Goal: Task Accomplishment & Management: Complete application form

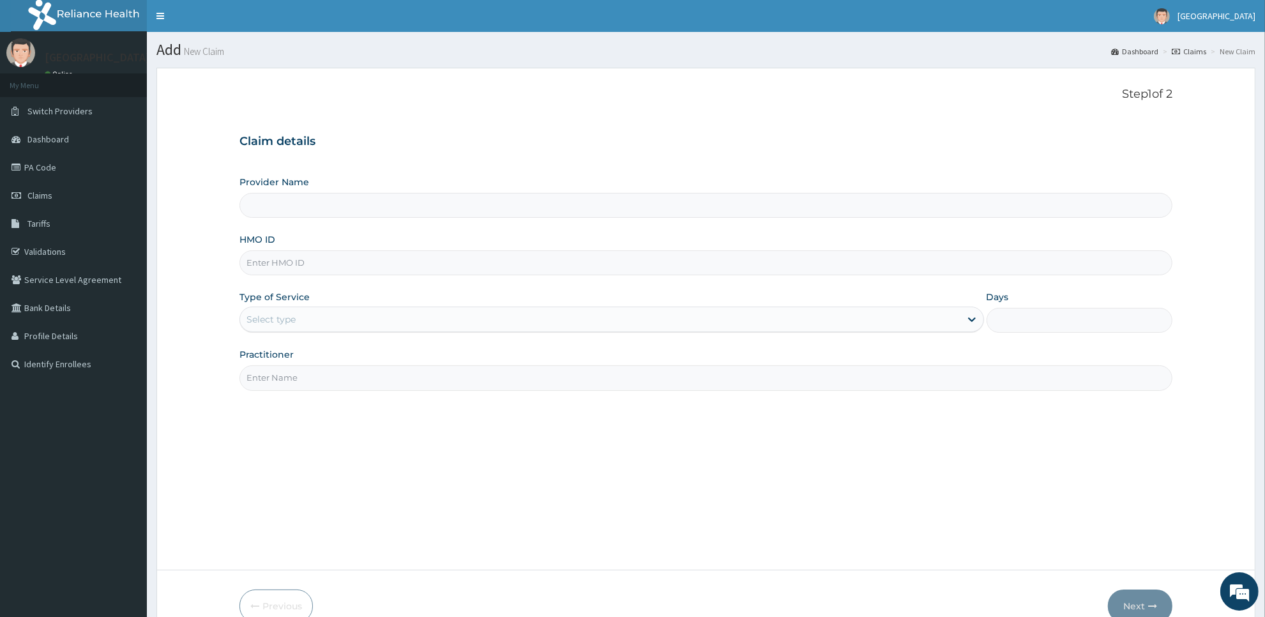
click at [701, 270] on input "HMO ID" at bounding box center [706, 262] width 933 height 25
type input "b"
type input "sbg/10255/e"
click at [704, 314] on div "Select type" at bounding box center [600, 319] width 720 height 20
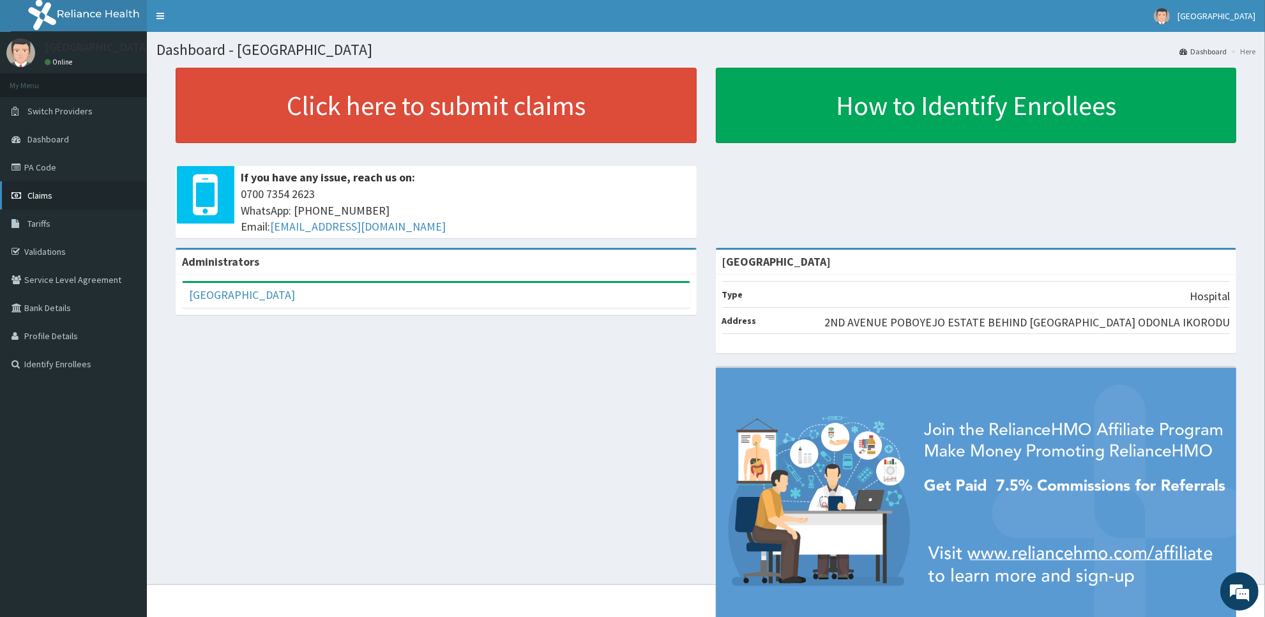
click at [39, 199] on span "Claims" at bounding box center [39, 195] width 25 height 11
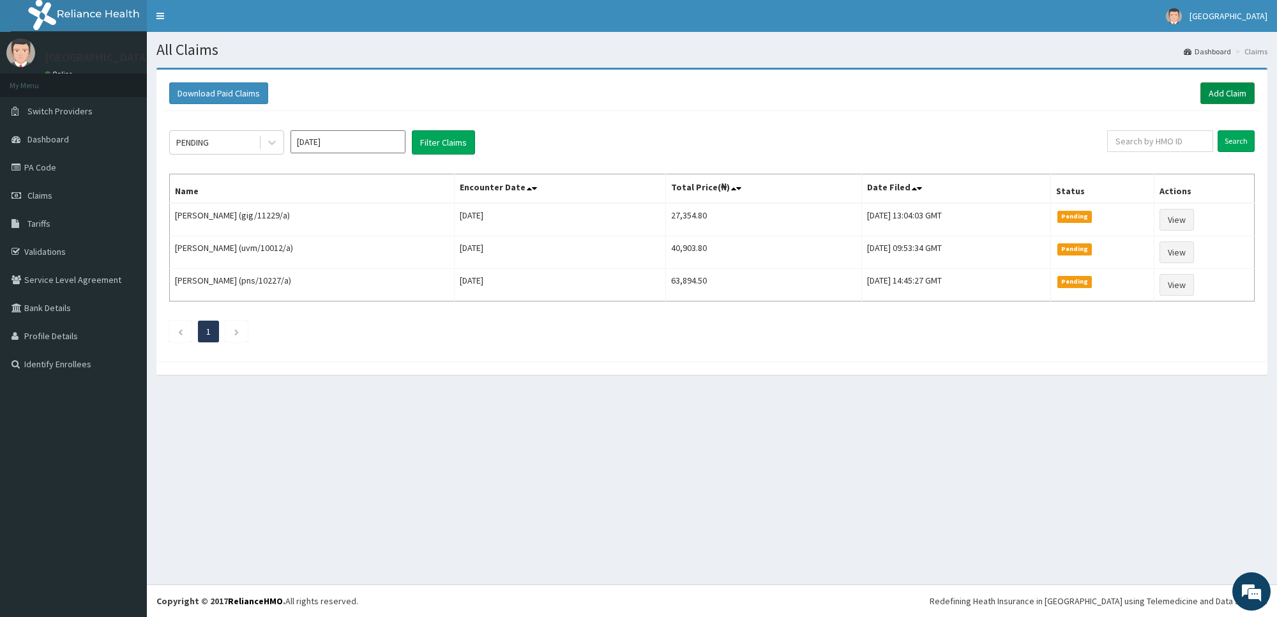
click at [1230, 91] on link "Add Claim" at bounding box center [1228, 93] width 54 height 22
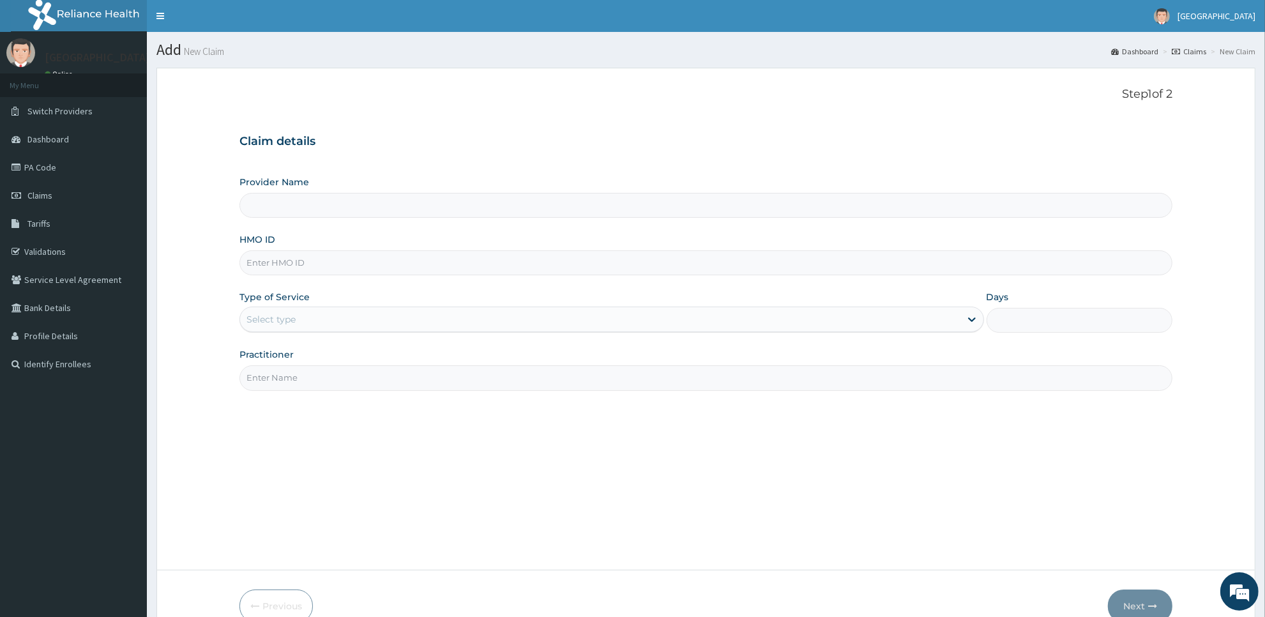
type input "[GEOGRAPHIC_DATA]"
click at [658, 272] on input "HMO ID" at bounding box center [706, 262] width 933 height 25
type input "sbg/10255/e"
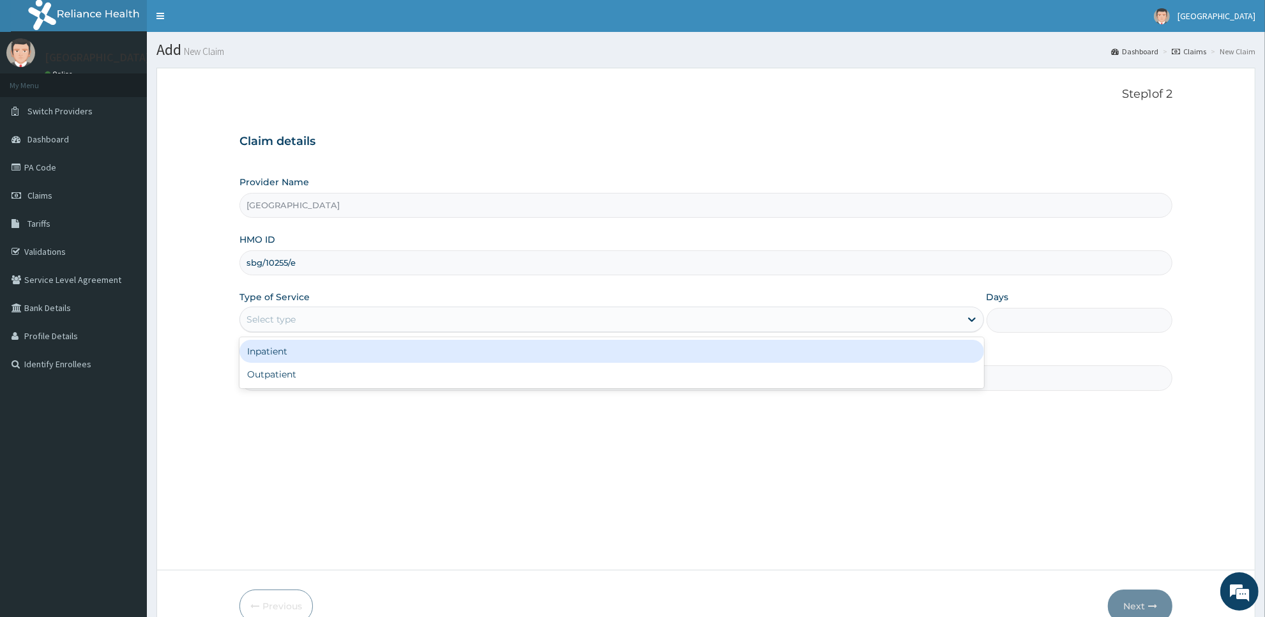
click at [666, 320] on div "Select type" at bounding box center [600, 319] width 720 height 20
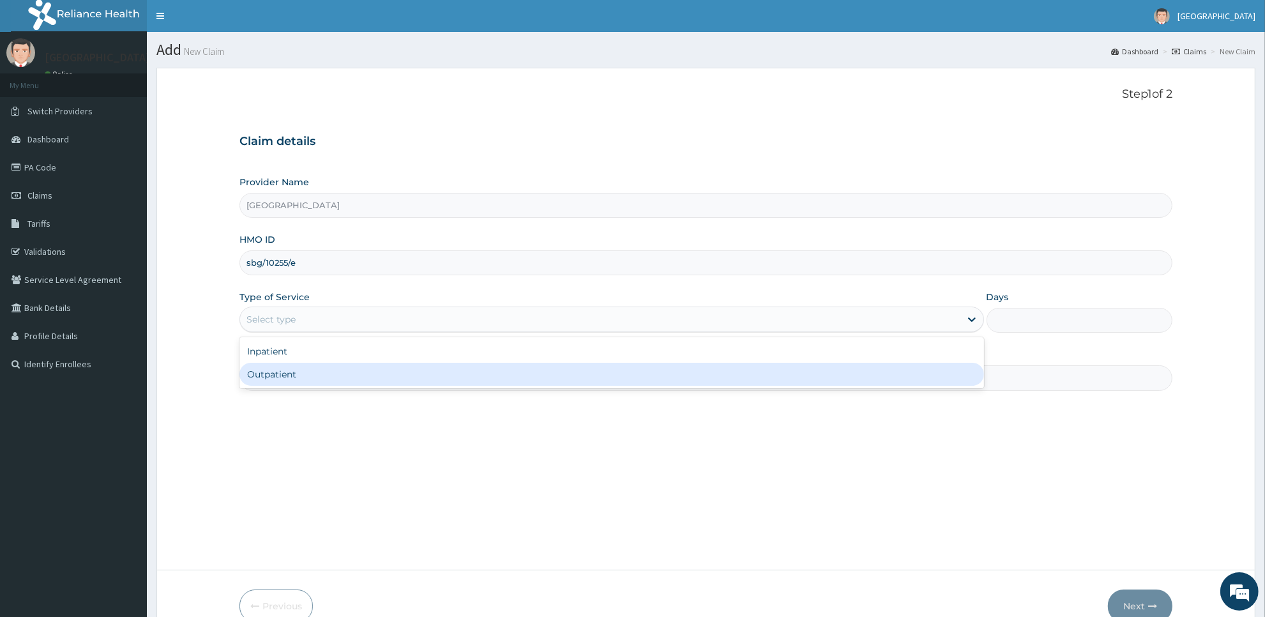
click at [663, 372] on div "Outpatient" at bounding box center [612, 374] width 745 height 23
type input "1"
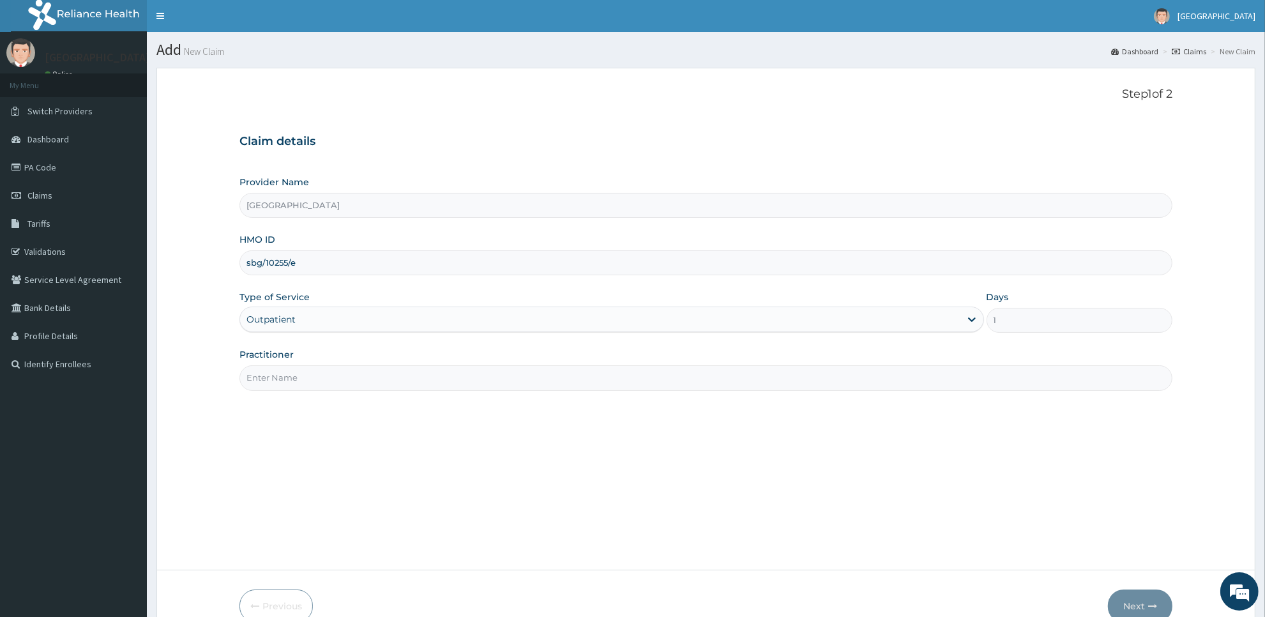
click at [643, 384] on input "Practitioner" at bounding box center [706, 377] width 933 height 25
type input "Dr Dede"
click at [1134, 598] on button "Next" at bounding box center [1140, 606] width 65 height 33
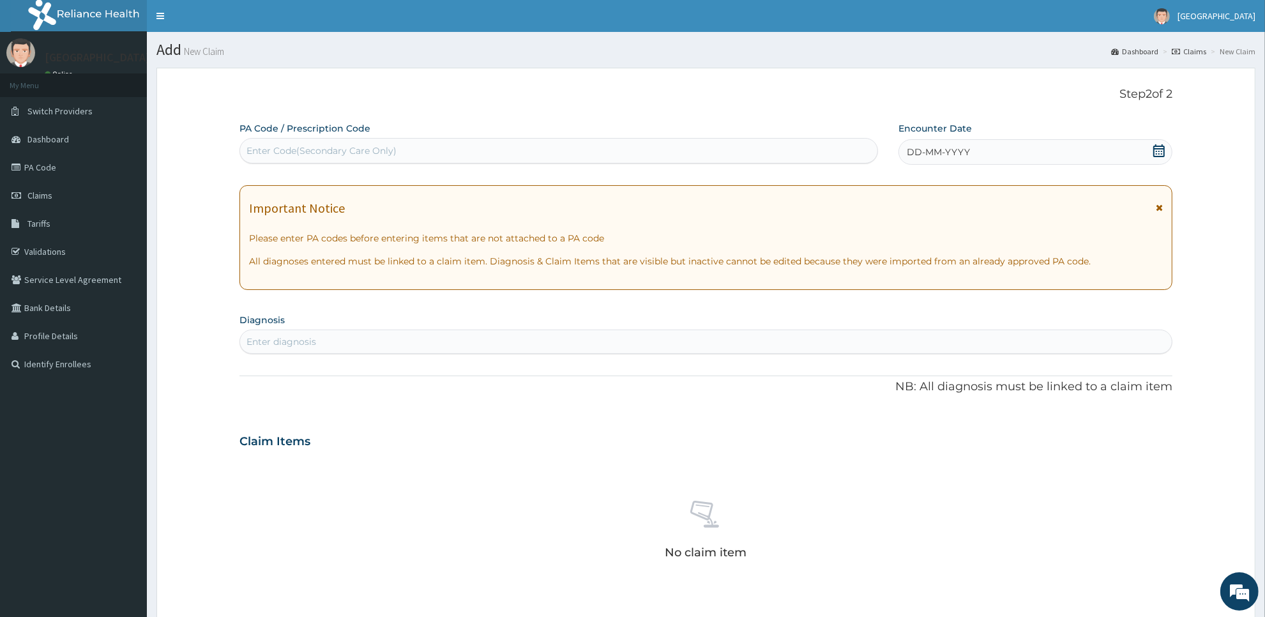
click at [687, 148] on div "Enter Code(Secondary Care Only)" at bounding box center [558, 151] width 637 height 20
type input "PA/68951D"
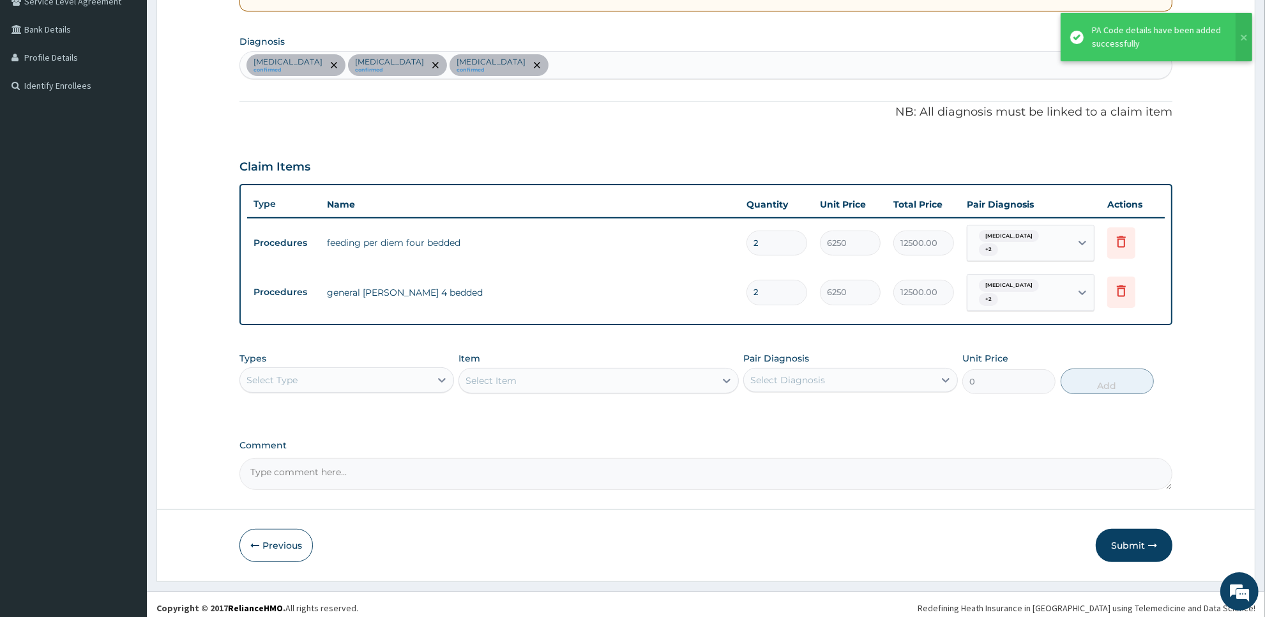
scroll to position [280, 0]
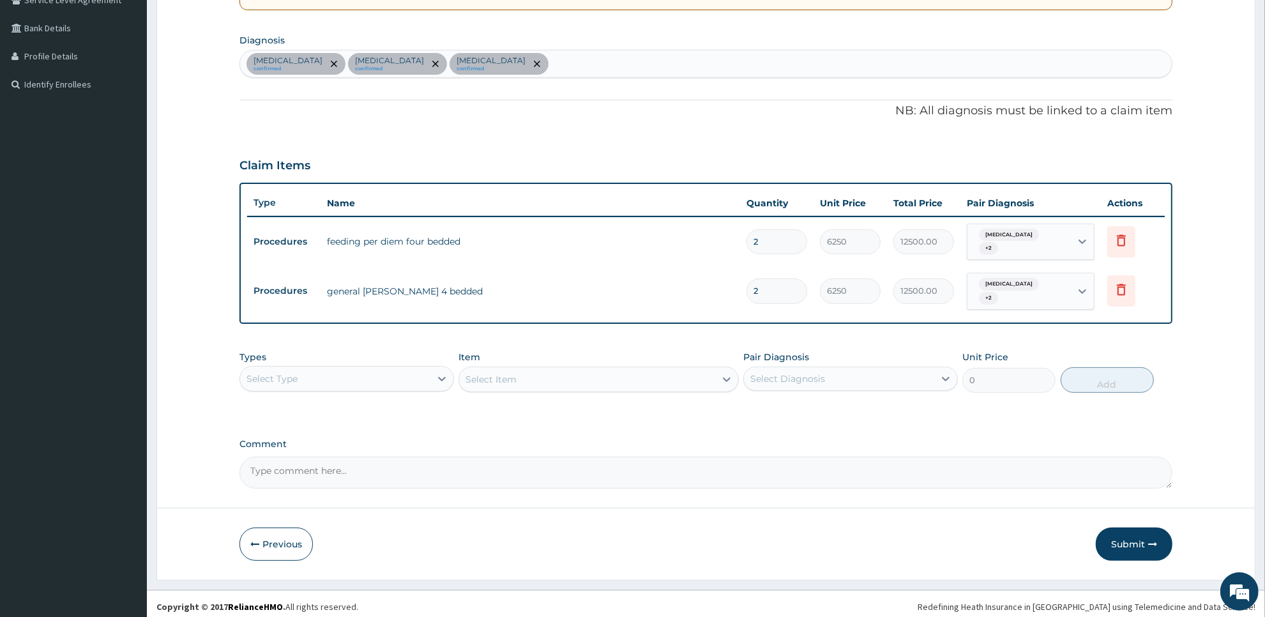
click at [415, 379] on div "Select Type" at bounding box center [335, 379] width 190 height 20
click at [337, 494] on div "Laboratory" at bounding box center [347, 502] width 215 height 23
click at [703, 376] on div "Select Item" at bounding box center [586, 379] width 255 height 20
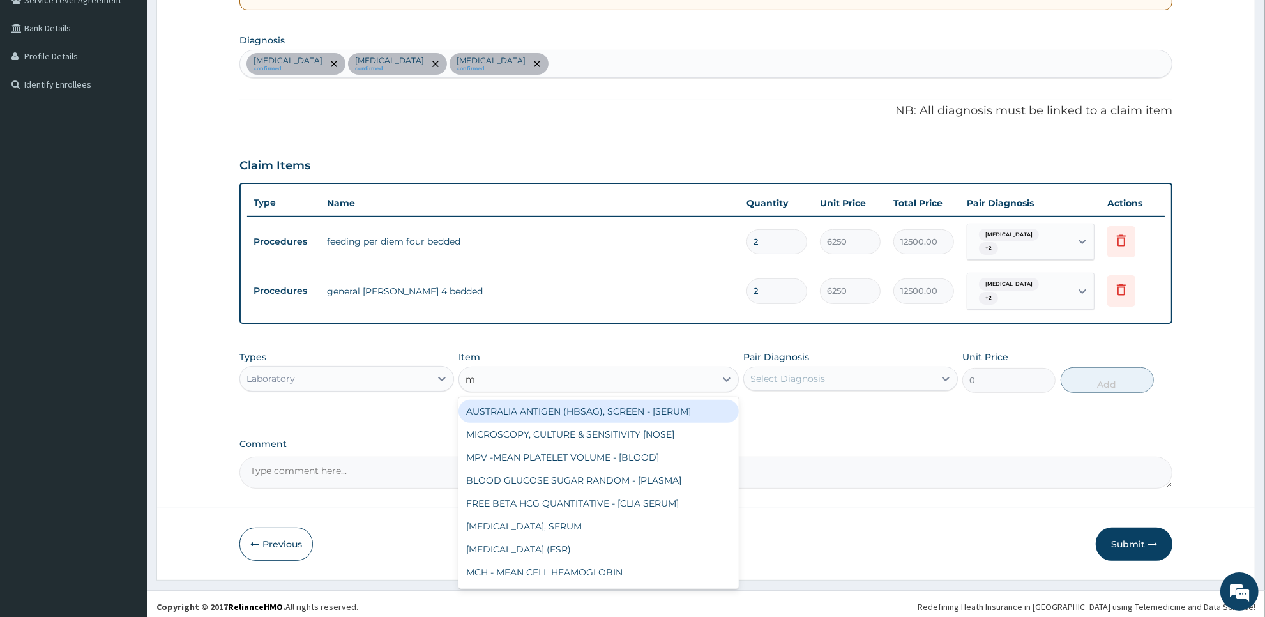
type input "mp"
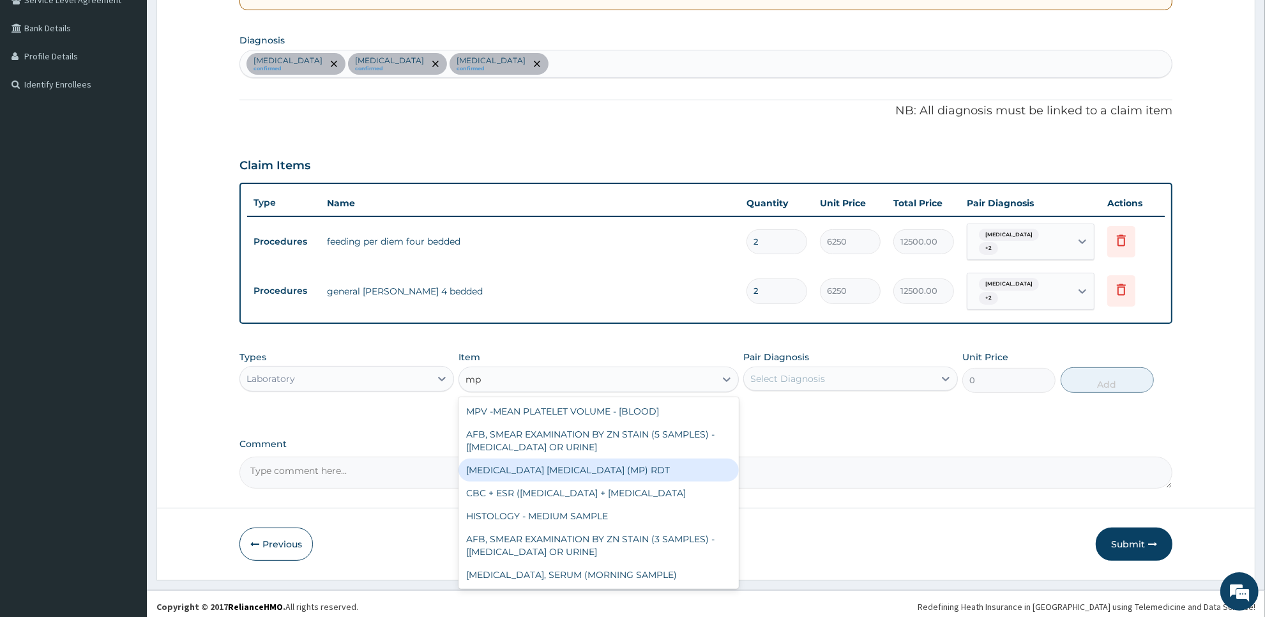
click at [703, 459] on div "MALARIA PARASITE (MP) RDT" at bounding box center [599, 470] width 280 height 23
type input "2000"
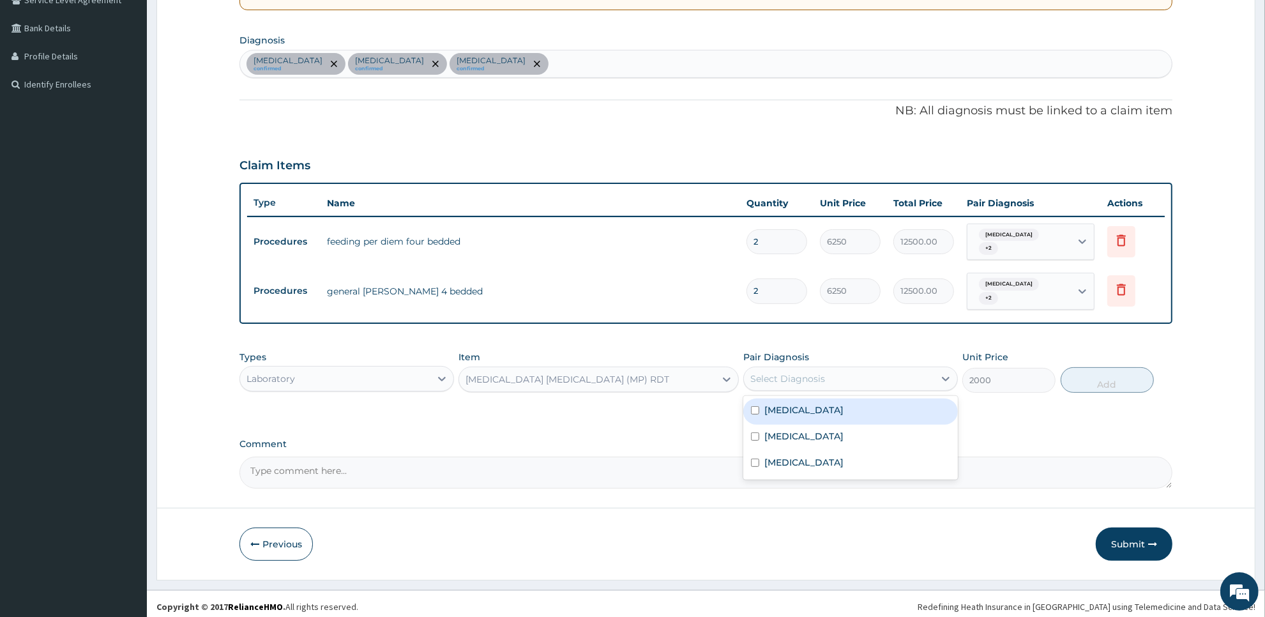
click at [915, 374] on div "Select Diagnosis" at bounding box center [839, 379] width 190 height 20
click at [917, 404] on div "Malaria" at bounding box center [850, 412] width 215 height 26
checkbox input "true"
click at [1106, 379] on button "Add" at bounding box center [1107, 380] width 93 height 26
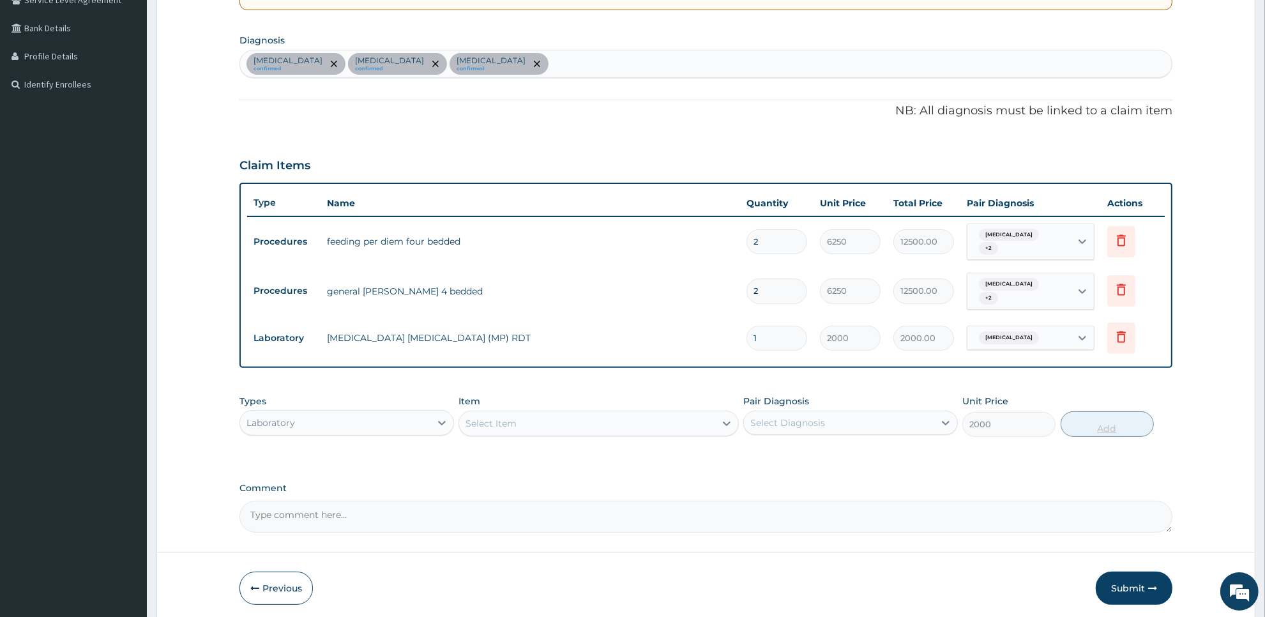
type input "0"
click at [671, 414] on div "Select Item" at bounding box center [586, 423] width 255 height 20
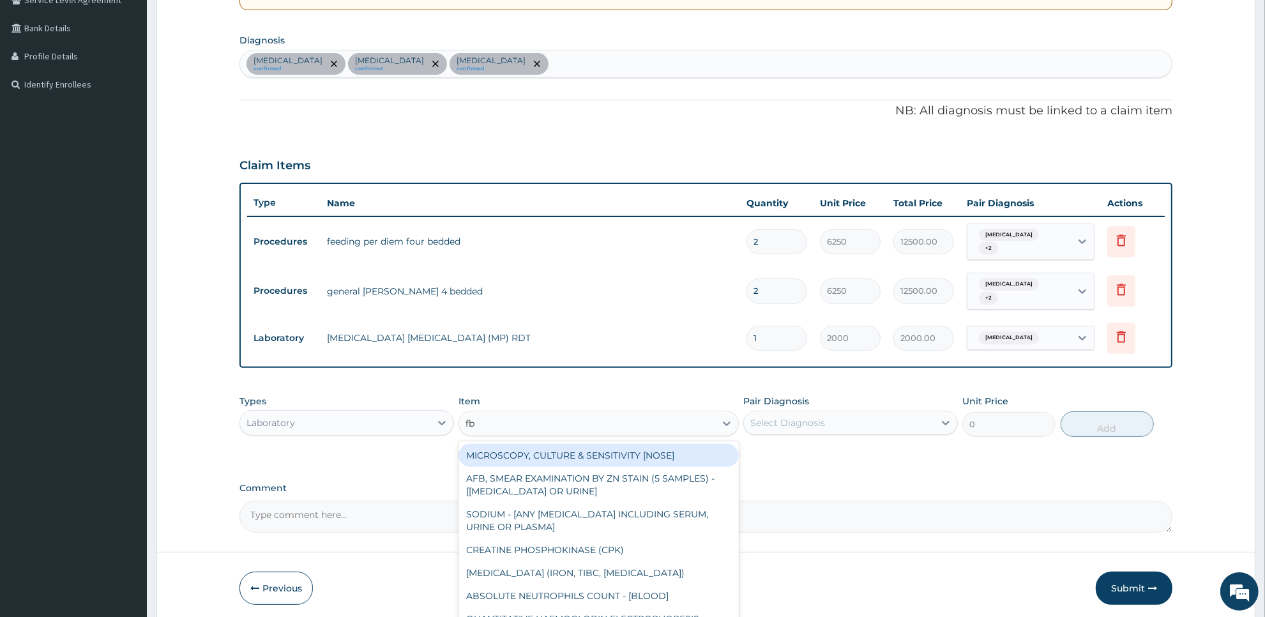
type input "fbc"
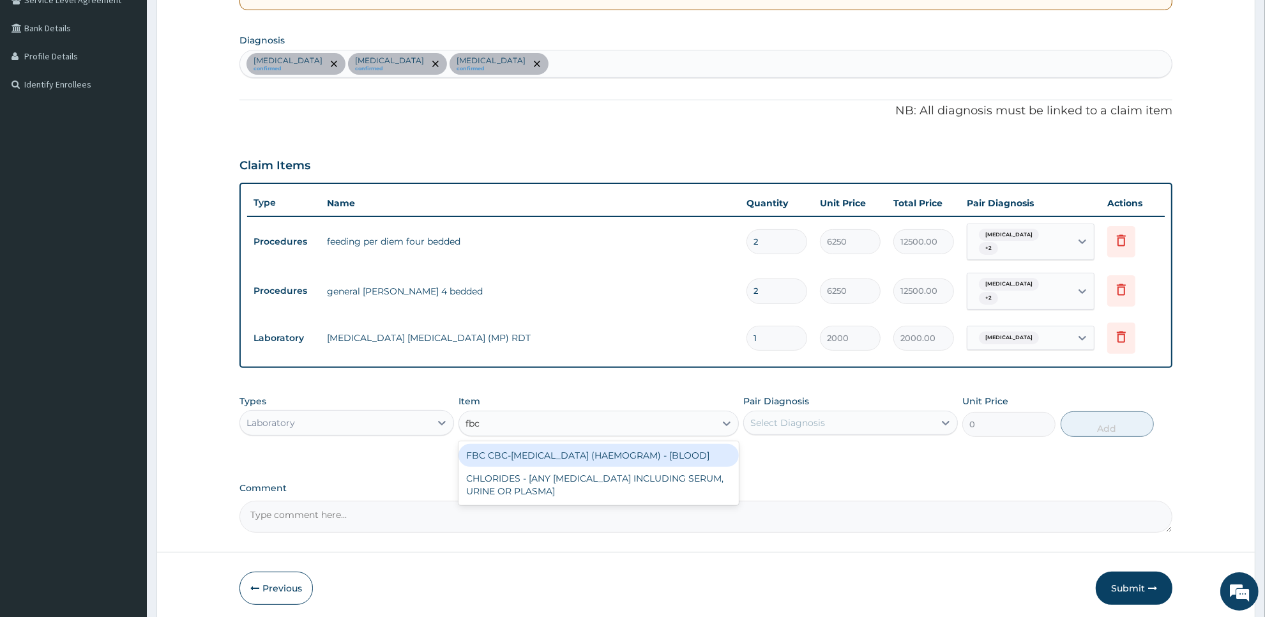
click at [675, 448] on div "FBC CBC-[MEDICAL_DATA] (HAEMOGRAM) - [BLOOD]" at bounding box center [599, 455] width 280 height 23
type input "5000"
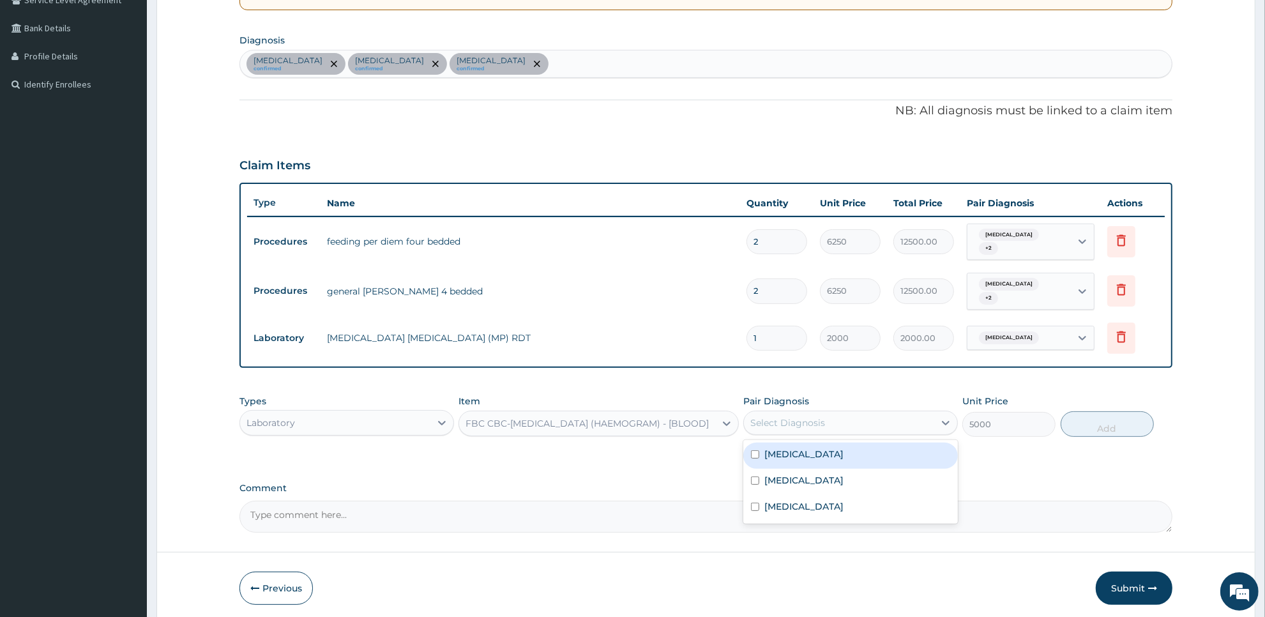
click at [825, 427] on div "Select Diagnosis" at bounding box center [850, 423] width 215 height 24
click at [850, 455] on div "[MEDICAL_DATA]" at bounding box center [850, 456] width 215 height 26
checkbox input "true"
click at [1110, 423] on button "Add" at bounding box center [1107, 424] width 93 height 26
type input "0"
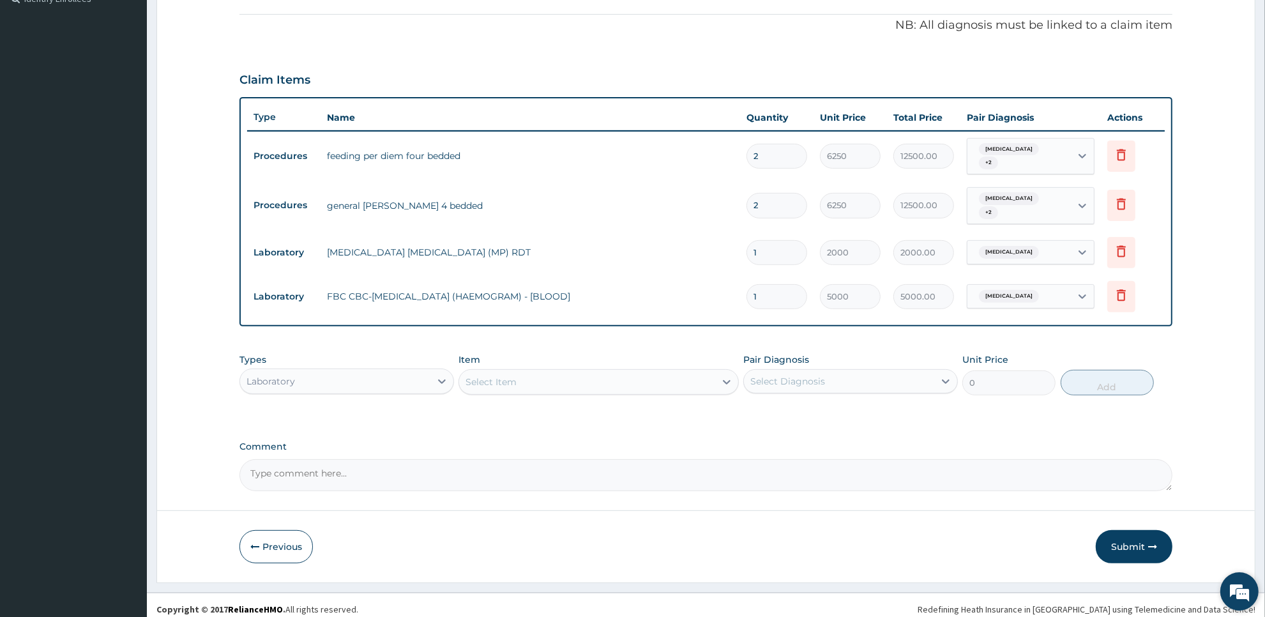
scroll to position [368, 0]
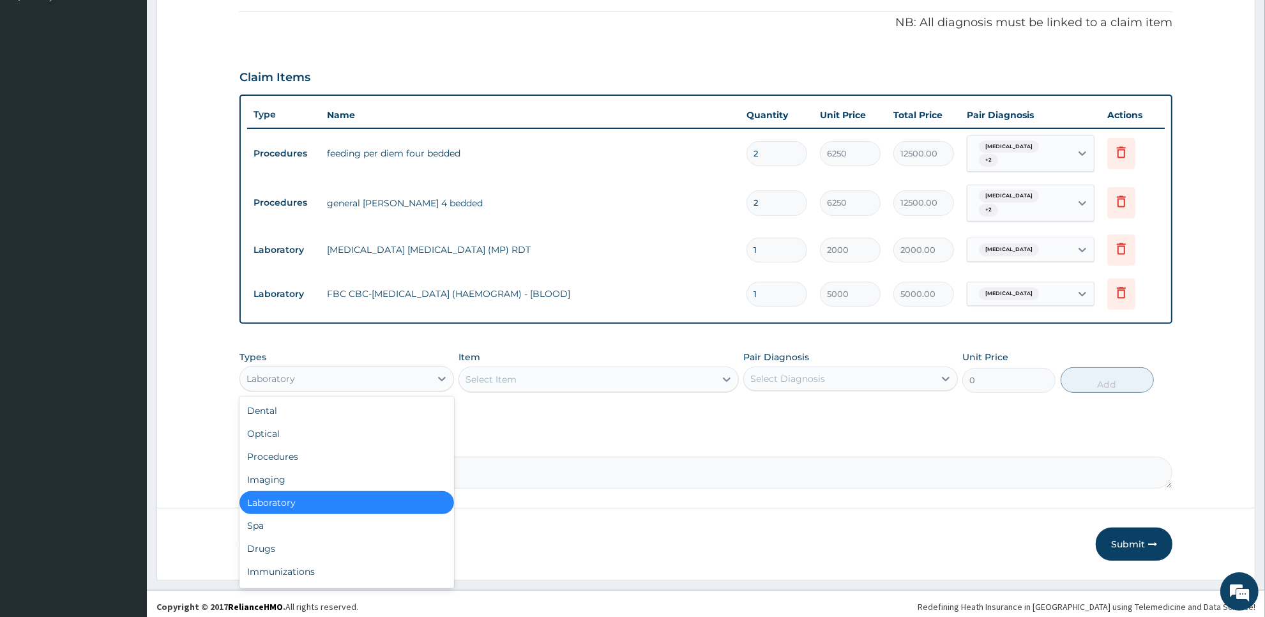
click at [358, 369] on div "Laboratory" at bounding box center [335, 379] width 190 height 20
click at [313, 547] on div "Drugs" at bounding box center [347, 548] width 215 height 23
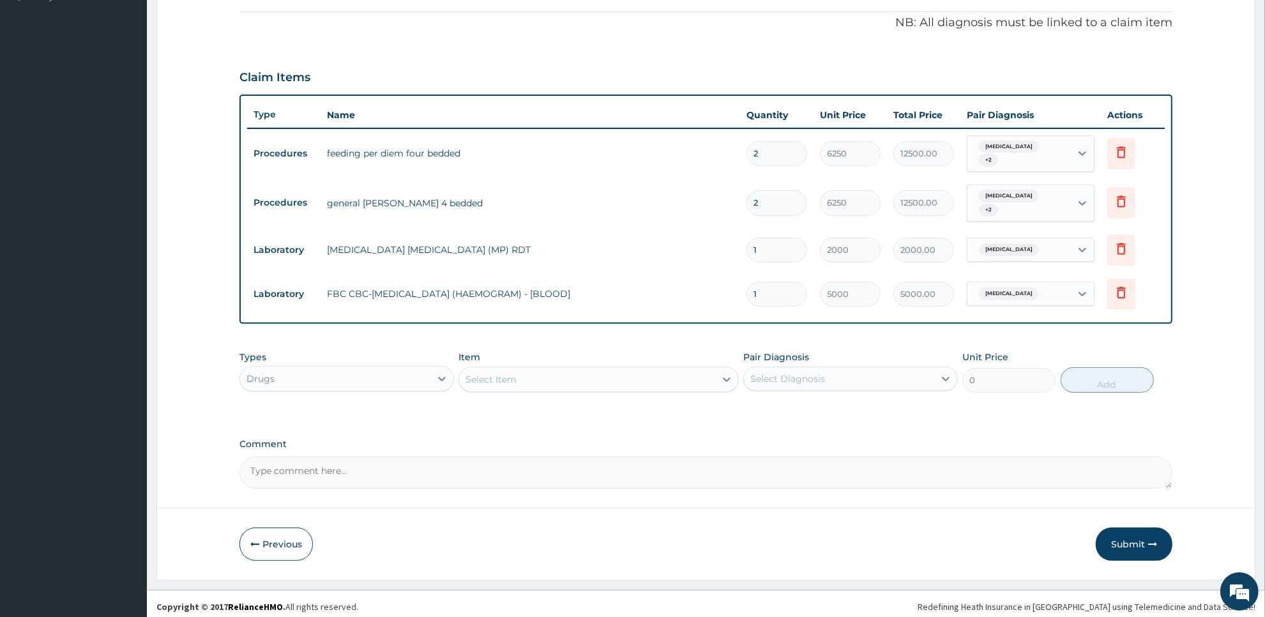
click at [650, 376] on div "Select Item" at bounding box center [586, 379] width 255 height 20
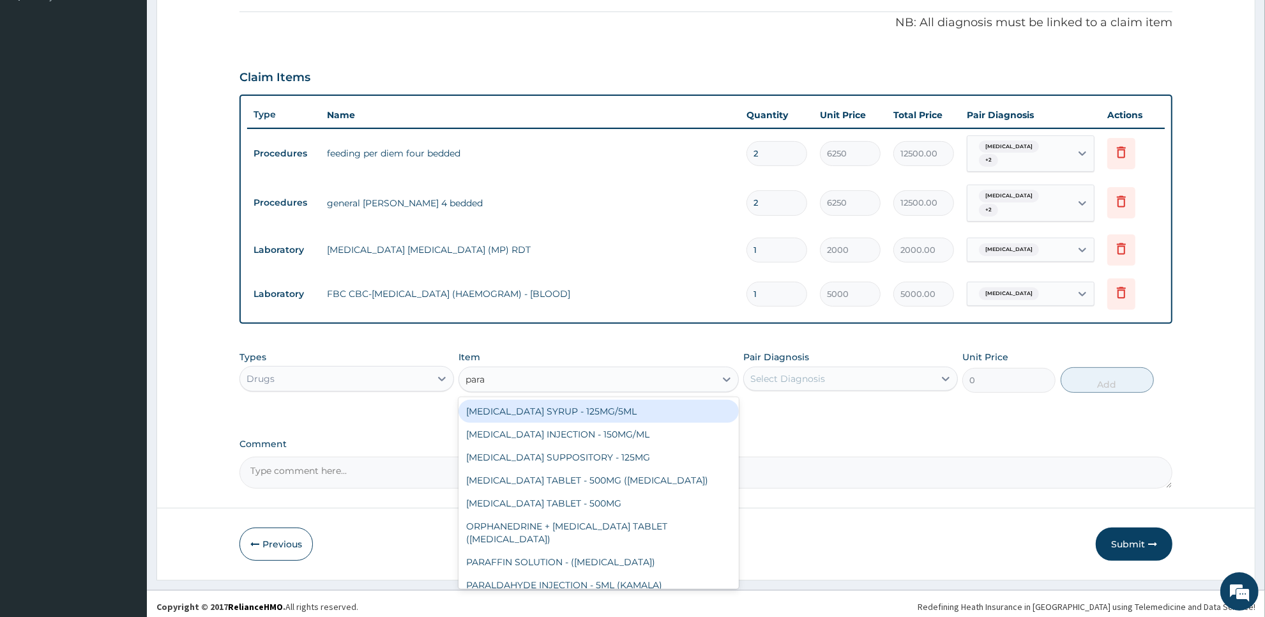
type input "parac"
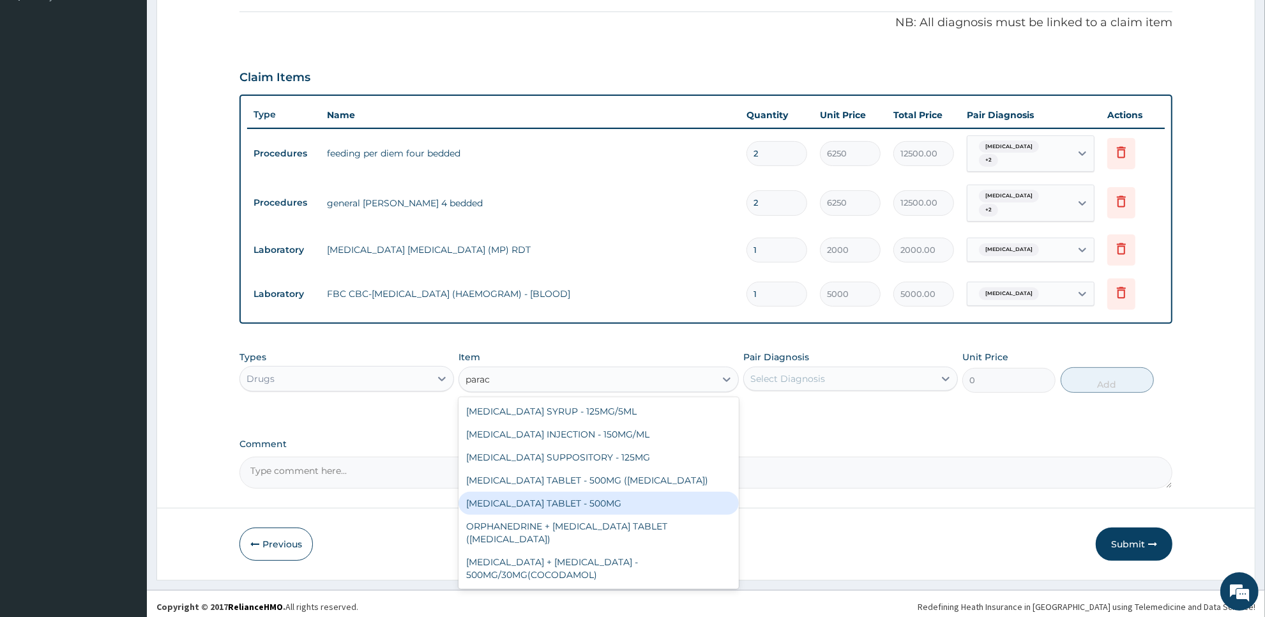
click at [624, 496] on div "PARACETAMOL TABLET - 500MG" at bounding box center [599, 503] width 280 height 23
type input "33.599999999999994"
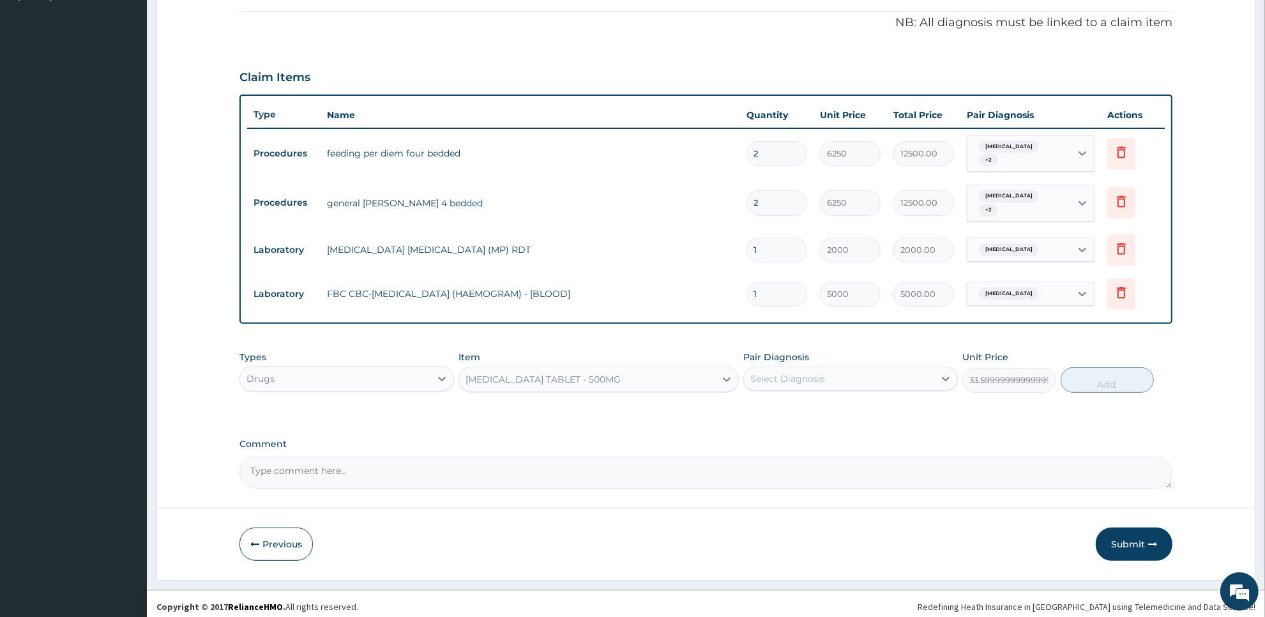
click at [885, 376] on div "Select Diagnosis" at bounding box center [839, 379] width 190 height 20
click at [881, 409] on div "Malaria" at bounding box center [850, 412] width 215 height 26
checkbox input "true"
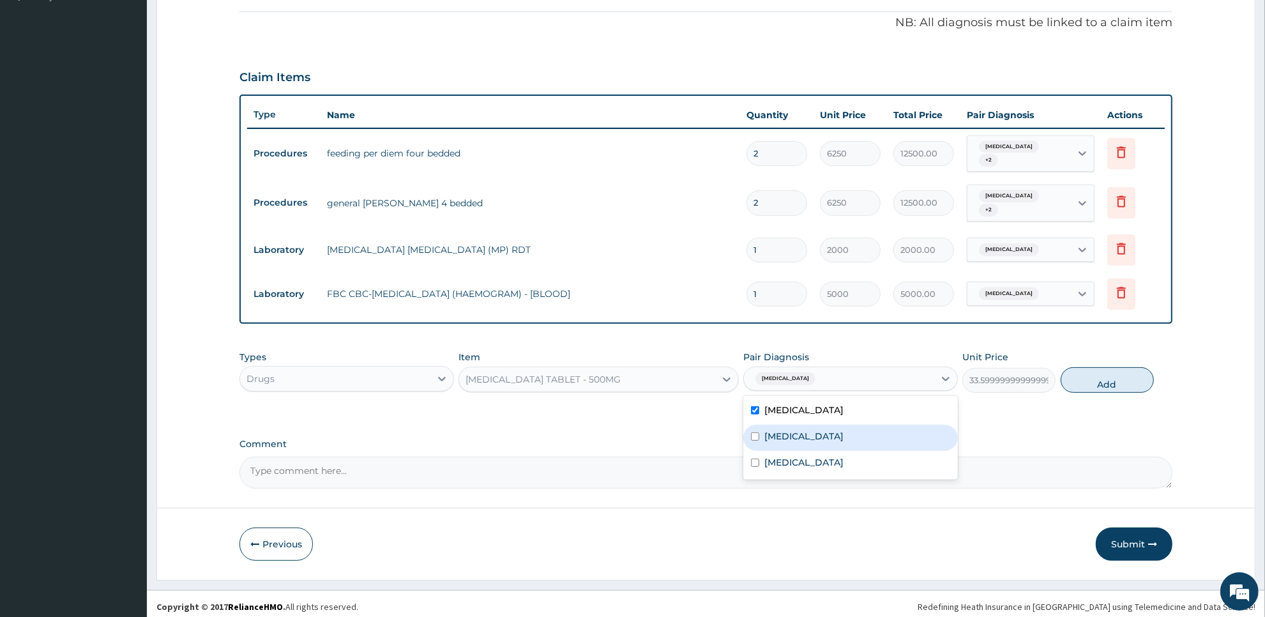
click at [844, 430] on label "Upper respiratory infection" at bounding box center [804, 436] width 79 height 13
checkbox input "true"
drag, startPoint x: 872, startPoint y: 464, endPoint x: 1030, endPoint y: 403, distance: 169.0
click at [1030, 403] on div "Types Drugs Item PARACETAMOL TABLET - 500MG Pair Diagnosis option Upper respira…" at bounding box center [706, 381] width 933 height 74
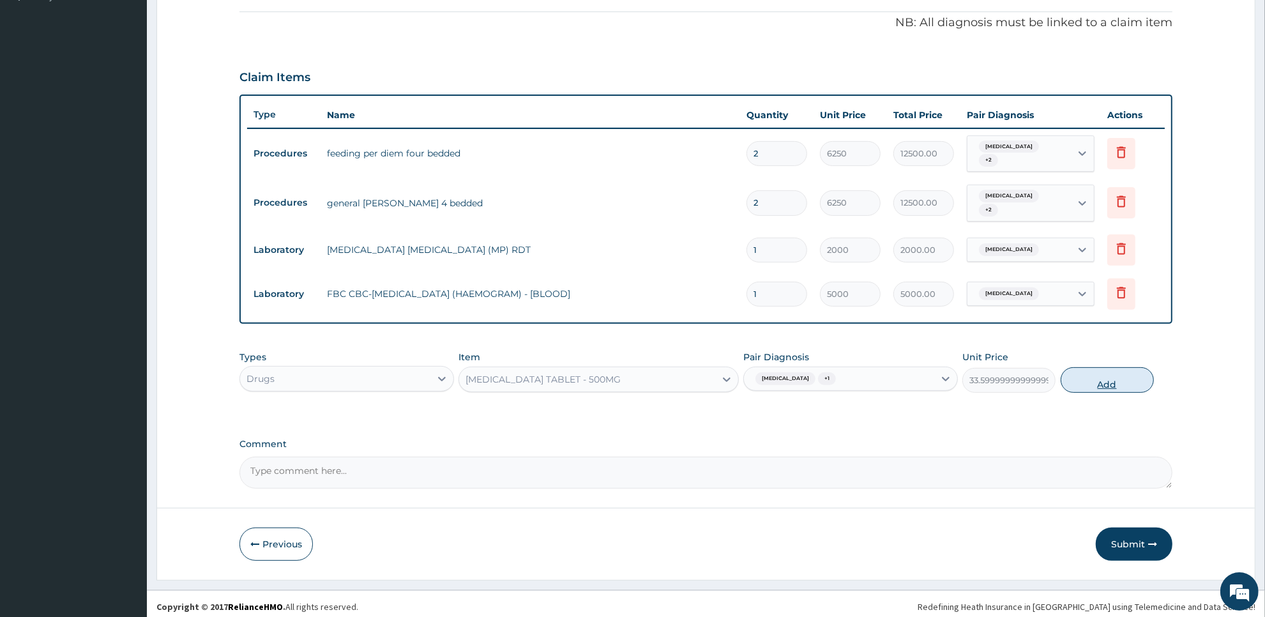
click at [1125, 374] on button "Add" at bounding box center [1107, 380] width 93 height 26
type input "0"
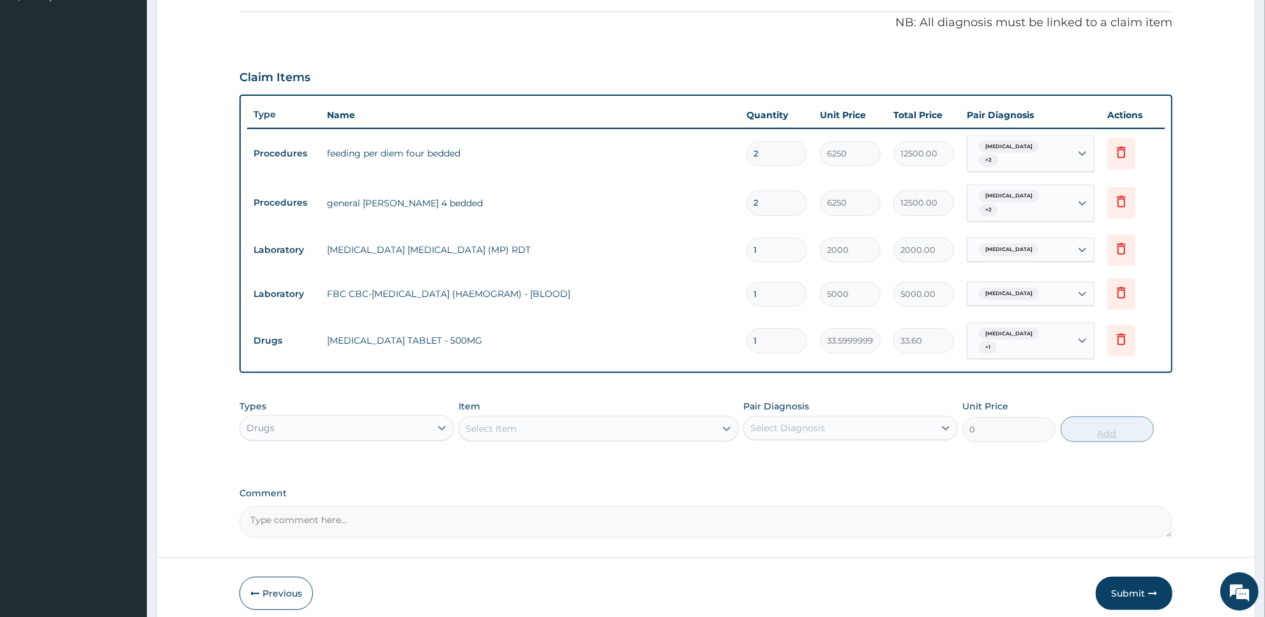
type input "0.00"
type input "4"
type input "134.40"
type input "4"
click at [620, 420] on div "Select Item" at bounding box center [586, 428] width 255 height 20
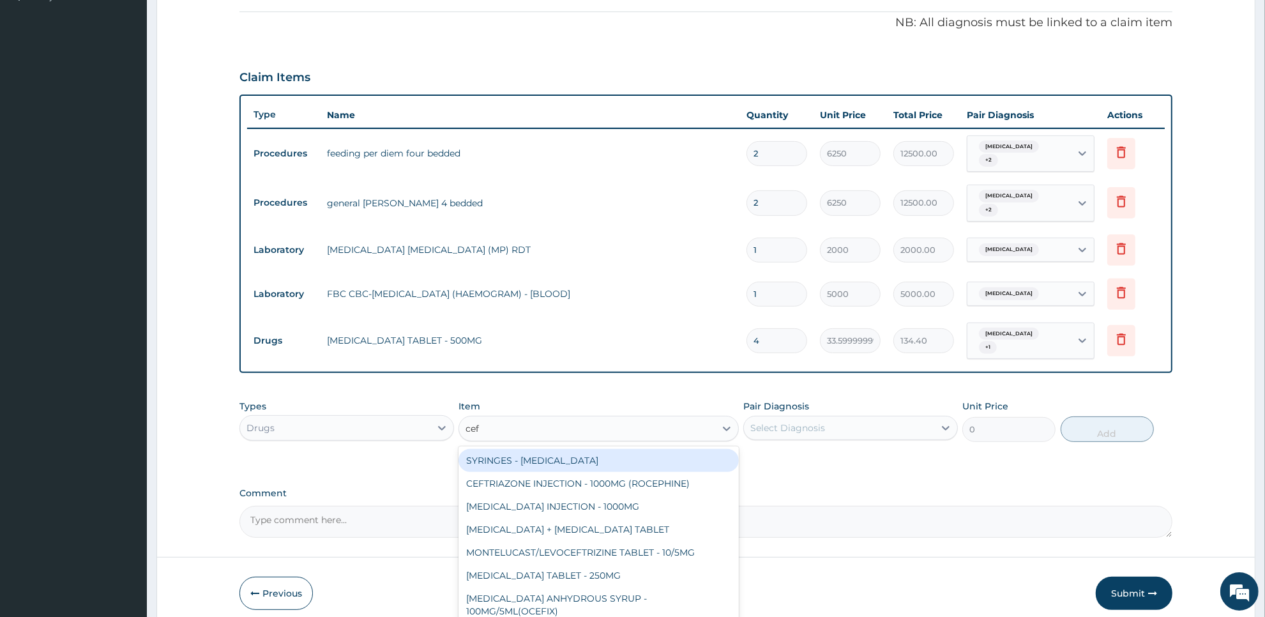
type input "ceft"
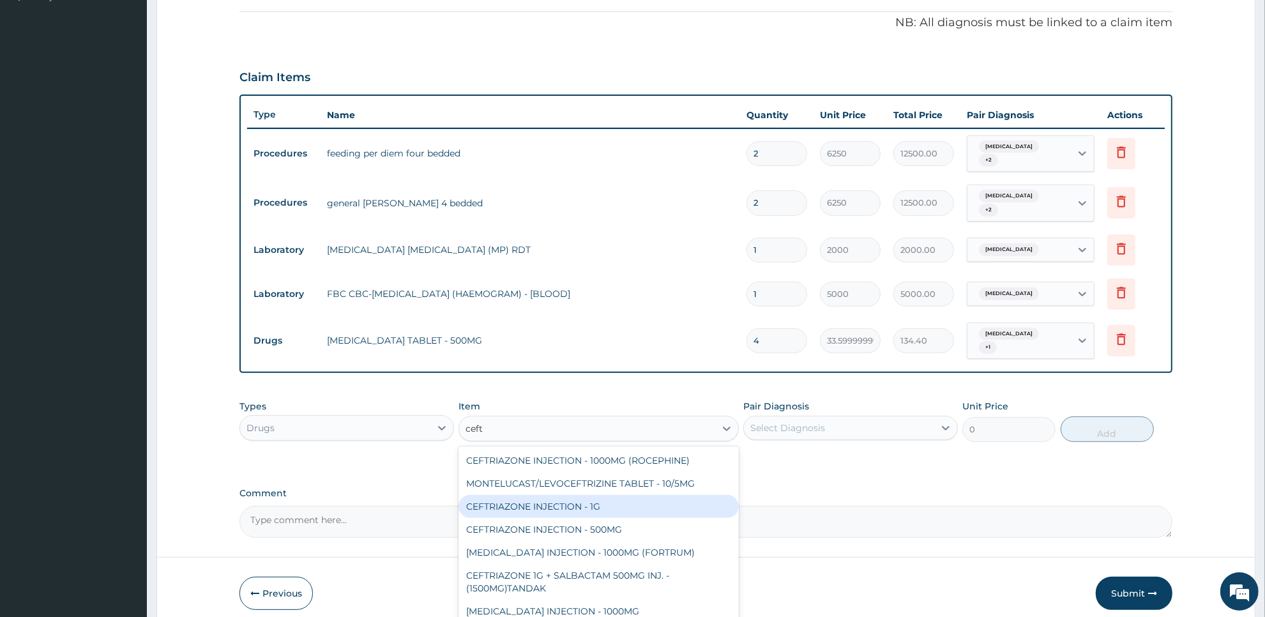
click at [627, 495] on div "CEFTRIAZONE INJECTION - 1G" at bounding box center [599, 506] width 280 height 23
type input "1652"
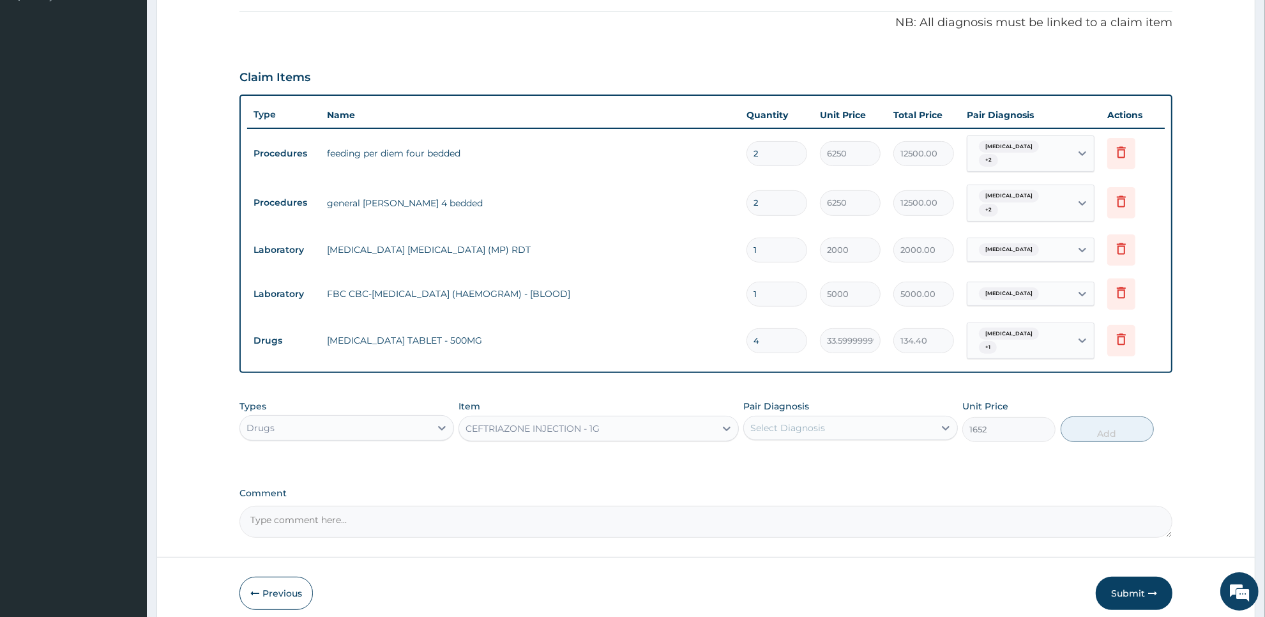
click at [830, 420] on div "Select Diagnosis" at bounding box center [839, 428] width 190 height 20
click at [828, 448] on div "Malaria" at bounding box center [850, 461] width 215 height 26
checkbox input "true"
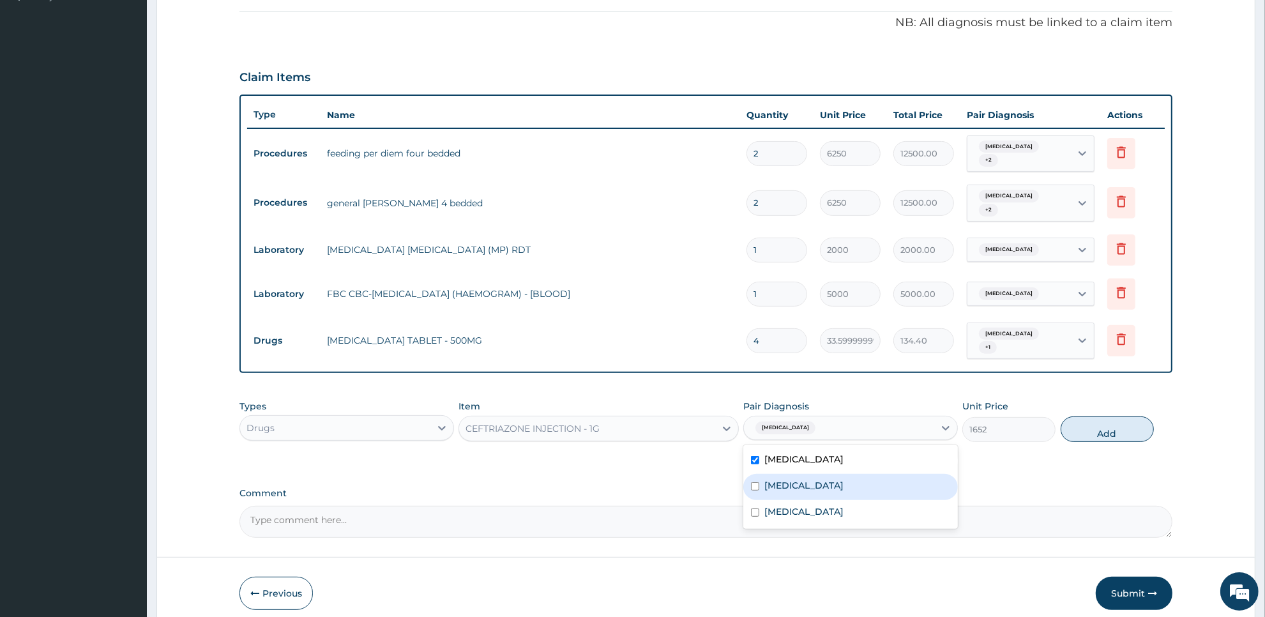
click at [821, 487] on div "Upper respiratory infection" at bounding box center [850, 487] width 215 height 26
checkbox input "true"
click at [810, 521] on textarea "Comment" at bounding box center [706, 522] width 933 height 32
click at [883, 422] on div "Malaria + 1" at bounding box center [839, 428] width 190 height 22
click at [867, 500] on div "Typhoid fever" at bounding box center [850, 513] width 215 height 26
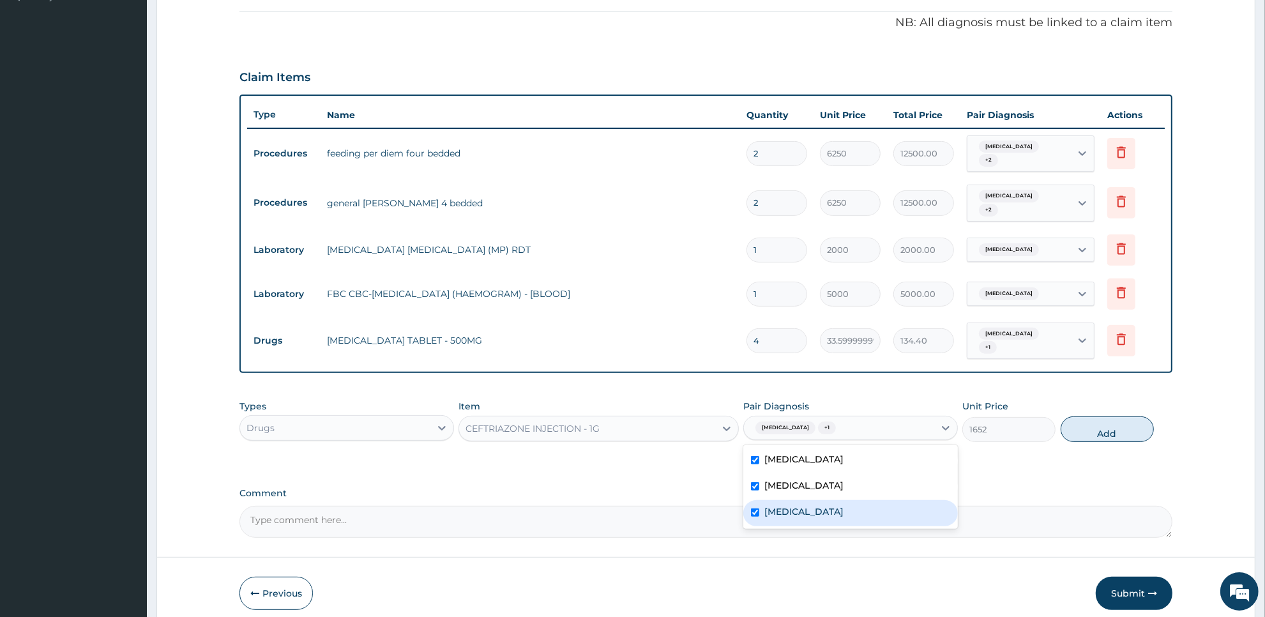
checkbox input "true"
click at [1116, 428] on button "Add" at bounding box center [1107, 429] width 93 height 26
type input "0"
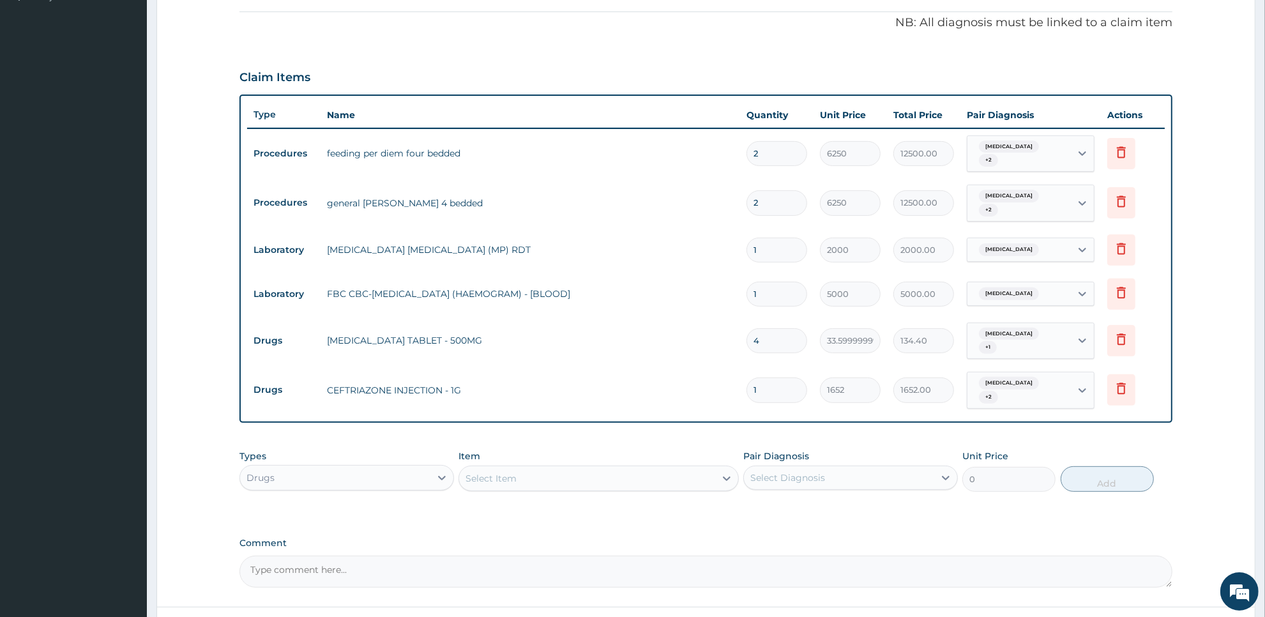
type input "0.00"
type input "2"
type input "3304.00"
type input "2"
click at [786, 335] on input "4" at bounding box center [777, 340] width 61 height 25
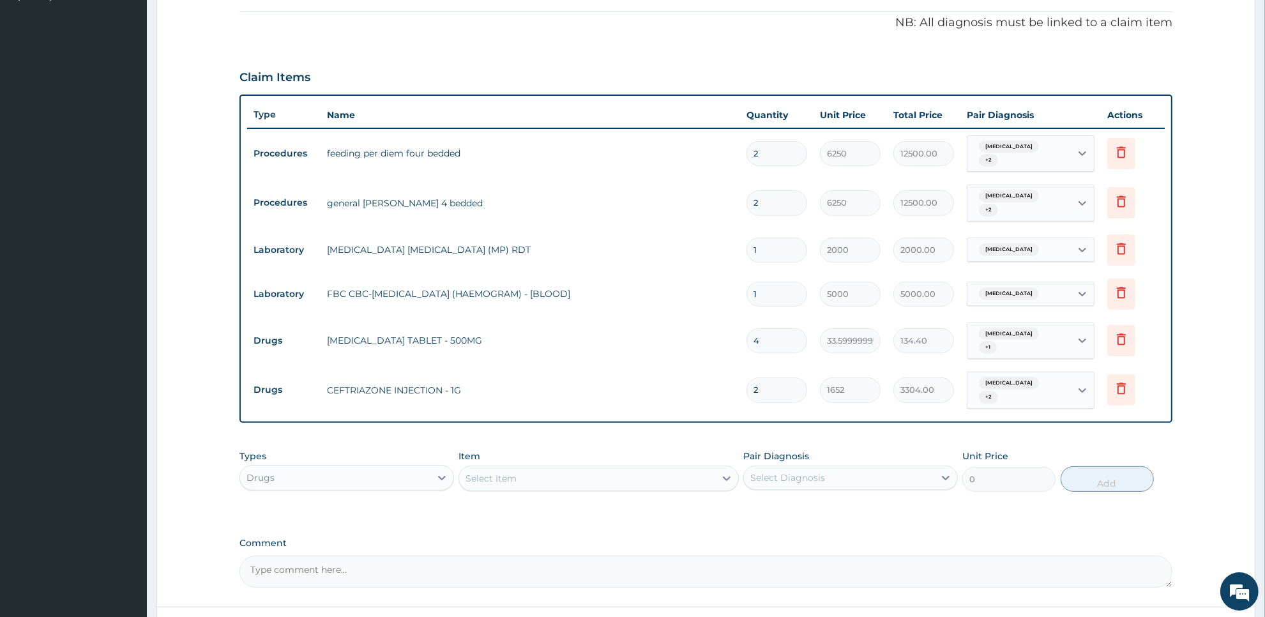
type input "0.00"
type input "1"
type input "33.60"
type input "12"
type input "403.20"
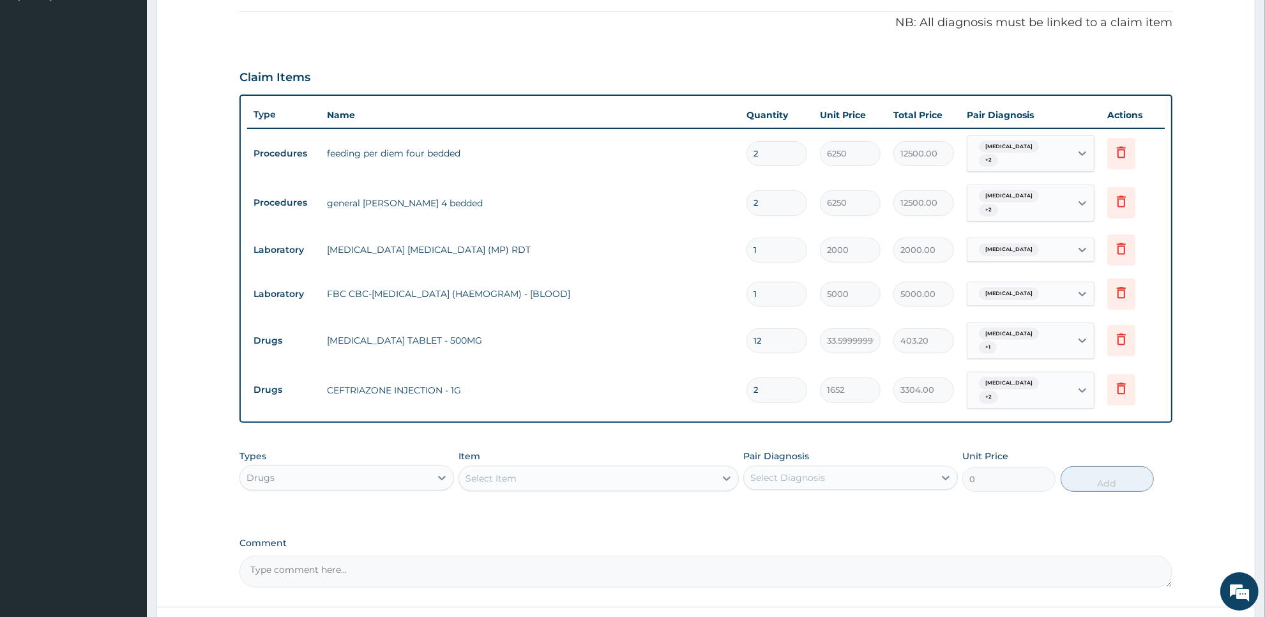
type input "1"
type input "33.60"
type input "18"
type input "604.80"
type input "18"
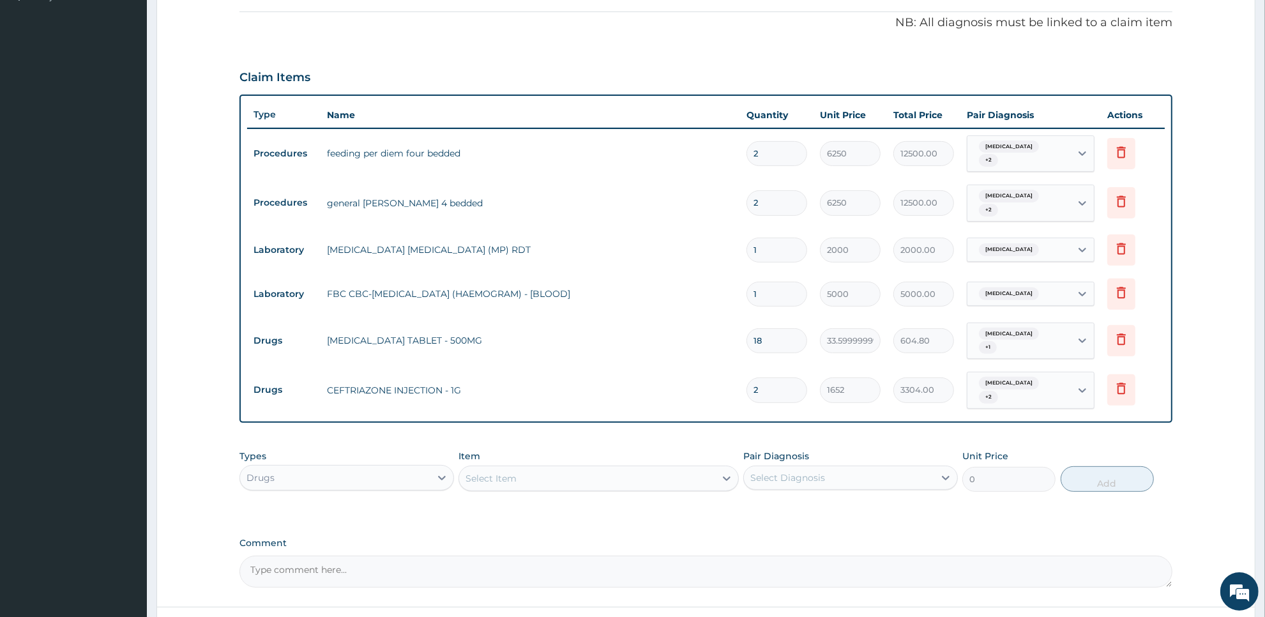
click at [604, 468] on div "Select Item" at bounding box center [586, 478] width 255 height 20
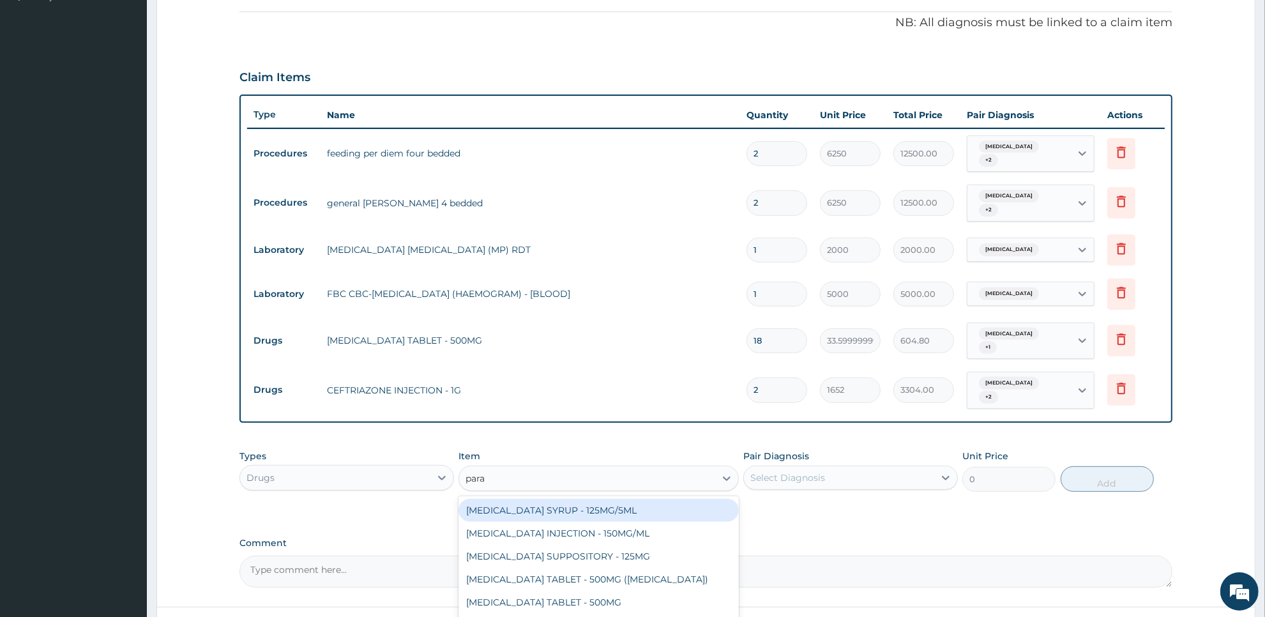
type input "parac"
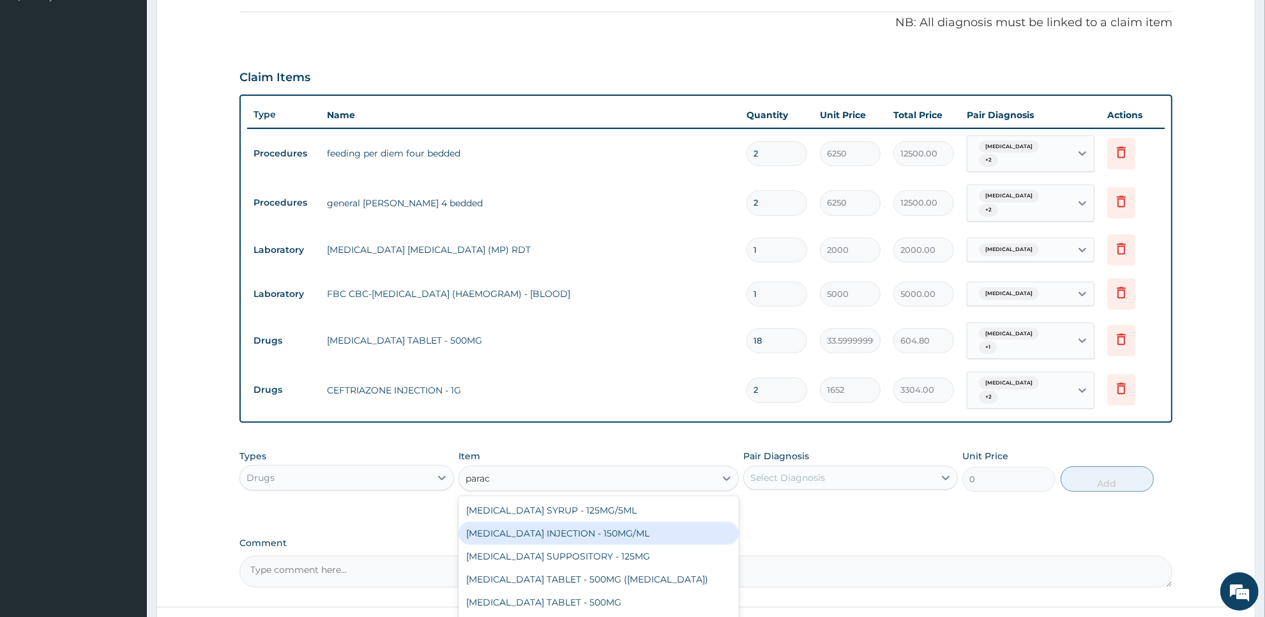
click at [655, 522] on div "PARACETAMOL INJECTION - 150MG/ML" at bounding box center [599, 533] width 280 height 23
type input "560"
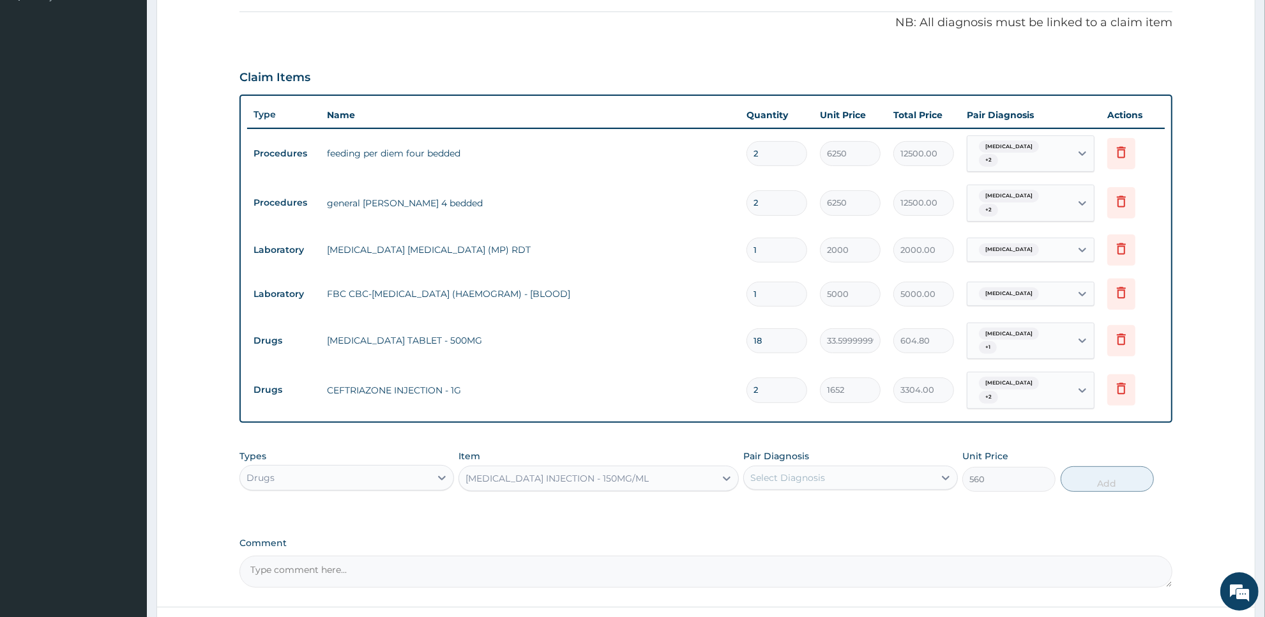
click at [848, 468] on div "Select Diagnosis" at bounding box center [839, 478] width 190 height 20
click at [843, 498] on div "Malaria" at bounding box center [850, 511] width 215 height 26
checkbox input "true"
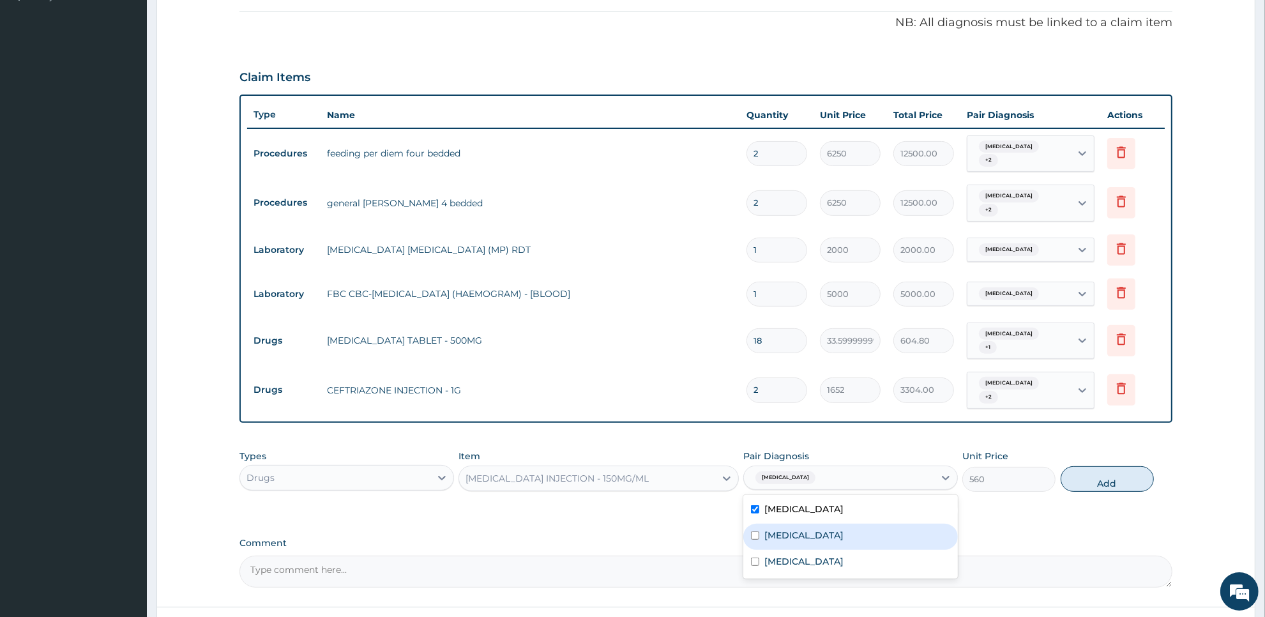
click at [837, 529] on label "Upper respiratory infection" at bounding box center [804, 535] width 79 height 13
checkbox input "true"
click at [829, 550] on div "Typhoid fever" at bounding box center [850, 563] width 215 height 26
checkbox input "true"
click at [1083, 468] on button "Add" at bounding box center [1107, 479] width 93 height 26
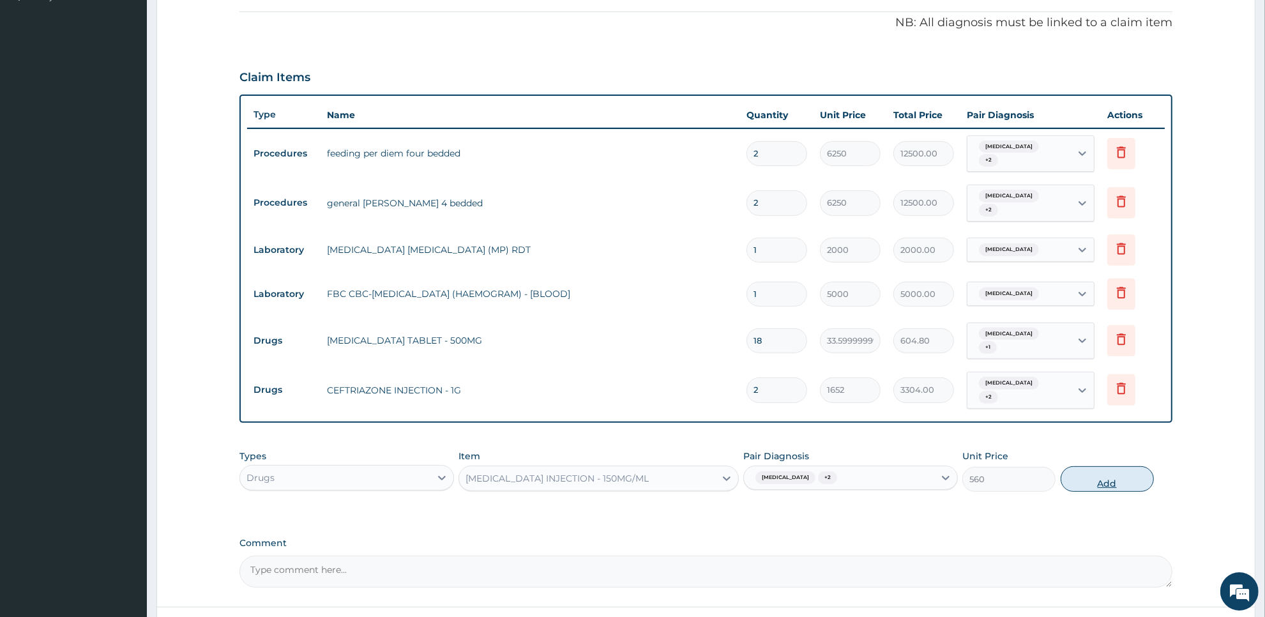
type input "0"
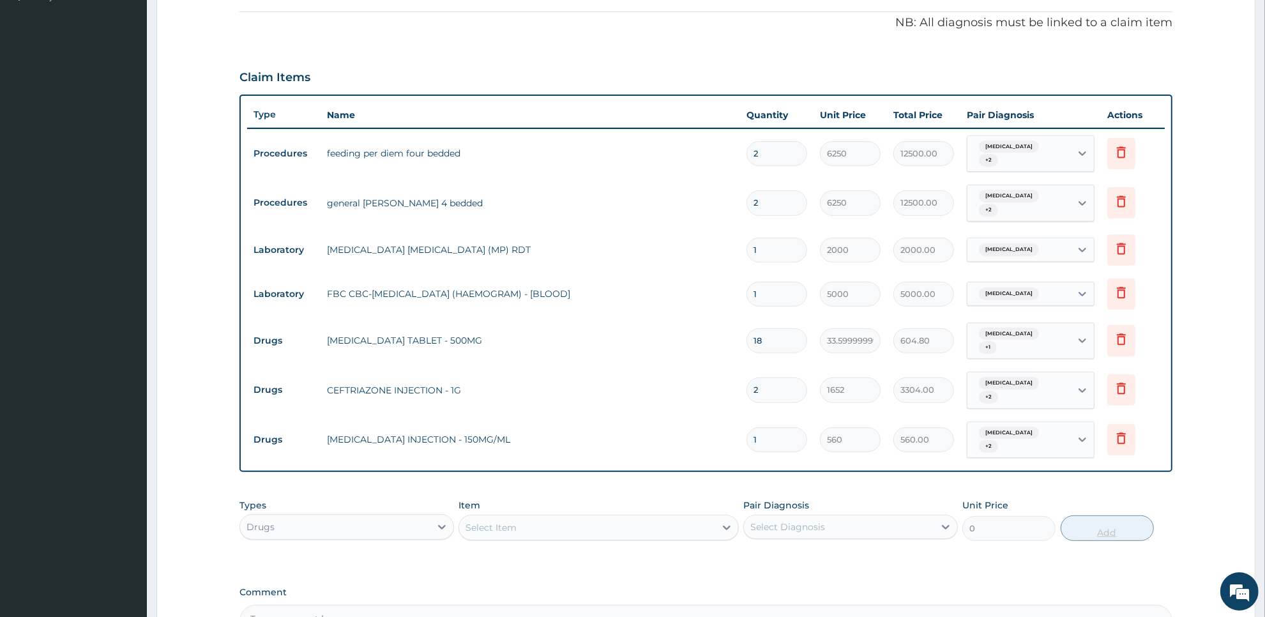
type input "12"
type input "6720.00"
type input "12"
click at [597, 517] on div "Select Item" at bounding box center [586, 527] width 255 height 20
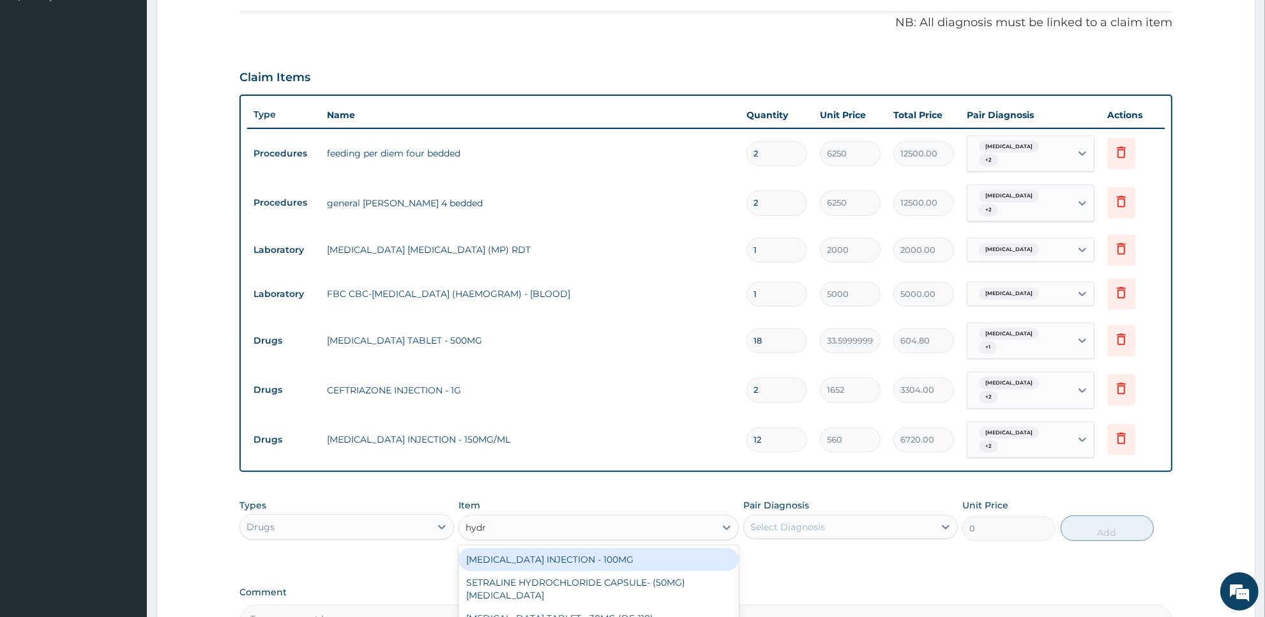
type input "hydro"
click at [595, 548] on div "HYDROCORTISONE INJECTION - 100MG" at bounding box center [599, 559] width 280 height 23
type input "840"
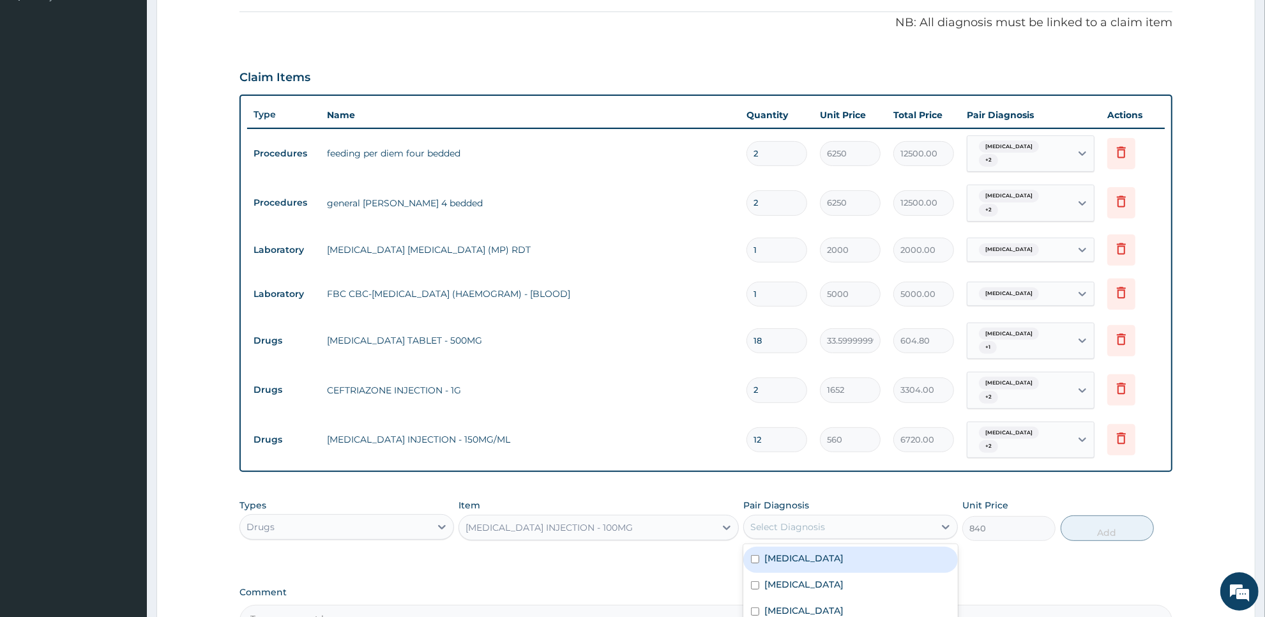
click at [821, 521] on div "Select Diagnosis" at bounding box center [787, 527] width 75 height 13
click at [816, 547] on div "Malaria" at bounding box center [850, 560] width 215 height 26
checkbox input "true"
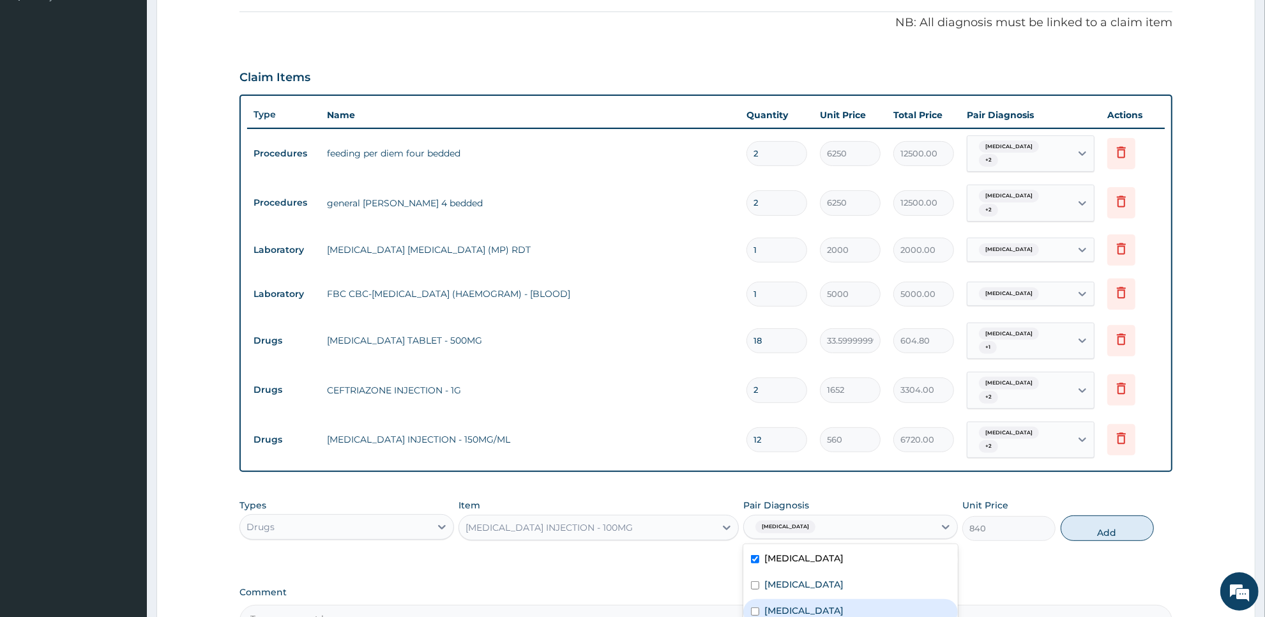
click at [802, 604] on label "Typhoid fever" at bounding box center [804, 610] width 79 height 13
checkbox input "true"
click at [1116, 515] on button "Add" at bounding box center [1107, 528] width 93 height 26
type input "0"
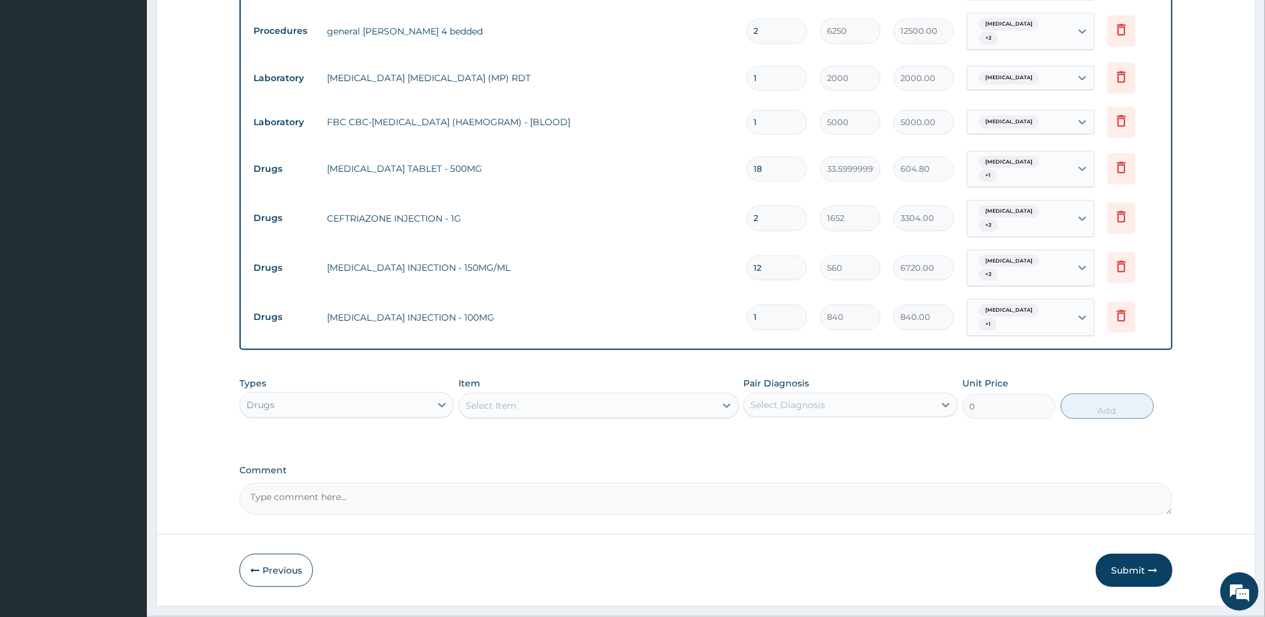
scroll to position [544, 0]
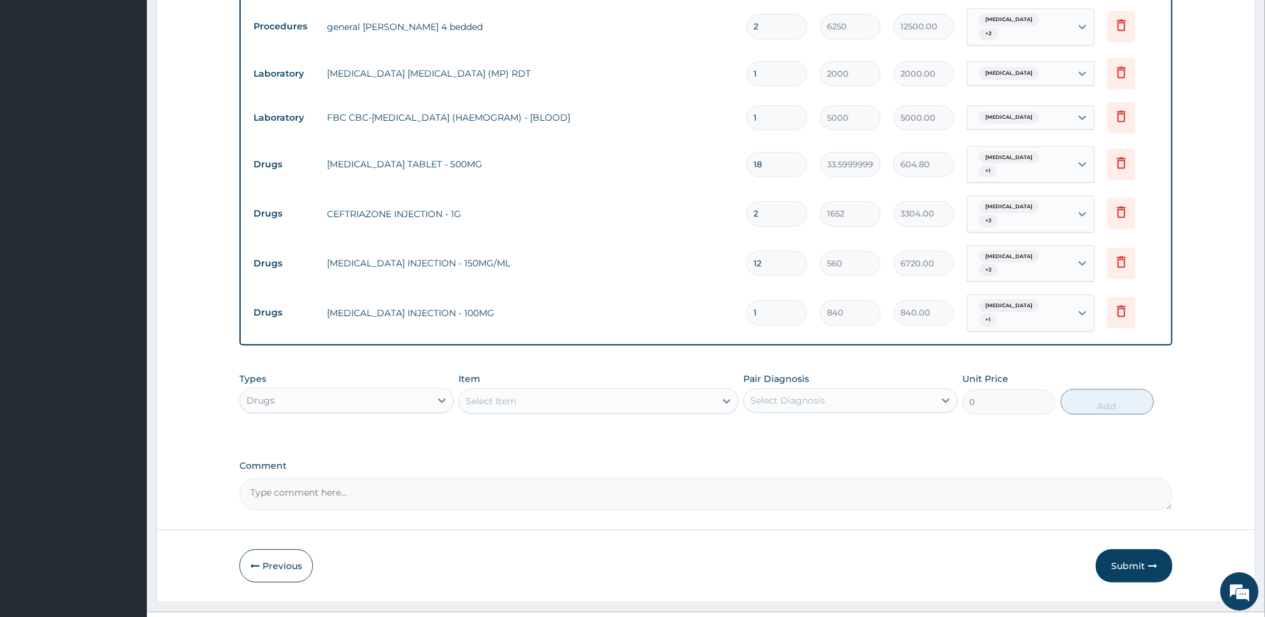
click at [611, 391] on div "Select Item" at bounding box center [586, 401] width 255 height 20
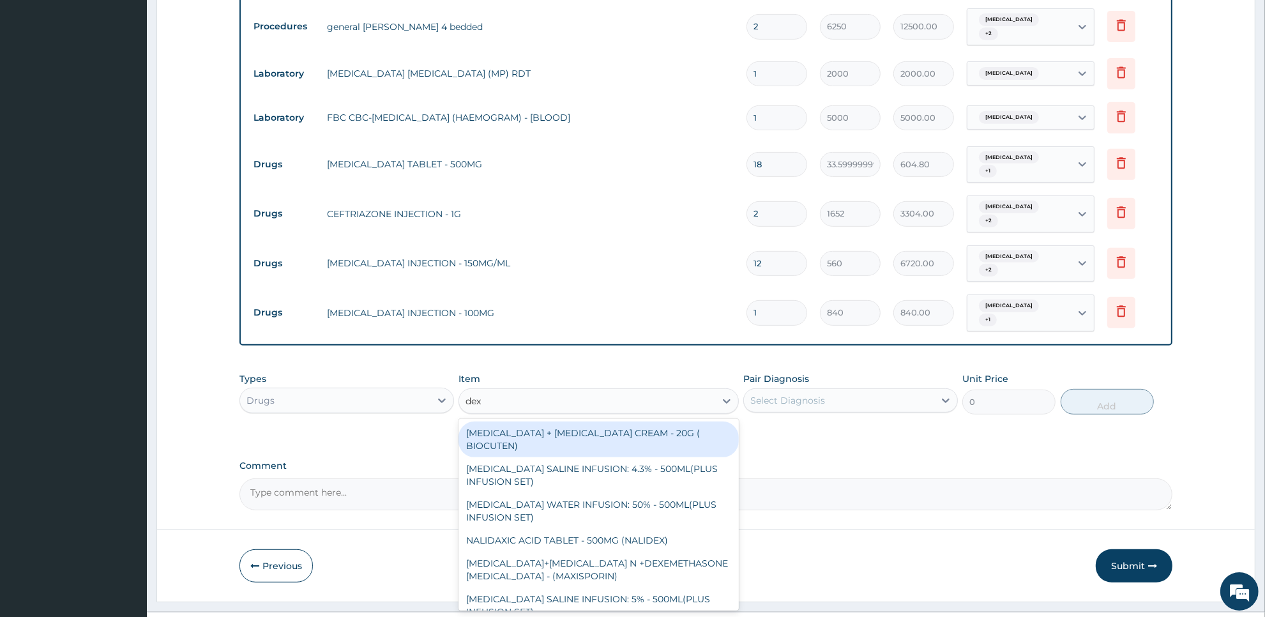
type input "dexa"
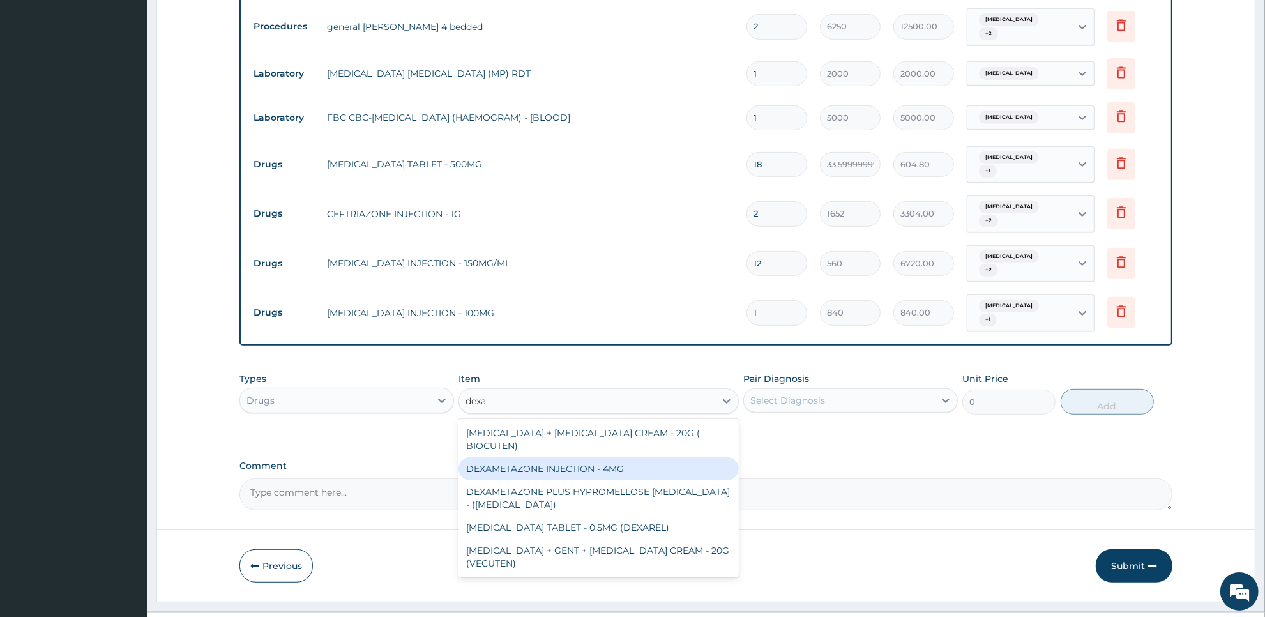
click at [616, 457] on div "DEXAMETAZONE INJECTION - 4MG" at bounding box center [599, 468] width 280 height 23
type input "280"
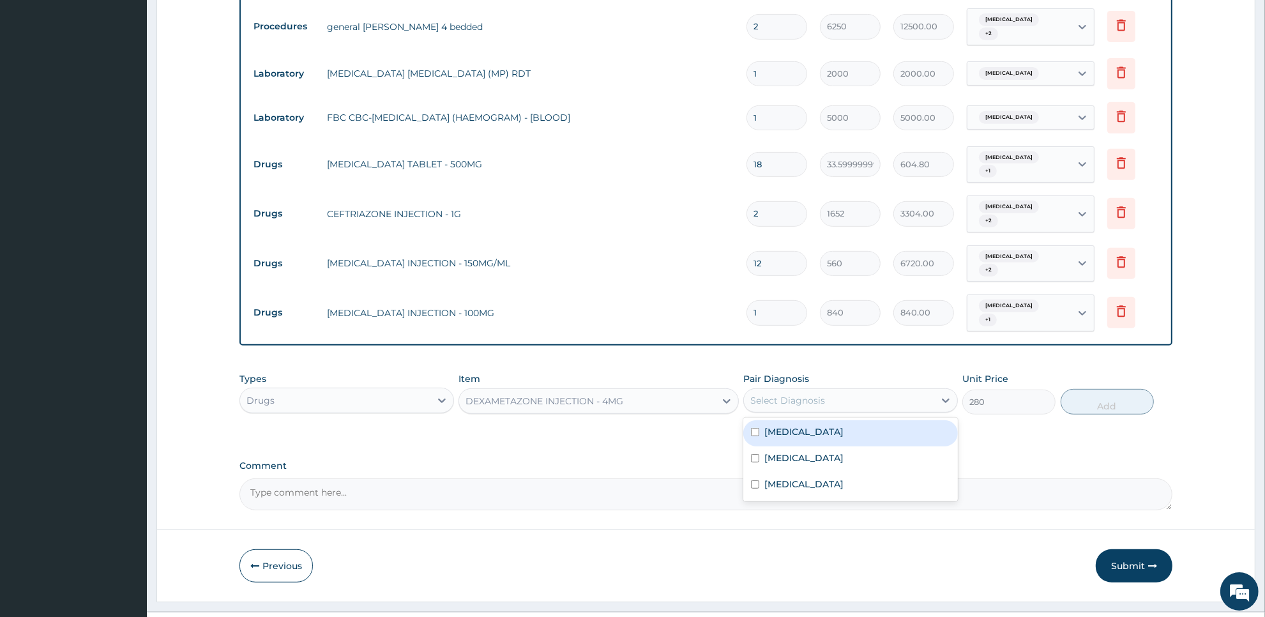
click at [811, 394] on div "Select Diagnosis" at bounding box center [787, 400] width 75 height 13
click at [816, 420] on div "Malaria" at bounding box center [850, 433] width 215 height 26
checkbox input "true"
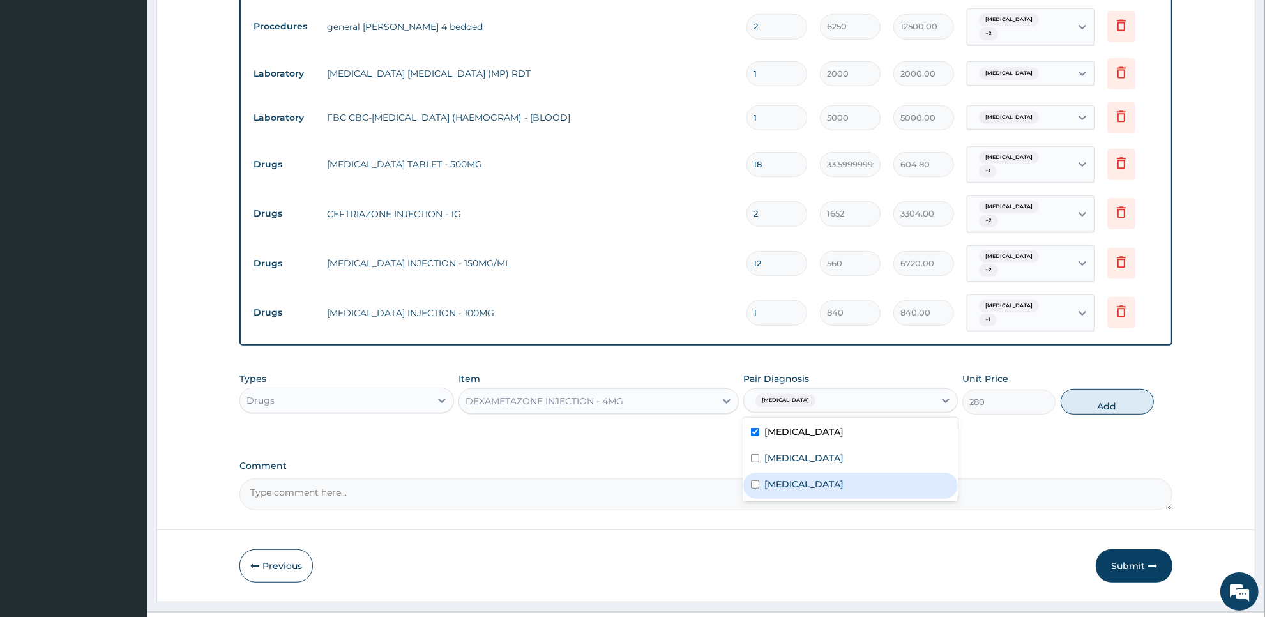
click at [814, 473] on div "Typhoid fever" at bounding box center [850, 486] width 215 height 26
checkbox input "true"
click at [1110, 389] on button "Add" at bounding box center [1107, 402] width 93 height 26
type input "0"
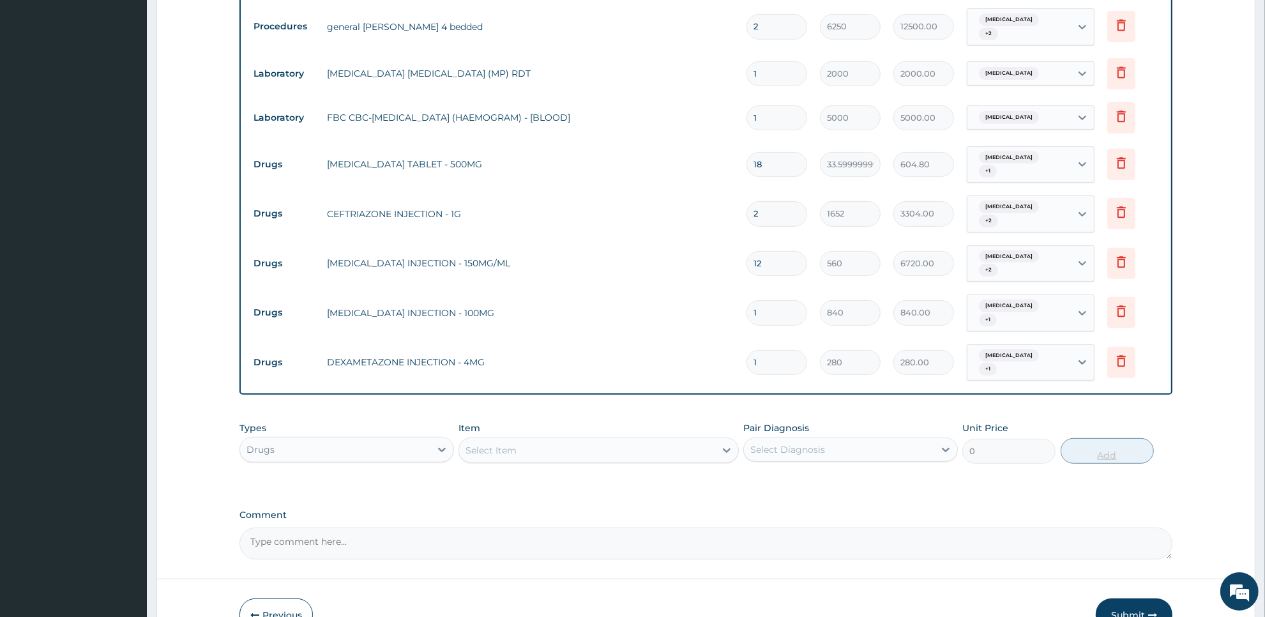
type input "0.00"
type input "2"
type input "560.00"
type input "2"
click at [690, 440] on div "Select Item" at bounding box center [586, 450] width 255 height 20
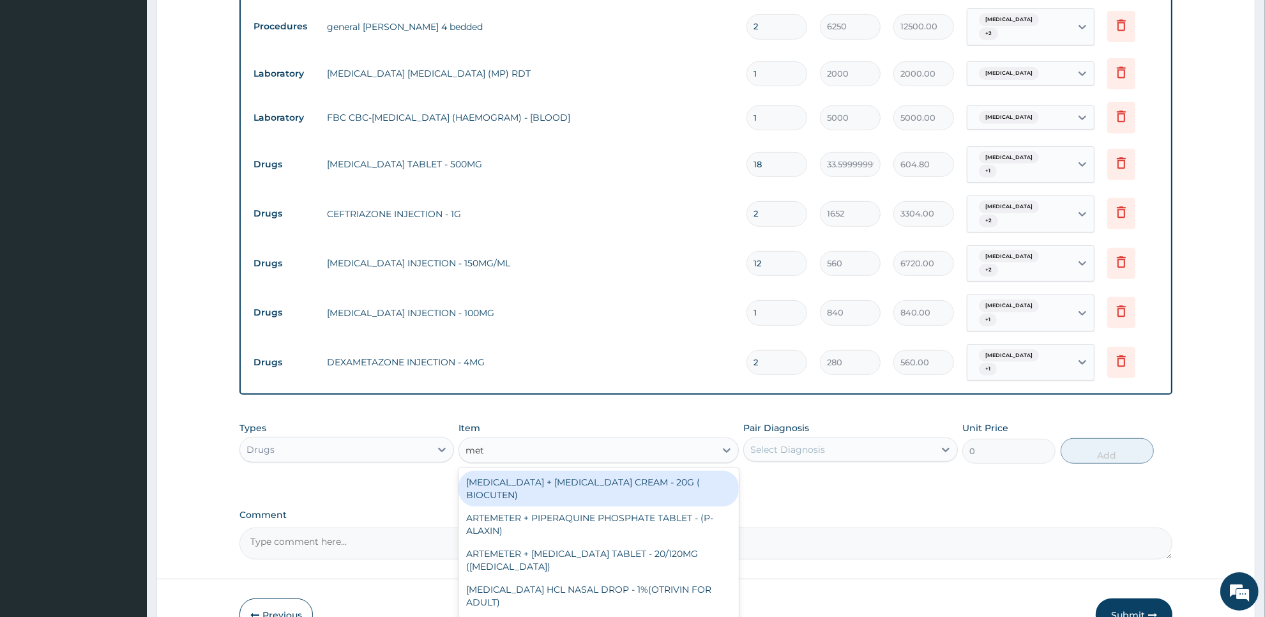
type input "meto"
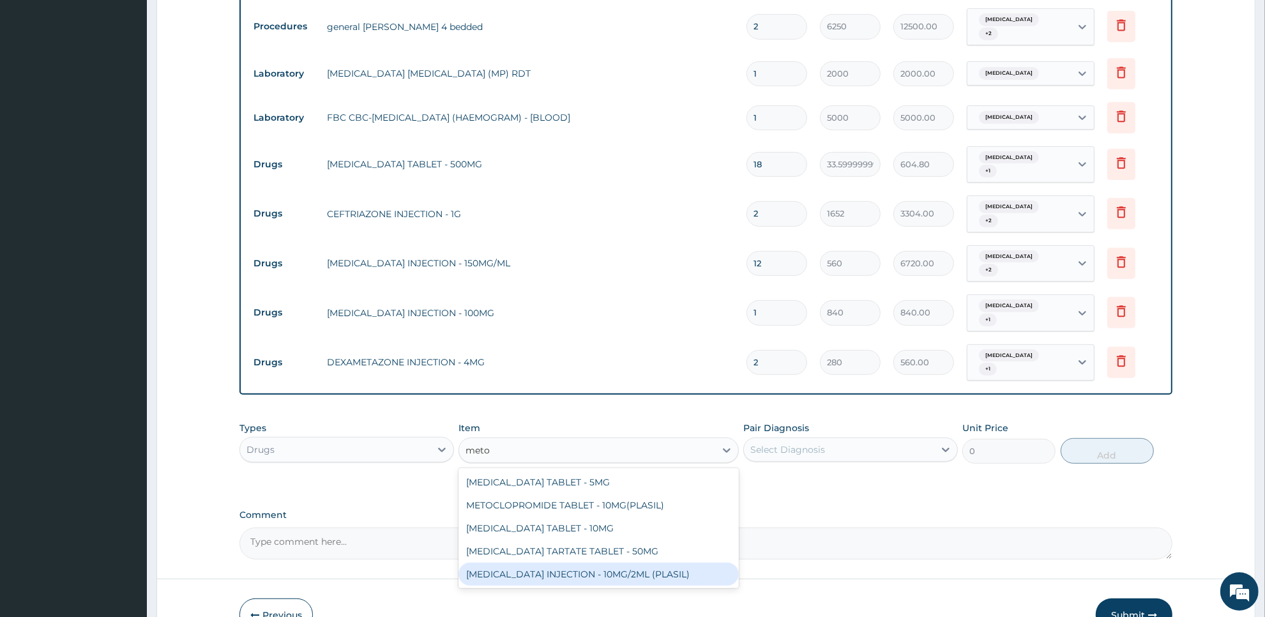
click at [688, 563] on div "METOCLOPRAMIDE INJECTION - 10MG/2ML (PLASIL)" at bounding box center [599, 574] width 280 height 23
type input "274.4"
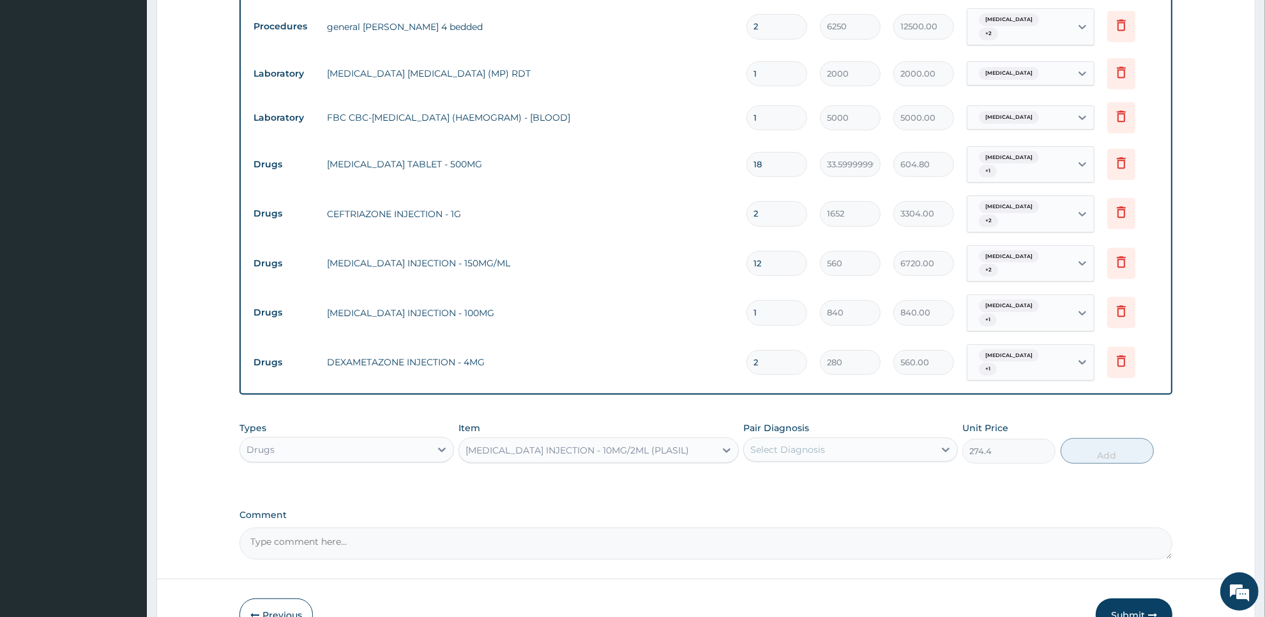
click at [885, 439] on div "Select Diagnosis" at bounding box center [839, 449] width 190 height 20
click at [877, 469] on div "Malaria" at bounding box center [850, 482] width 215 height 26
checkbox input "true"
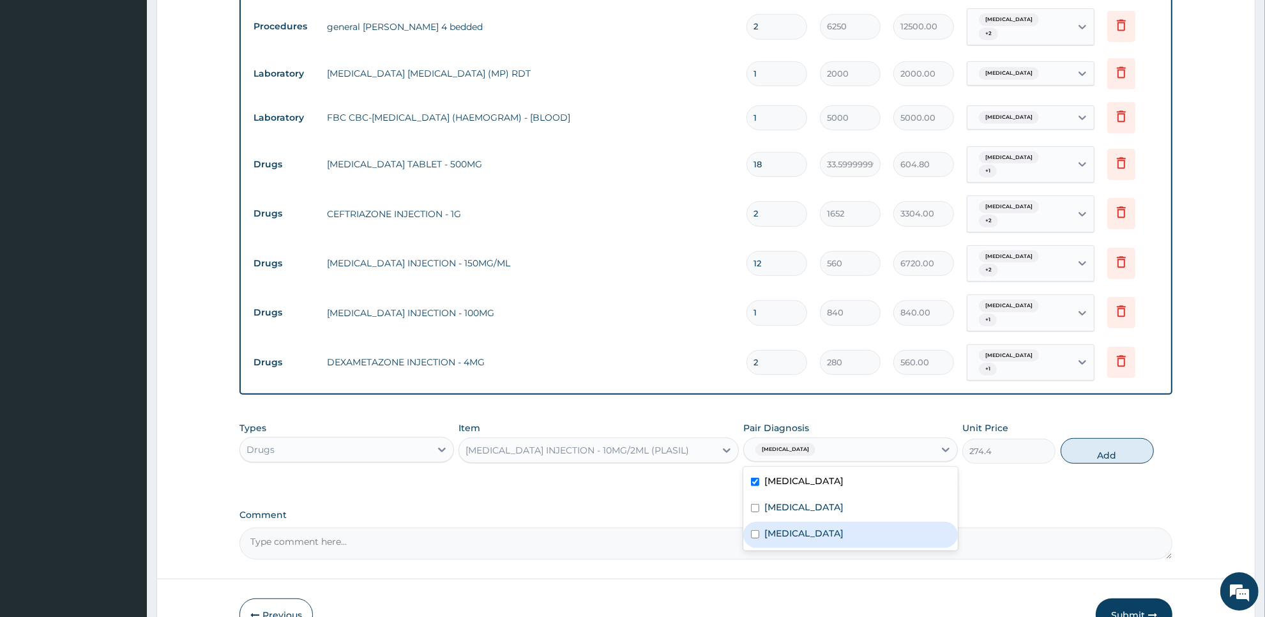
click at [864, 516] on div "Malaria Upper respiratory infection Typhoid fever" at bounding box center [850, 509] width 215 height 84
click at [905, 522] on div "Typhoid fever" at bounding box center [850, 535] width 215 height 26
checkbox input "true"
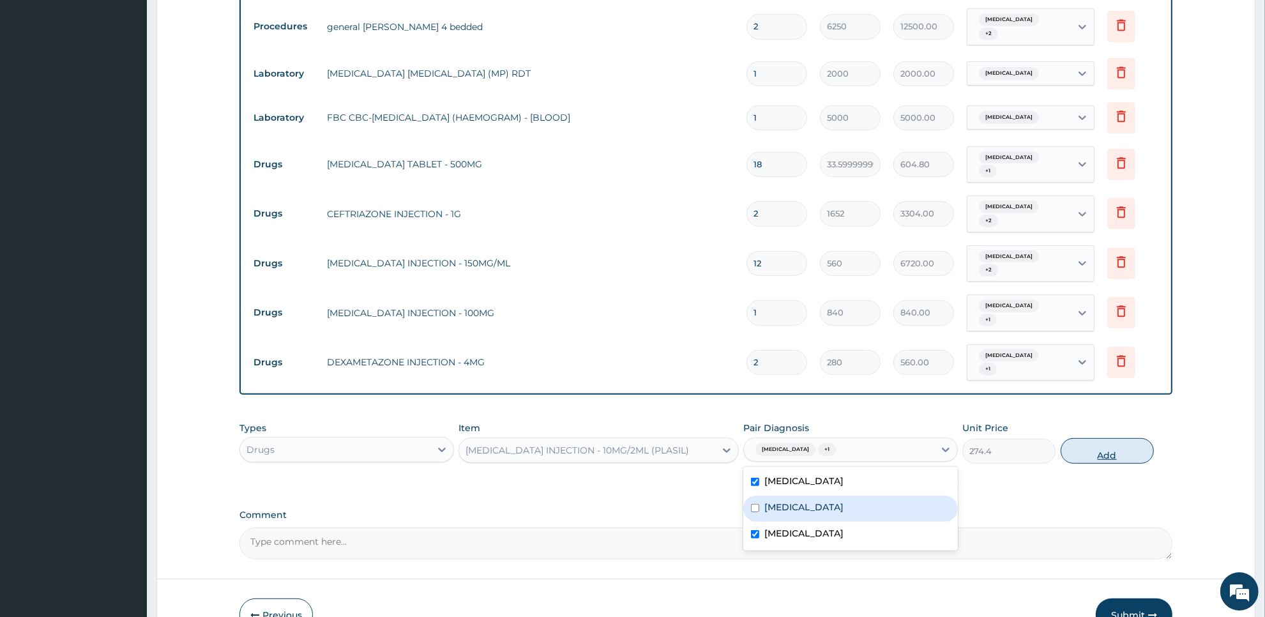
click at [1099, 438] on button "Add" at bounding box center [1107, 451] width 93 height 26
type input "0"
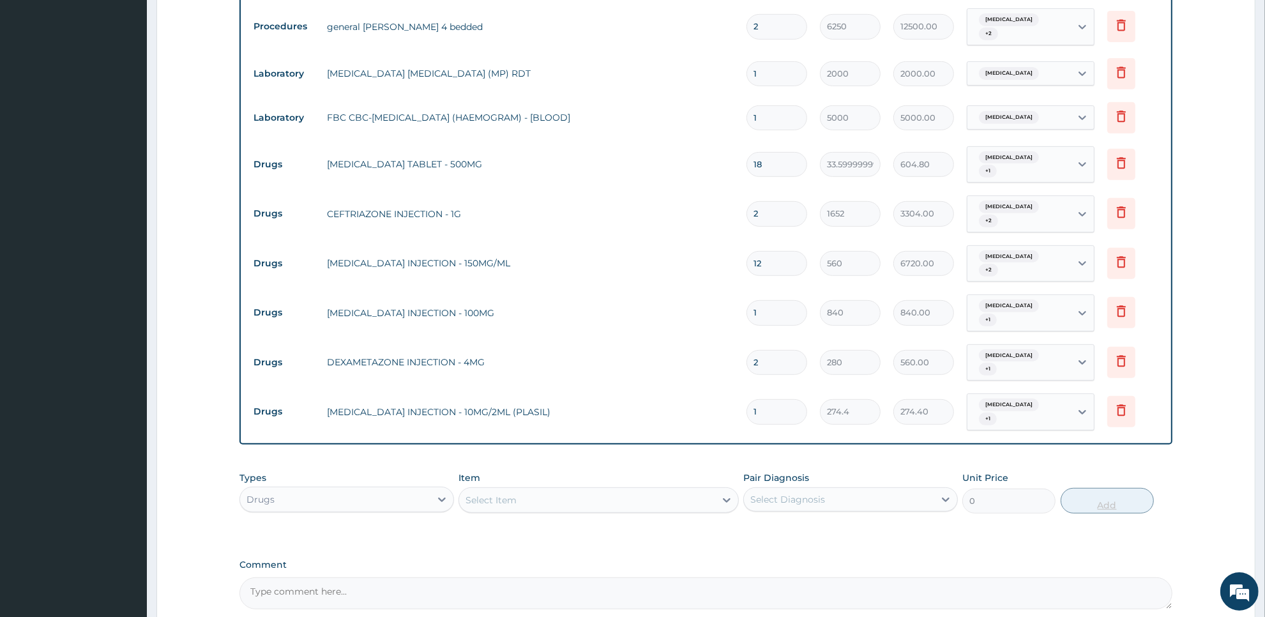
type input "0.00"
type input "3"
type input "823.20"
type input "3"
click at [506, 494] on div "Select Item" at bounding box center [491, 500] width 51 height 13
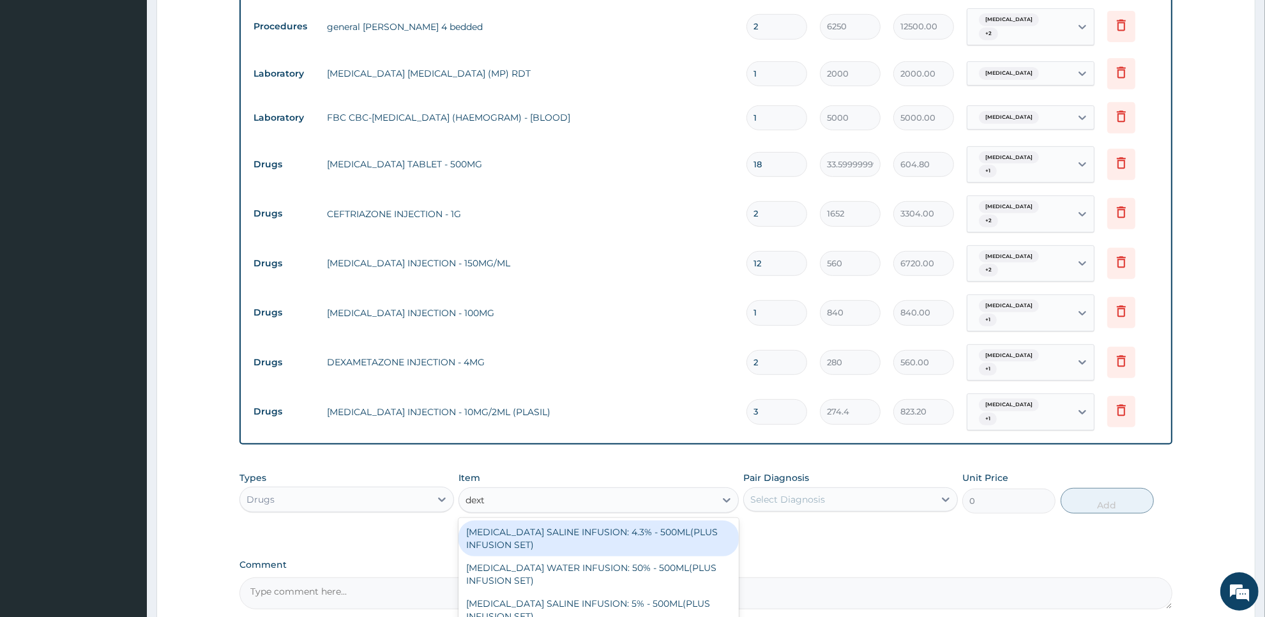
type input "dextr"
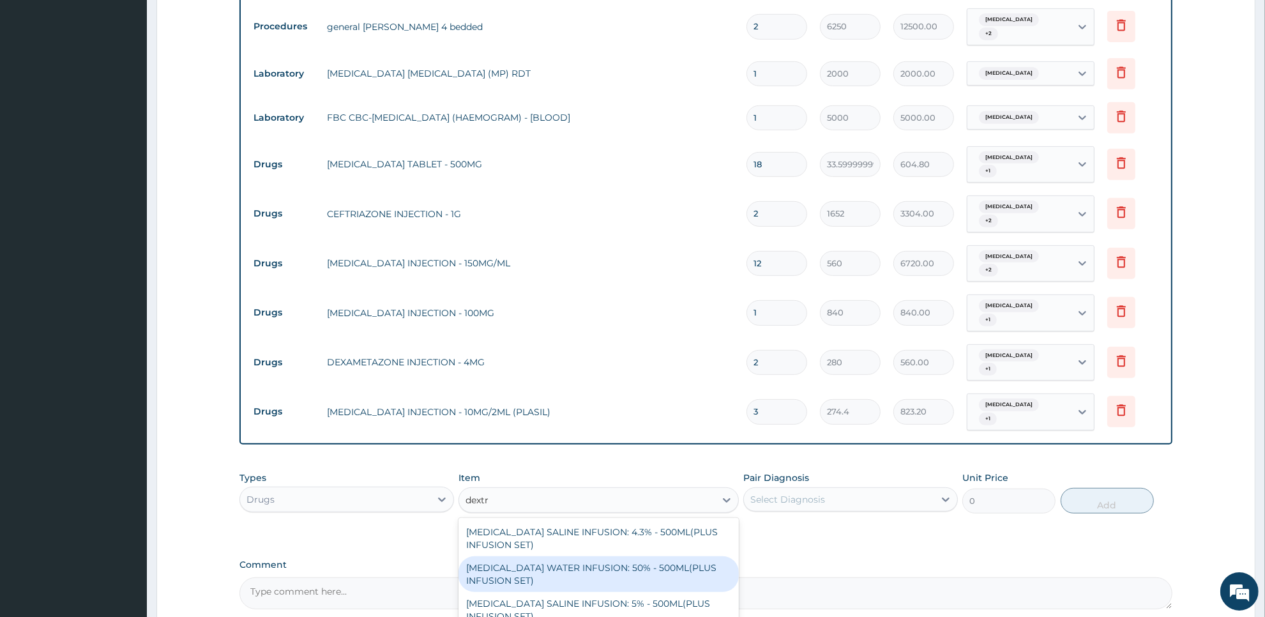
click at [553, 556] on div "DEXTROSE WATER INFUSION: 50% - 500ML(PLUS INFUSION SET)" at bounding box center [599, 574] width 280 height 36
type input "1092"
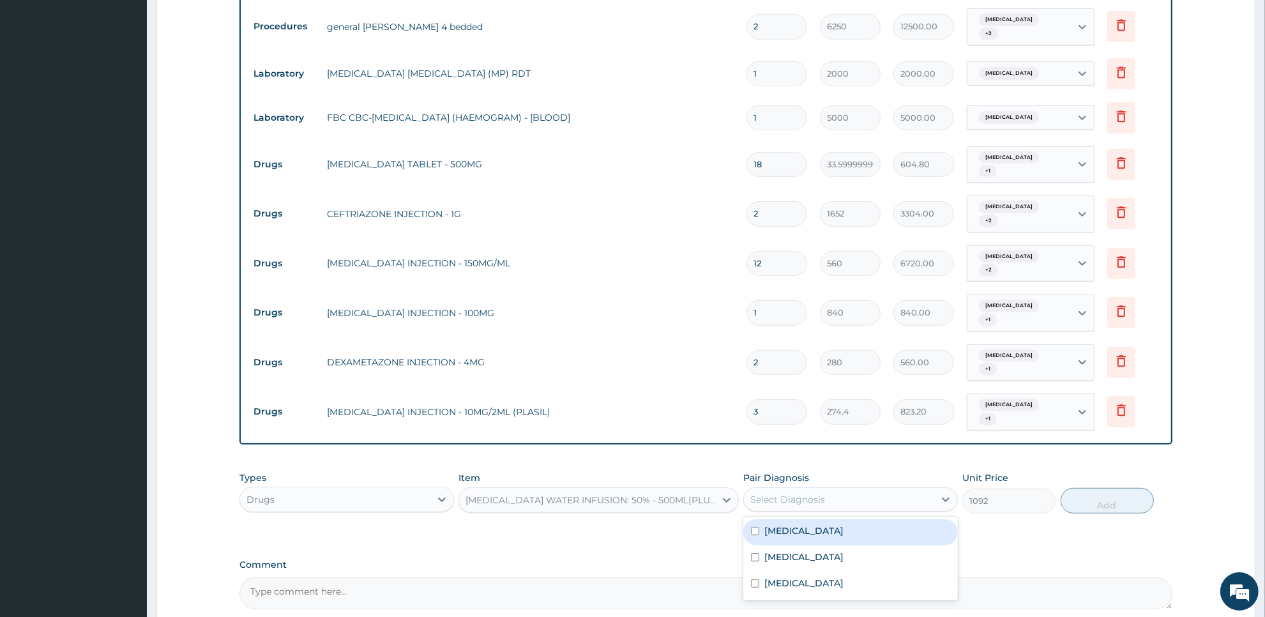
click at [793, 489] on div "Select Diagnosis" at bounding box center [839, 499] width 190 height 20
click at [788, 519] on div "Malaria" at bounding box center [850, 532] width 215 height 26
checkbox input "true"
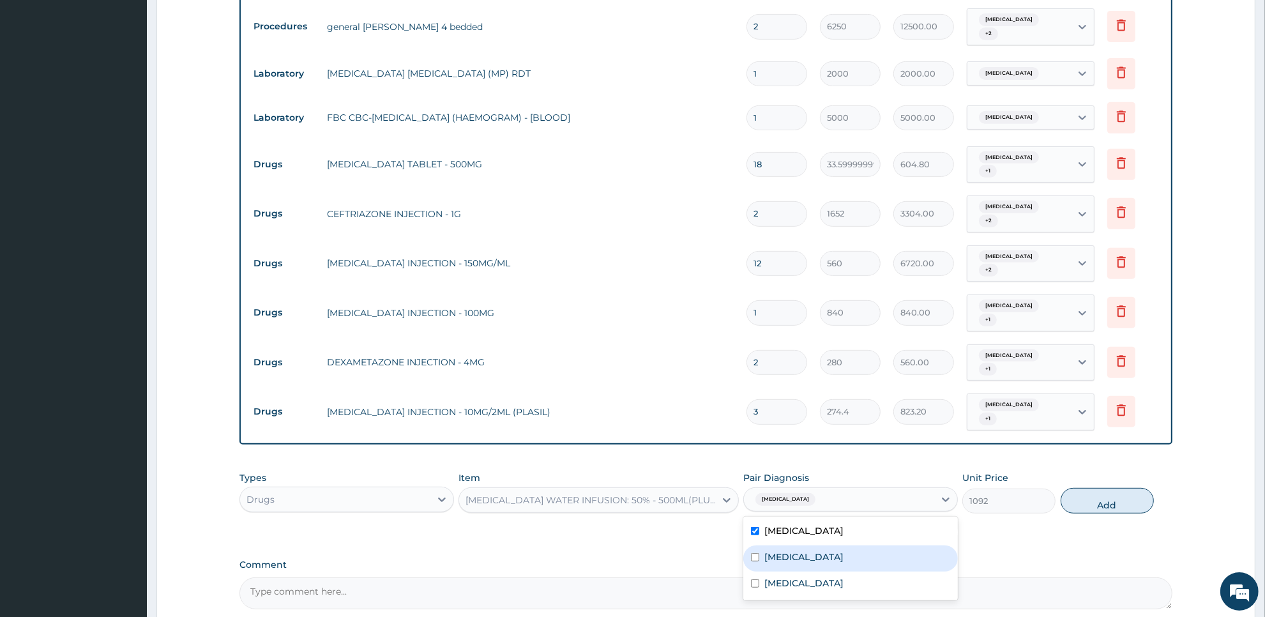
click at [786, 551] on label "Upper respiratory infection" at bounding box center [804, 557] width 79 height 13
checkbox input "true"
click at [783, 577] on label "Typhoid fever" at bounding box center [804, 583] width 79 height 13
checkbox input "true"
click at [1106, 488] on button "Add" at bounding box center [1107, 501] width 93 height 26
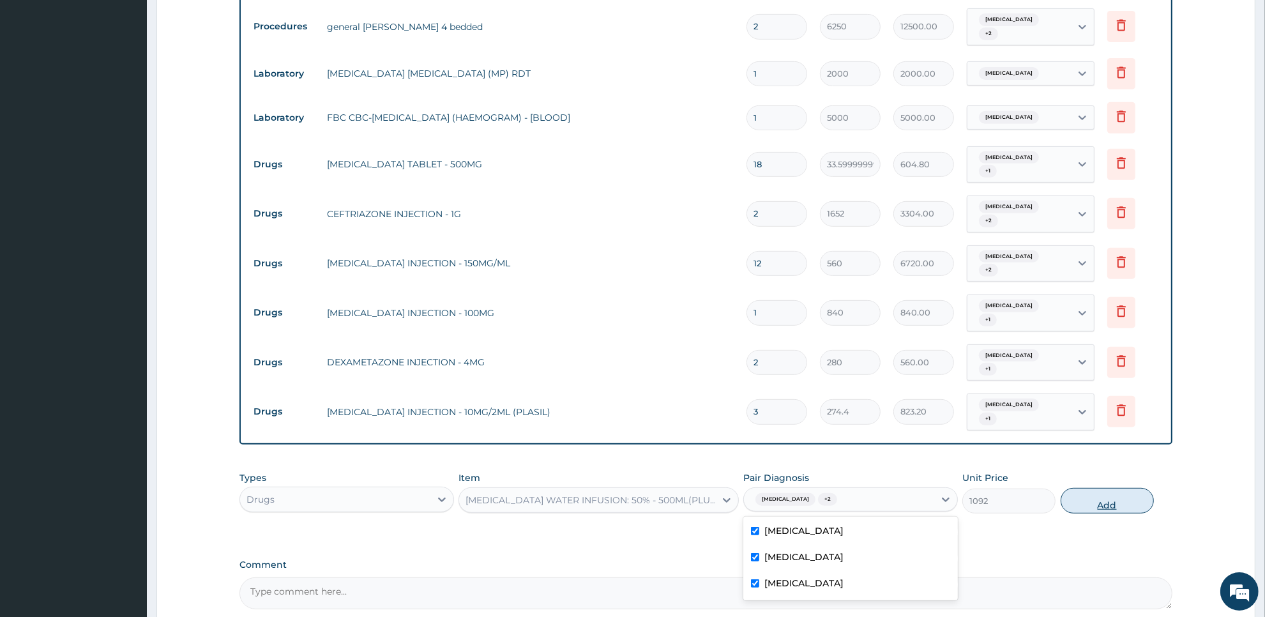
type input "0"
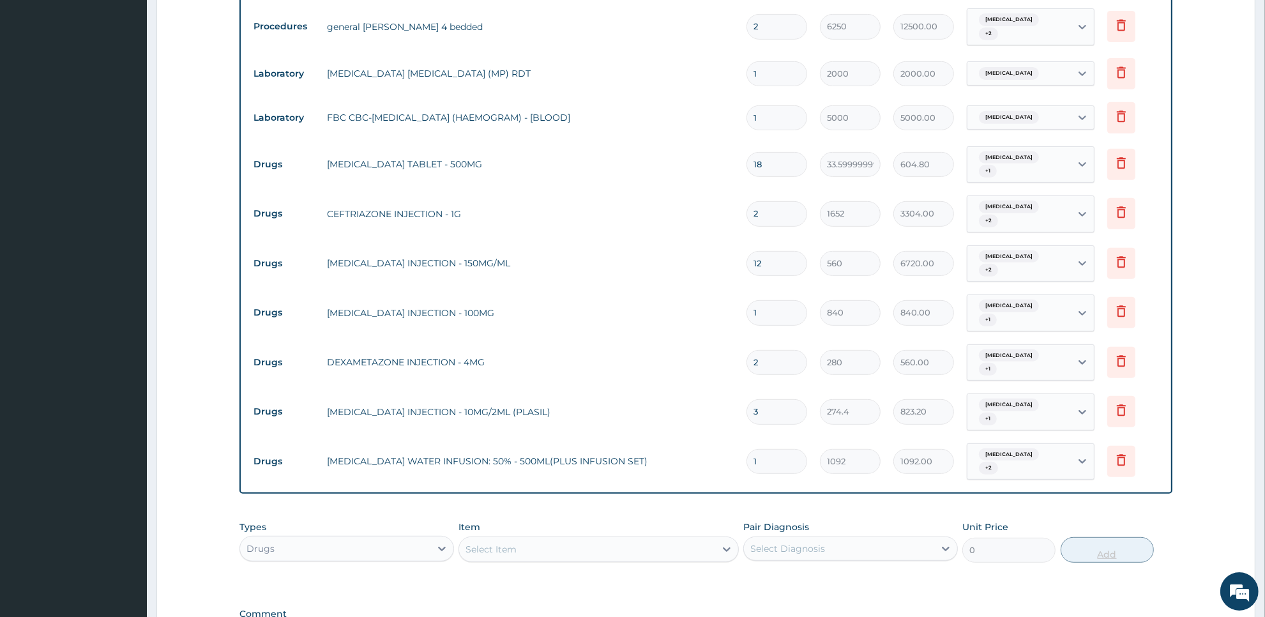
type input "0.00"
type input "2"
type input "2184.00"
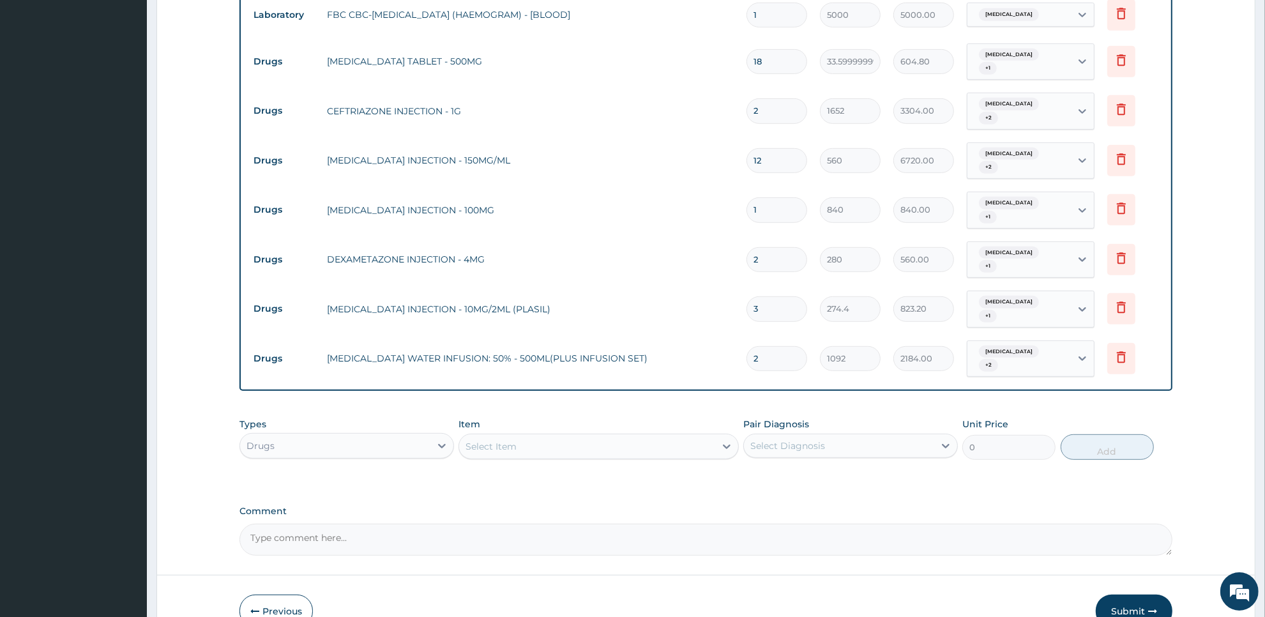
scroll to position [676, 0]
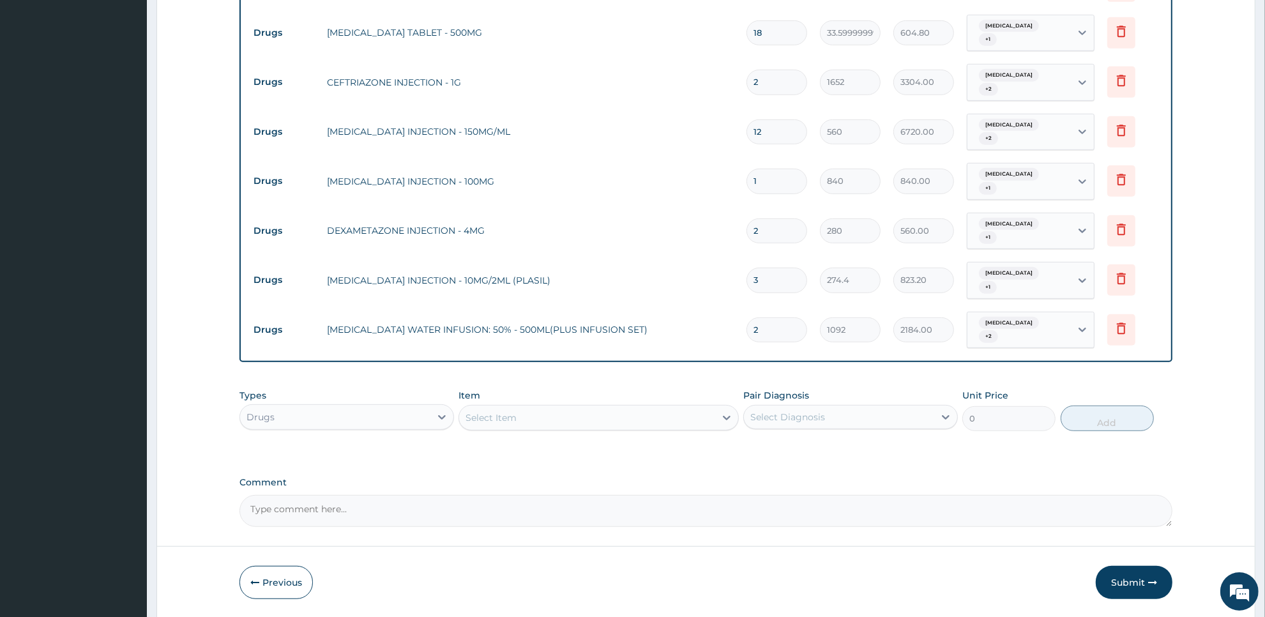
type input "2"
click at [568, 407] on div "Select Item" at bounding box center [586, 417] width 255 height 20
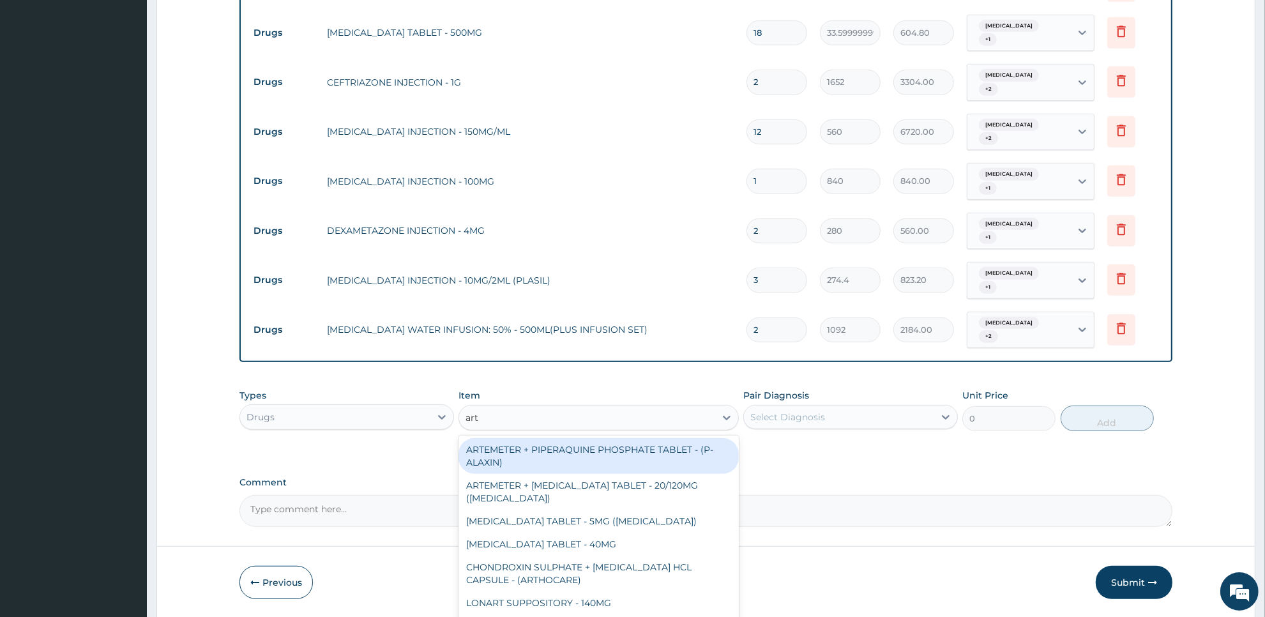
type input "arte"
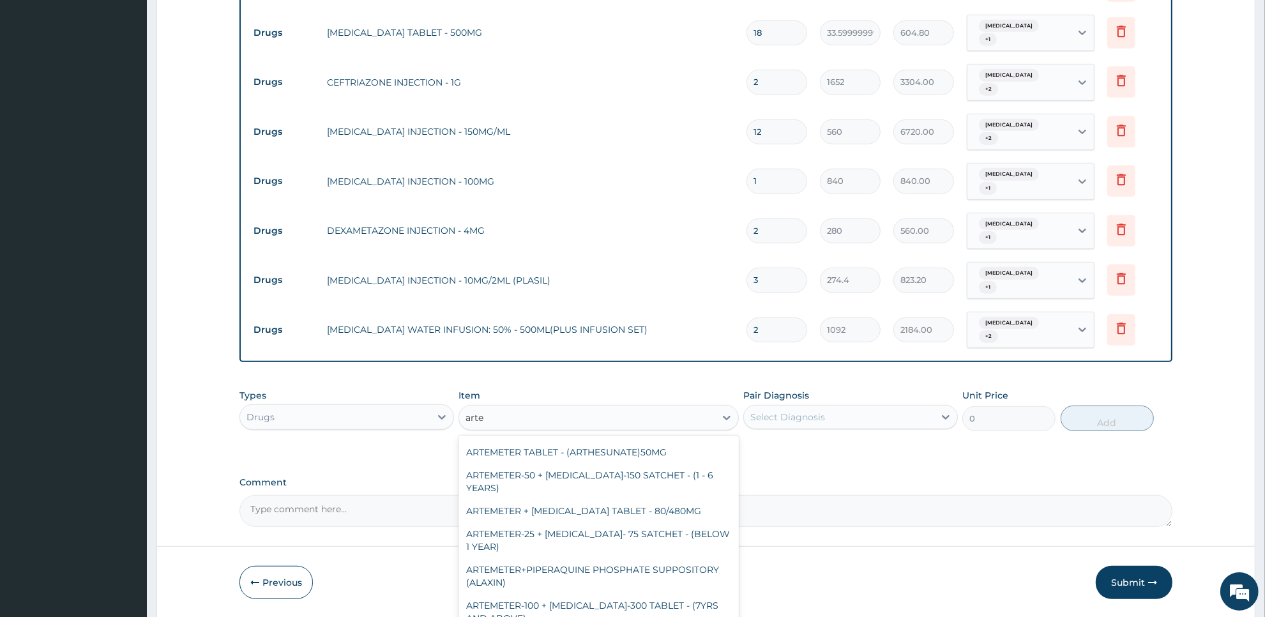
scroll to position [176, 0]
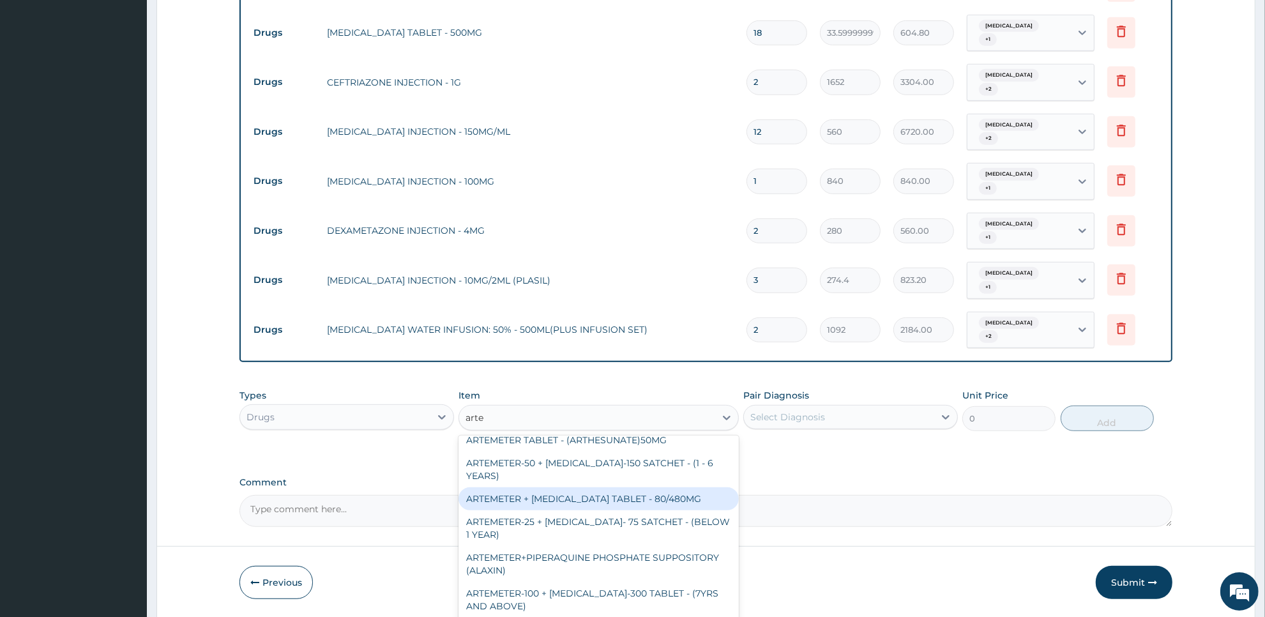
click at [687, 487] on div "ARTEMETER + LUMEFANTRINE TABLET - 80/480MG" at bounding box center [599, 498] width 280 height 23
type input "364"
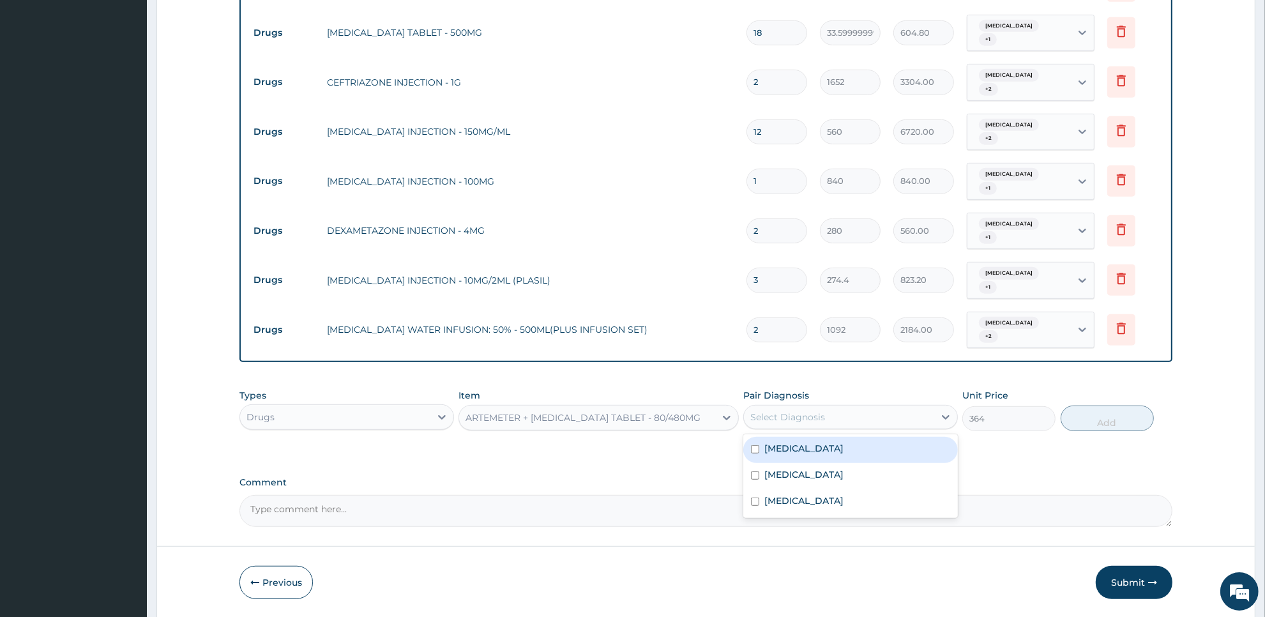
click at [870, 407] on div "Select Diagnosis" at bounding box center [839, 417] width 190 height 20
click at [864, 437] on div "Malaria" at bounding box center [850, 450] width 215 height 26
checkbox input "true"
click at [1121, 406] on button "Add" at bounding box center [1107, 419] width 93 height 26
type input "0"
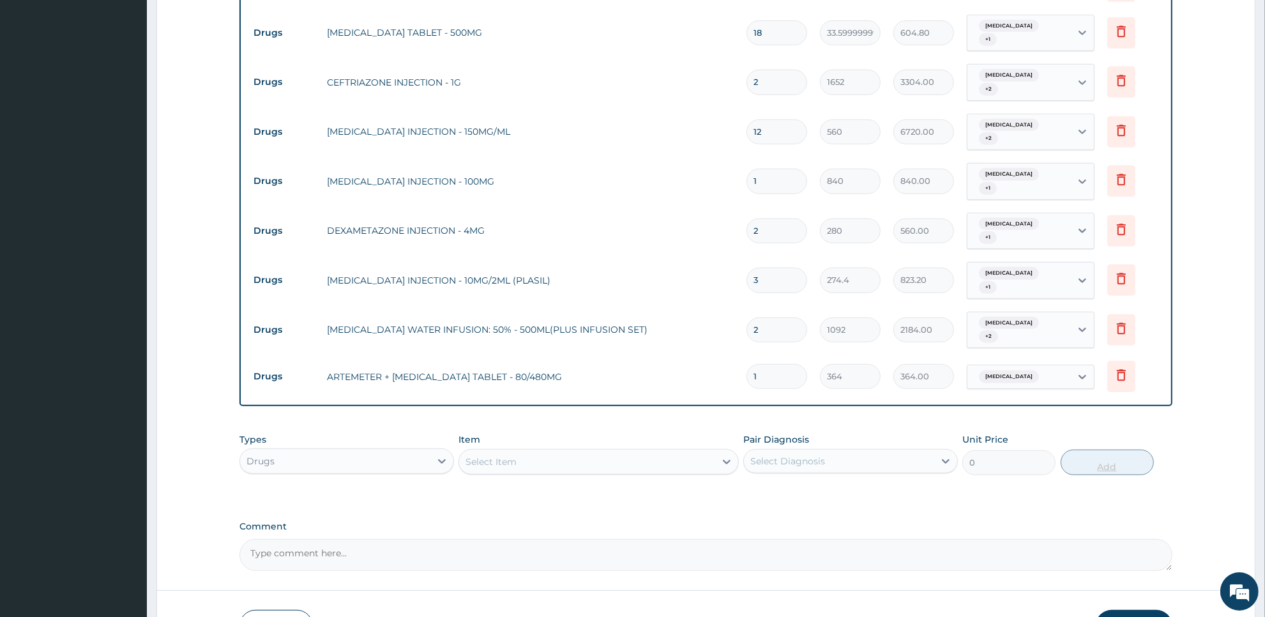
type input "0.00"
type input "6"
type input "2184.00"
type input "6"
click at [639, 433] on div "Item Select Item" at bounding box center [599, 454] width 280 height 42
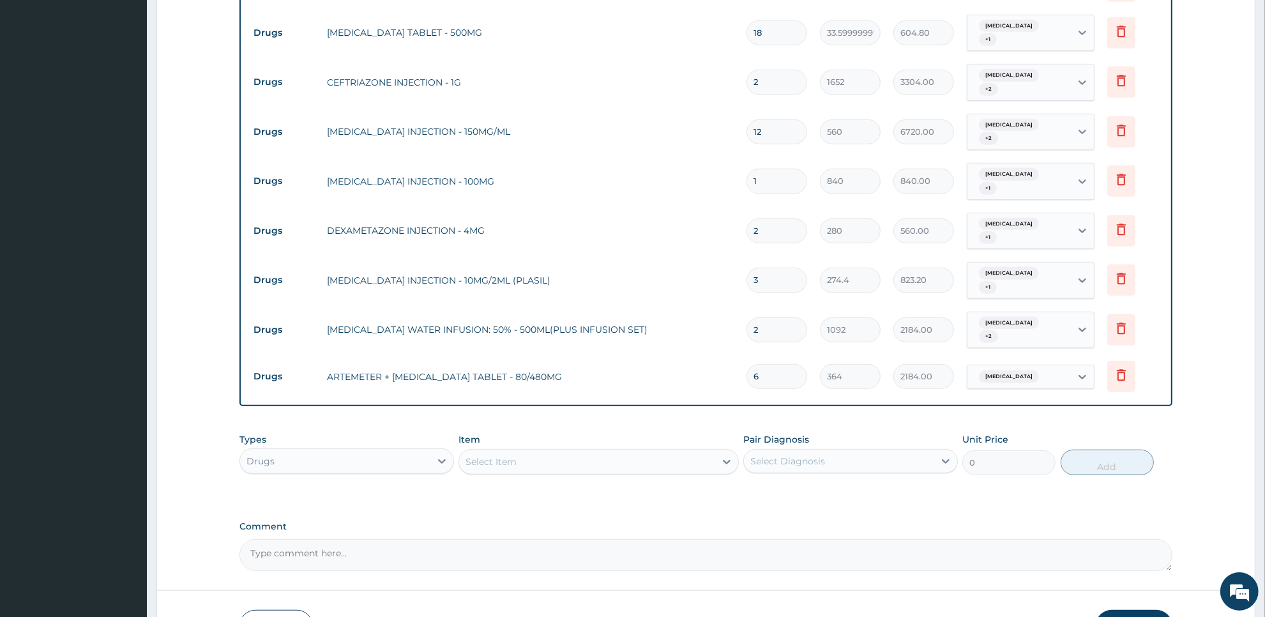
click at [629, 452] on div "Select Item" at bounding box center [586, 462] width 255 height 20
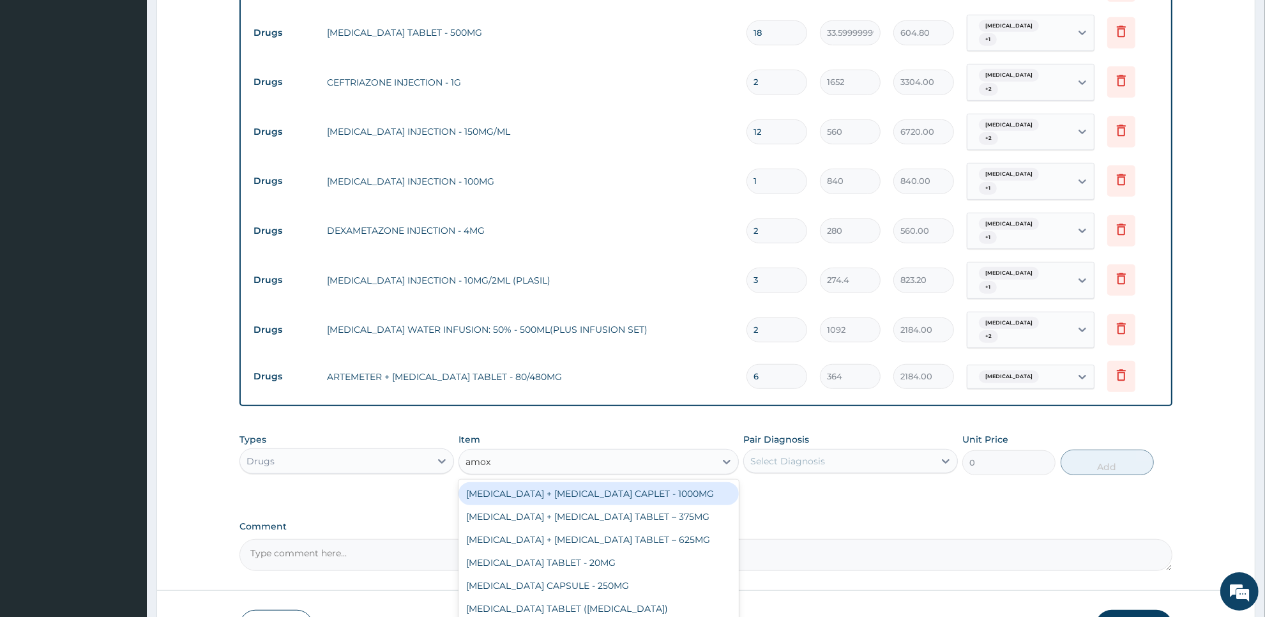
type input "amoxi"
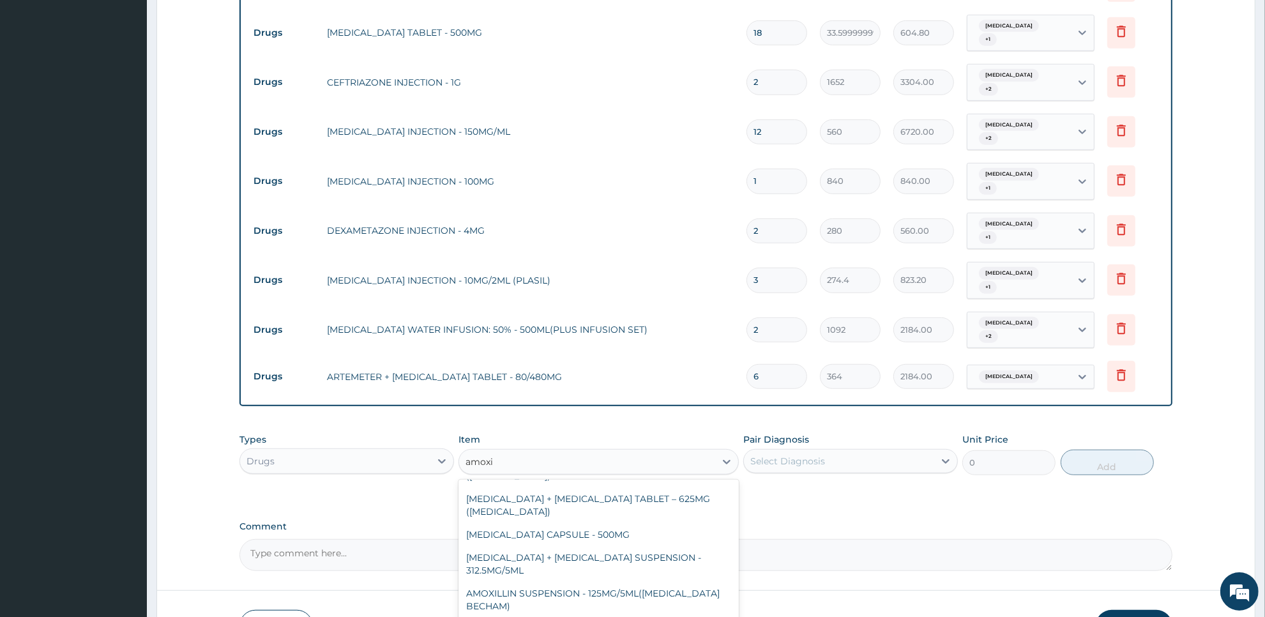
scroll to position [279, 0]
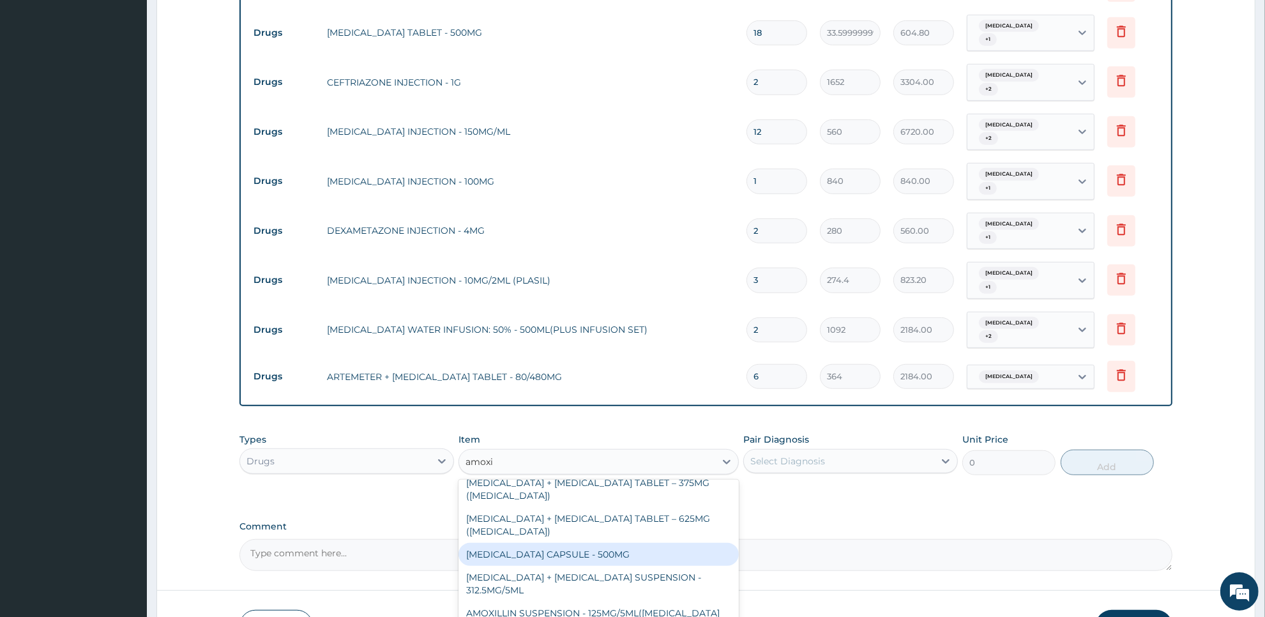
click at [664, 543] on div "AMOXICILLIN CAPSULE - 500MG" at bounding box center [599, 554] width 280 height 23
type input "112"
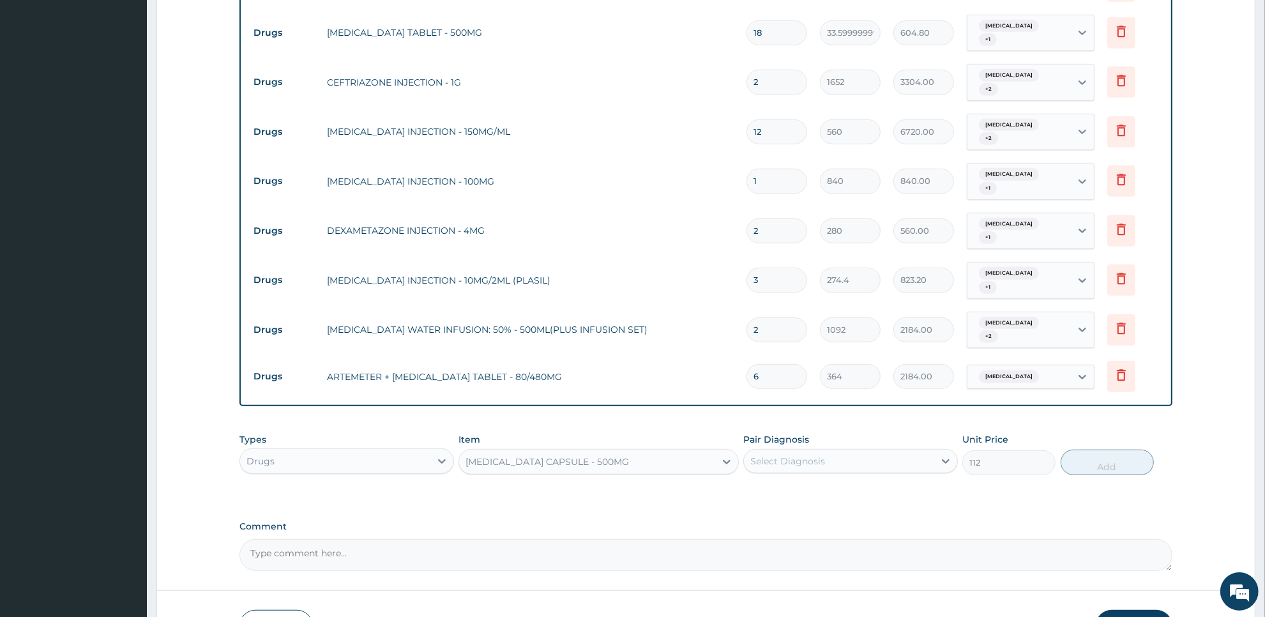
click at [844, 451] on div "Select Diagnosis" at bounding box center [839, 461] width 190 height 20
click at [838, 481] on div "Malaria" at bounding box center [850, 494] width 215 height 26
checkbox input "true"
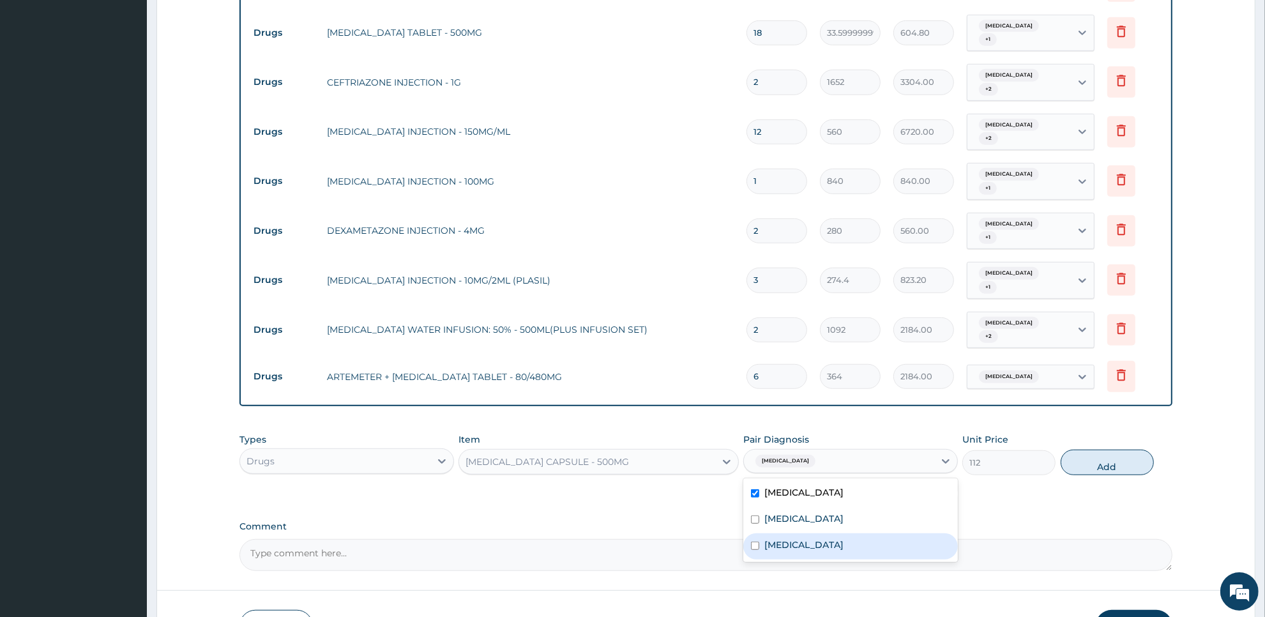
click at [819, 533] on div "Typhoid fever" at bounding box center [850, 546] width 215 height 26
checkbox input "true"
click at [1091, 450] on button "Add" at bounding box center [1107, 463] width 93 height 26
type input "0"
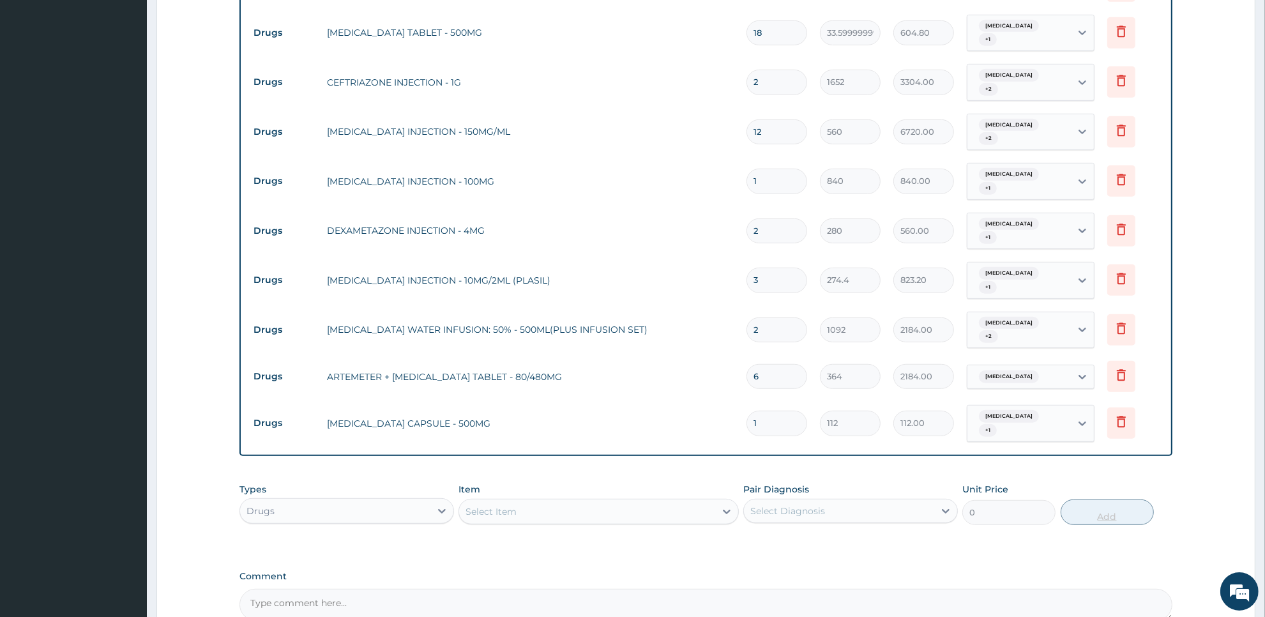
type input "10"
type input "1120.00"
type input "10"
click at [690, 501] on div "Select Item" at bounding box center [586, 511] width 255 height 20
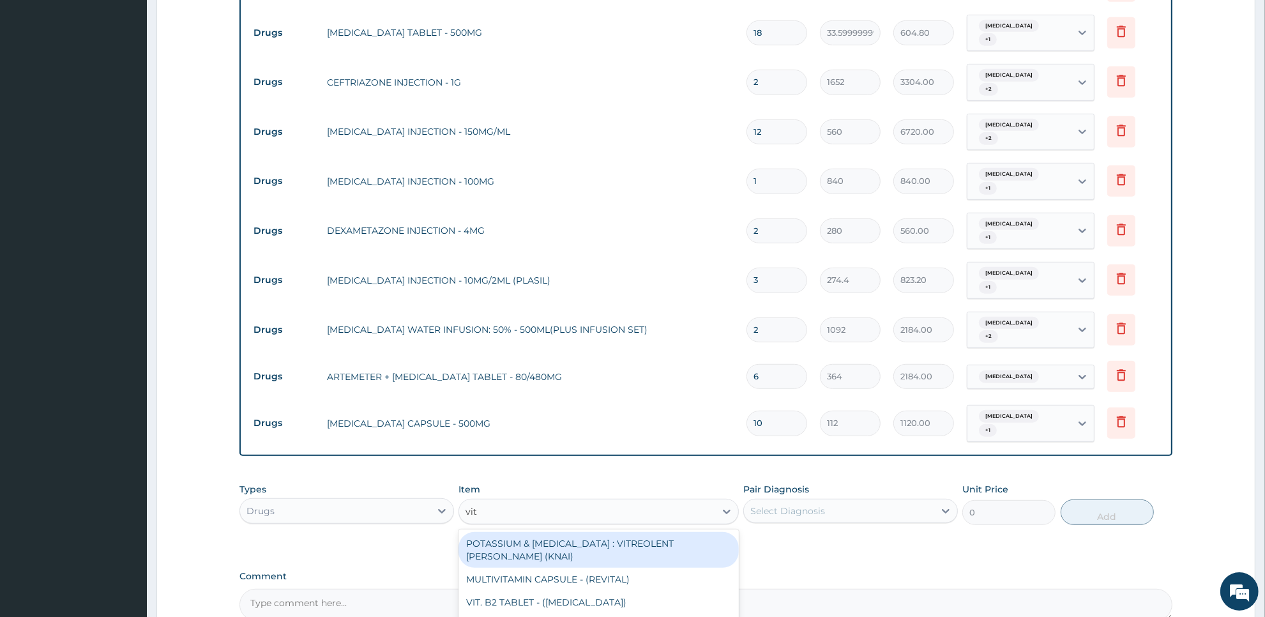
type input "vit b"
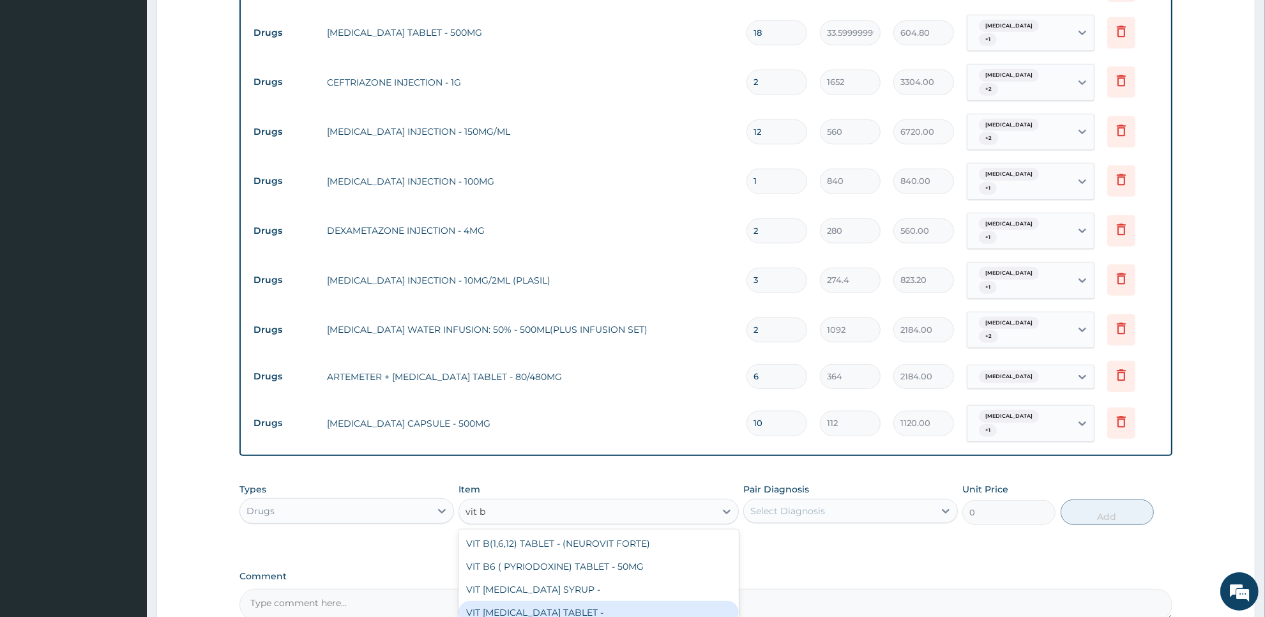
click at [691, 601] on div "VIT B- COMPLEX TABLET -" at bounding box center [599, 612] width 280 height 23
type input "16.799999999999997"
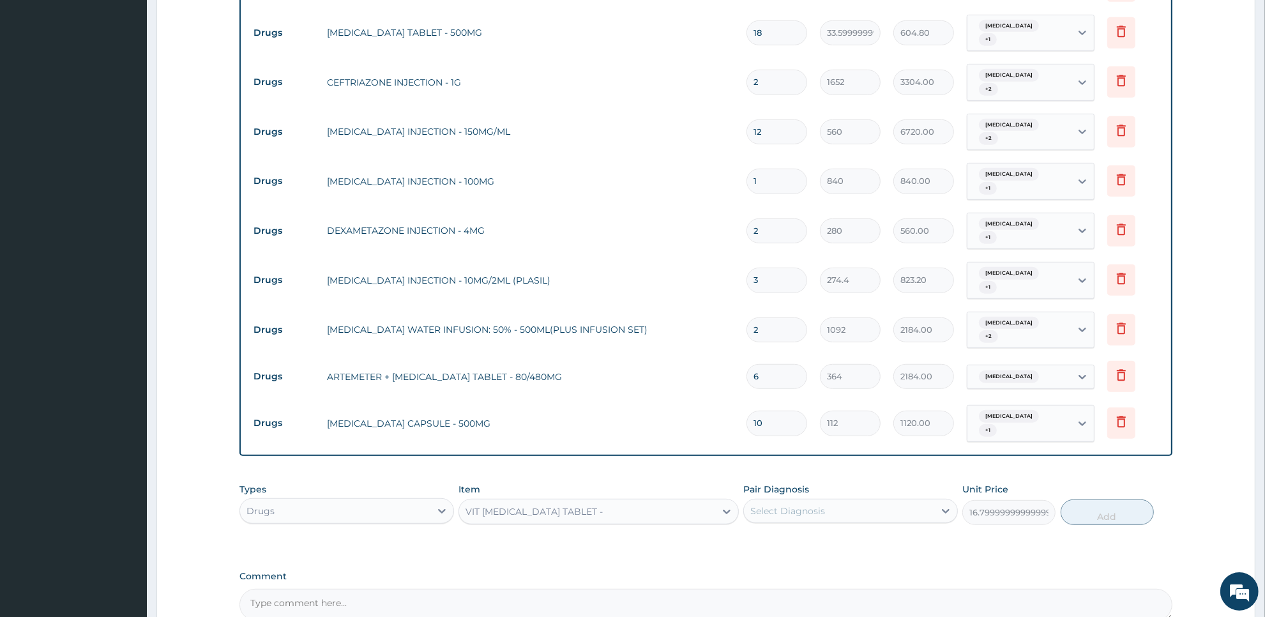
click at [871, 501] on div "Select Diagnosis" at bounding box center [839, 511] width 190 height 20
click at [861, 531] on div "Malaria" at bounding box center [850, 544] width 215 height 26
checkbox input "true"
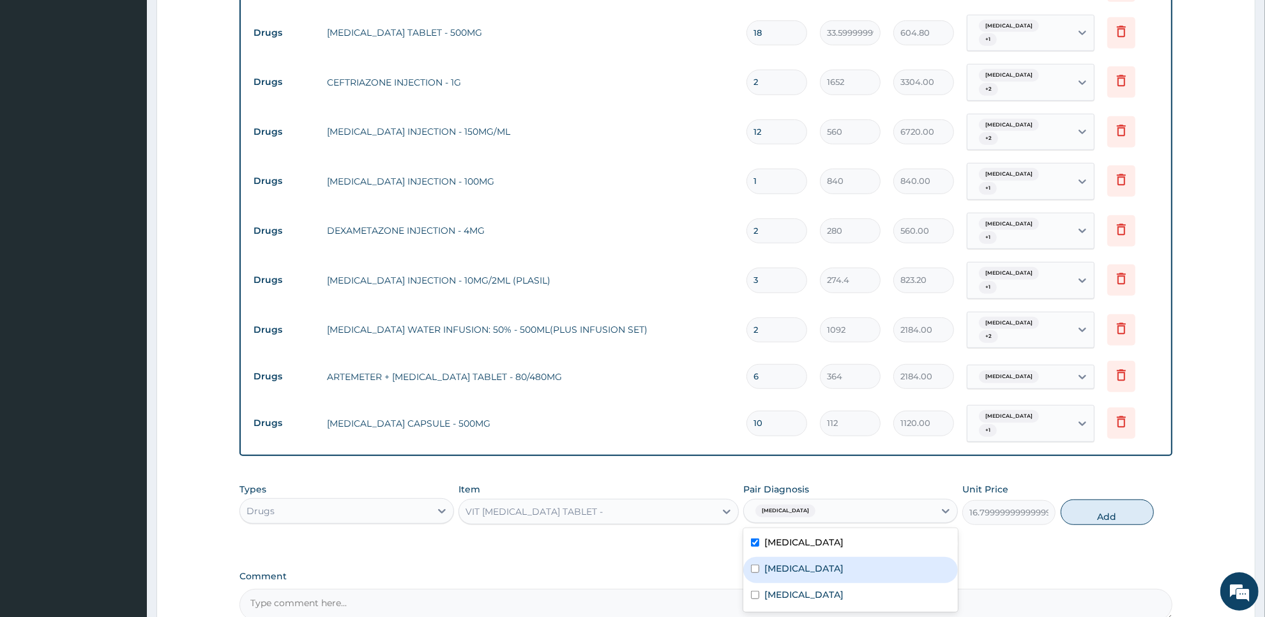
click at [844, 562] on label "Upper respiratory infection" at bounding box center [804, 568] width 79 height 13
checkbox input "true"
click at [850, 583] on div "Typhoid fever" at bounding box center [850, 596] width 215 height 26
checkbox input "true"
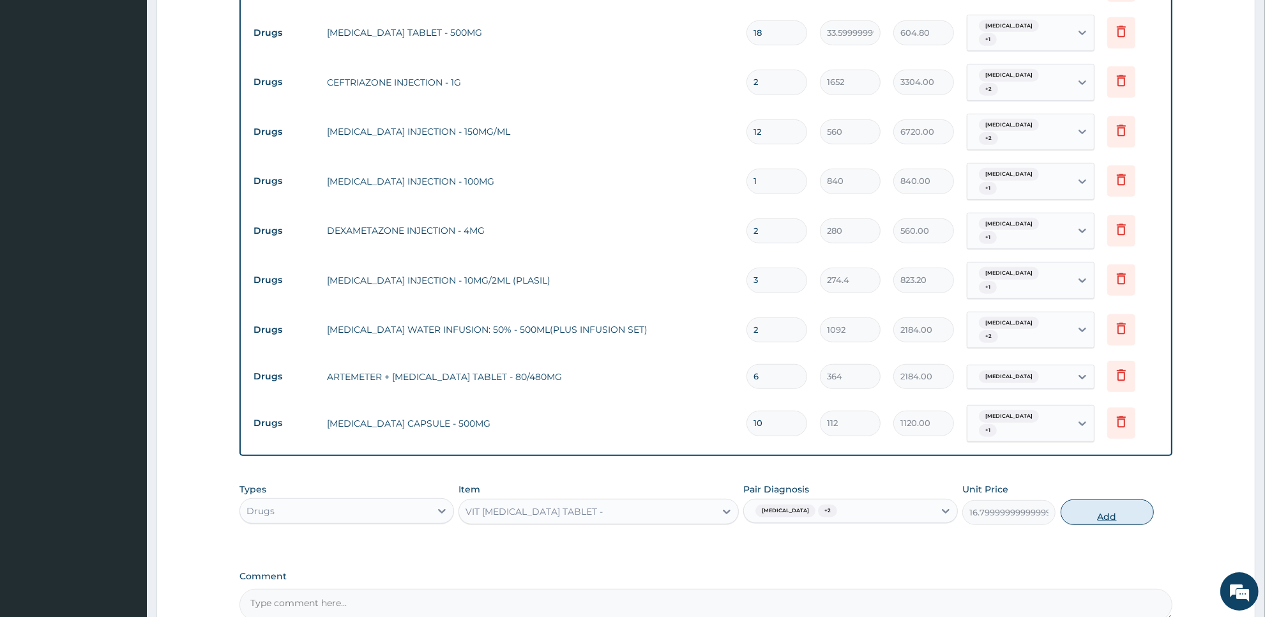
click at [1137, 499] on button "Add" at bounding box center [1107, 512] width 93 height 26
type input "0"
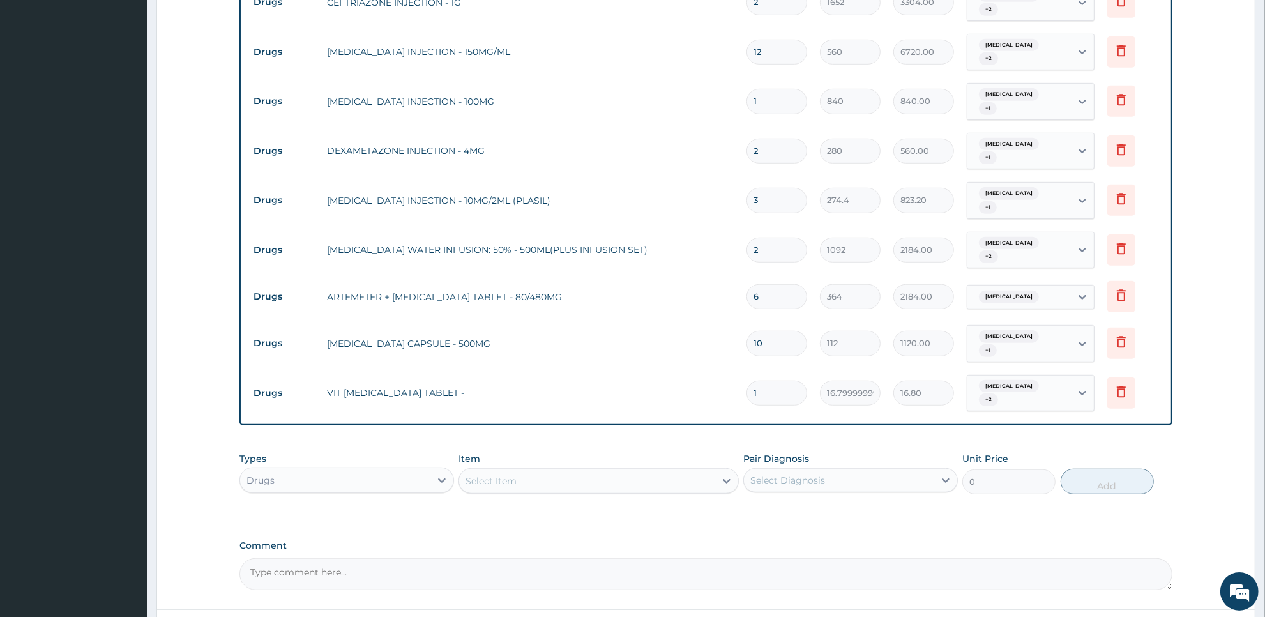
scroll to position [809, 0]
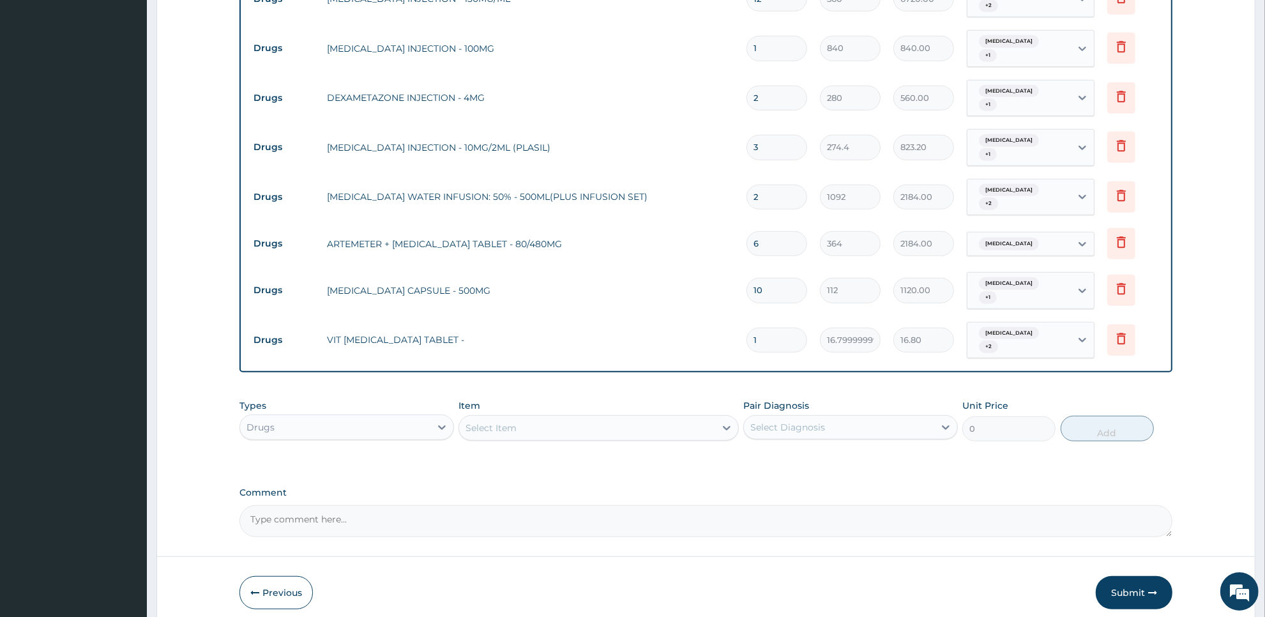
type input "15"
type input "252.00"
type input "15"
click at [423, 417] on div "Drugs" at bounding box center [335, 427] width 190 height 20
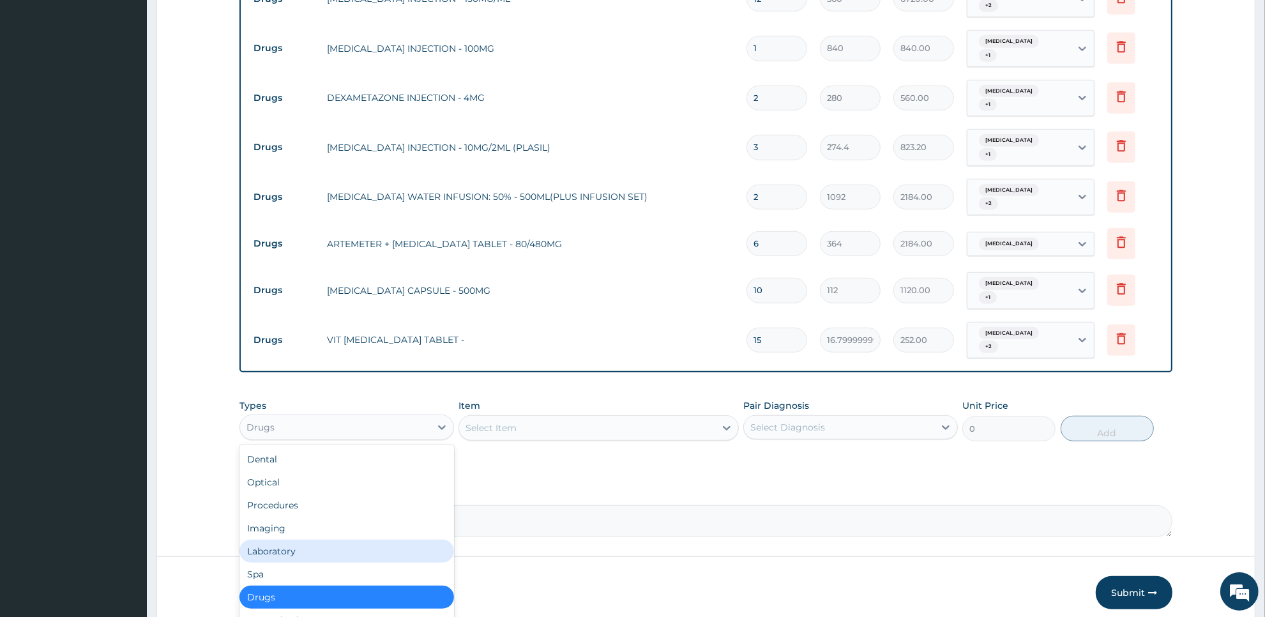
click at [391, 540] on div "Laboratory" at bounding box center [347, 551] width 215 height 23
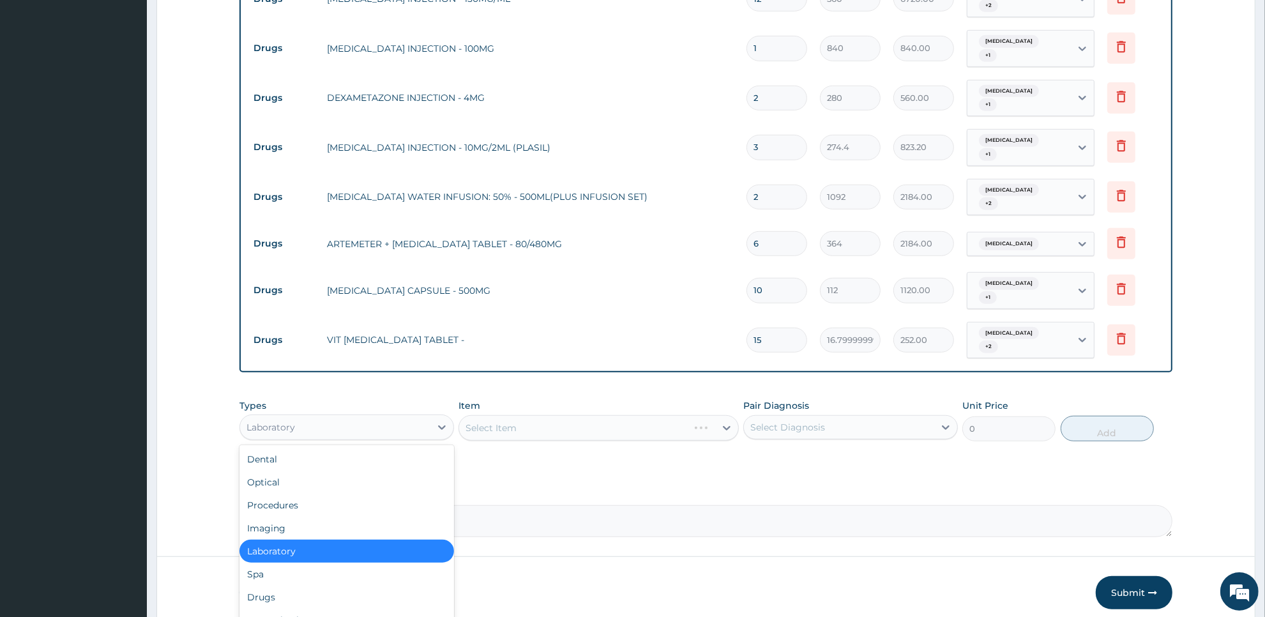
click at [425, 417] on div "Laboratory" at bounding box center [335, 427] width 190 height 20
click at [400, 494] on div "Procedures" at bounding box center [347, 505] width 215 height 23
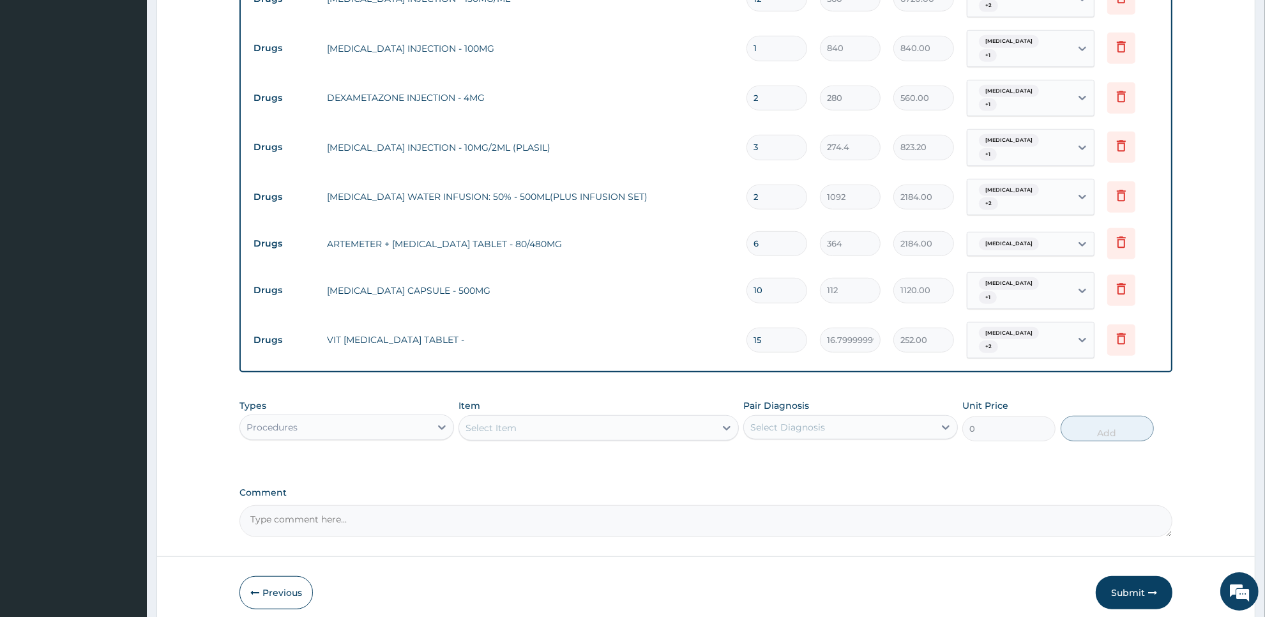
click at [658, 418] on div "Select Item" at bounding box center [586, 428] width 255 height 20
type input "nur"
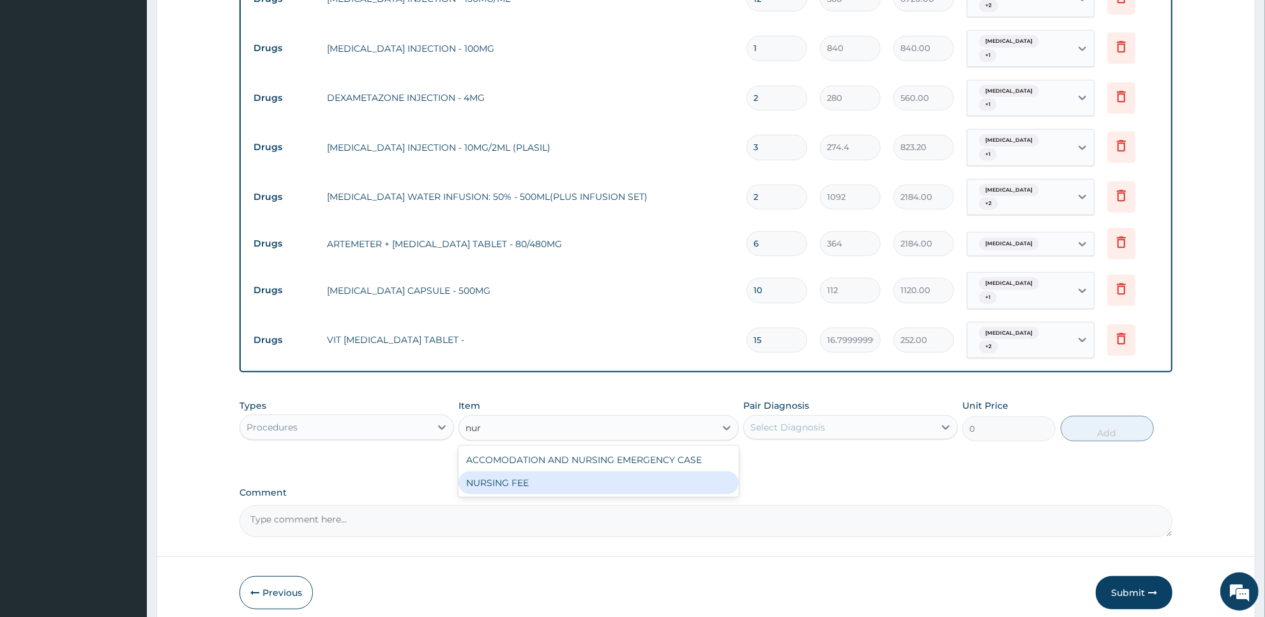
click at [659, 471] on div "NURSING FEE" at bounding box center [599, 482] width 280 height 23
type input "1875"
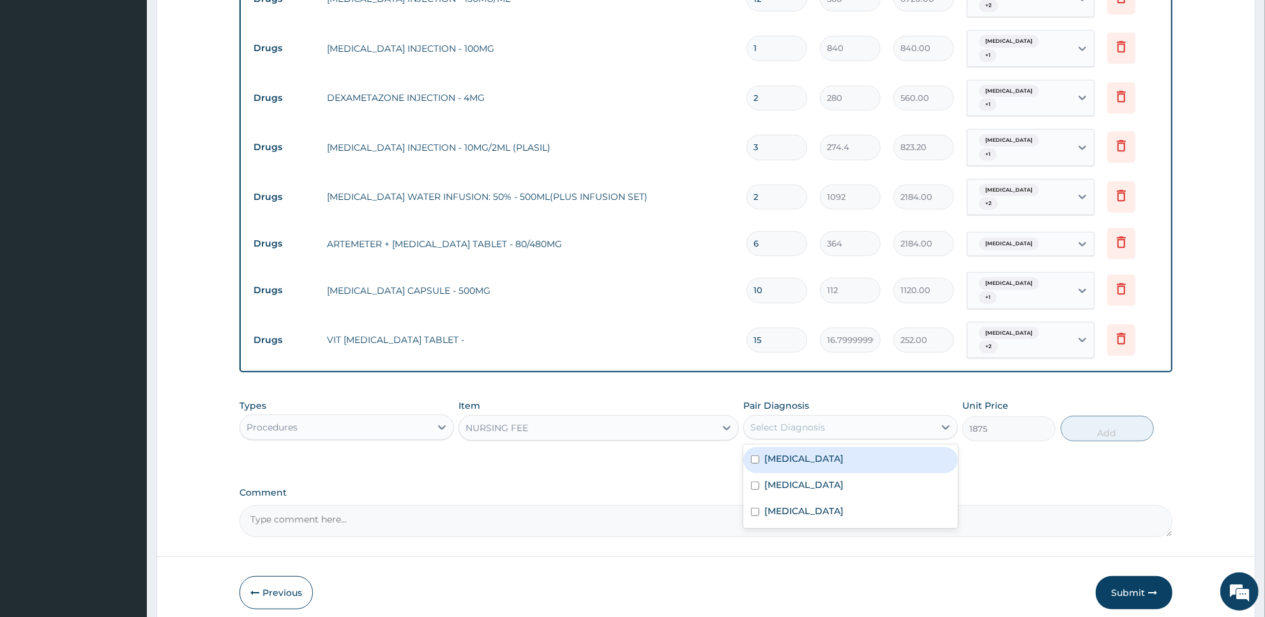
click at [838, 417] on div "Select Diagnosis" at bounding box center [839, 427] width 190 height 20
click at [833, 447] on div "Malaria" at bounding box center [850, 460] width 215 height 26
checkbox input "true"
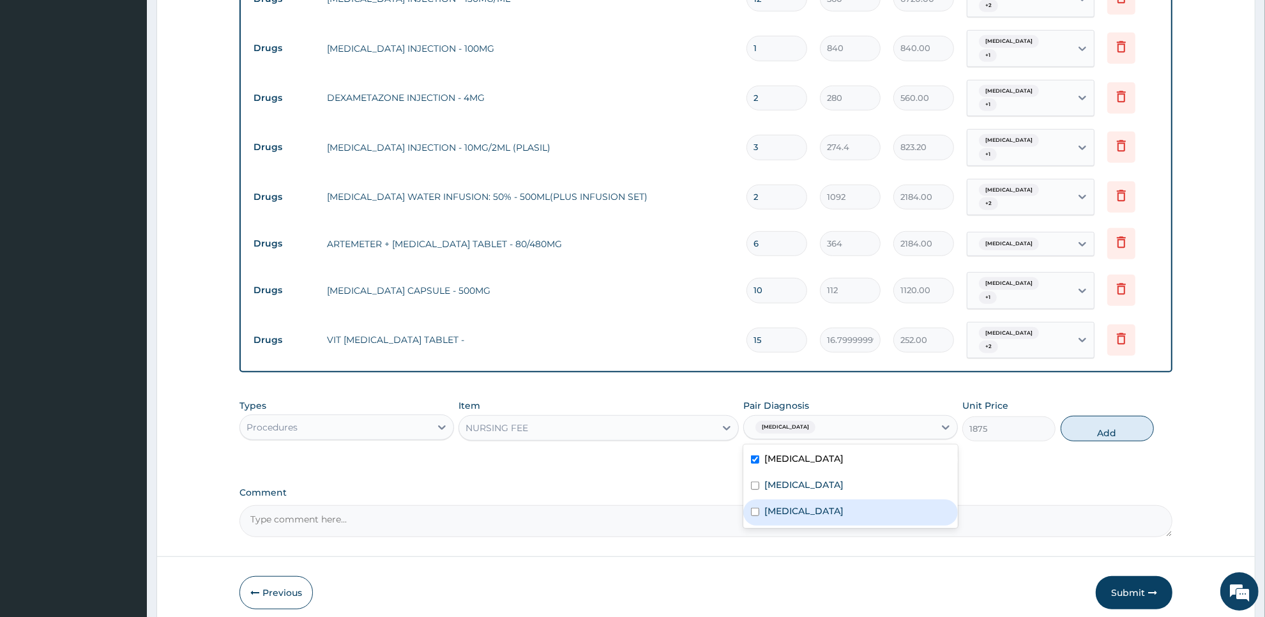
click at [828, 499] on div "Typhoid fever" at bounding box center [850, 512] width 215 height 26
checkbox input "true"
click at [842, 478] on label "Upper respiratory infection" at bounding box center [804, 484] width 79 height 13
checkbox input "true"
click at [1093, 416] on button "Add" at bounding box center [1107, 429] width 93 height 26
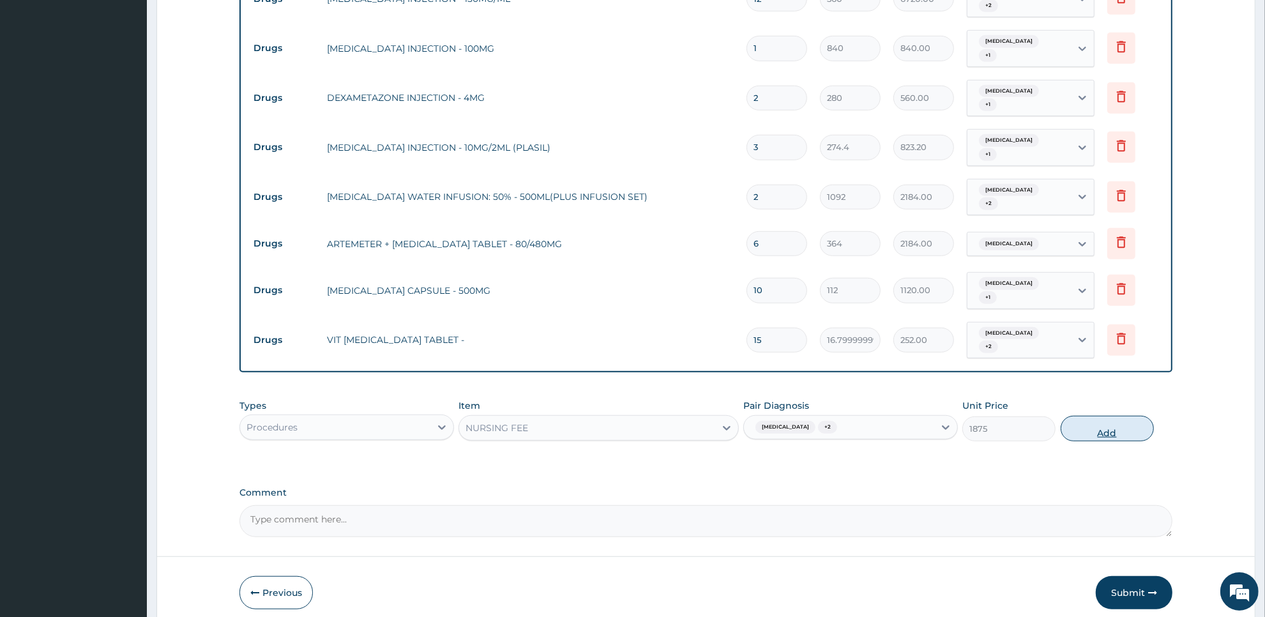
type input "0"
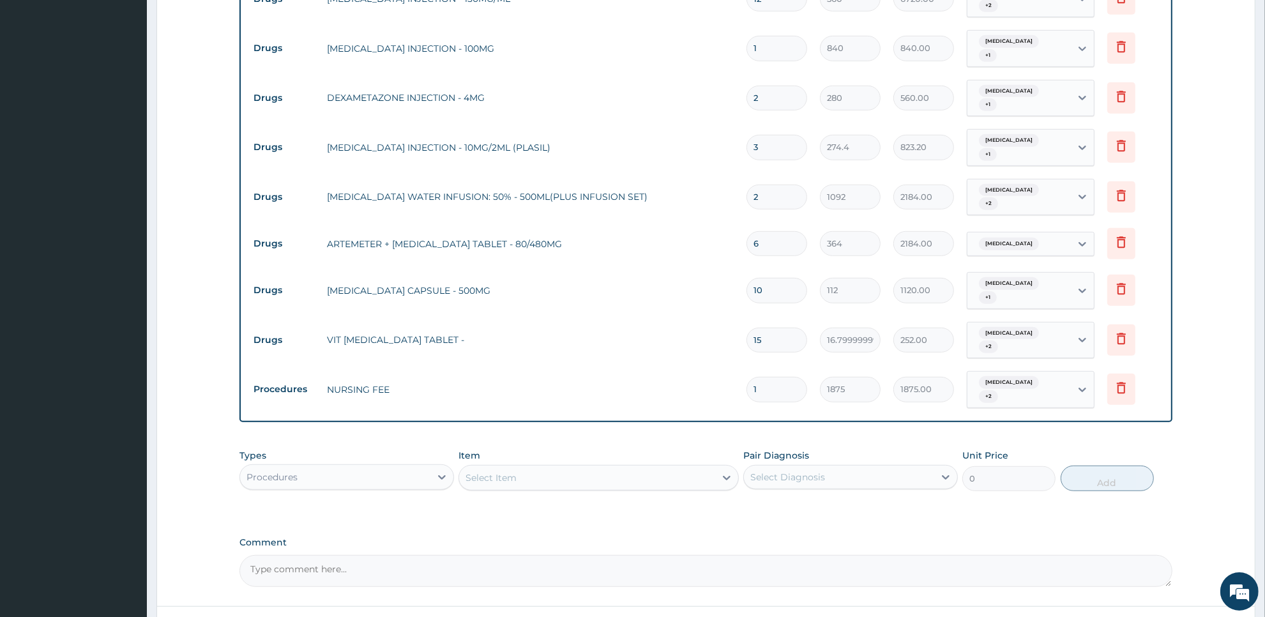
type input "0.00"
type input "1"
type input "1875.00"
click at [658, 468] on div "Select Item" at bounding box center [586, 478] width 255 height 20
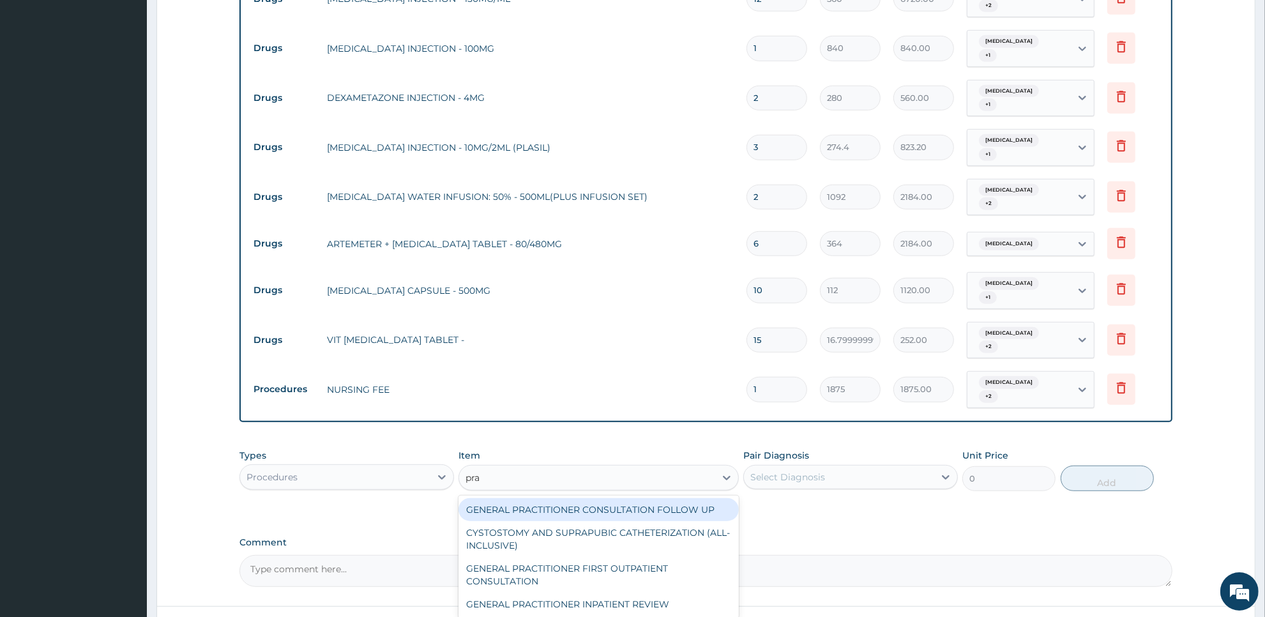
type input "prac"
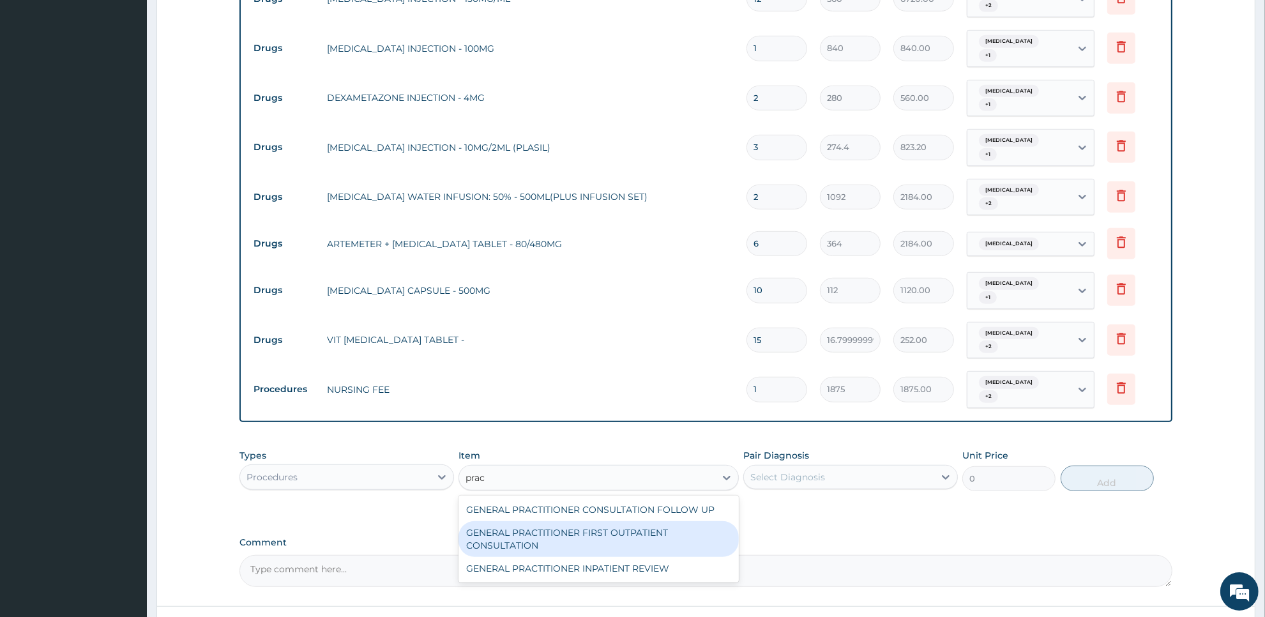
click at [662, 521] on div "GENERAL PRACTITIONER FIRST OUTPATIENT CONSULTATION" at bounding box center [599, 539] width 280 height 36
type input "3750"
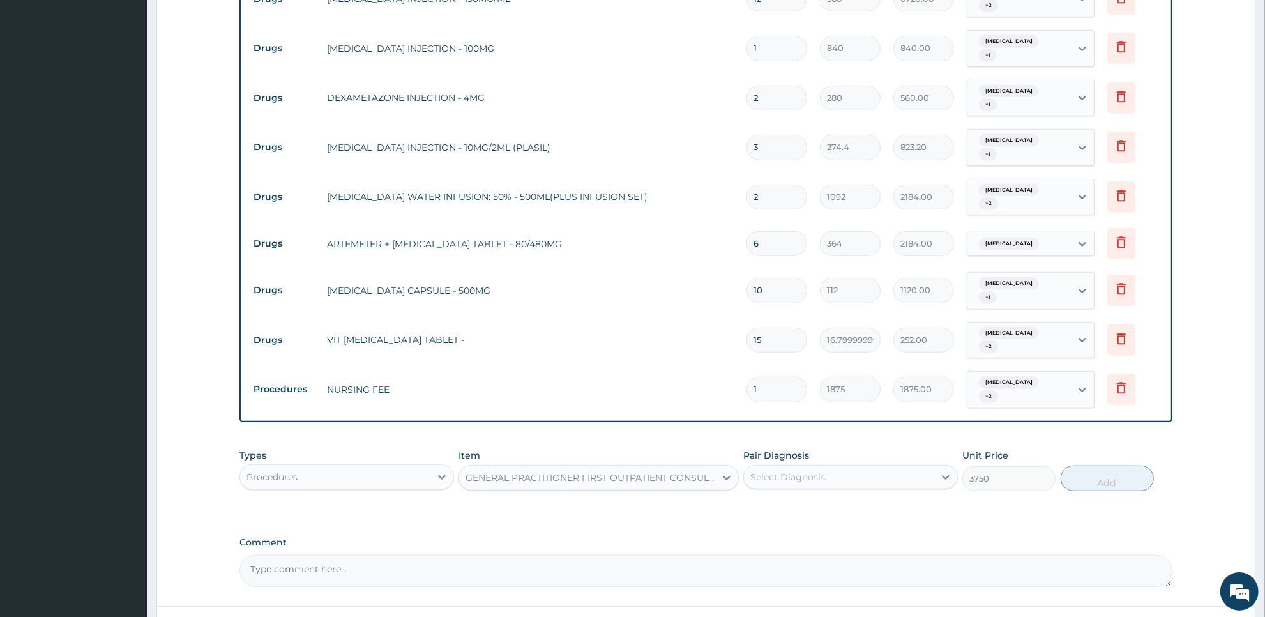
drag, startPoint x: 870, startPoint y: 398, endPoint x: 872, endPoint y: 410, distance: 12.4
click at [872, 449] on div "Pair Diagnosis Select Diagnosis" at bounding box center [850, 470] width 215 height 42
click at [872, 467] on div "Select Diagnosis" at bounding box center [839, 477] width 190 height 20
click at [867, 497] on div "Malaria" at bounding box center [850, 510] width 215 height 26
checkbox input "true"
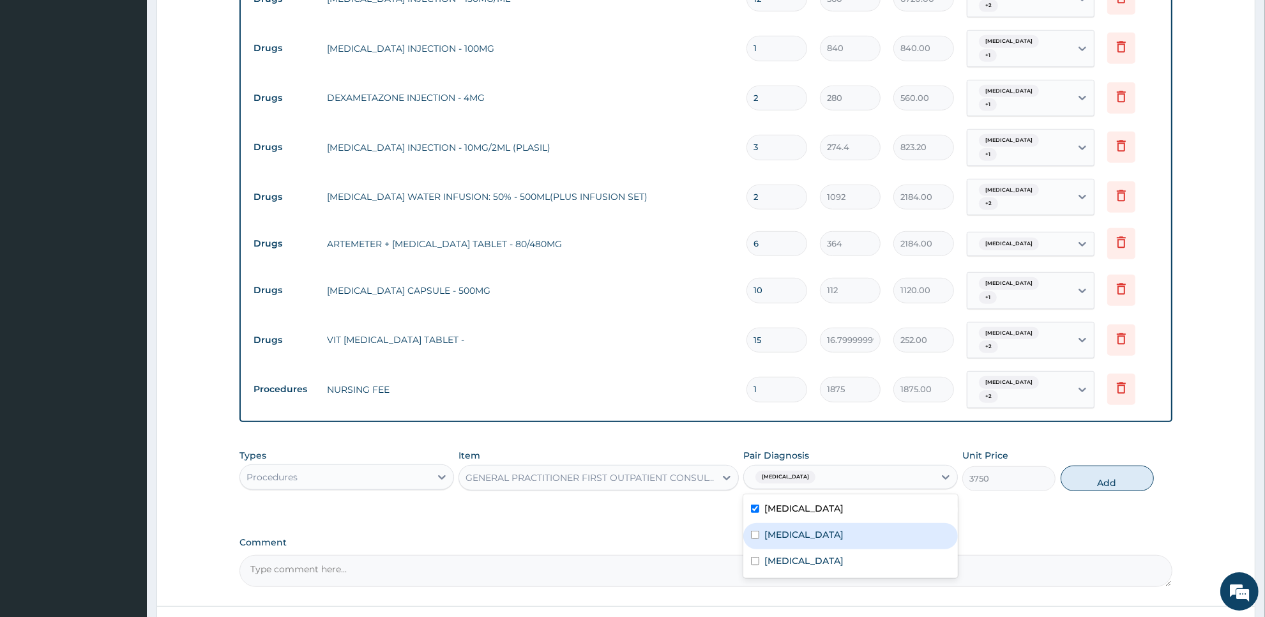
click at [844, 528] on label "Upper respiratory infection" at bounding box center [804, 534] width 79 height 13
checkbox input "true"
click at [847, 549] on div "Typhoid fever" at bounding box center [850, 562] width 215 height 26
checkbox input "true"
click at [1120, 466] on button "Add" at bounding box center [1107, 479] width 93 height 26
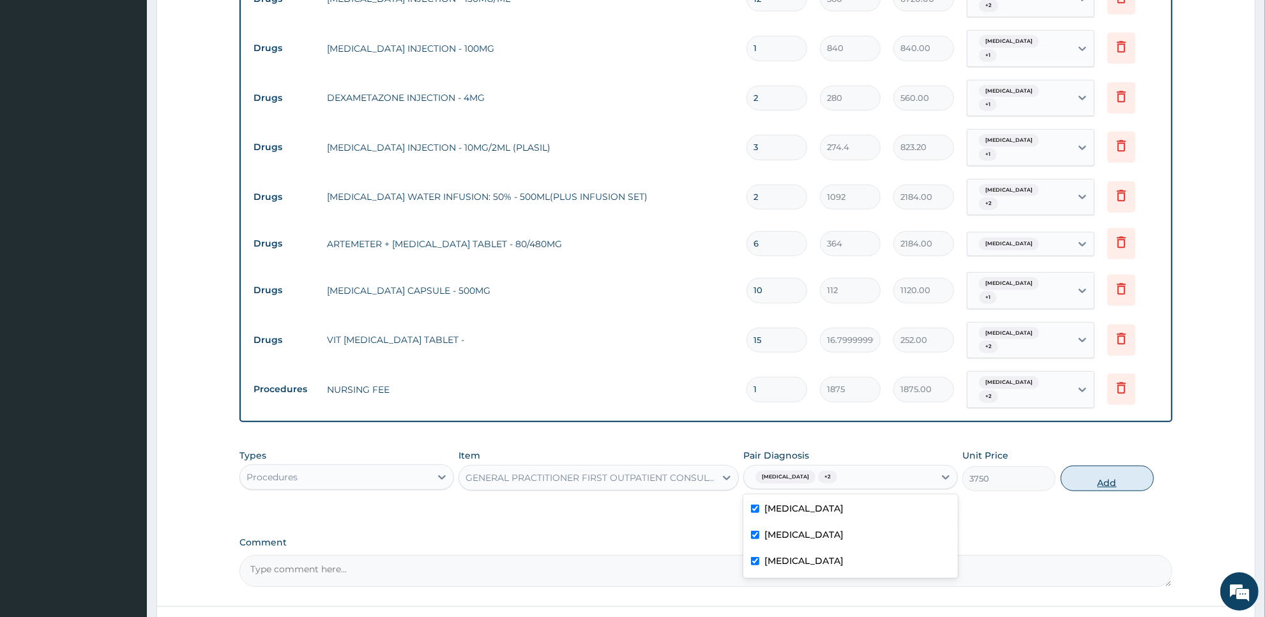
type input "0"
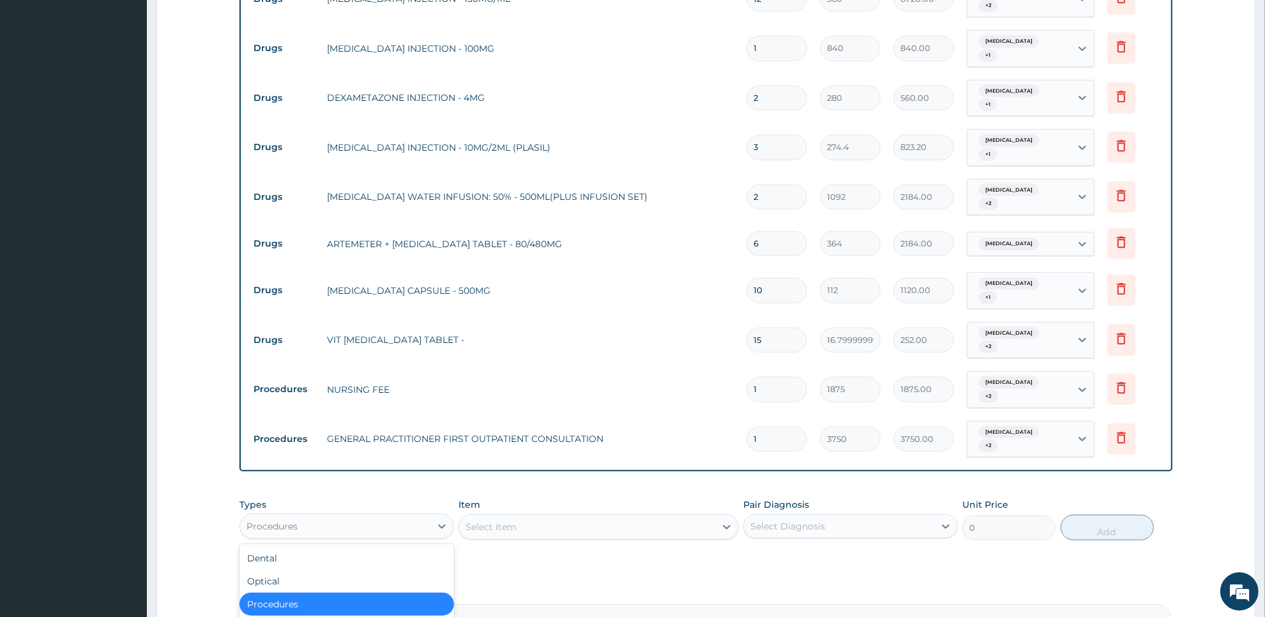
click at [398, 516] on div "Procedures" at bounding box center [335, 526] width 190 height 20
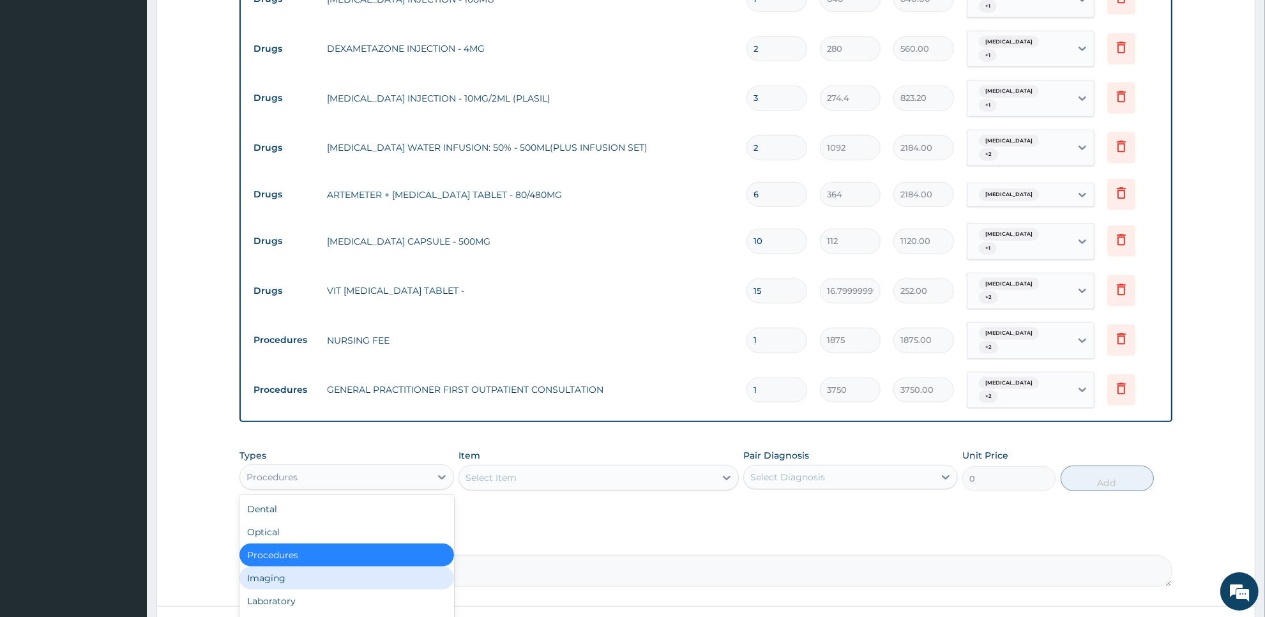
scroll to position [896, 0]
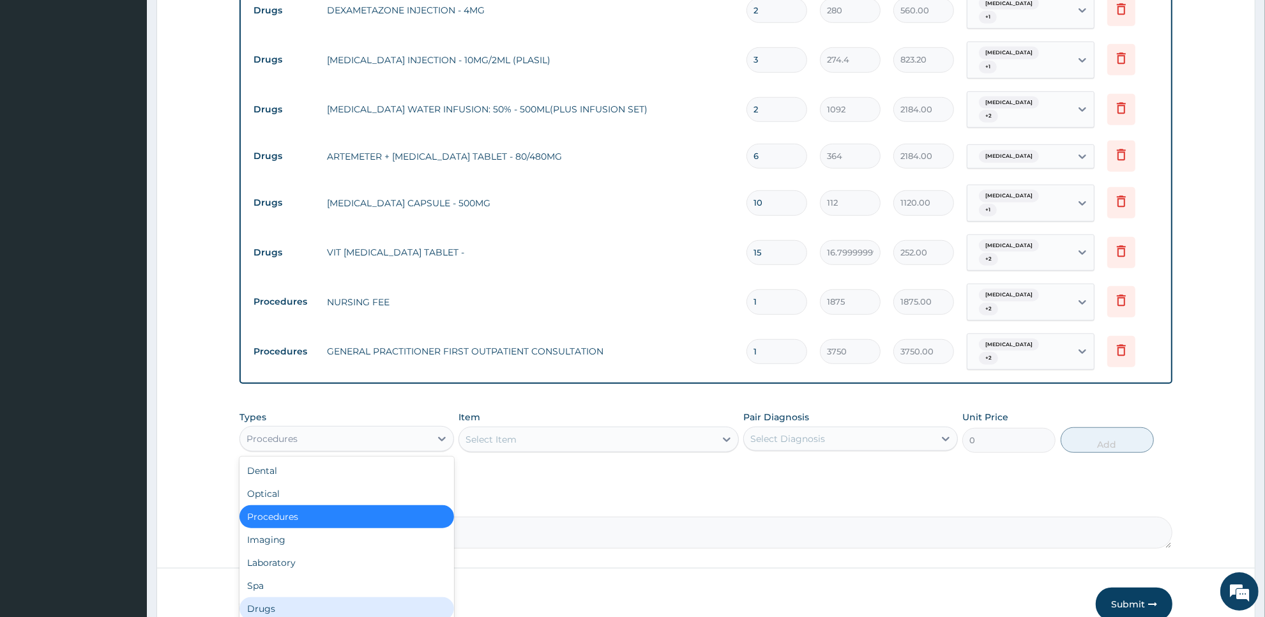
click at [384, 597] on div "Drugs" at bounding box center [347, 608] width 215 height 23
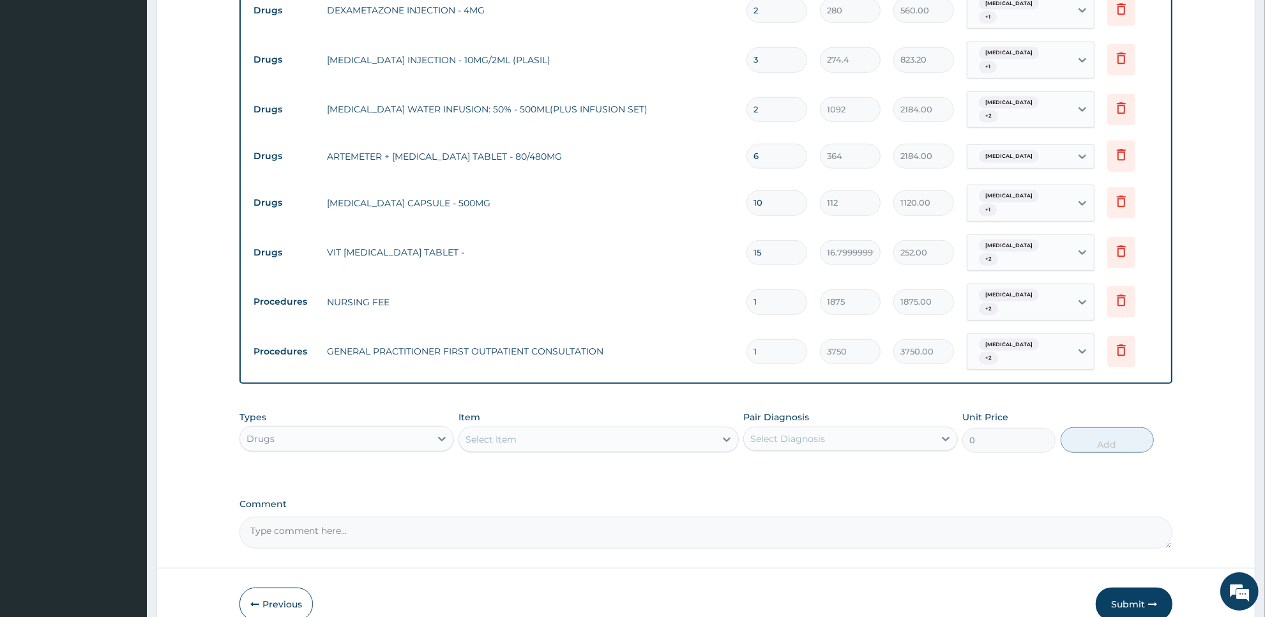
click at [679, 429] on div "Select Item" at bounding box center [586, 439] width 255 height 20
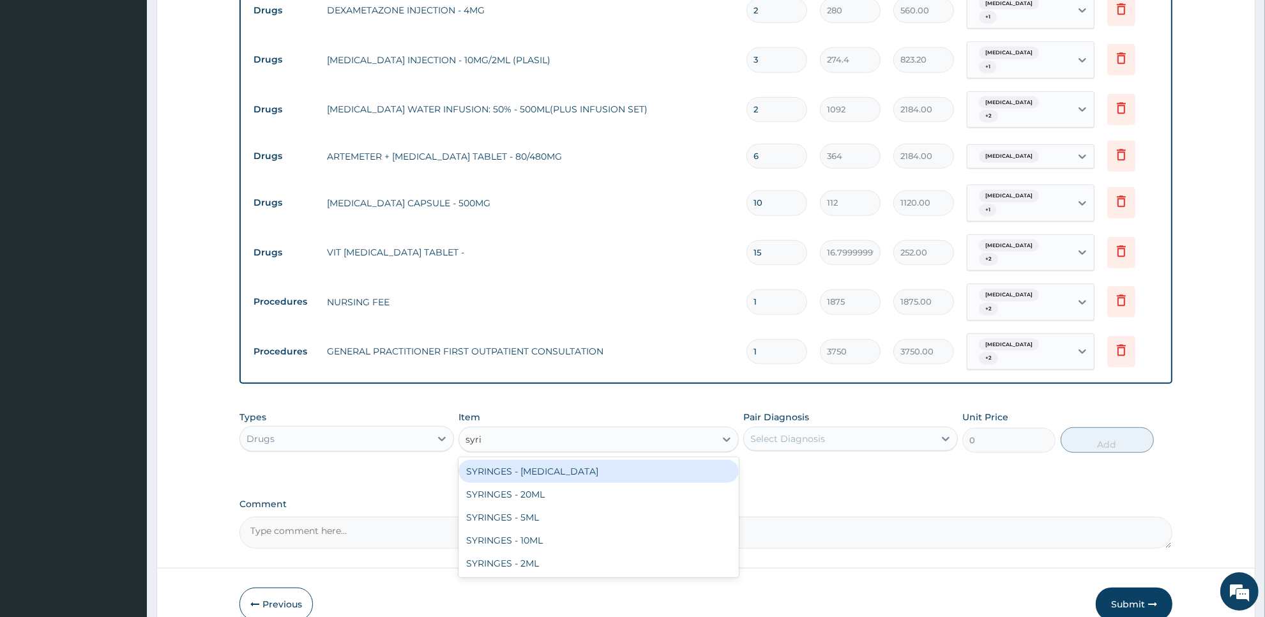
type input "syrin"
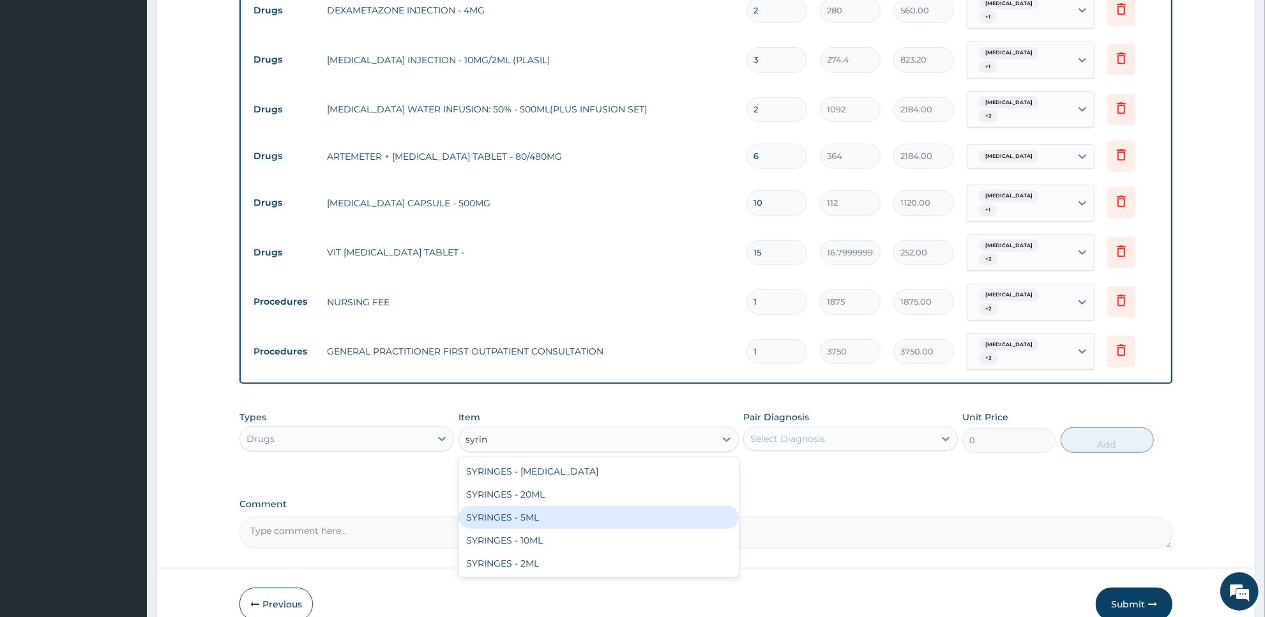
click at [678, 506] on div "SYRINGES - 5ML" at bounding box center [599, 517] width 280 height 23
type input "42"
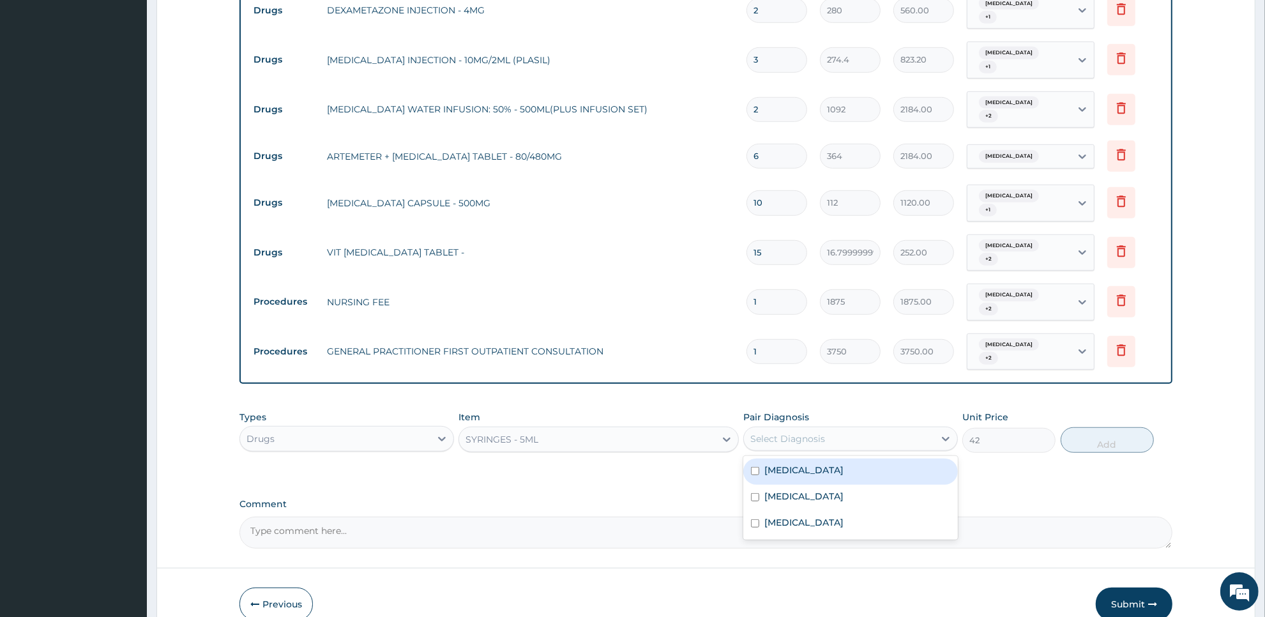
click at [870, 429] on div "Select Diagnosis" at bounding box center [839, 439] width 190 height 20
click at [869, 459] on div "Malaria" at bounding box center [850, 472] width 215 height 26
checkbox input "true"
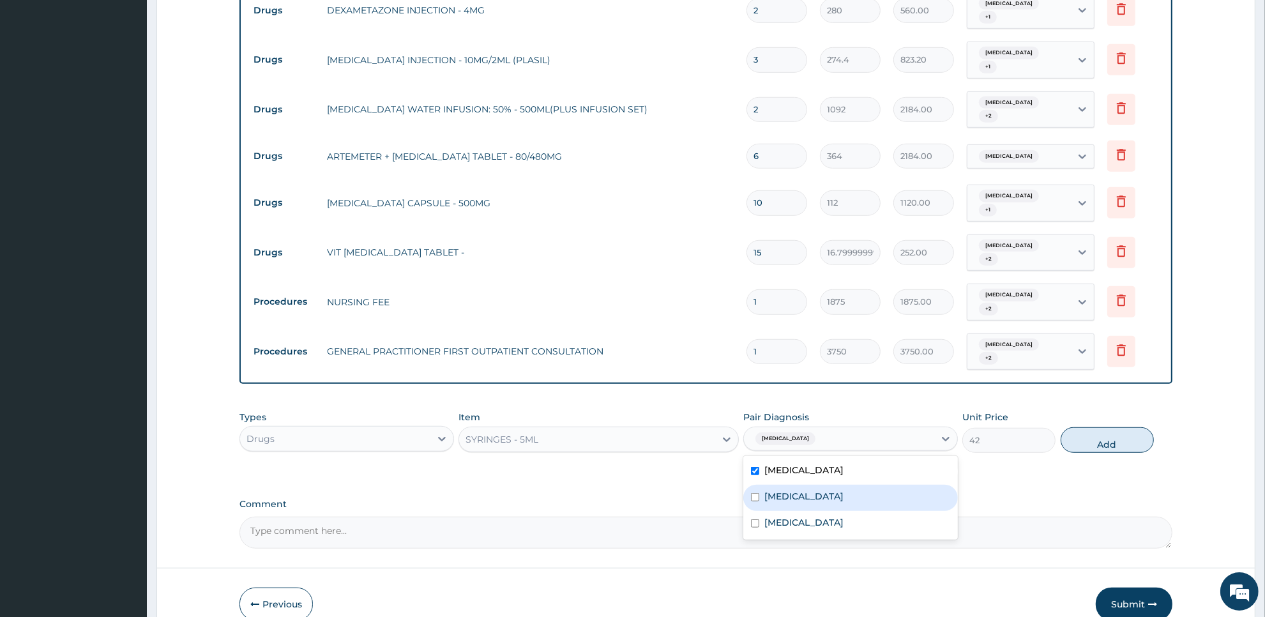
click at [862, 485] on div "Upper respiratory infection" at bounding box center [850, 498] width 215 height 26
checkbox input "true"
click at [855, 511] on div "Typhoid fever" at bounding box center [850, 524] width 215 height 26
checkbox input "true"
click at [1127, 427] on button "Add" at bounding box center [1107, 440] width 93 height 26
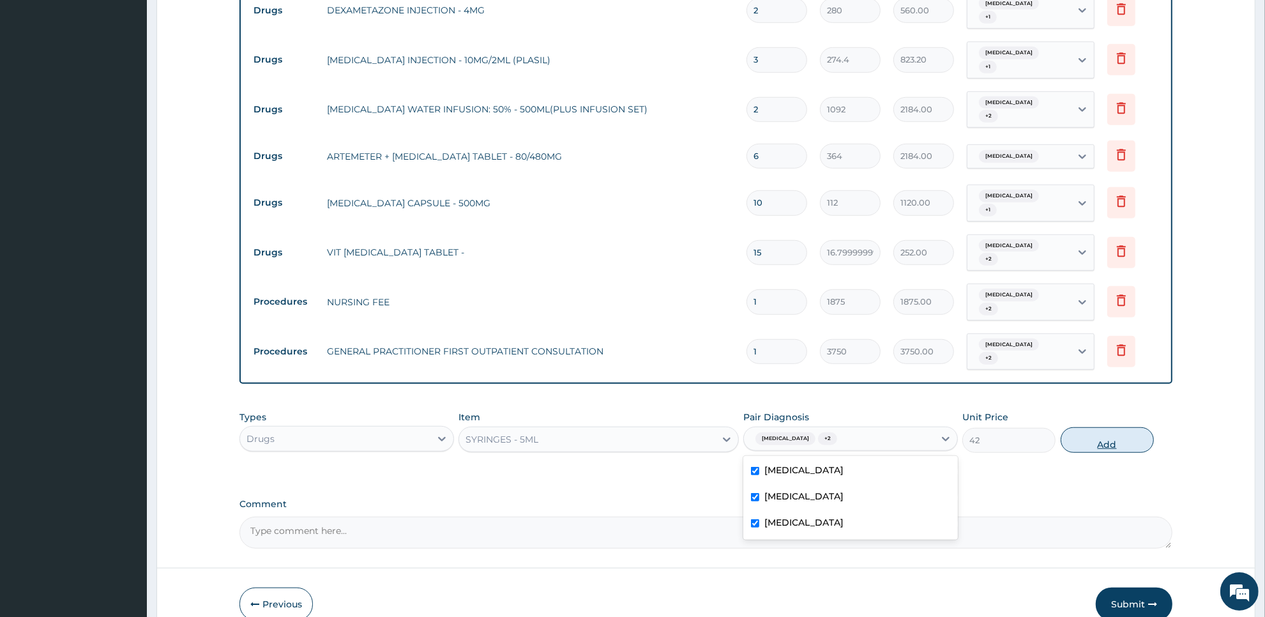
type input "0"
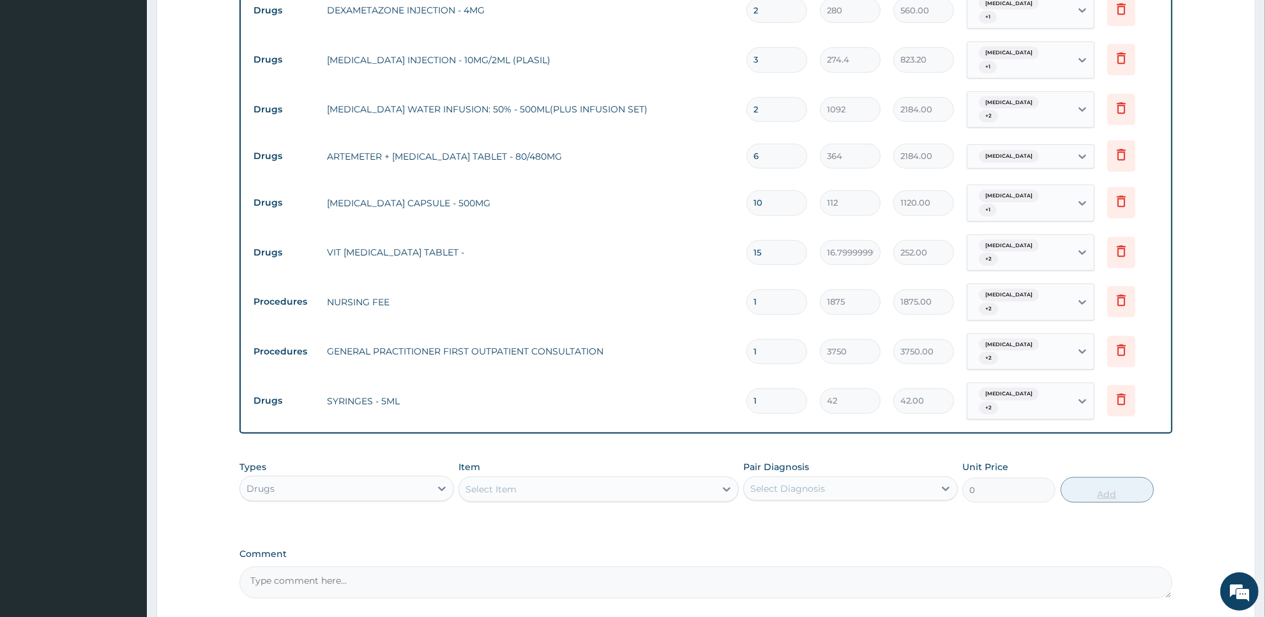
type input "0.00"
type input "5"
type input "210.00"
type input "5"
click at [694, 479] on div "Select Item" at bounding box center [586, 489] width 255 height 20
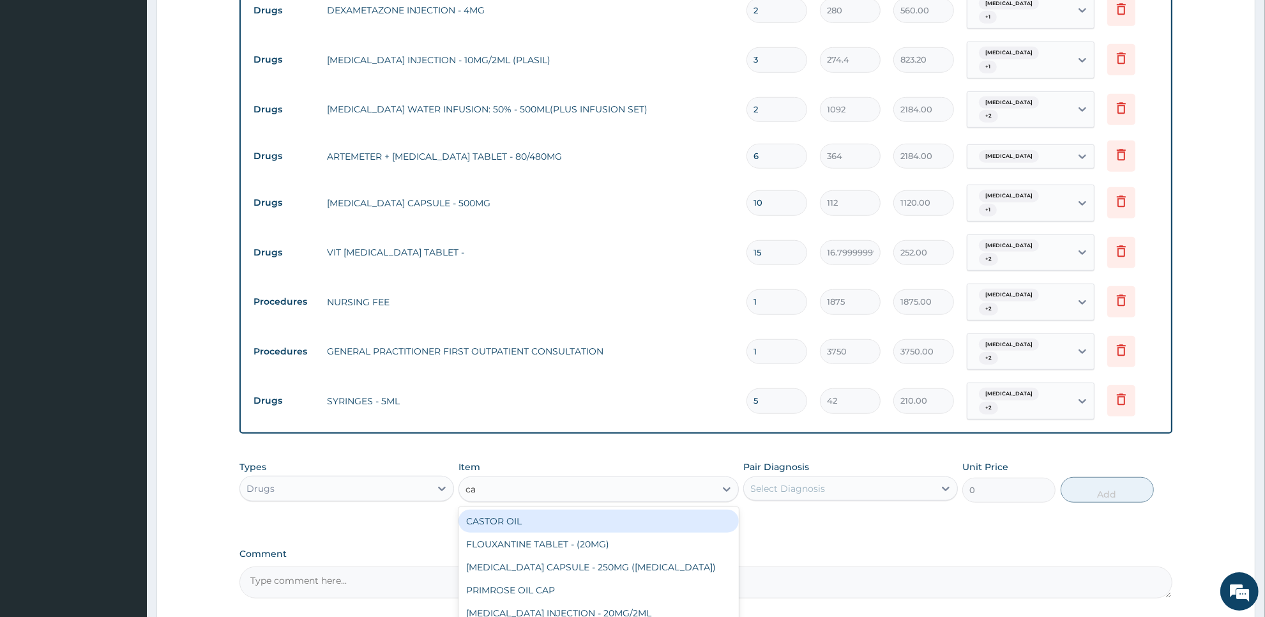
type input "can"
click at [697, 510] on div "CANNULAR - BLUE" at bounding box center [599, 521] width 280 height 23
type input "140"
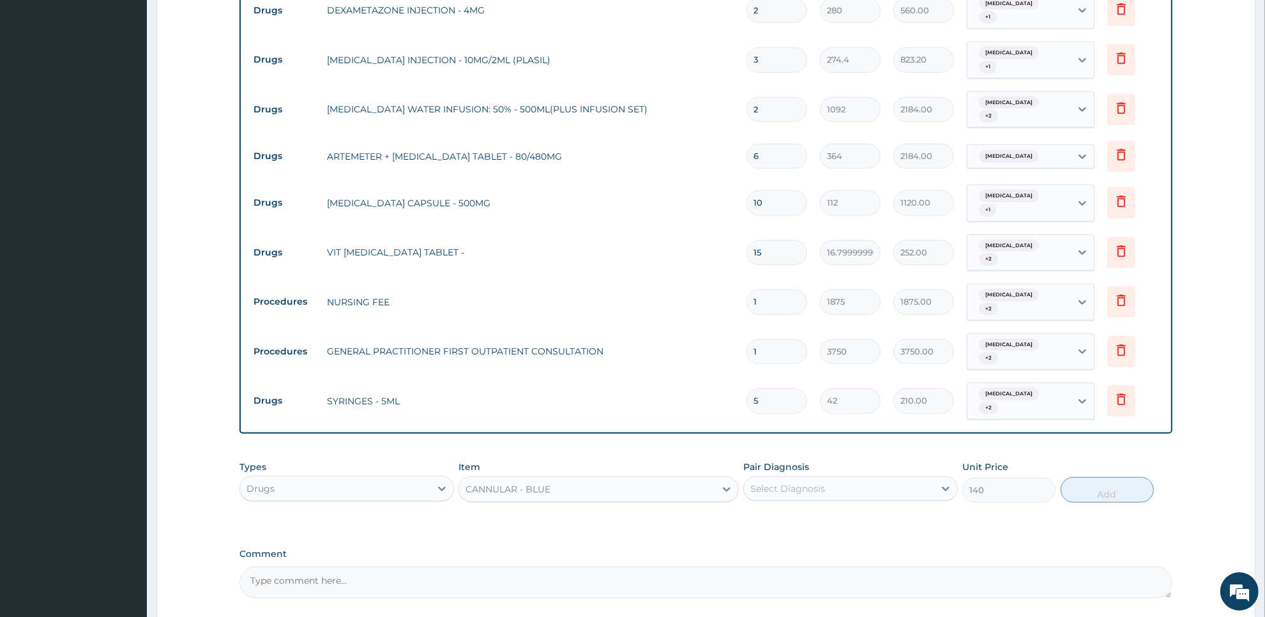
click at [819, 482] on div "Select Diagnosis" at bounding box center [787, 488] width 75 height 13
click at [814, 508] on div "Malaria" at bounding box center [850, 521] width 215 height 26
checkbox input "true"
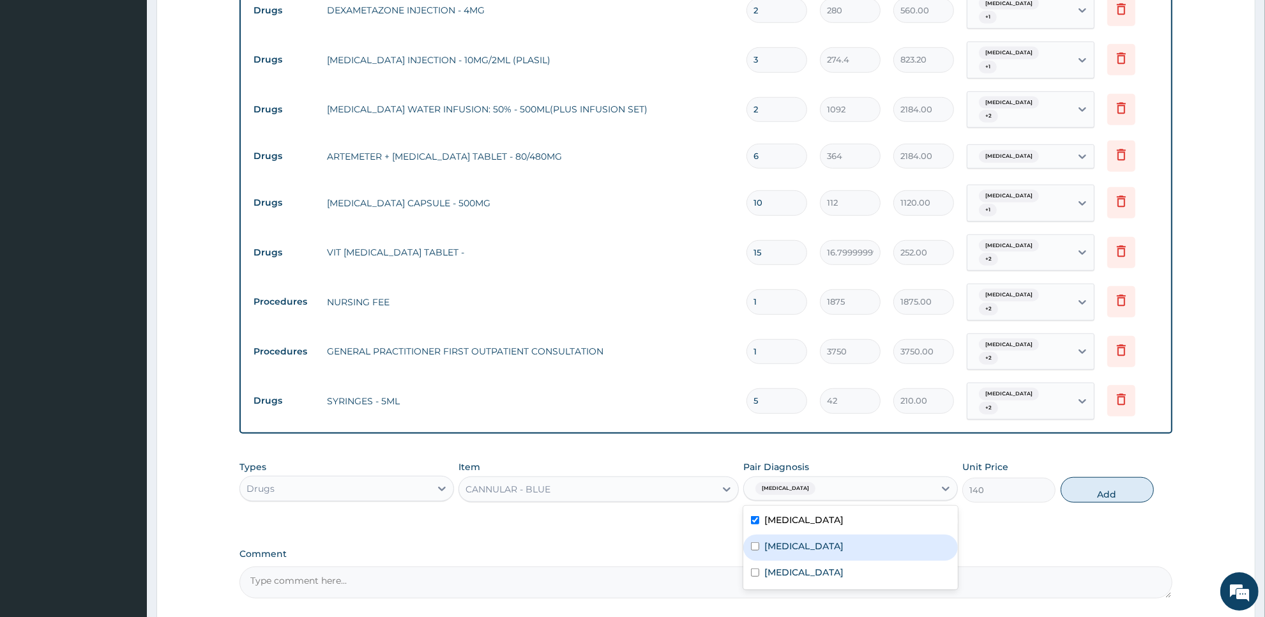
click at [803, 535] on div "Upper respiratory infection" at bounding box center [850, 548] width 215 height 26
checkbox input "true"
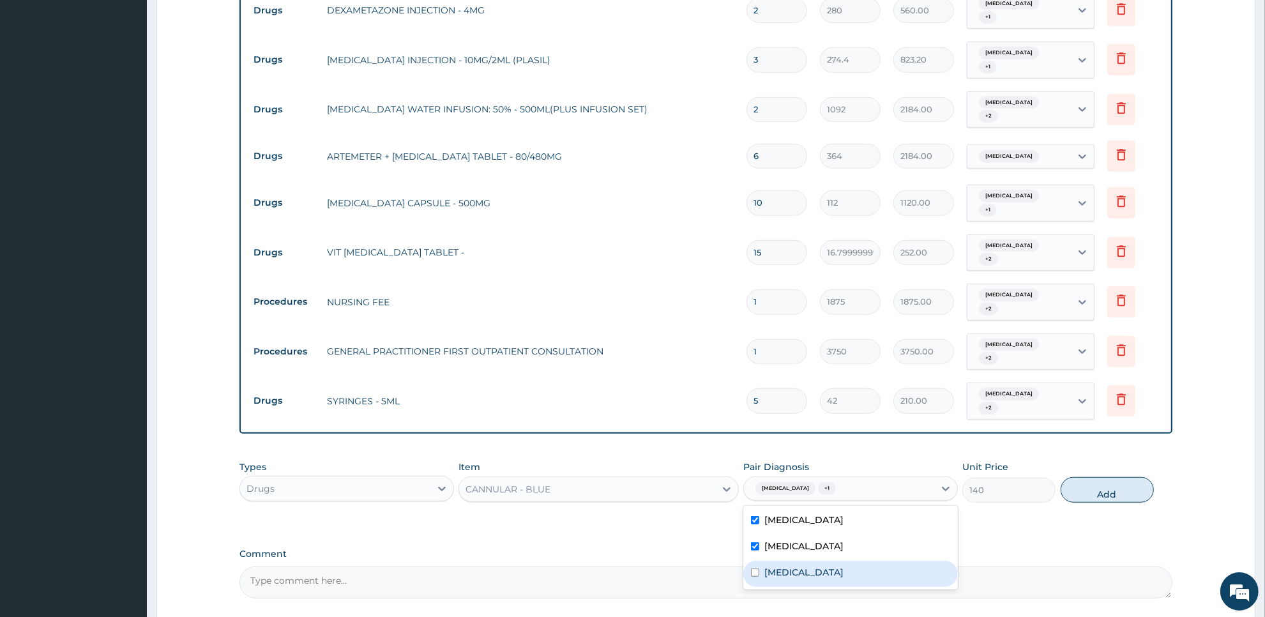
click at [803, 561] on div "Typhoid fever" at bounding box center [850, 574] width 215 height 26
checkbox input "true"
click at [1107, 477] on button "Add" at bounding box center [1107, 490] width 93 height 26
type input "0"
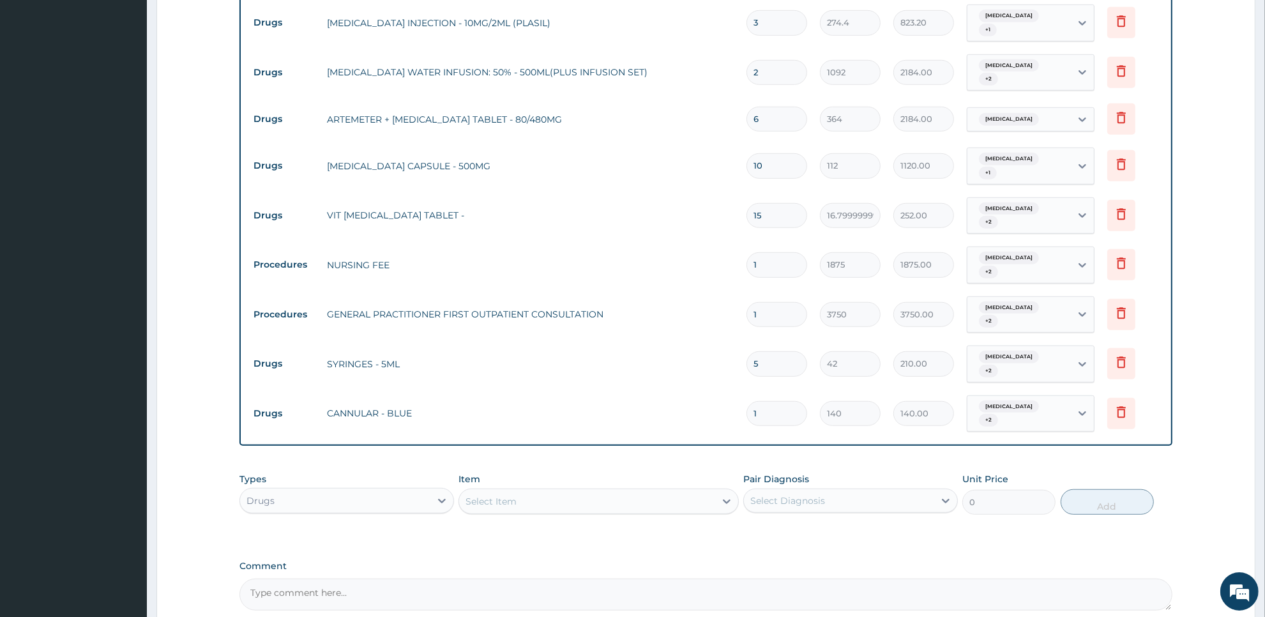
scroll to position [985, 0]
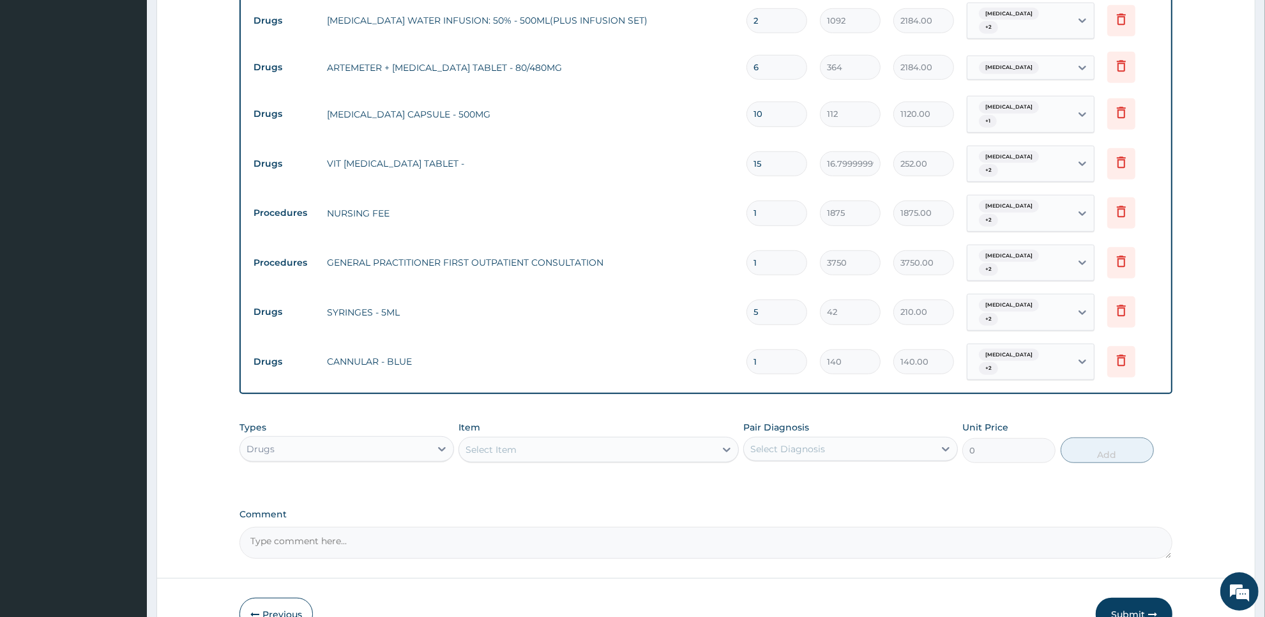
click at [1136, 598] on button "Submit" at bounding box center [1134, 614] width 77 height 33
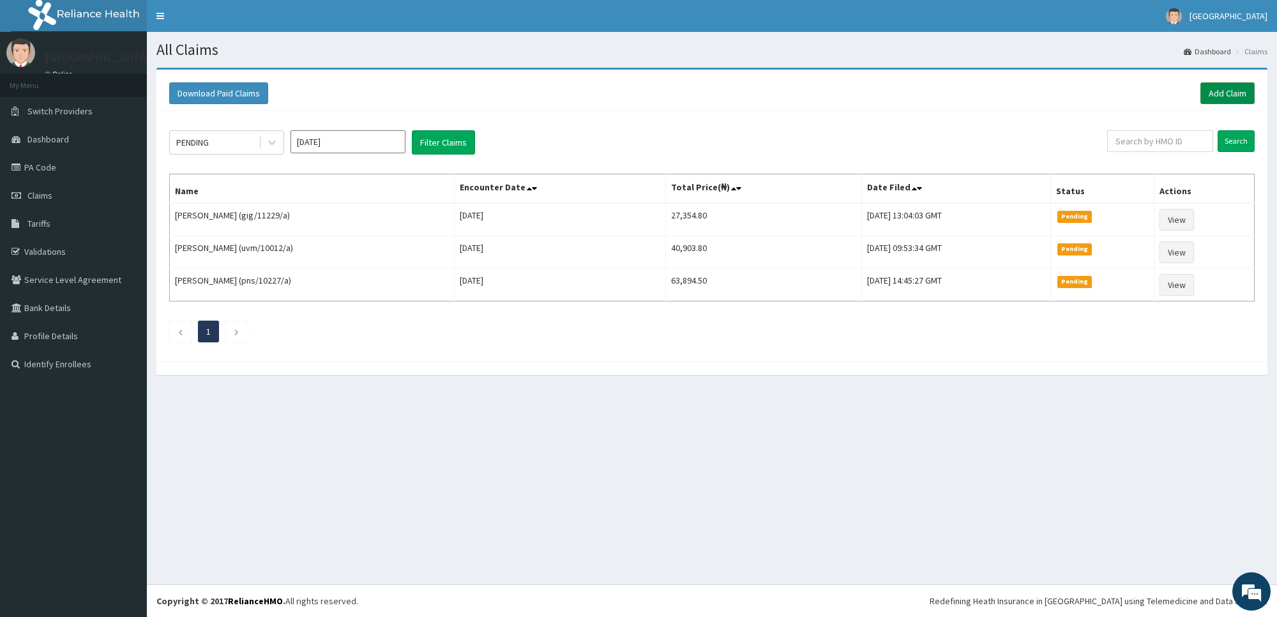
click at [1224, 95] on link "Add Claim" at bounding box center [1228, 93] width 54 height 22
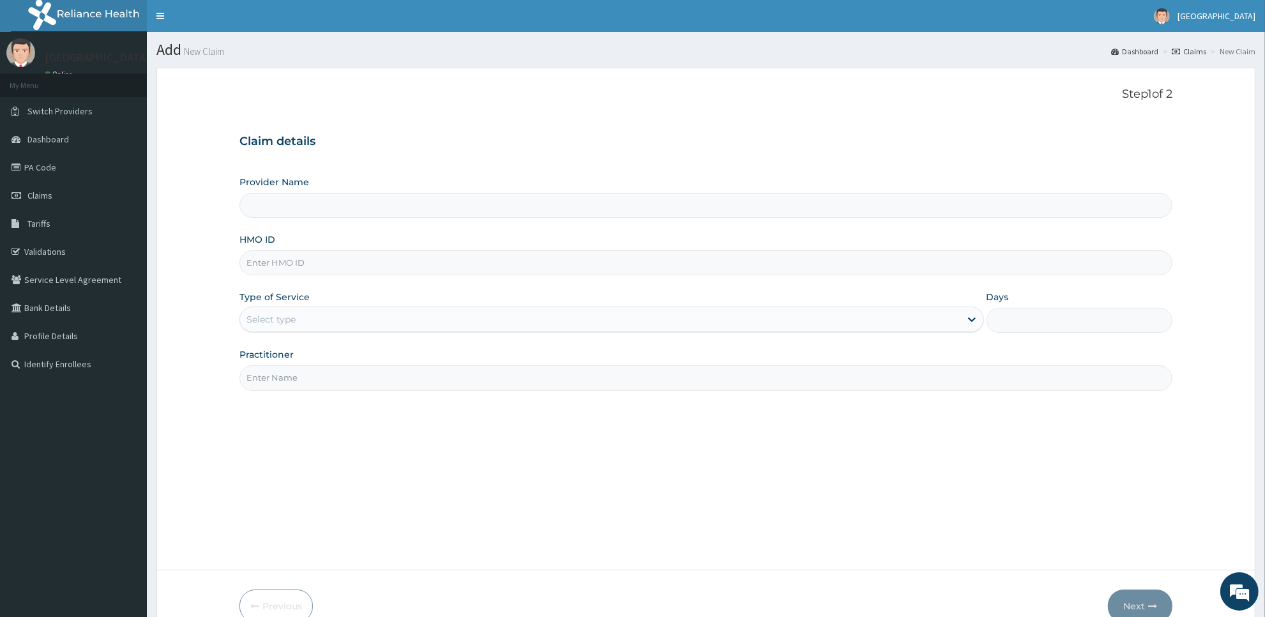
type input "[GEOGRAPHIC_DATA]"
click at [914, 275] on input "HMO ID" at bounding box center [706, 262] width 933 height 25
type input "kwa/10049/d"
click at [892, 324] on div "Select type" at bounding box center [600, 319] width 720 height 20
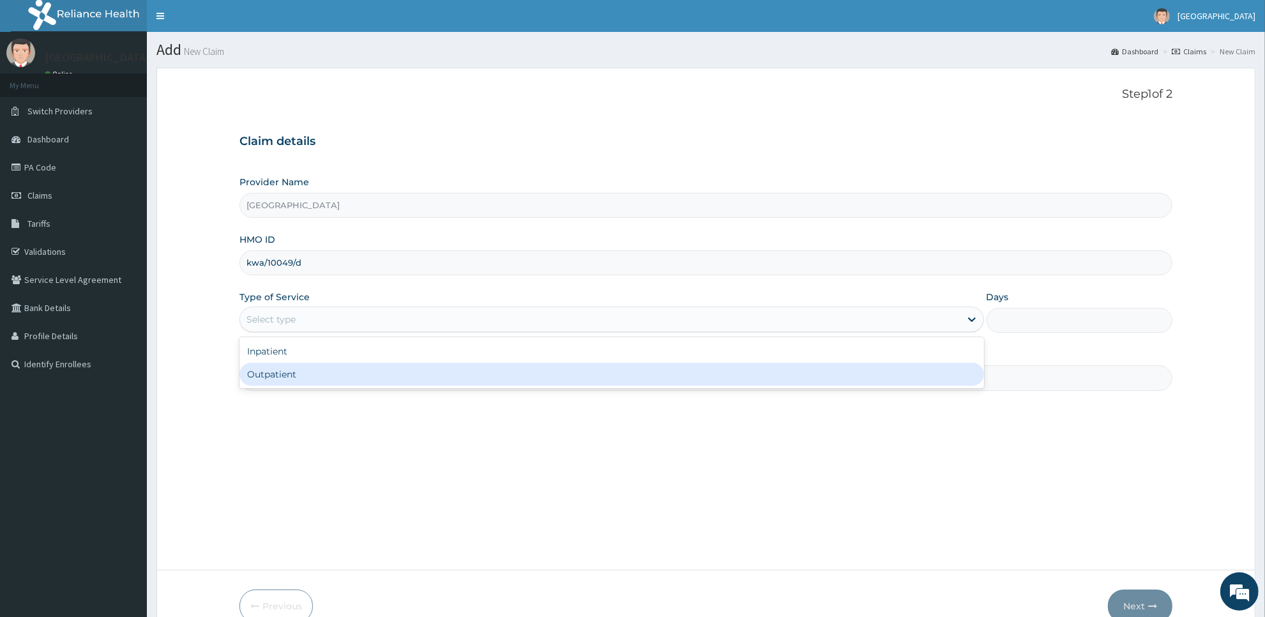
click at [869, 369] on div "Outpatient" at bounding box center [612, 374] width 745 height 23
type input "1"
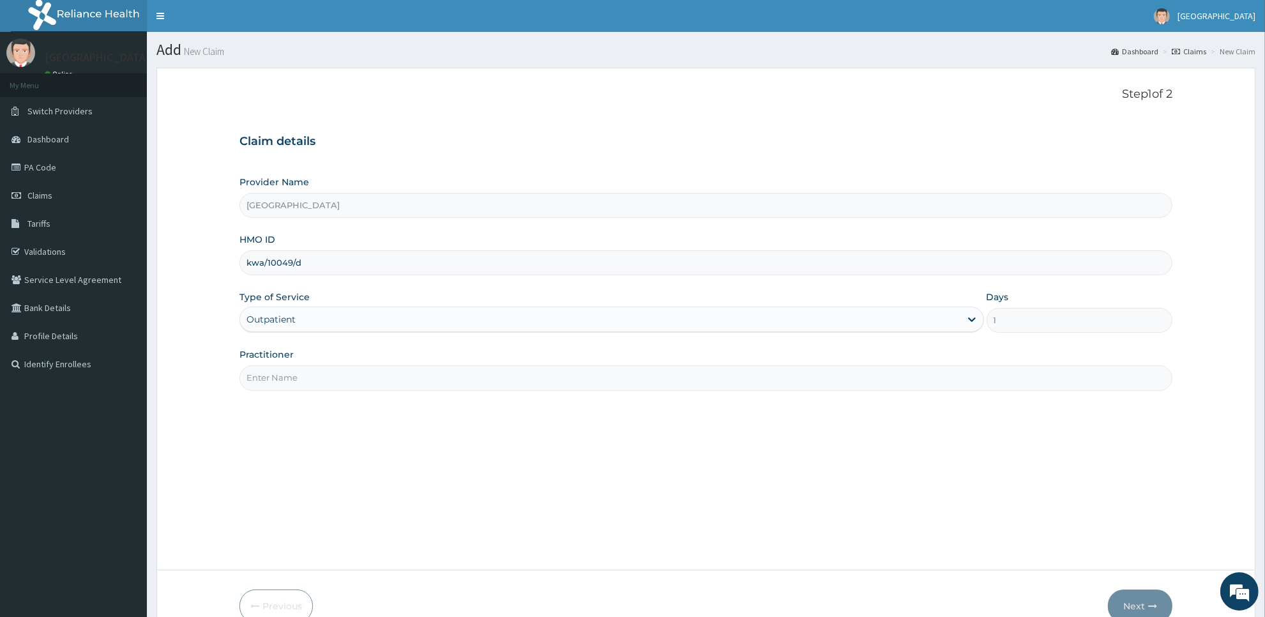
click at [853, 375] on input "Practitioner" at bounding box center [706, 377] width 933 height 25
type input "Dr Dede"
click at [1141, 601] on button "Next" at bounding box center [1140, 606] width 65 height 33
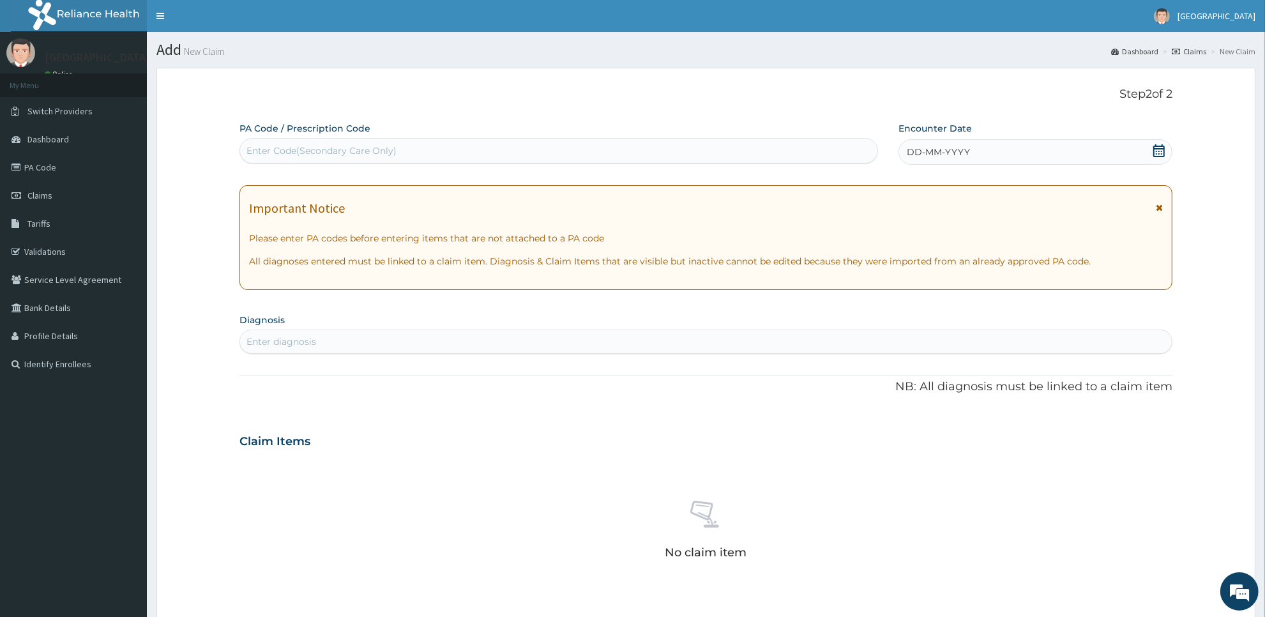
click at [1155, 155] on icon at bounding box center [1159, 150] width 13 height 13
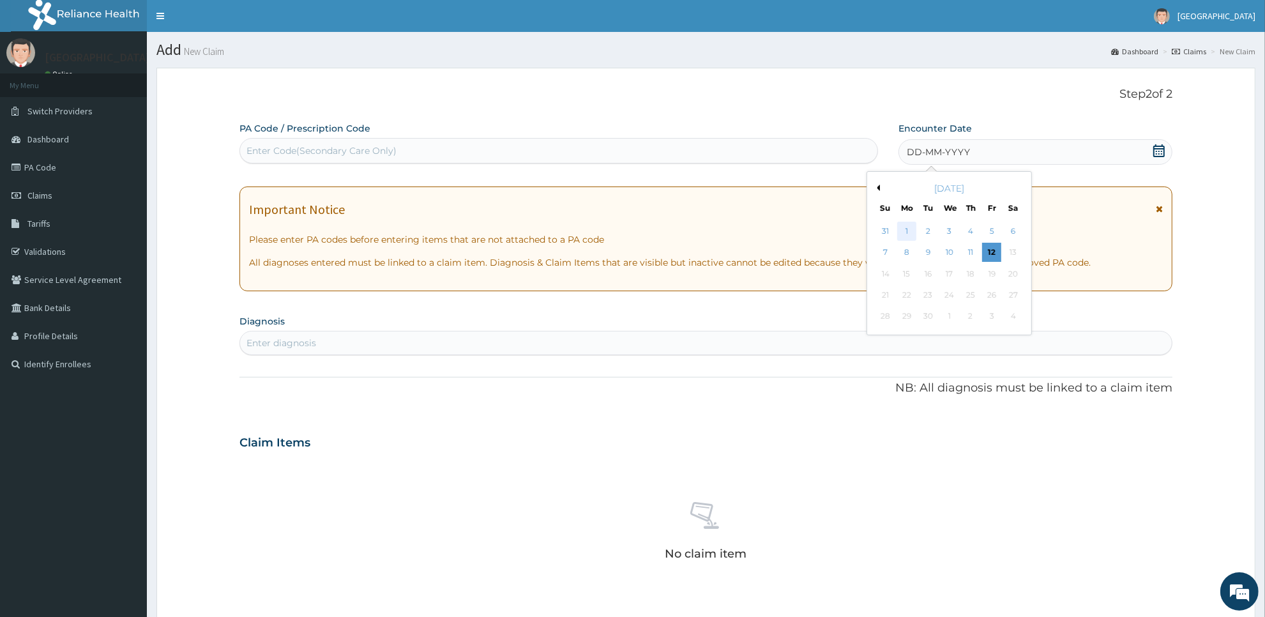
click at [914, 227] on div "1" at bounding box center [906, 231] width 19 height 19
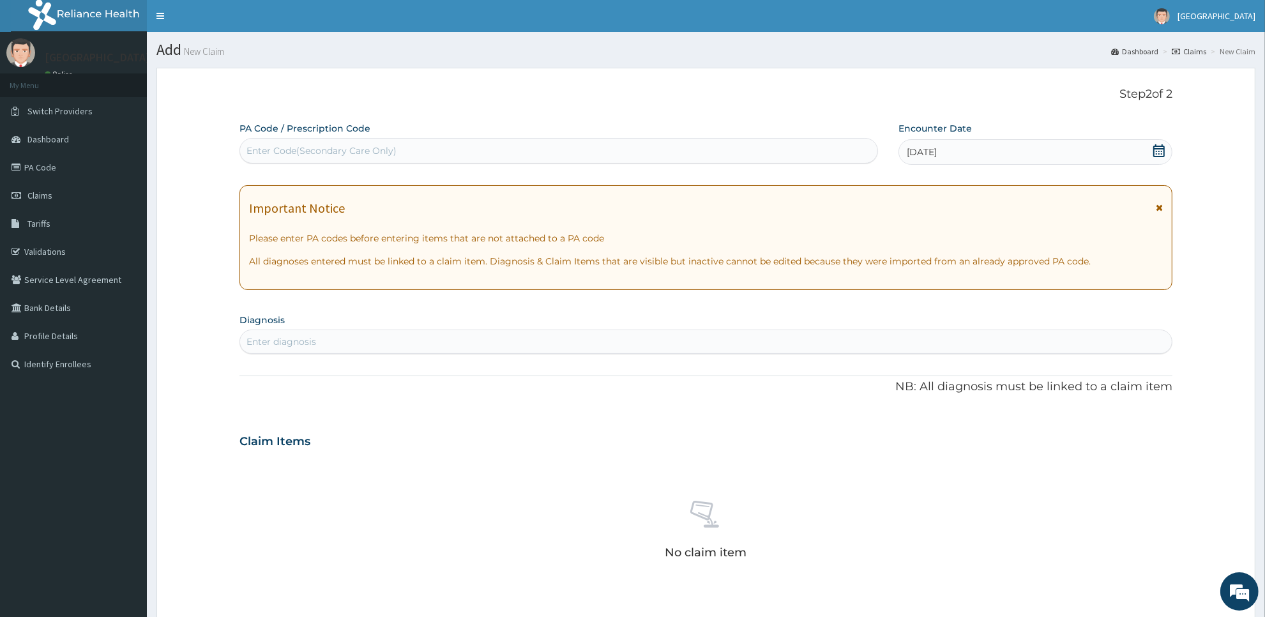
click at [890, 345] on div "Enter diagnosis" at bounding box center [706, 341] width 932 height 20
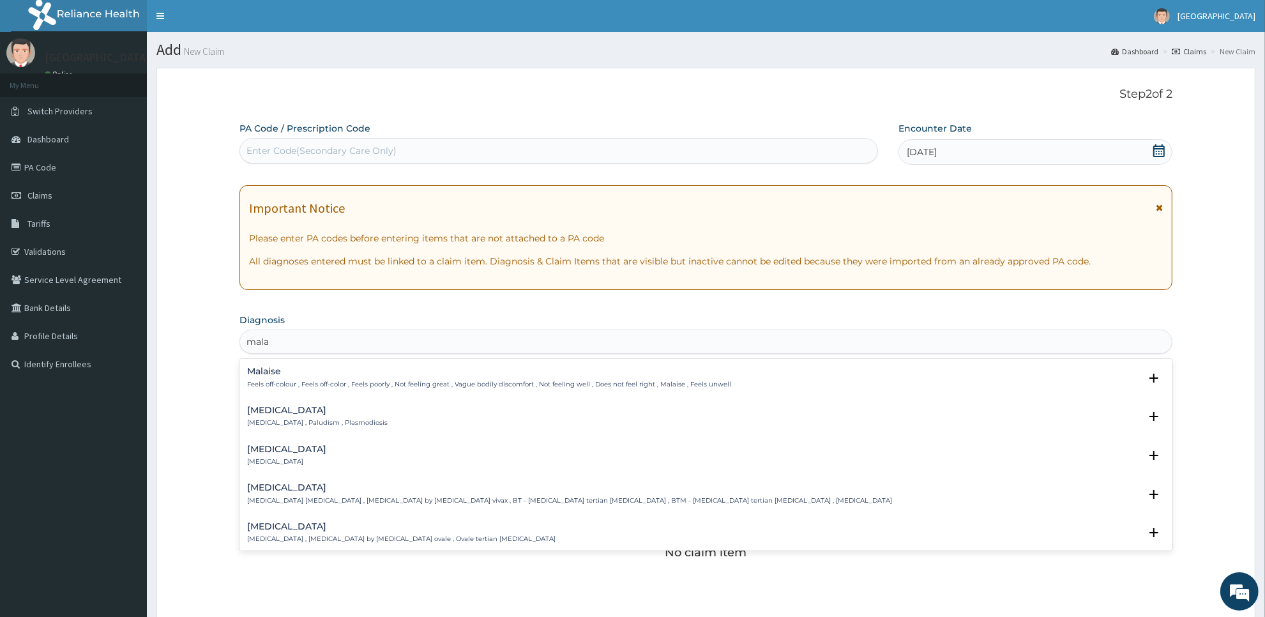
type input "malar"
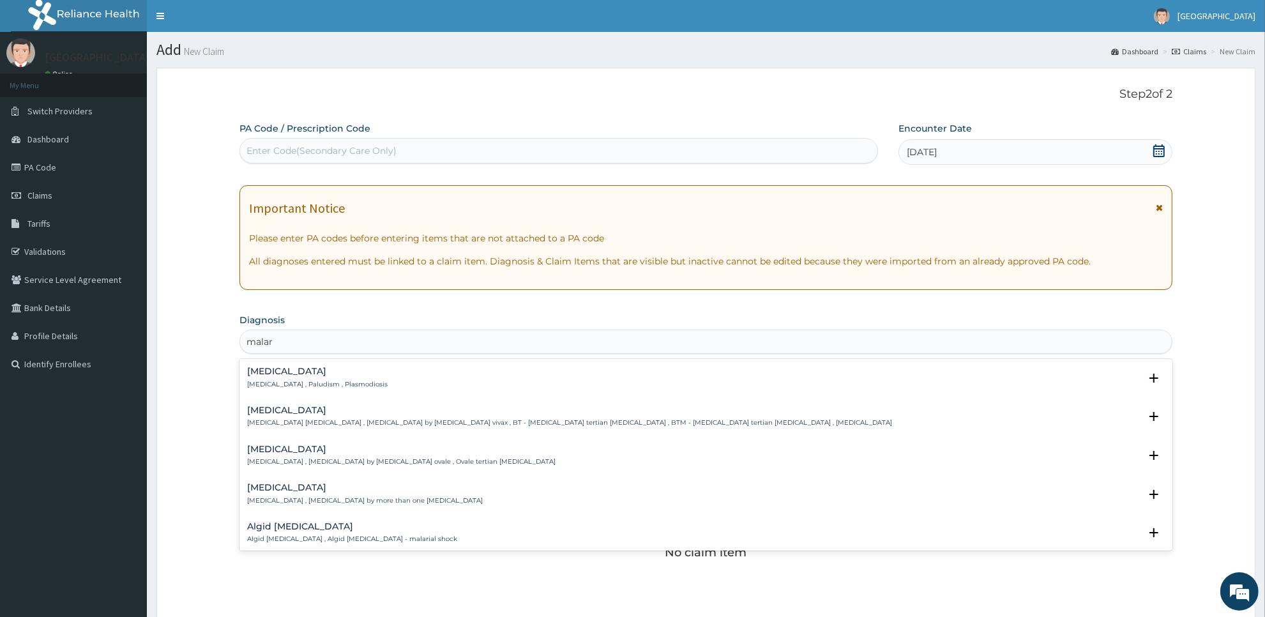
click at [561, 379] on div "Malaria Malaria , Paludism , Plasmodiosis" at bounding box center [706, 378] width 918 height 22
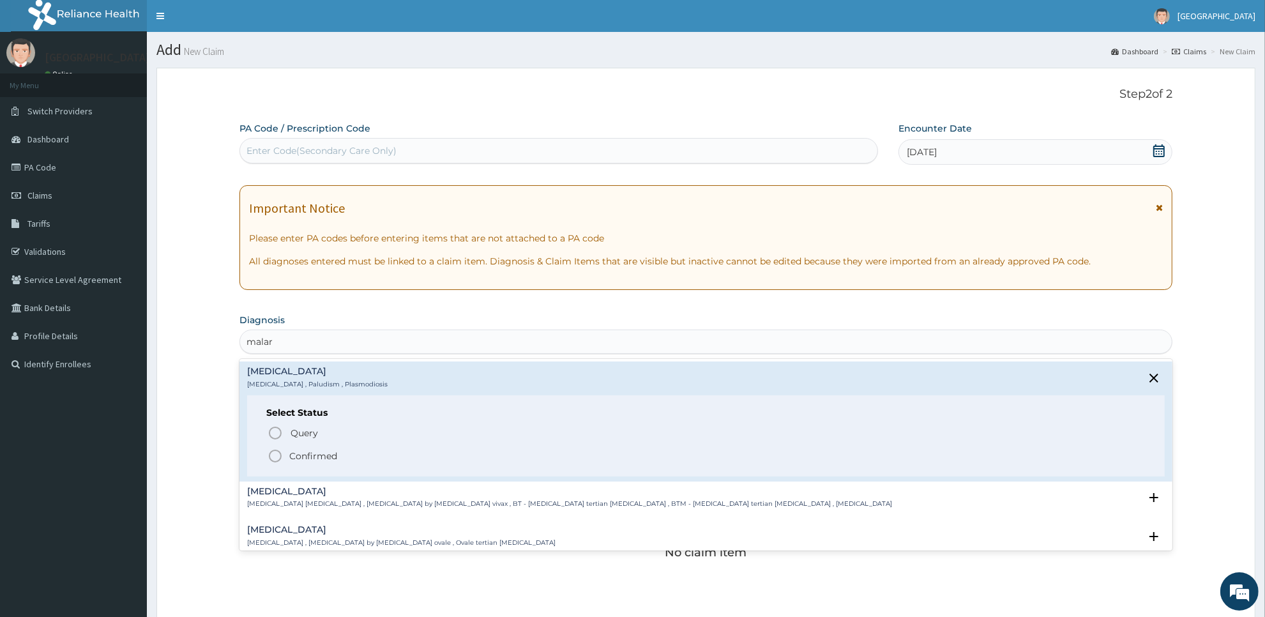
click at [549, 458] on span "Confirmed" at bounding box center [707, 455] width 878 height 15
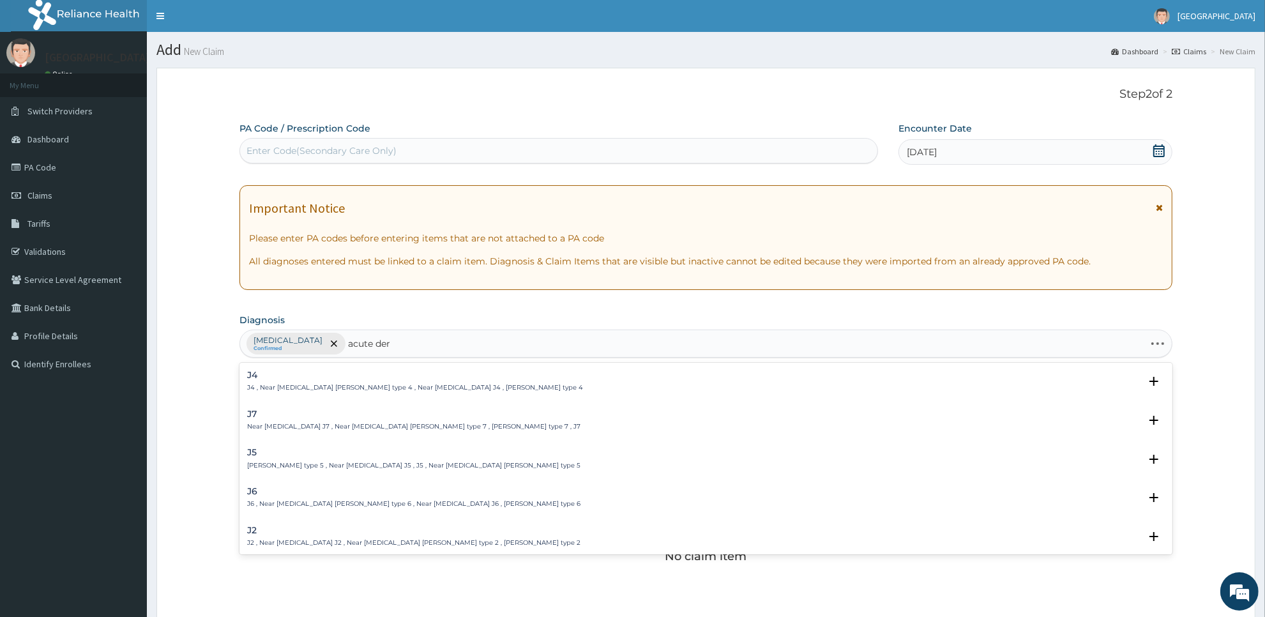
type input "acute derm"
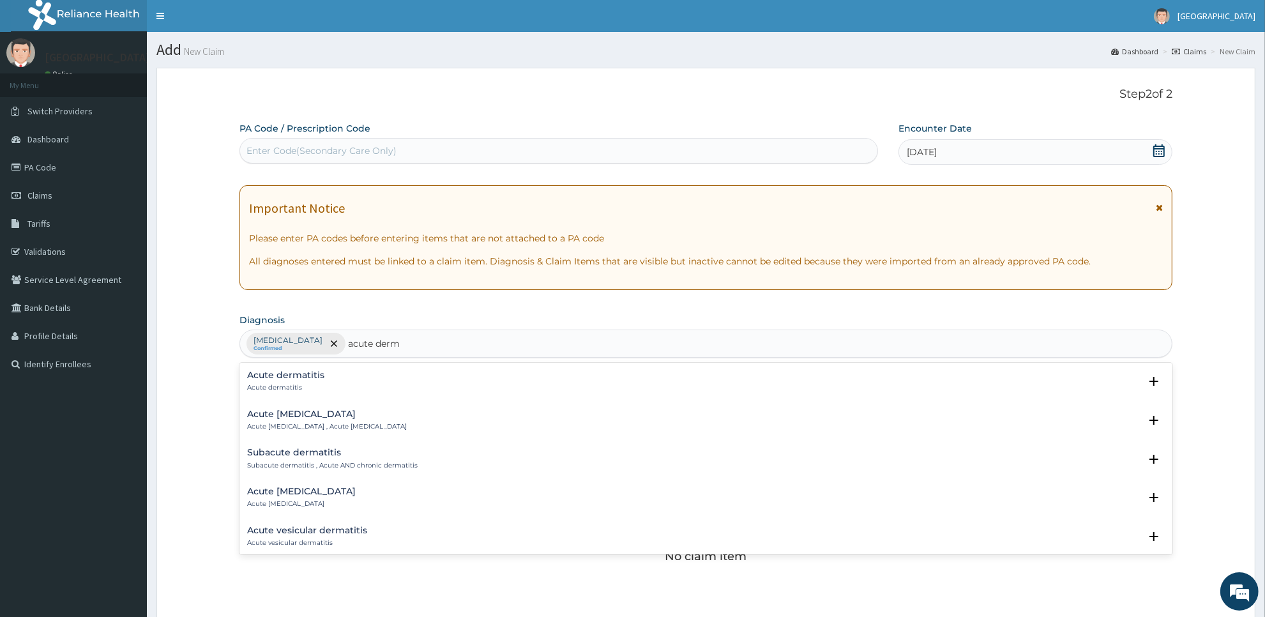
click at [326, 381] on div "Acute dermatitis Acute dermatitis" at bounding box center [706, 381] width 918 height 22
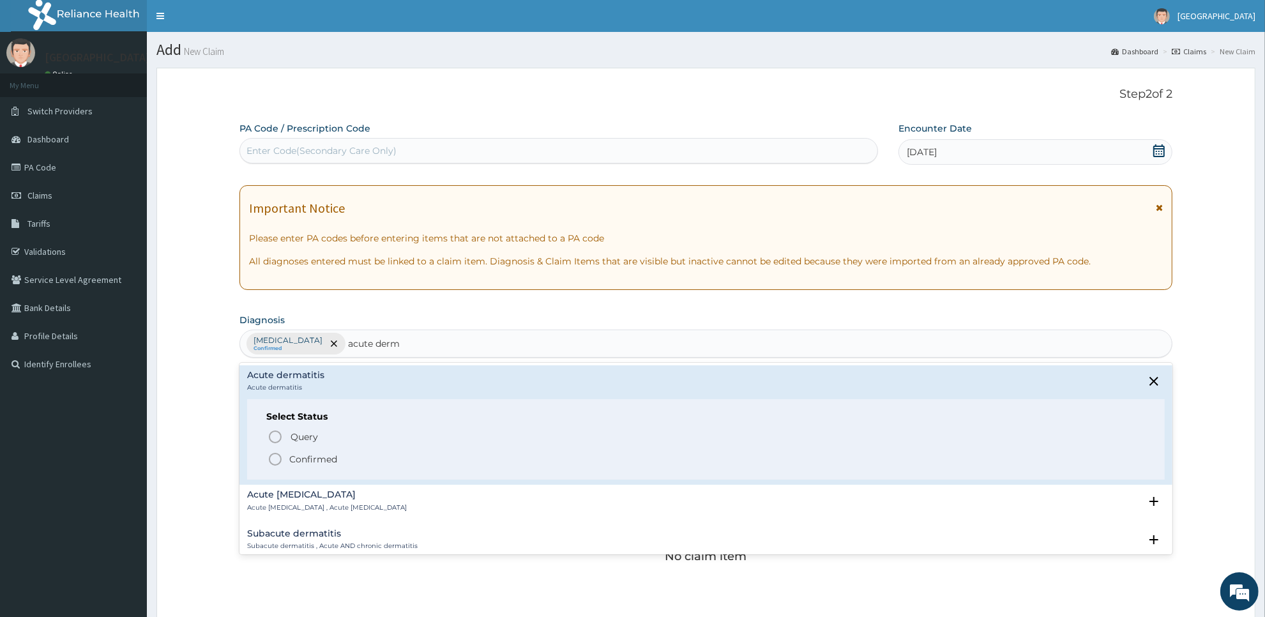
click at [317, 457] on p "Confirmed" at bounding box center [313, 459] width 48 height 13
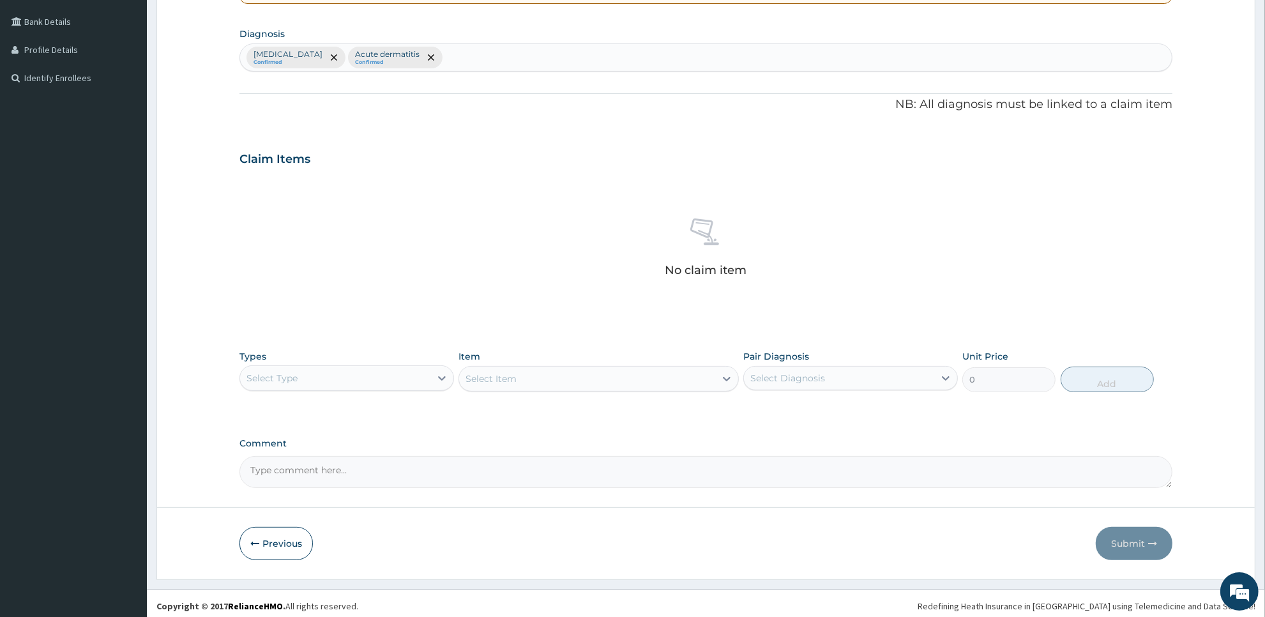
scroll to position [292, 0]
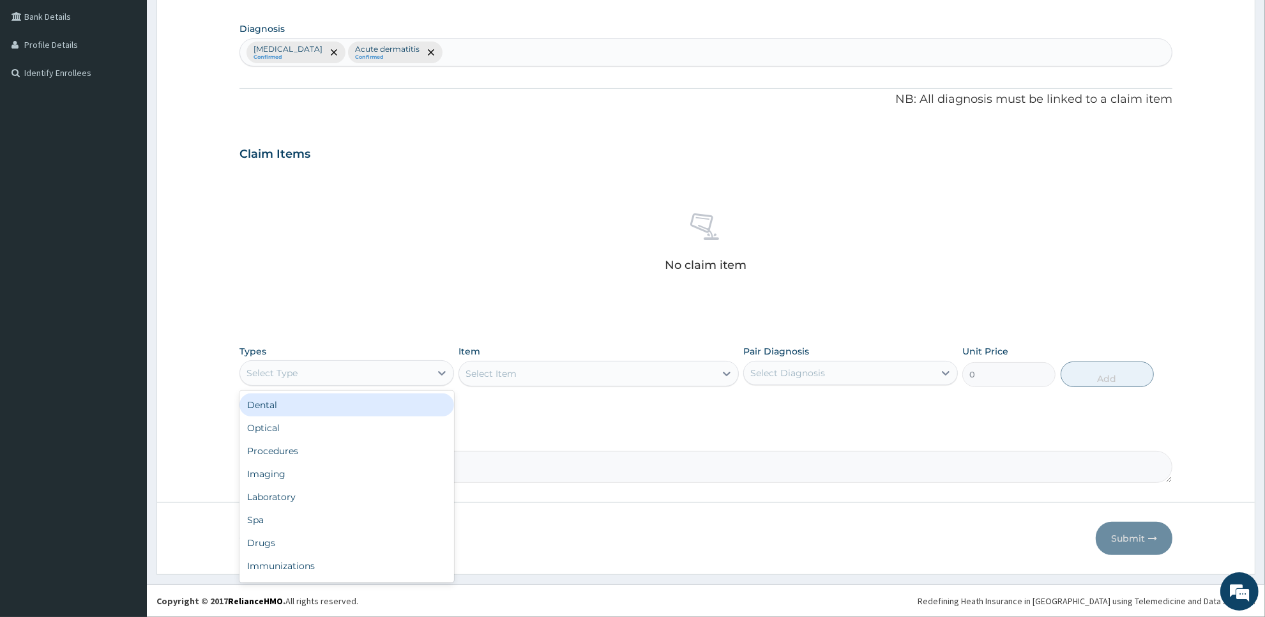
click at [376, 377] on div "Select Type" at bounding box center [335, 373] width 190 height 20
click at [355, 494] on div "Laboratory" at bounding box center [347, 496] width 215 height 23
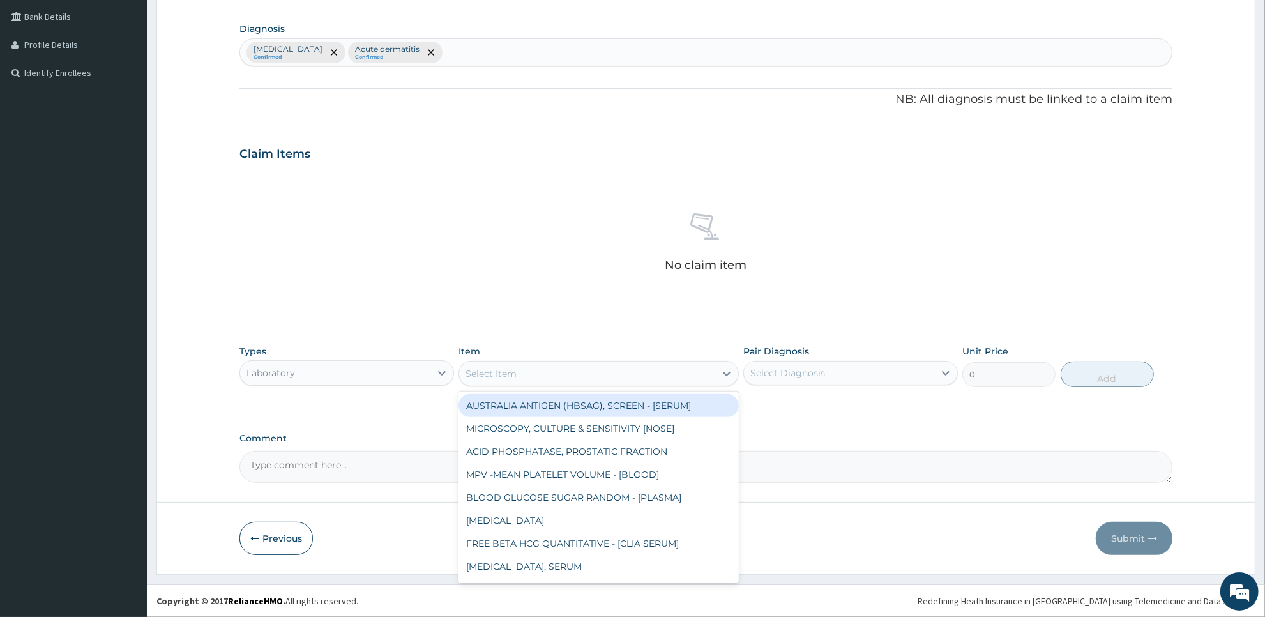
click at [574, 374] on div "Select Item" at bounding box center [586, 373] width 255 height 20
type input "mp"
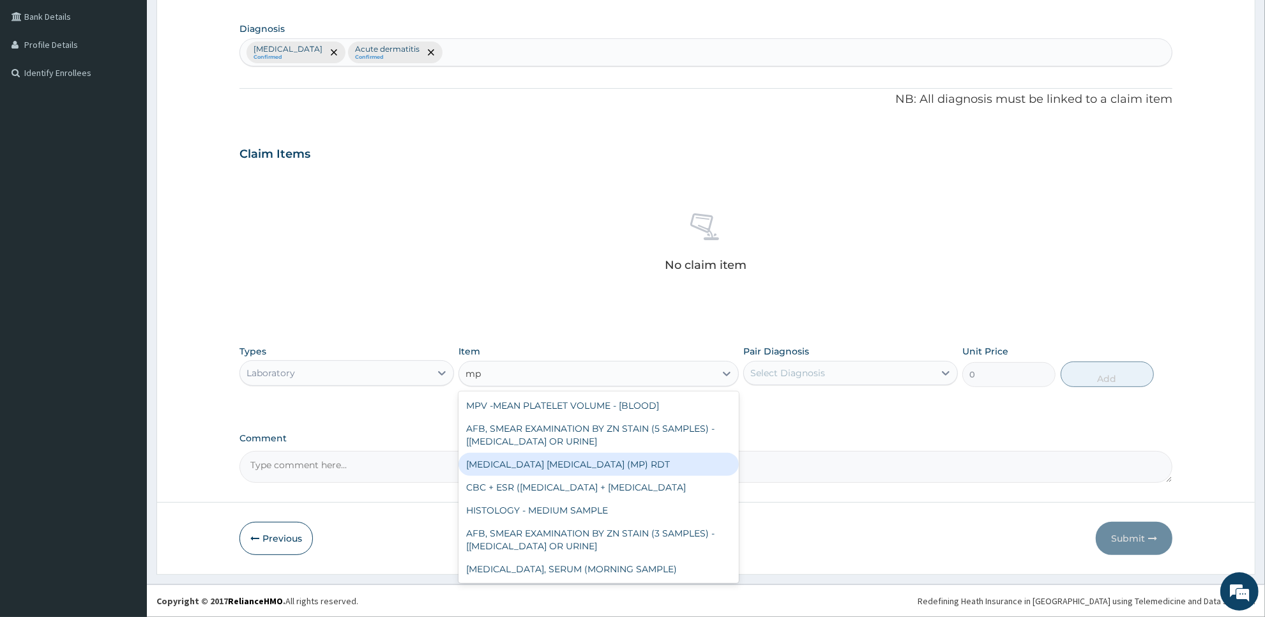
click at [584, 453] on div "MALARIA PARASITE (MP) RDT" at bounding box center [599, 464] width 280 height 23
type input "2000"
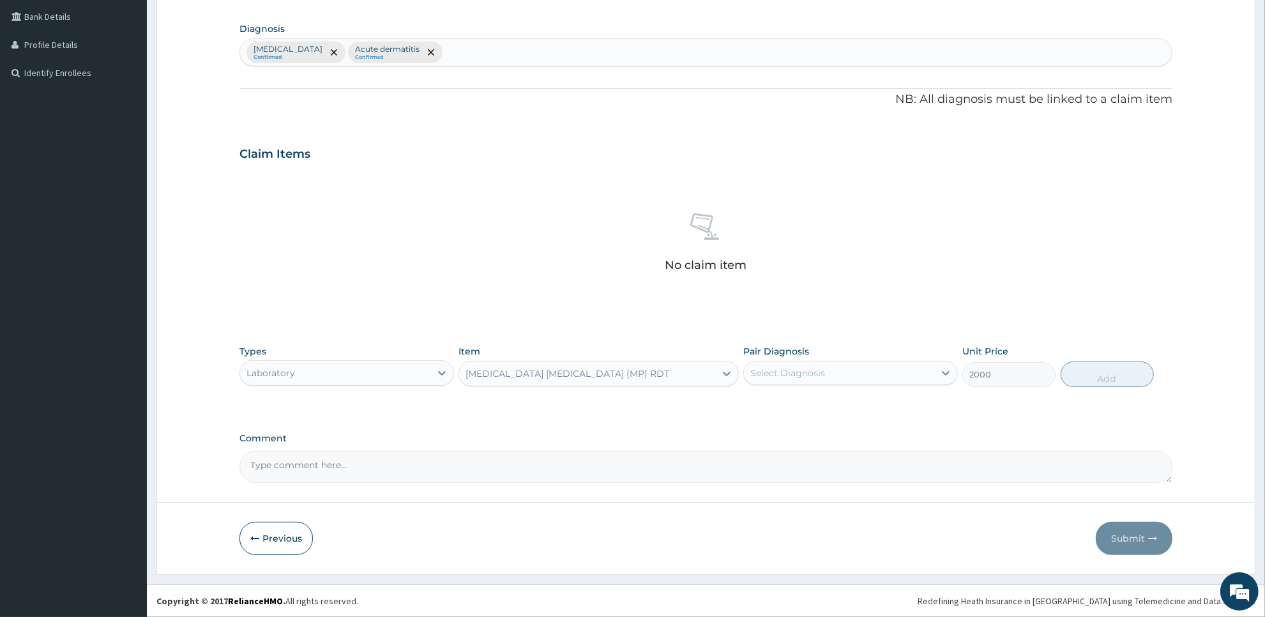
click at [860, 363] on div "Select Diagnosis" at bounding box center [839, 373] width 190 height 20
click at [857, 406] on div "Malaria" at bounding box center [850, 406] width 215 height 26
checkbox input "true"
click at [1097, 369] on button "Add" at bounding box center [1107, 375] width 93 height 26
type input "0"
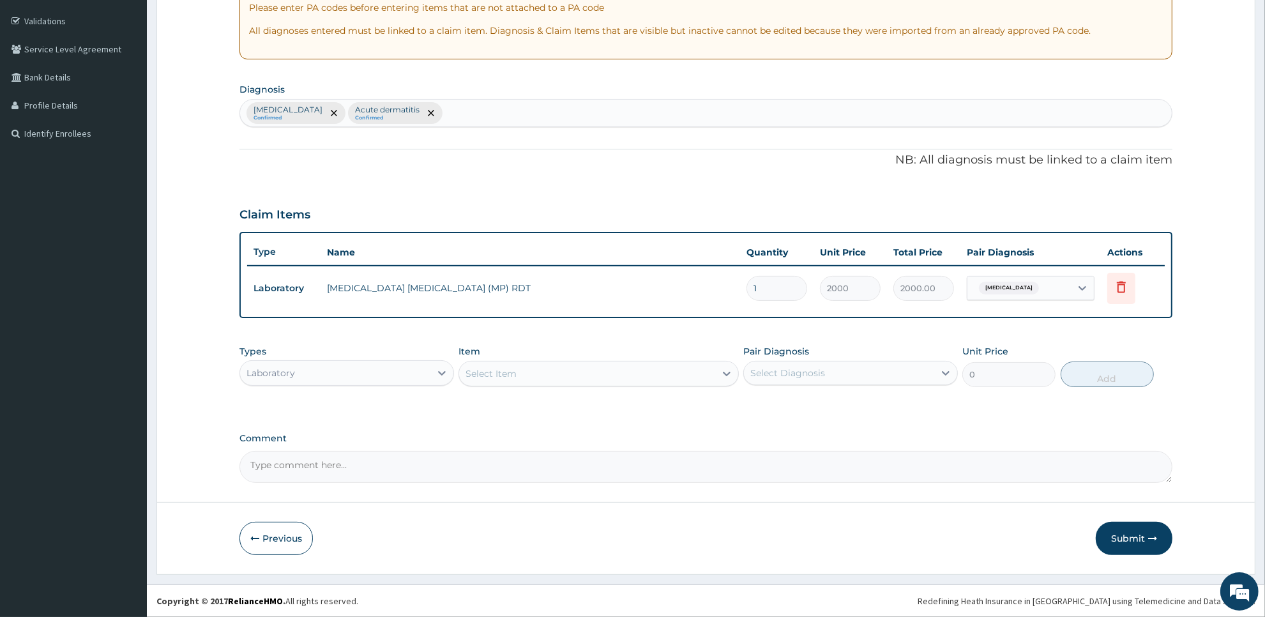
scroll to position [230, 0]
click at [680, 374] on div "Select Item" at bounding box center [586, 374] width 255 height 20
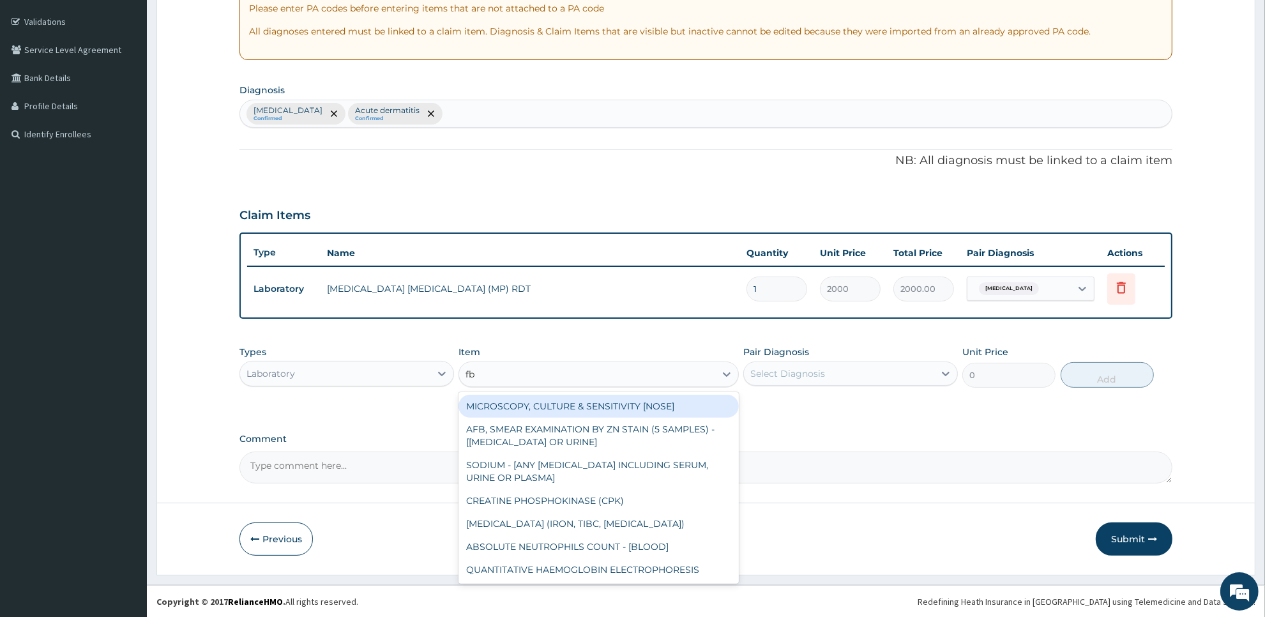
type input "fbc"
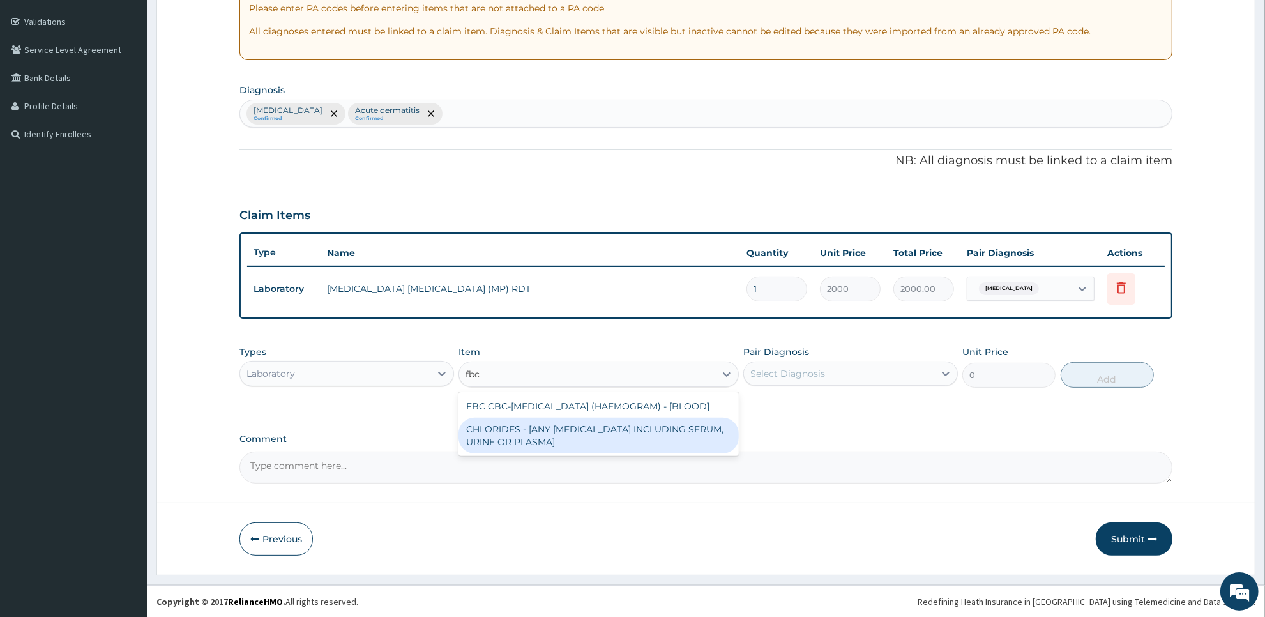
click at [666, 429] on div "CHLORIDES - [ANY BODY FLUID INCLUDING SERUM, URINE OR PLASMA]" at bounding box center [599, 436] width 280 height 36
type input "2500"
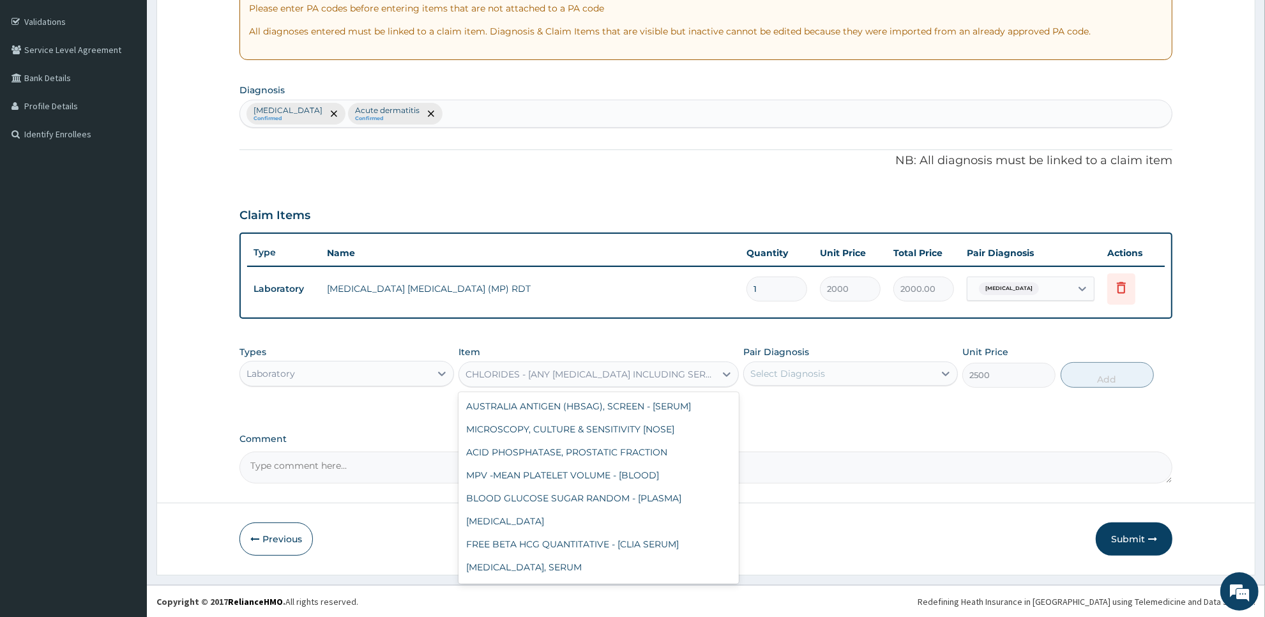
click at [639, 374] on div "CHLORIDES - [ANY BODY FLUID INCLUDING SERUM, URINE OR PLASMA]" at bounding box center [591, 374] width 250 height 13
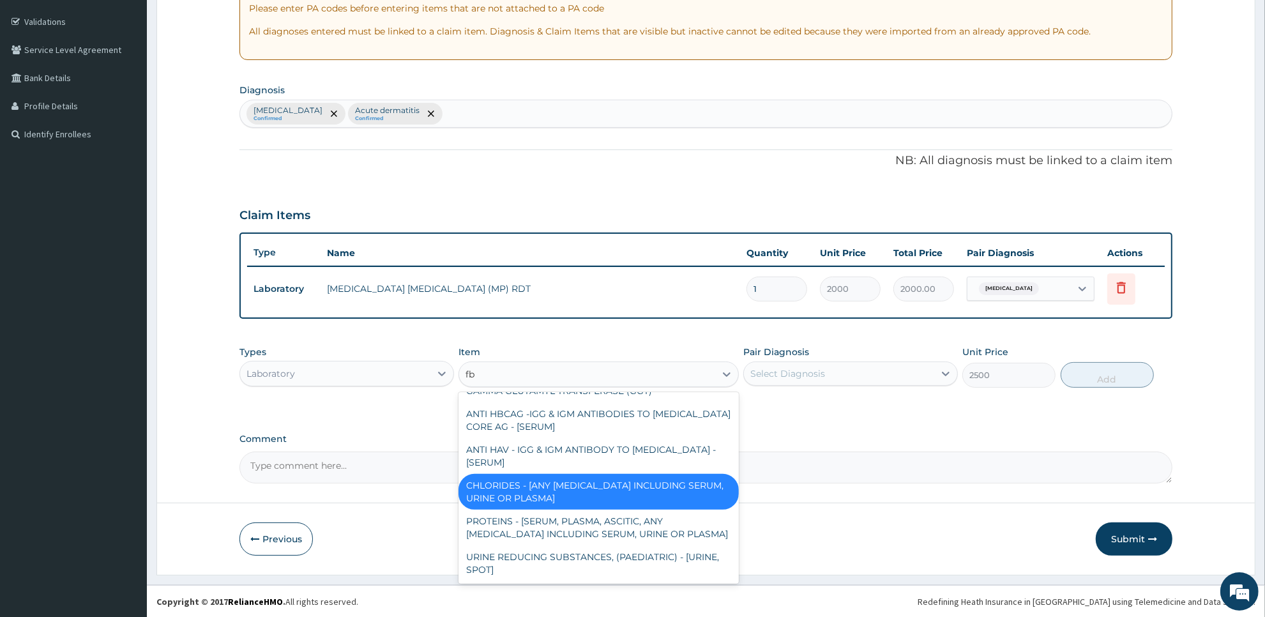
scroll to position [717, 0]
type input "fbc"
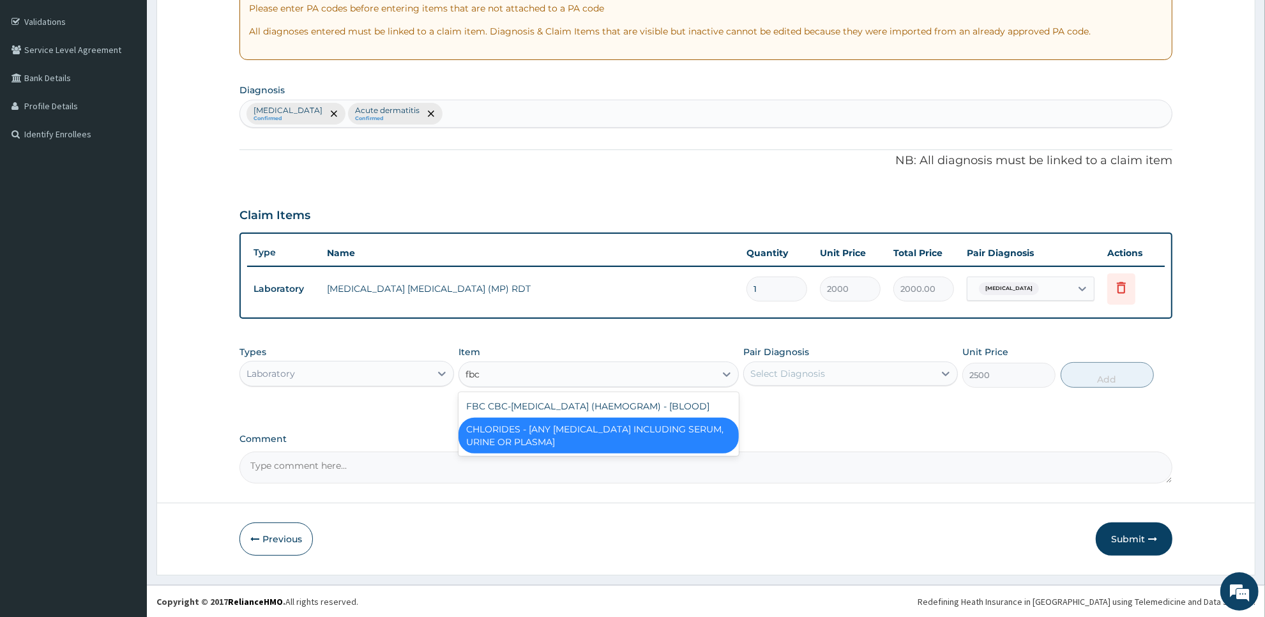
scroll to position [0, 0]
click at [646, 400] on div "FBC CBC-COMPLETE BLOOD COUNT (HAEMOGRAM) - [BLOOD]" at bounding box center [599, 406] width 280 height 23
type input "5000"
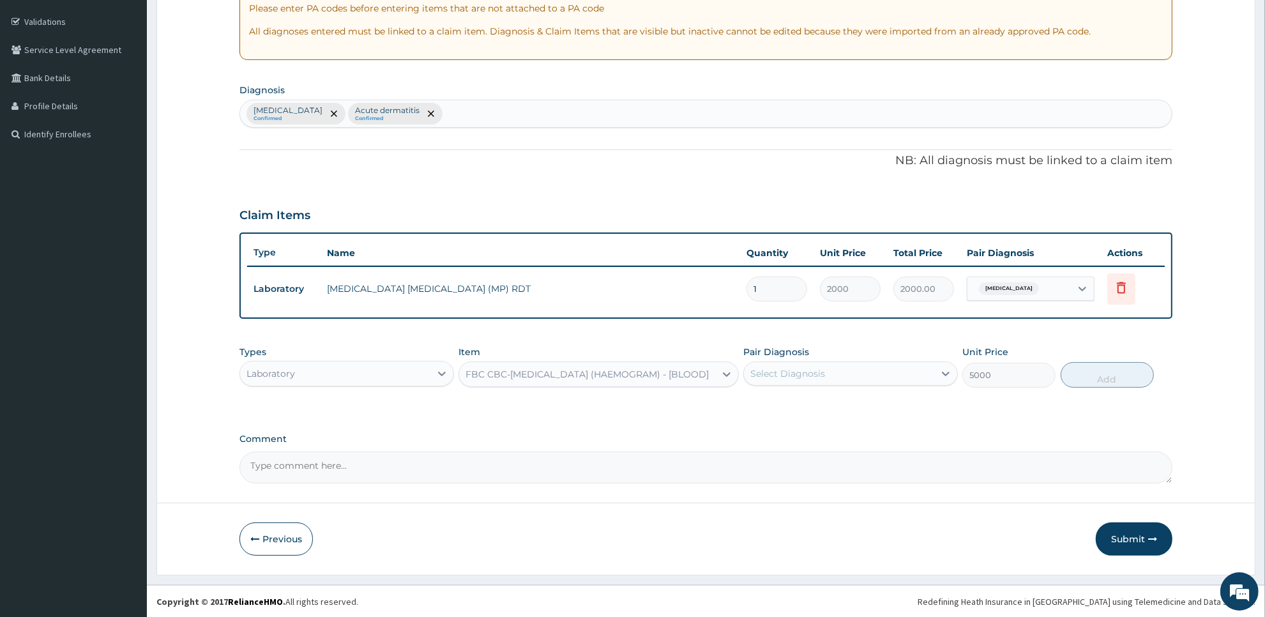
click at [853, 355] on div "Pair Diagnosis Select Diagnosis" at bounding box center [850, 367] width 215 height 42
click at [842, 382] on div "Select Diagnosis" at bounding box center [839, 373] width 190 height 20
click at [837, 407] on div "Malaria" at bounding box center [850, 406] width 215 height 26
checkbox input "true"
click at [1125, 383] on button "Add" at bounding box center [1107, 375] width 93 height 26
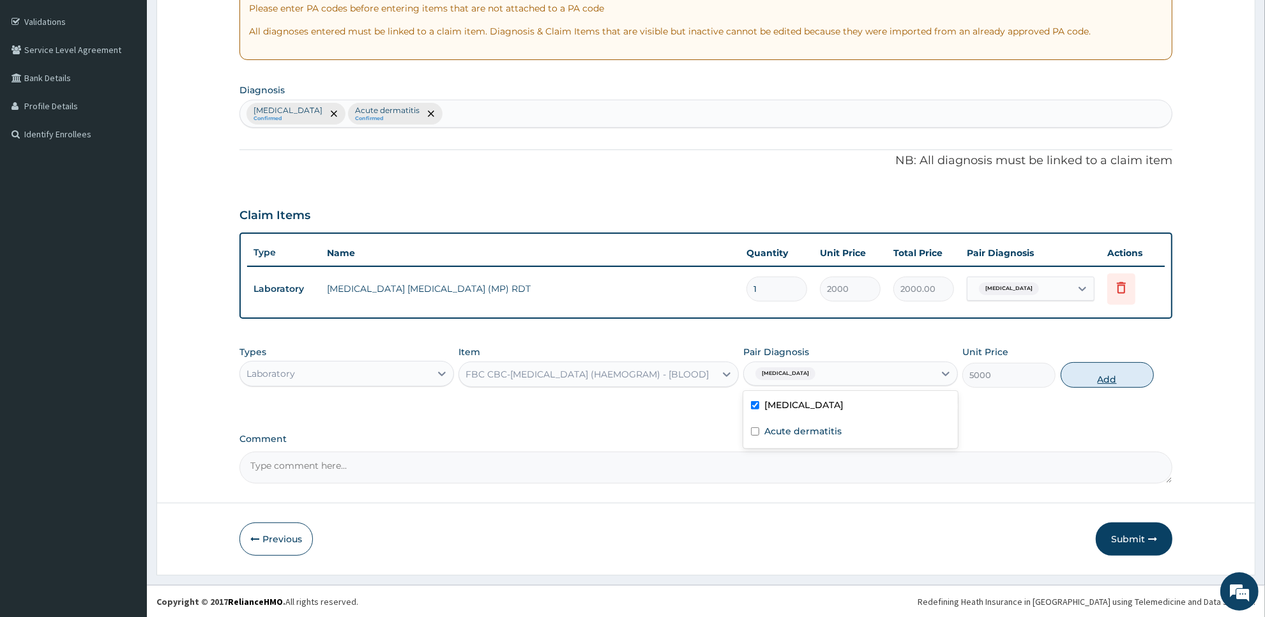
type input "0"
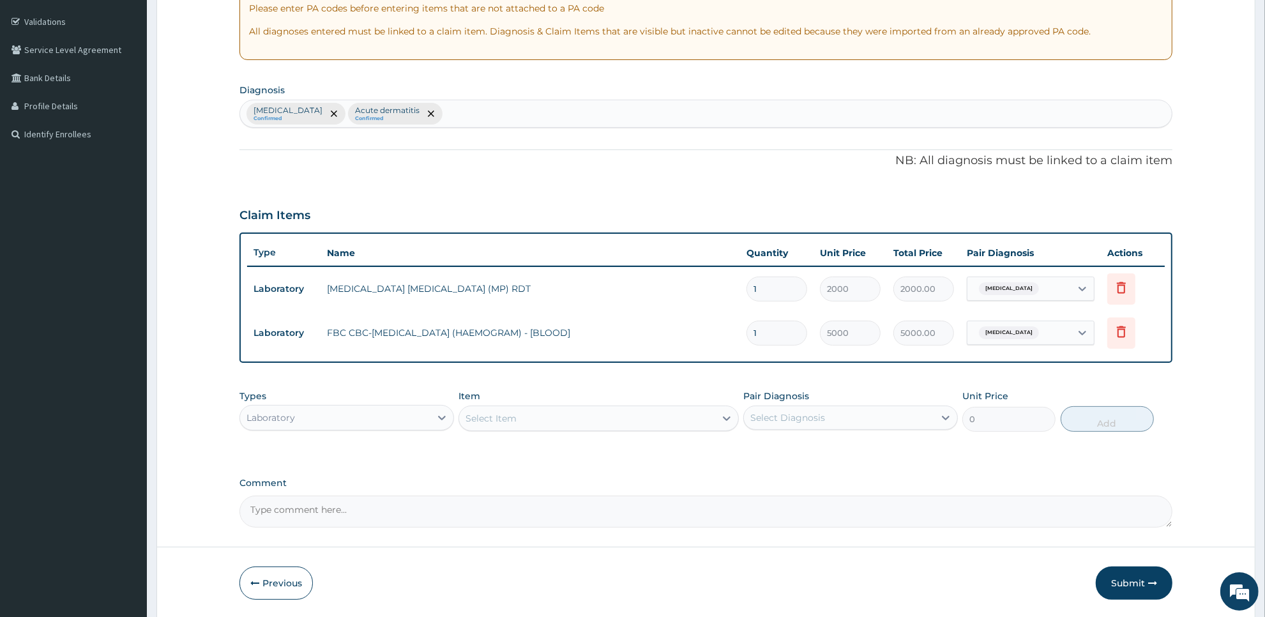
click at [400, 403] on div "Types Laboratory" at bounding box center [347, 411] width 215 height 42
click at [397, 425] on div "Laboratory" at bounding box center [335, 417] width 190 height 20
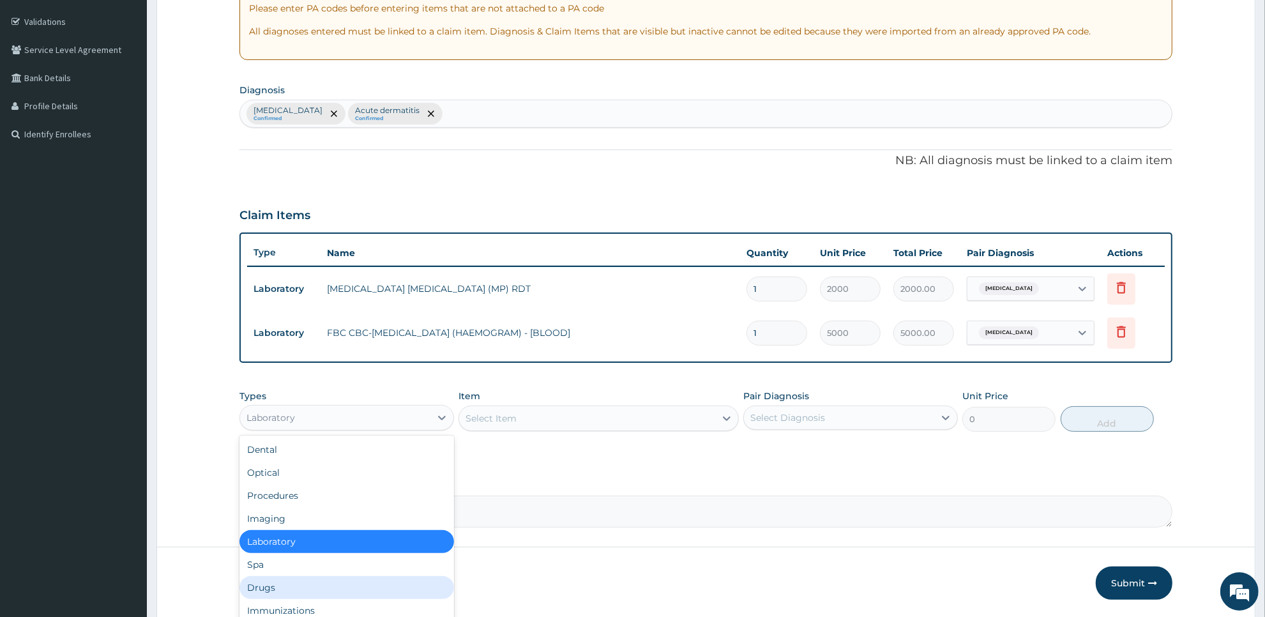
drag, startPoint x: 326, startPoint y: 583, endPoint x: 524, endPoint y: 493, distance: 218.1
click at [524, 493] on div "PA Code / Prescription Code Enter Code(Secondary Care Only) Encounter Date 01-0…" at bounding box center [706, 210] width 933 height 636
click at [363, 599] on div "Immunizations" at bounding box center [347, 610] width 215 height 23
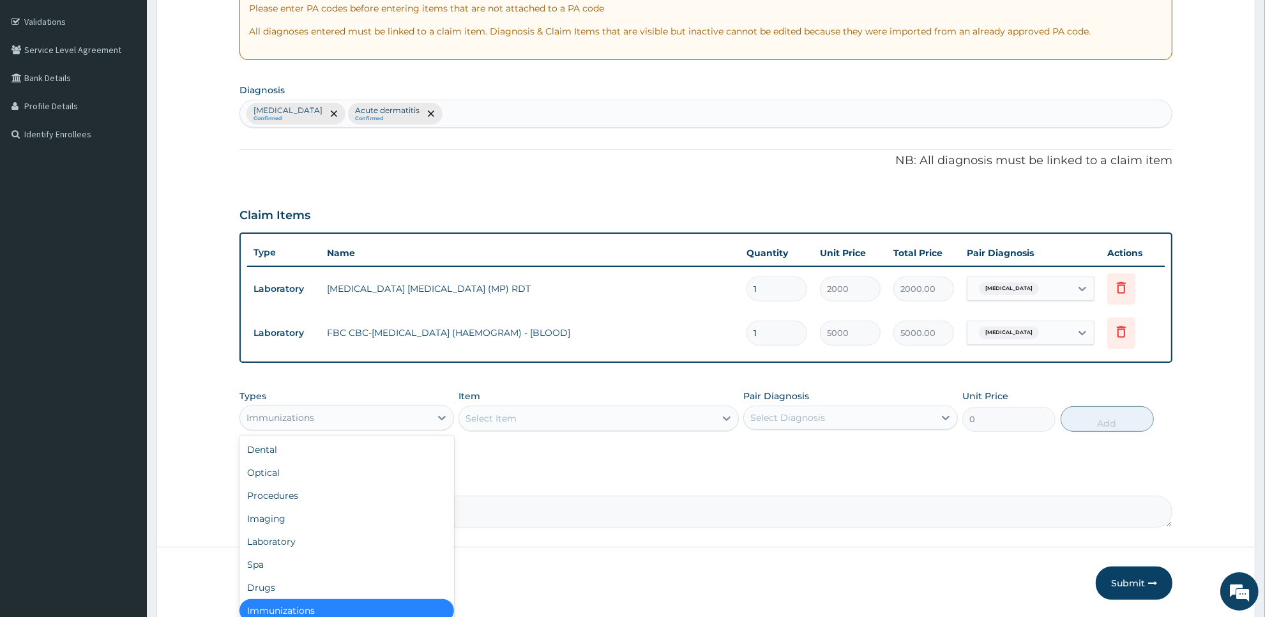
click at [387, 409] on div "Immunizations" at bounding box center [335, 417] width 190 height 20
click at [361, 578] on div "Drugs" at bounding box center [347, 585] width 215 height 23
click at [639, 422] on div "Select Item" at bounding box center [599, 419] width 280 height 26
click at [639, 422] on div "Select Item" at bounding box center [586, 418] width 255 height 20
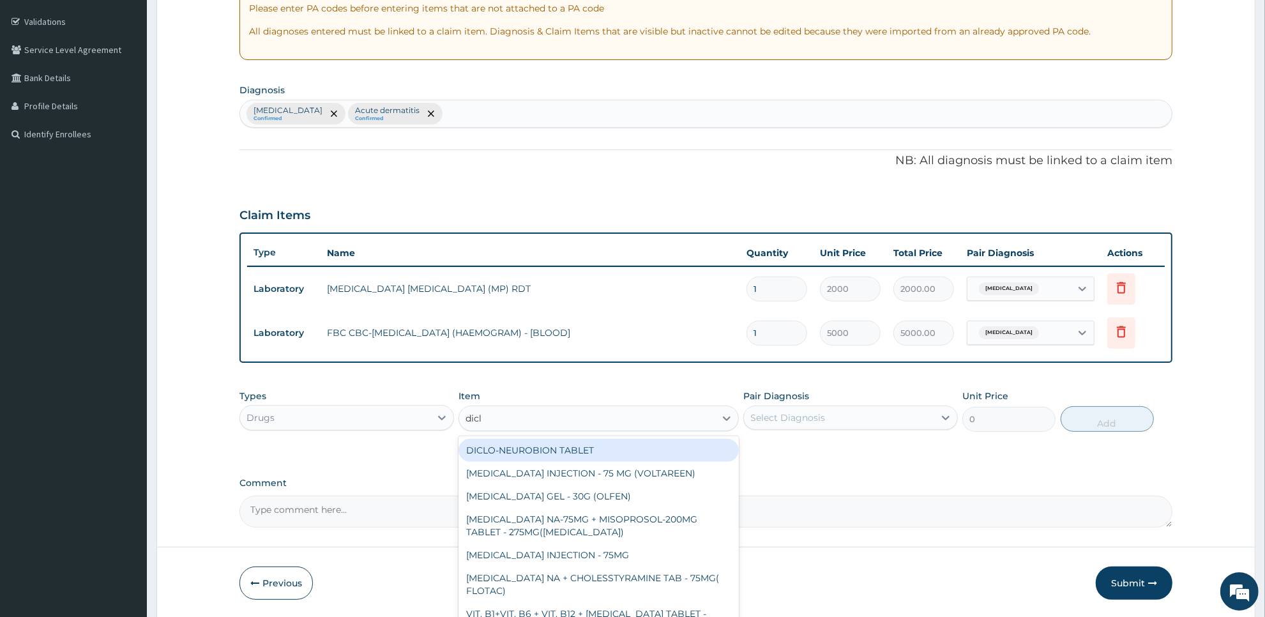
type input "diclo"
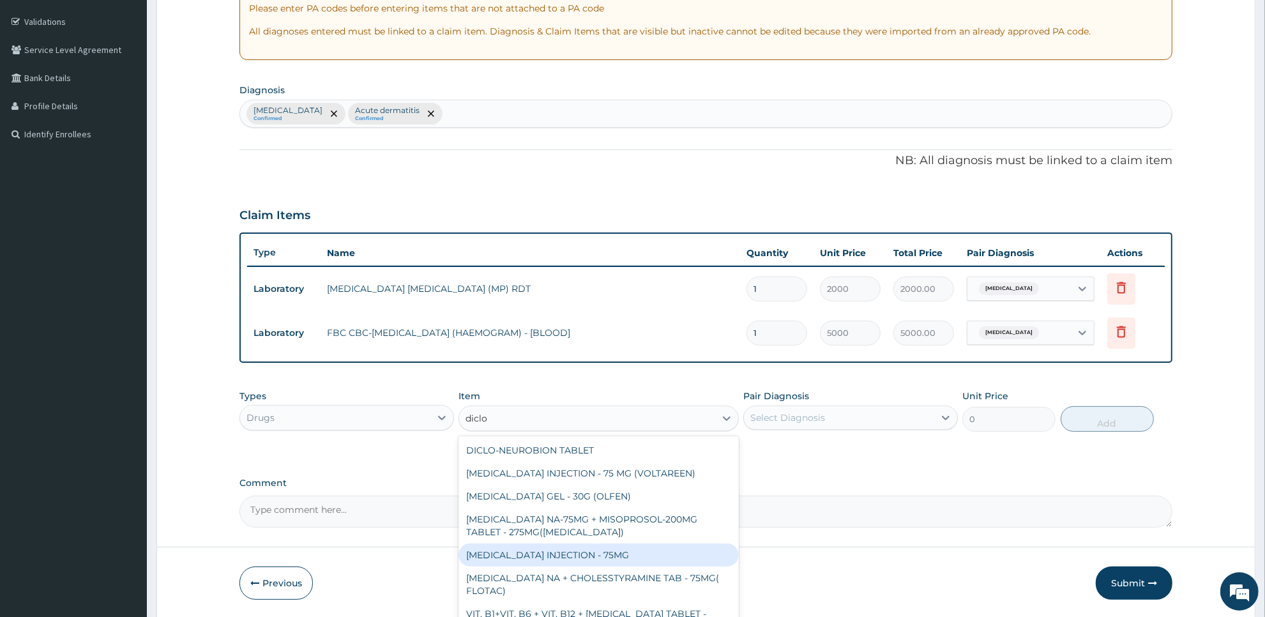
click at [646, 547] on div "DICLOFENAC INJECTION - 75MG" at bounding box center [599, 555] width 280 height 23
type input "420"
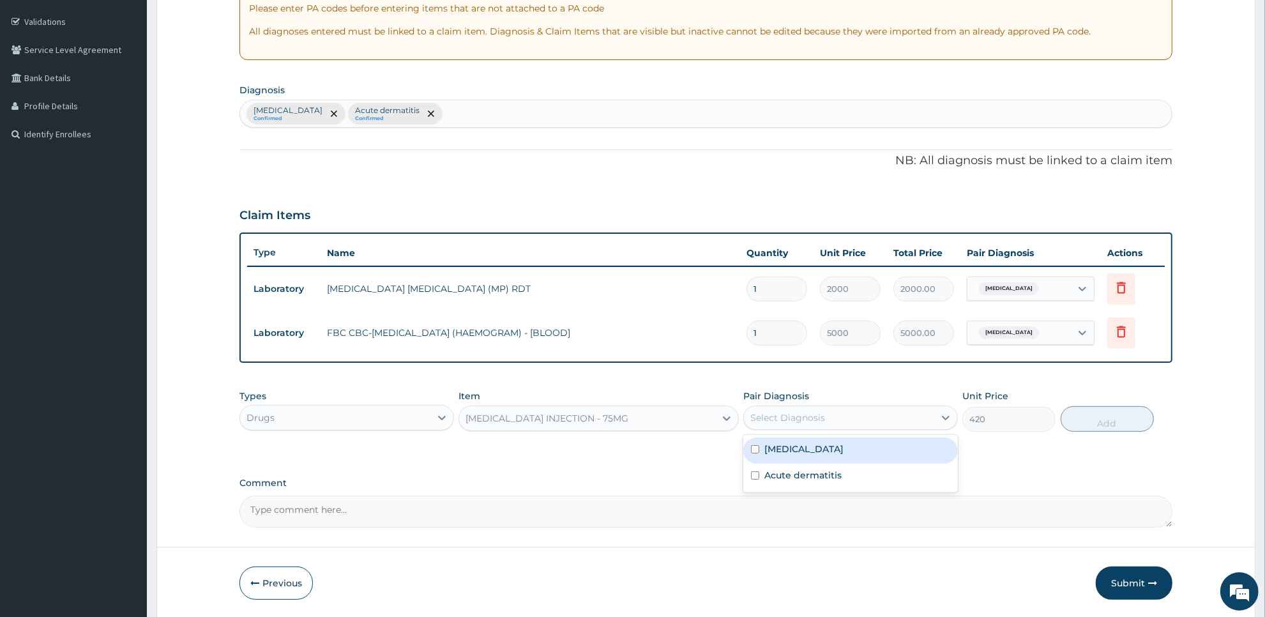
click at [876, 413] on div "Select Diagnosis" at bounding box center [839, 417] width 190 height 20
click at [872, 455] on div "Malaria" at bounding box center [850, 451] width 215 height 26
checkbox input "true"
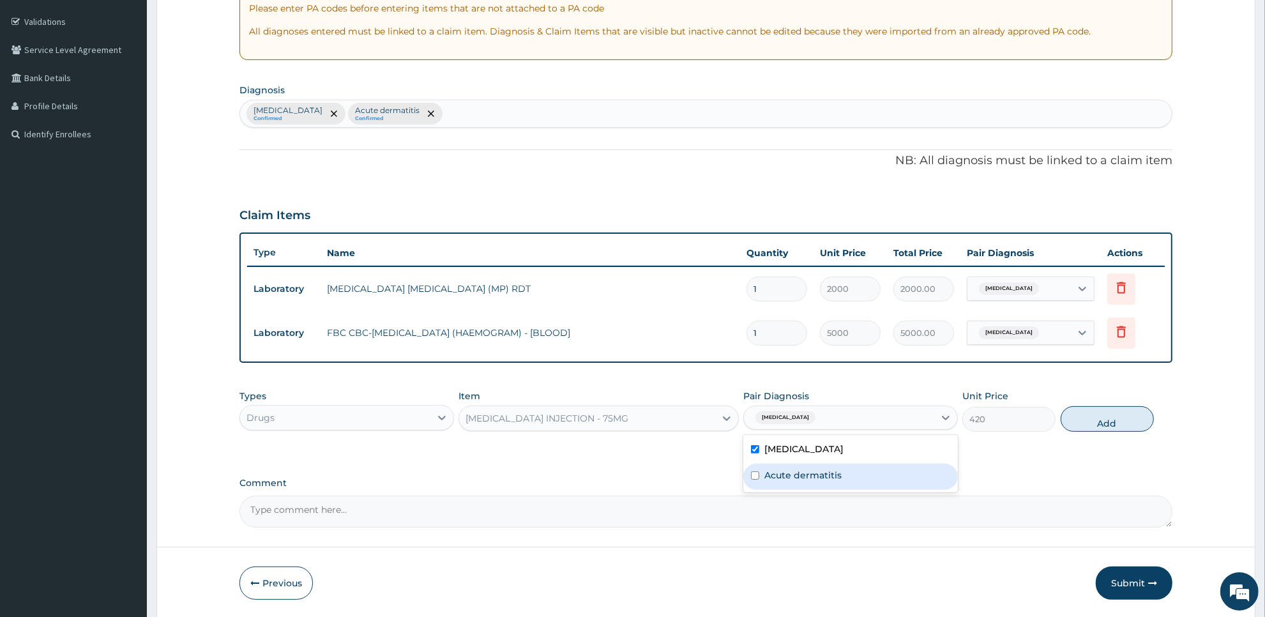
click at [869, 464] on div "Acute dermatitis" at bounding box center [850, 477] width 215 height 26
checkbox input "true"
drag, startPoint x: 1106, startPoint y: 417, endPoint x: 805, endPoint y: 463, distance: 304.3
click at [805, 463] on div "PA Code / Prescription Code Enter Code(Secondary Care Only) Encounter Date 01-0…" at bounding box center [706, 210] width 933 height 636
click at [1107, 430] on button "Add" at bounding box center [1107, 419] width 93 height 26
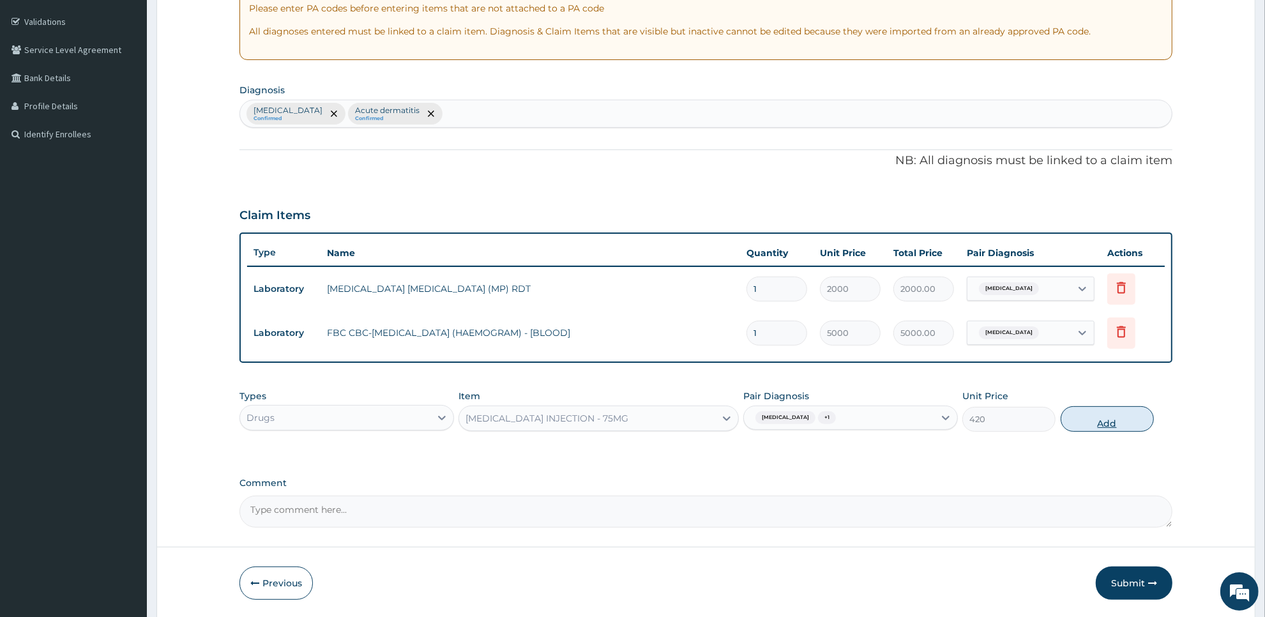
type input "0"
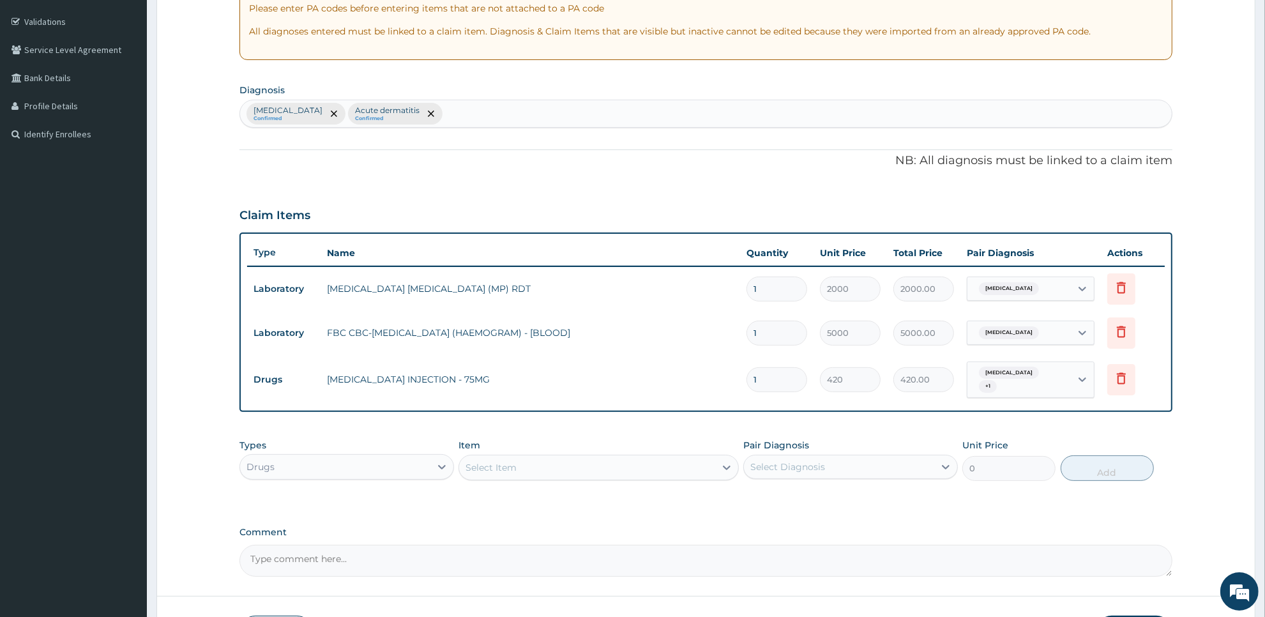
click at [586, 470] on div "Select Item" at bounding box center [586, 467] width 255 height 20
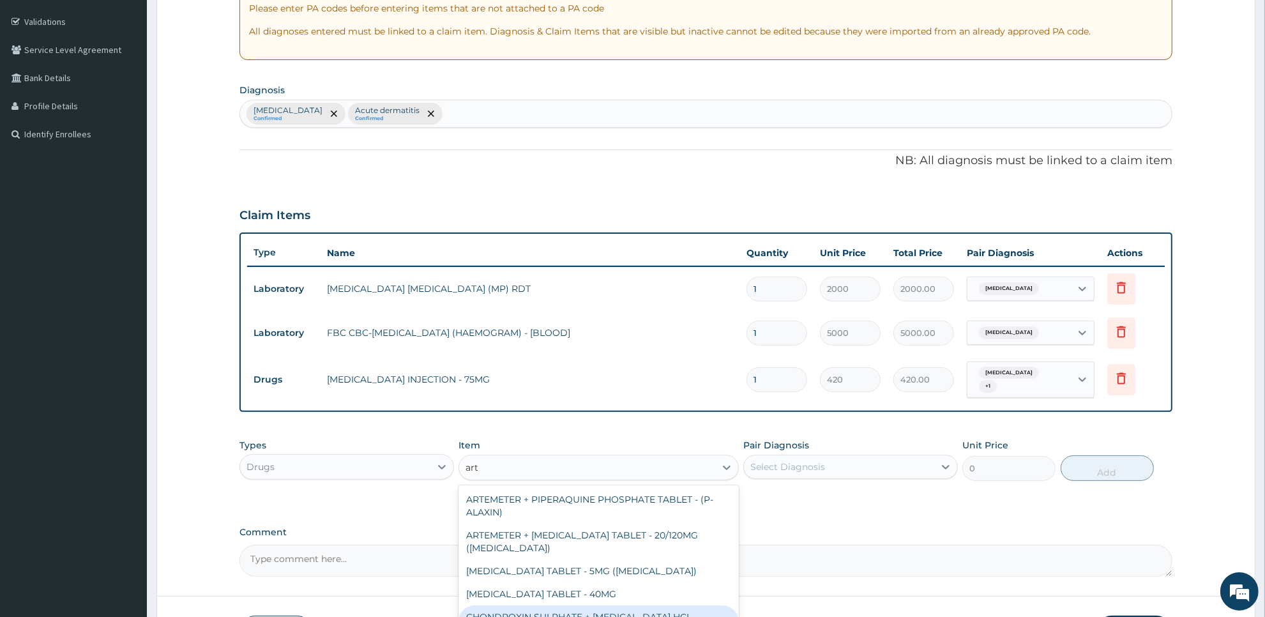
type input "arte"
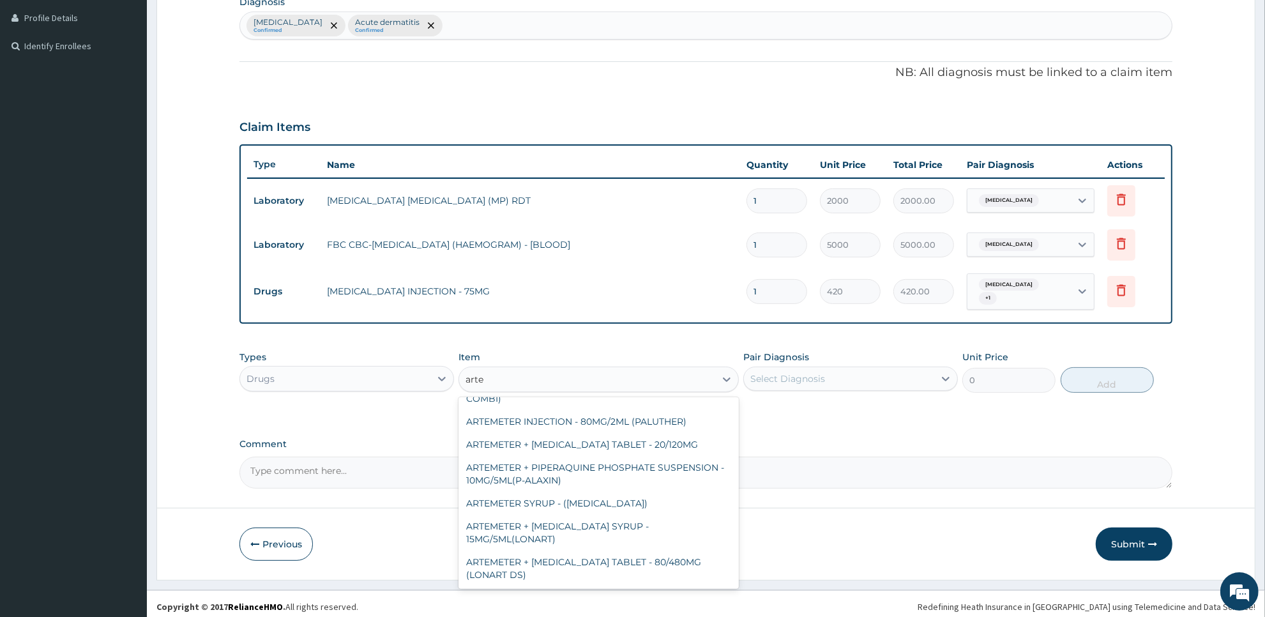
scroll to position [443, 0]
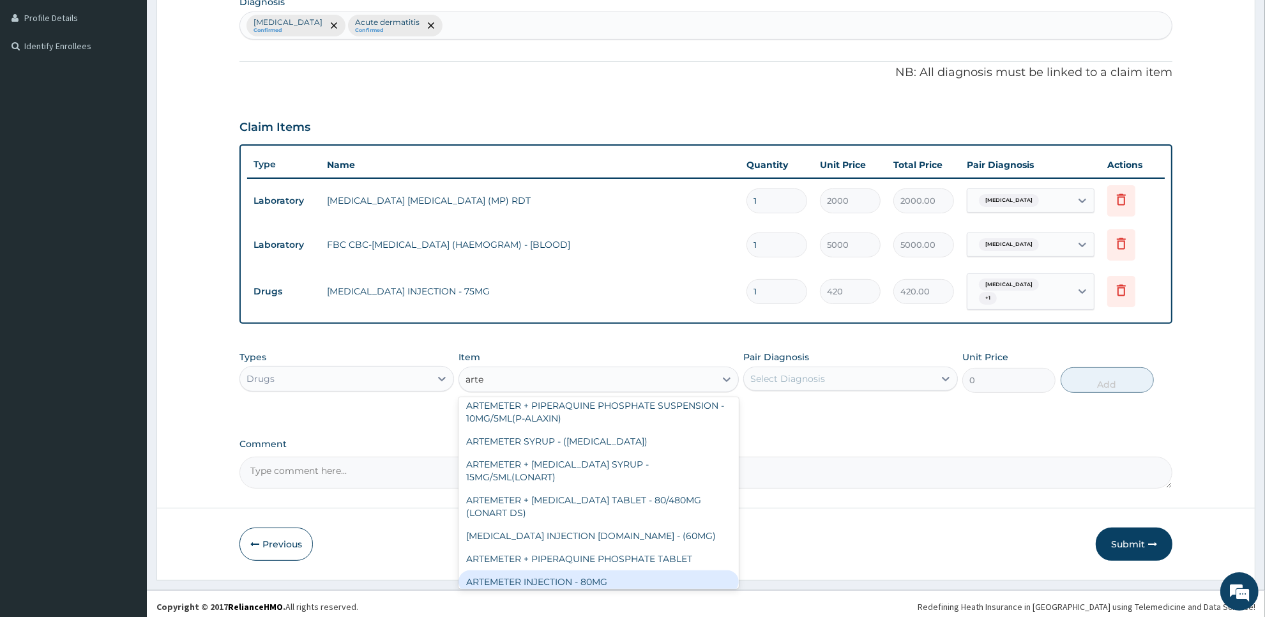
click at [696, 570] on div "ARTEMETER INJECTION - 80MG" at bounding box center [599, 581] width 280 height 23
type input "475.99999999999994"
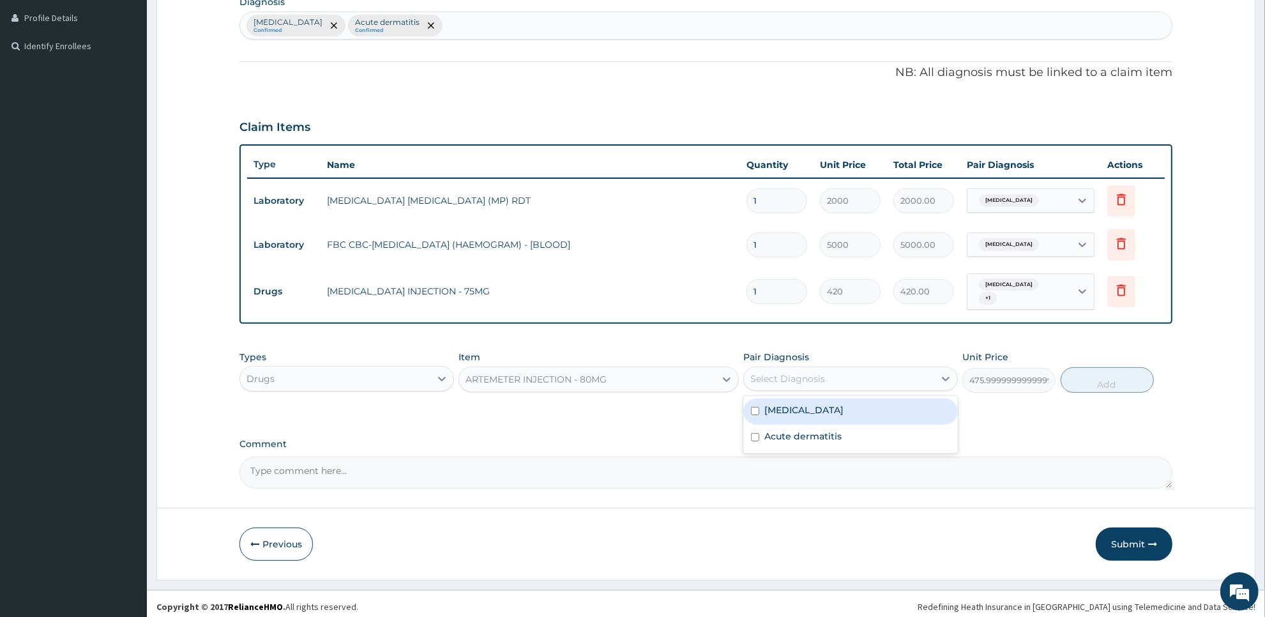
click at [908, 371] on div "Select Diagnosis" at bounding box center [839, 379] width 190 height 20
click at [902, 400] on div "Malaria" at bounding box center [850, 412] width 215 height 26
checkbox input "true"
click at [1091, 377] on button "Add" at bounding box center [1107, 380] width 93 height 26
type input "0"
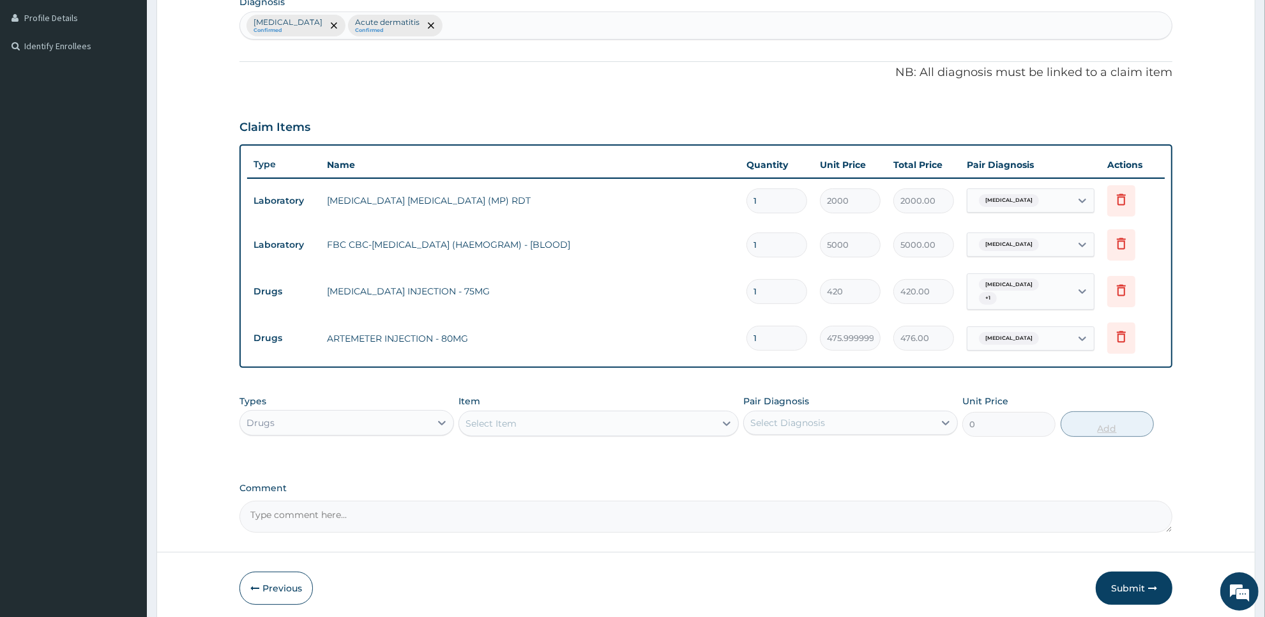
type input "0.00"
type input "6"
type input "2856.00"
type input "6"
click at [640, 414] on div "Select Item" at bounding box center [586, 423] width 255 height 20
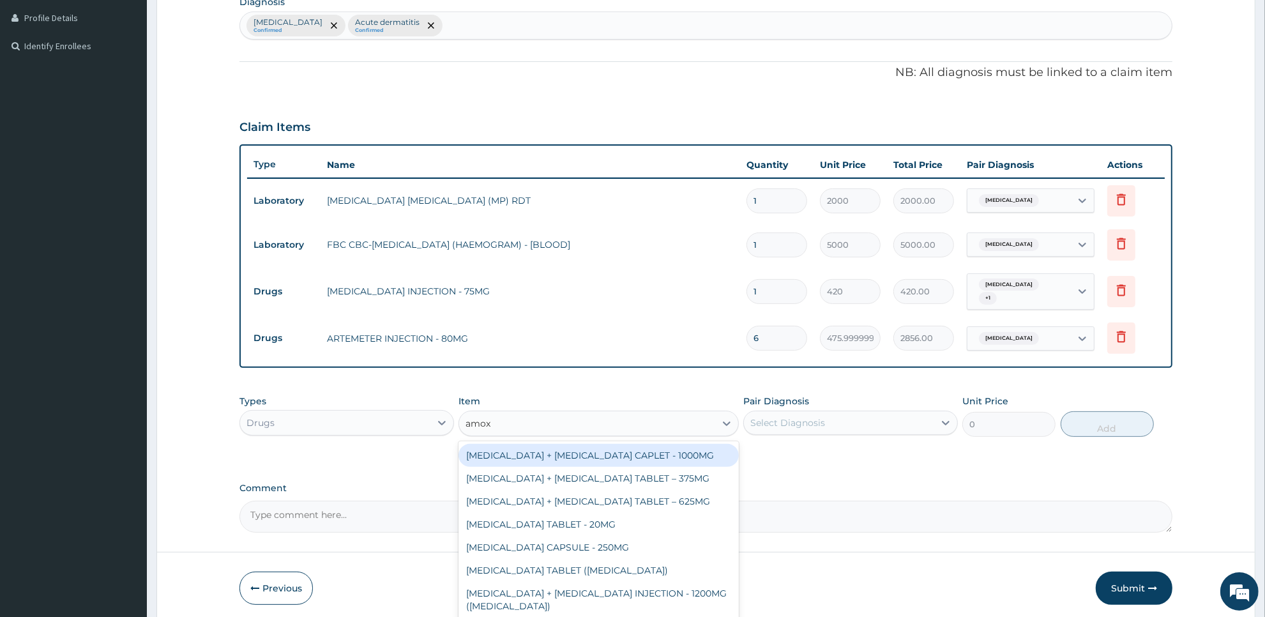
type input "amoxi"
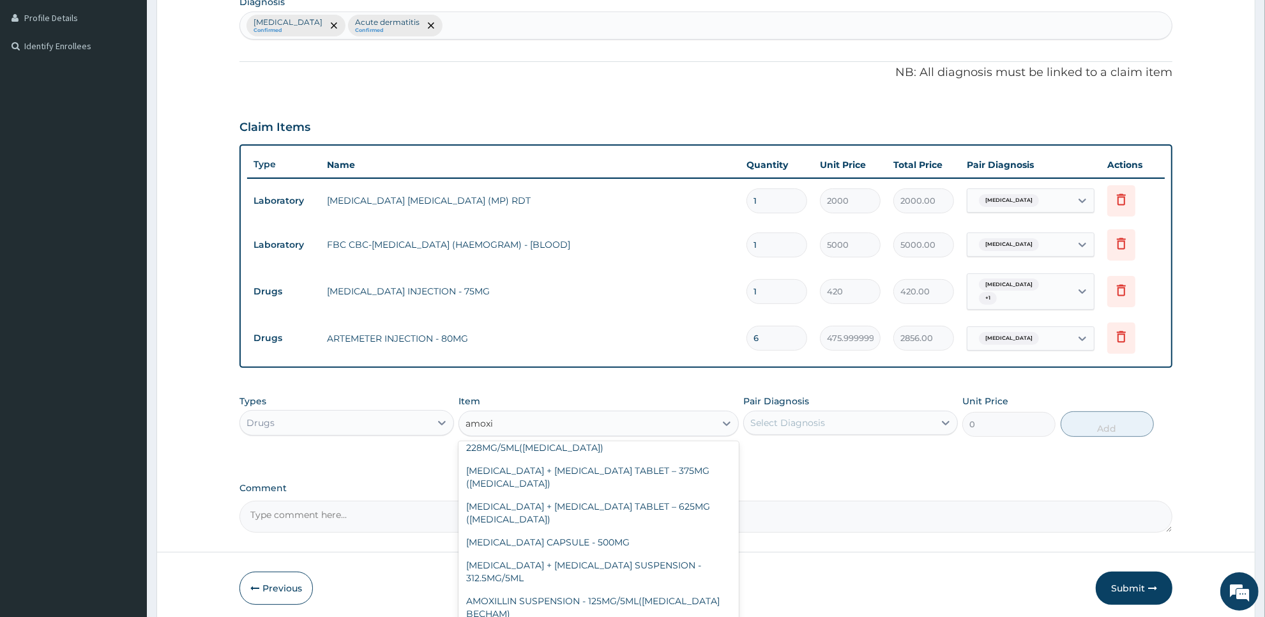
scroll to position [305, 0]
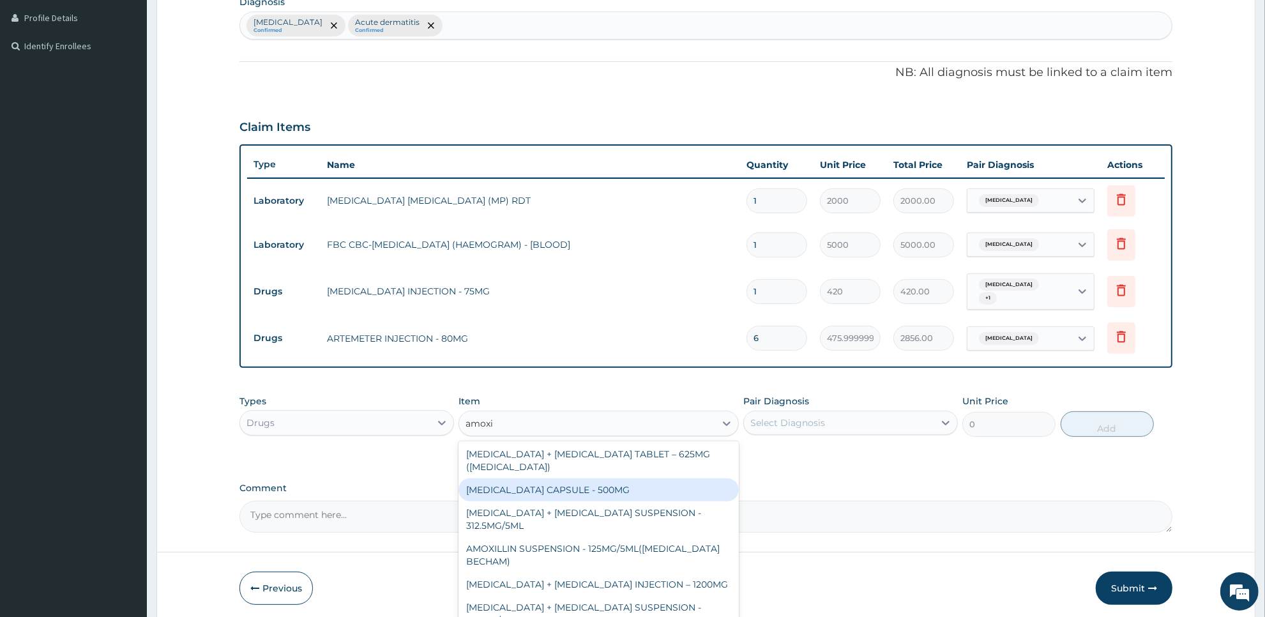
click at [650, 487] on div "AMOXICILLIN CAPSULE - 500MG" at bounding box center [599, 489] width 280 height 23
type input "112"
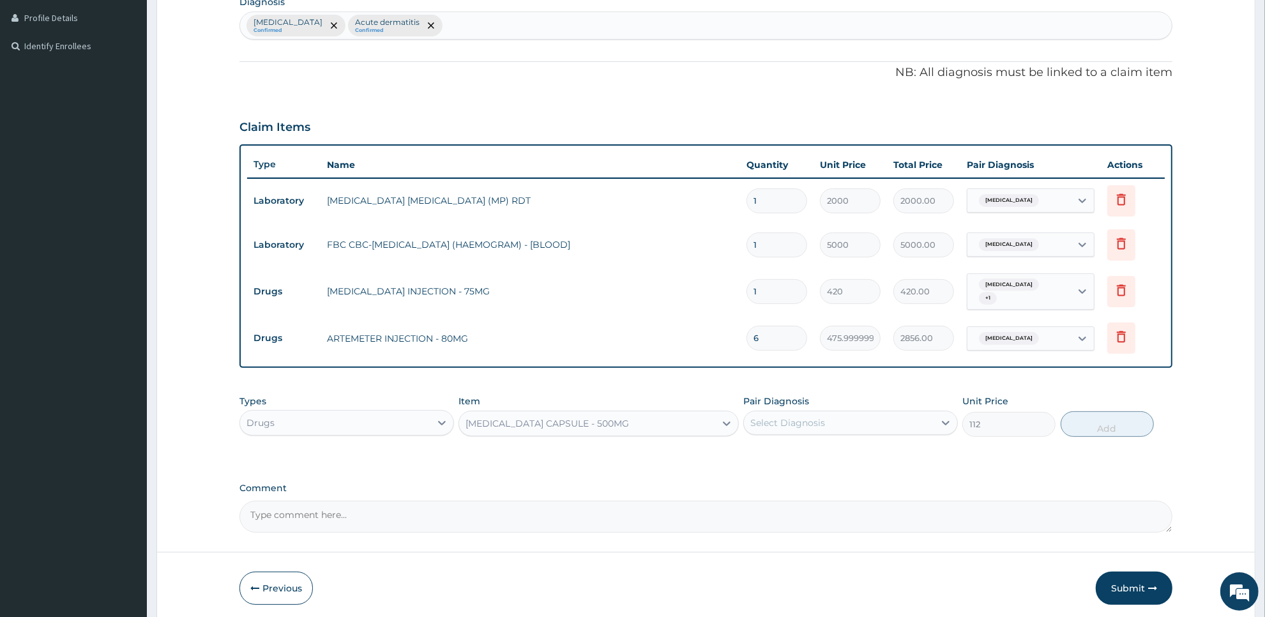
click at [876, 415] on div "Select Diagnosis" at bounding box center [839, 423] width 190 height 20
click at [872, 448] on div "Malaria" at bounding box center [850, 456] width 215 height 26
checkbox input "true"
click at [1118, 425] on button "Add" at bounding box center [1107, 424] width 93 height 26
type input "0"
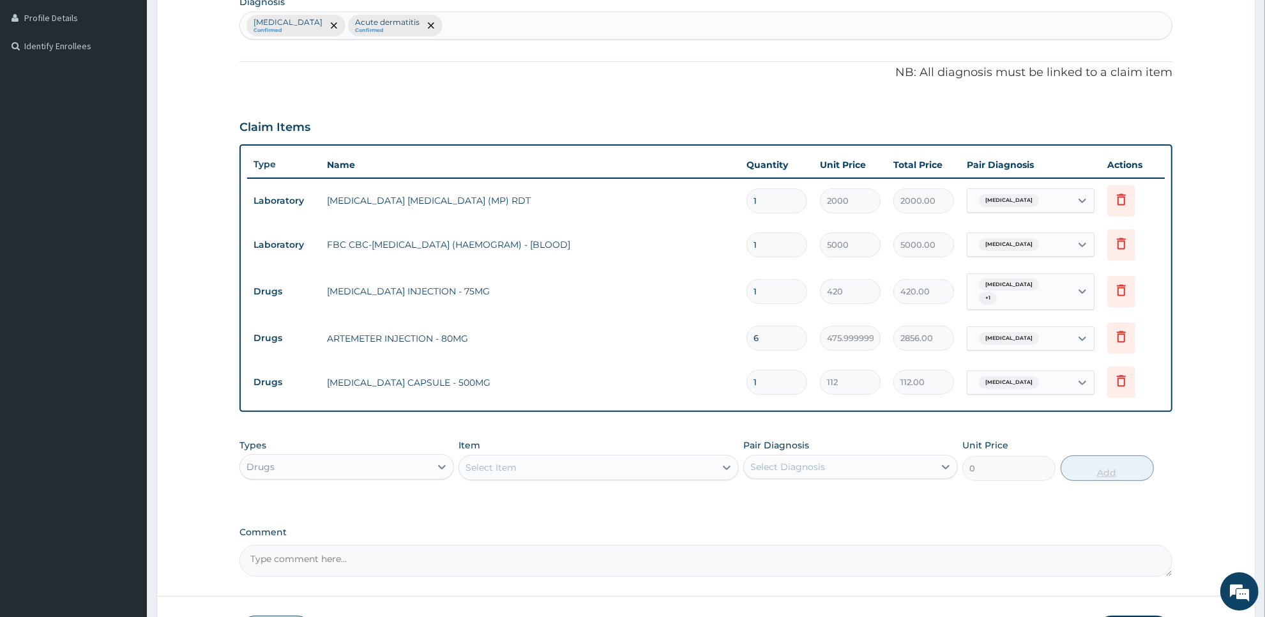
type input "15"
type input "1680.00"
type input "15"
click at [682, 468] on div "Select Item" at bounding box center [586, 467] width 255 height 20
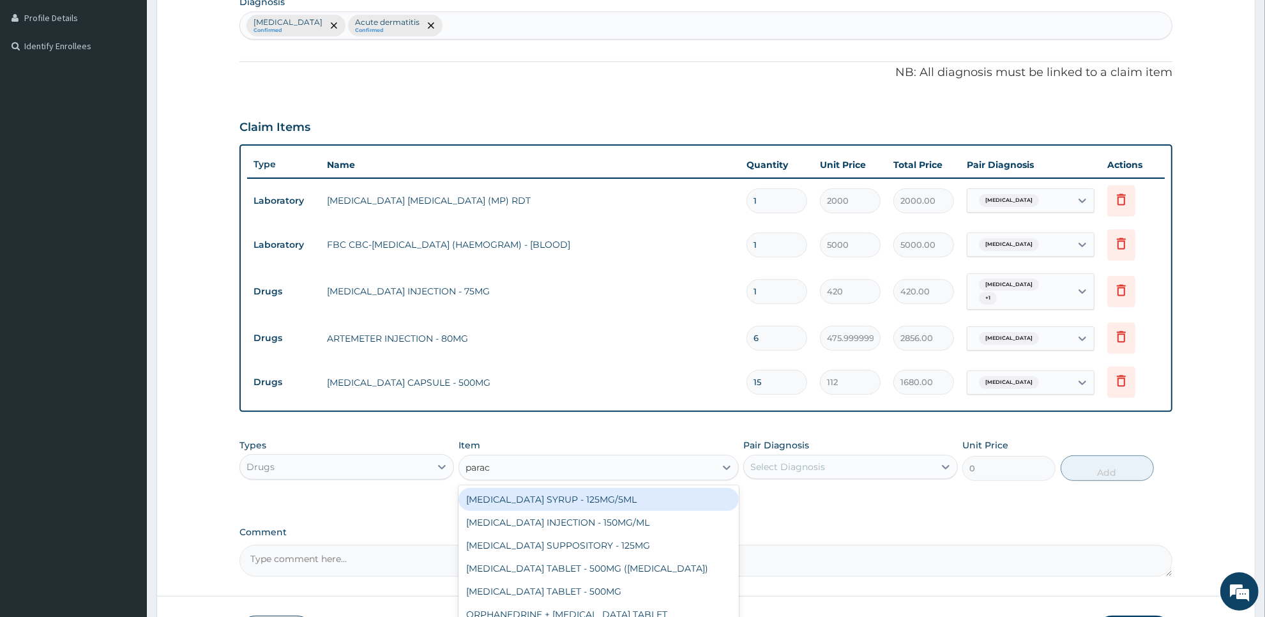
type input "parace"
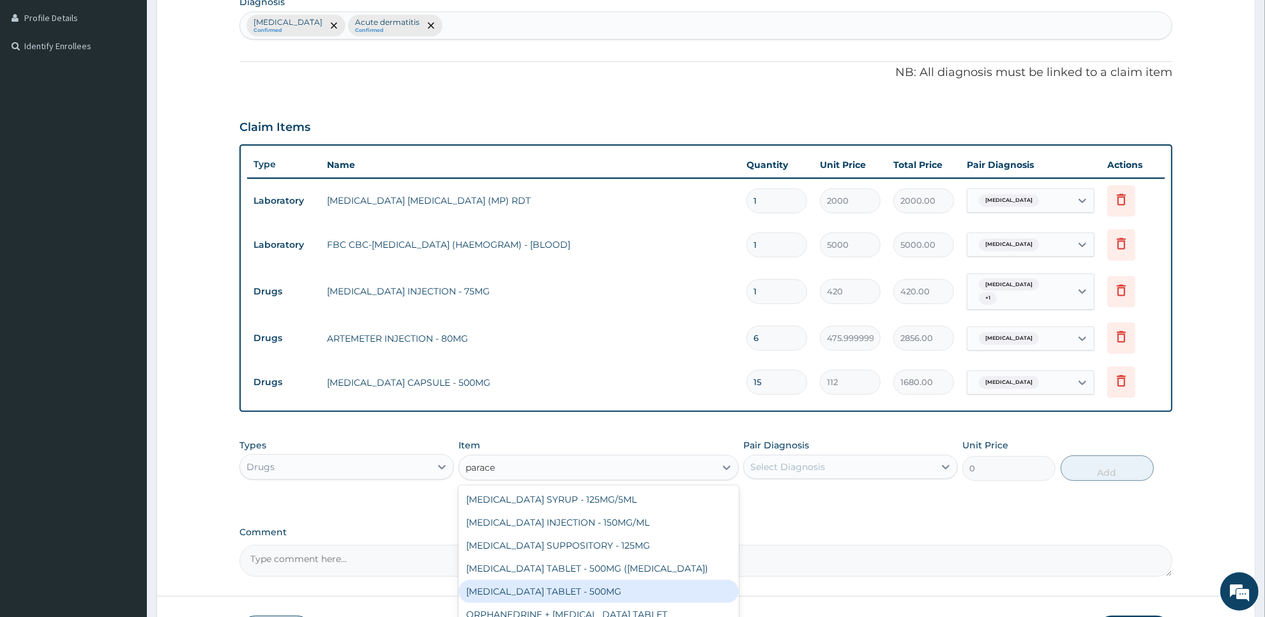
click at [674, 580] on div "PARACETAMOL TABLET - 500MG" at bounding box center [599, 591] width 280 height 23
type input "33.599999999999994"
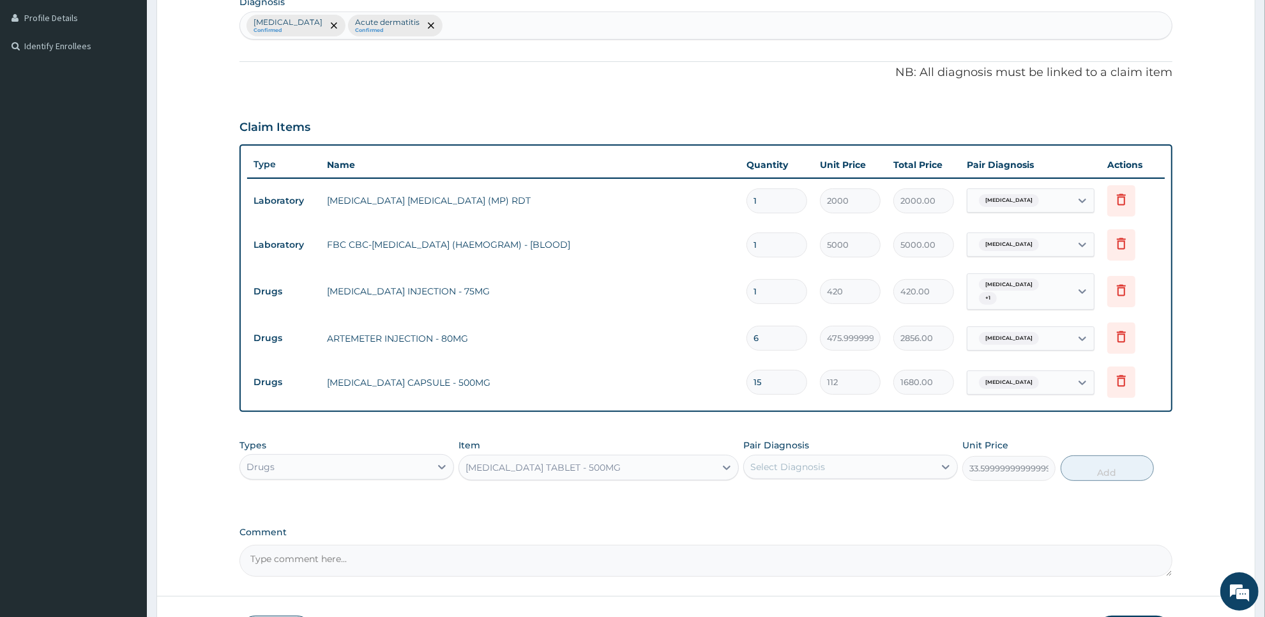
click at [908, 464] on div "Select Diagnosis" at bounding box center [839, 467] width 190 height 20
click at [893, 497] on div "Malaria" at bounding box center [850, 500] width 215 height 26
checkbox input "true"
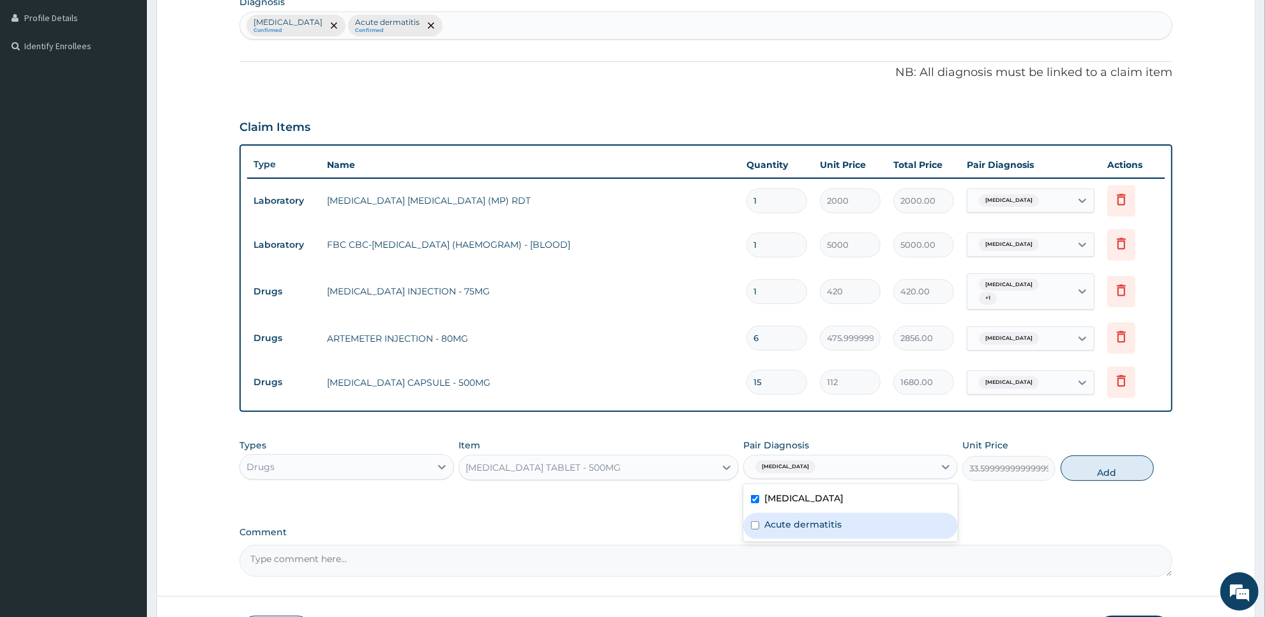
click at [886, 524] on div "Acute dermatitis" at bounding box center [850, 526] width 215 height 26
checkbox input "true"
click at [1122, 464] on button "Add" at bounding box center [1107, 468] width 93 height 26
type input "0"
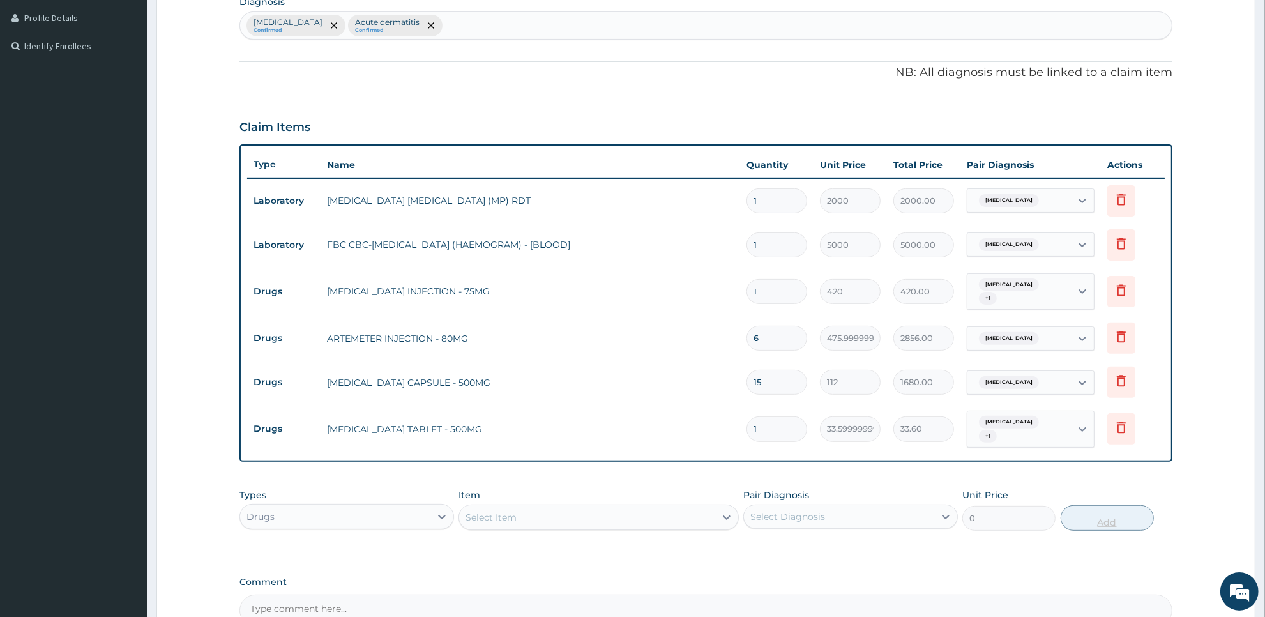
type input "18"
type input "604.80"
type input "18"
click at [653, 507] on div "Select Item" at bounding box center [586, 517] width 255 height 20
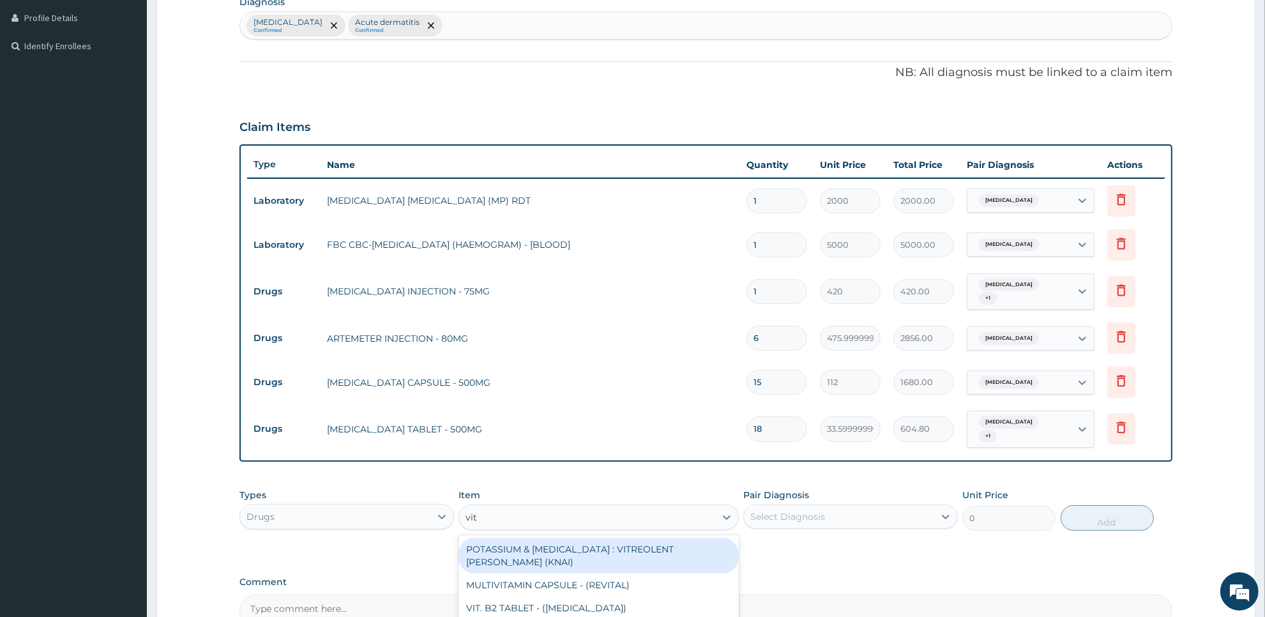
type input "vit b"
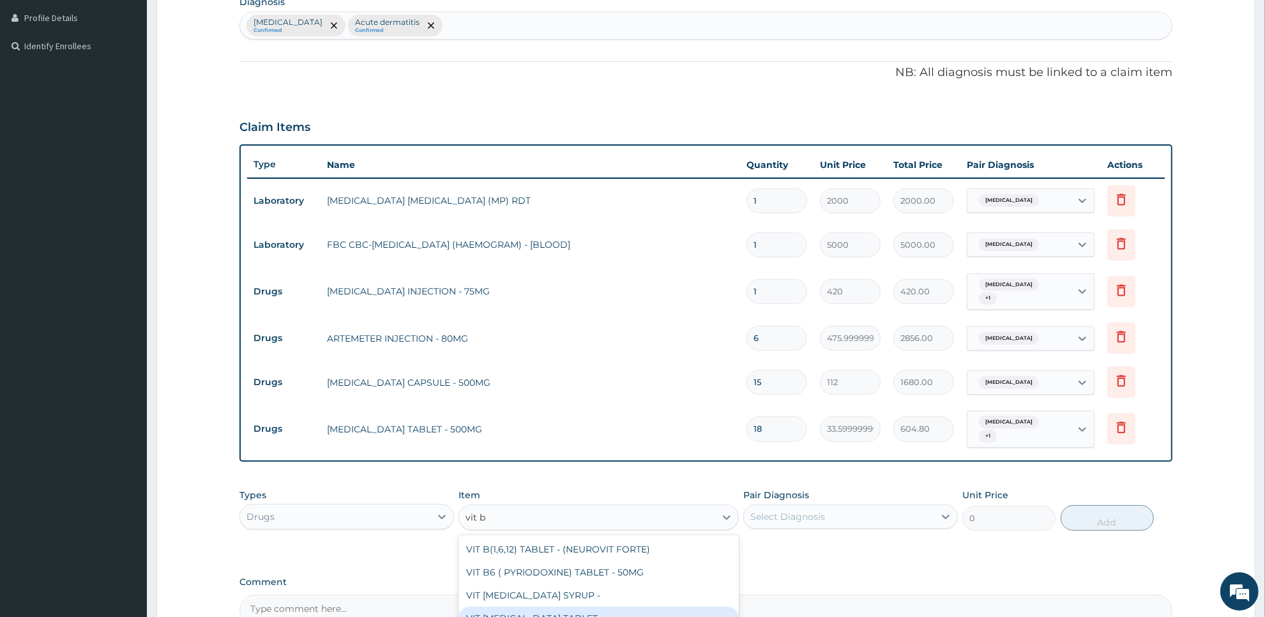
click at [672, 607] on div "VIT B- COMPLEX TABLET -" at bounding box center [599, 618] width 280 height 23
type input "16.799999999999997"
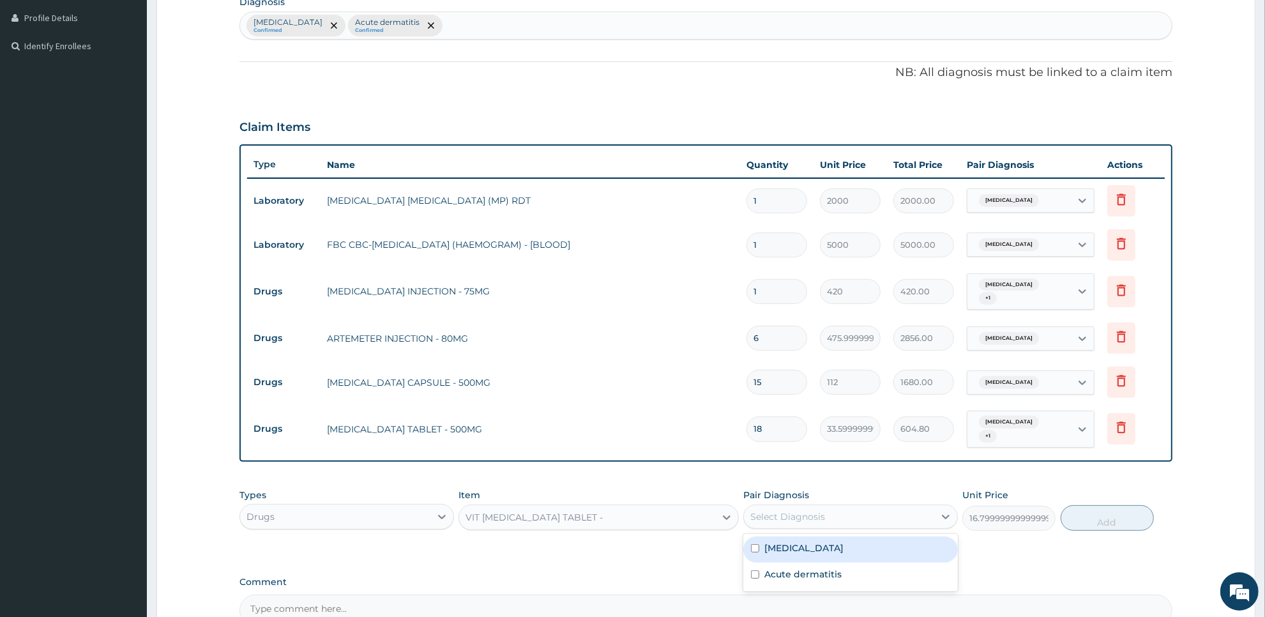
click at [876, 506] on div "Select Diagnosis" at bounding box center [839, 516] width 190 height 20
click at [874, 537] on div "Malaria" at bounding box center [850, 550] width 215 height 26
checkbox input "true"
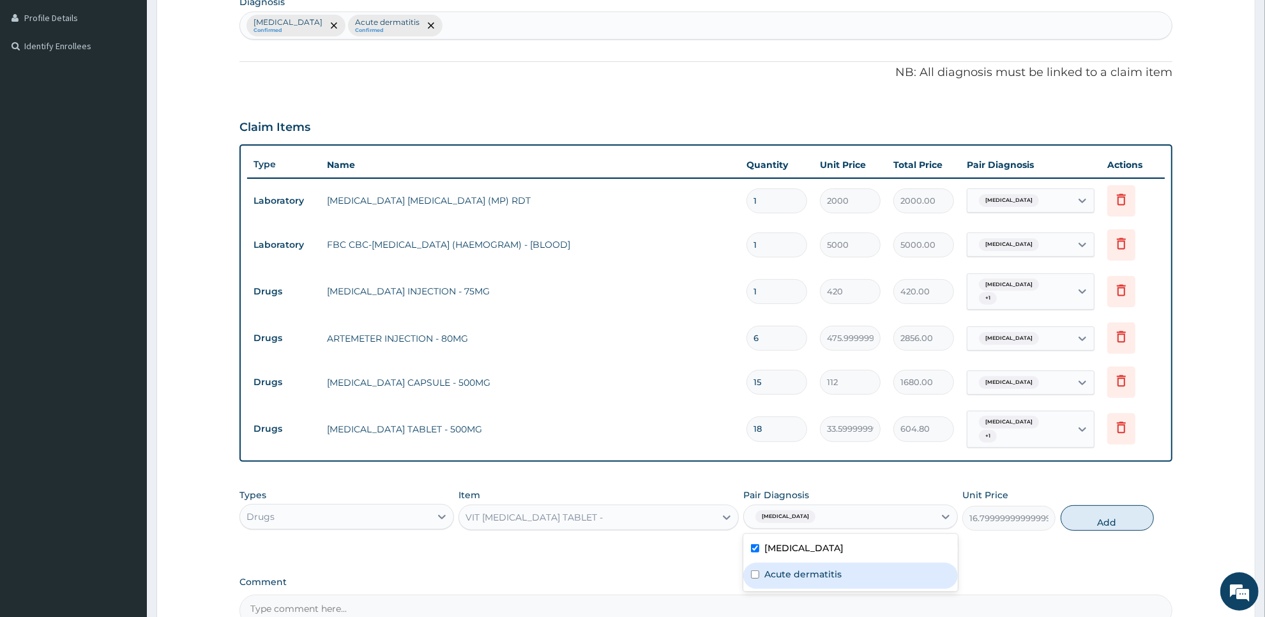
click at [876, 563] on div "Acute dermatitis" at bounding box center [850, 576] width 215 height 26
checkbox input "true"
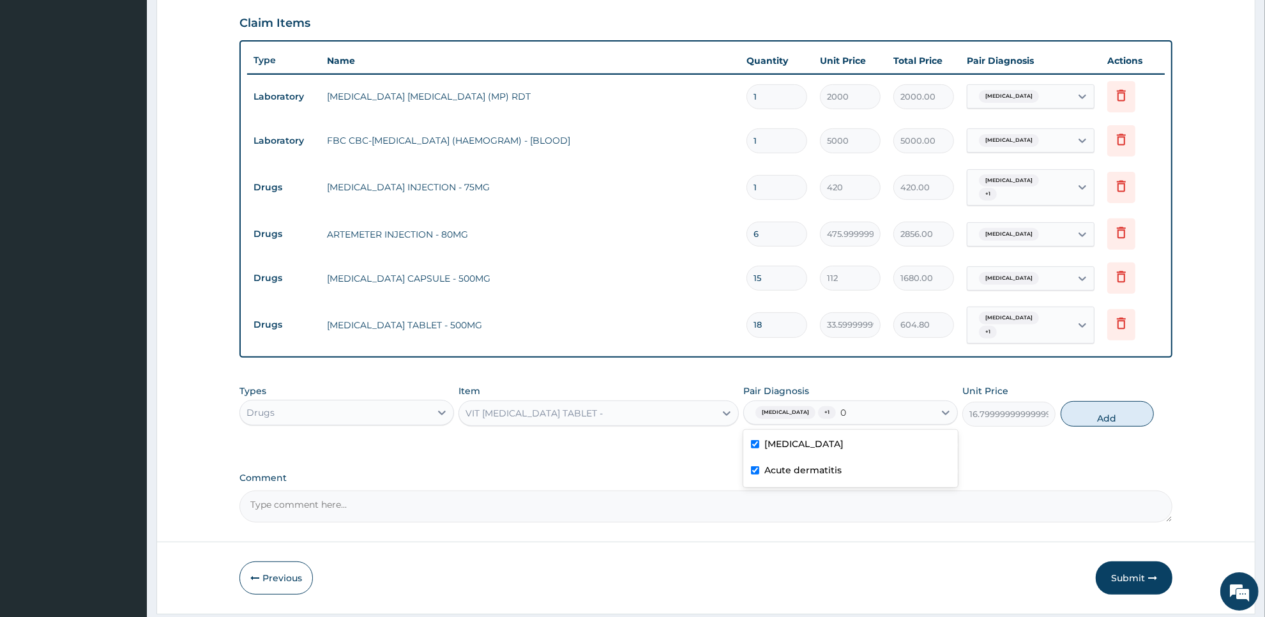
scroll to position [450, 0]
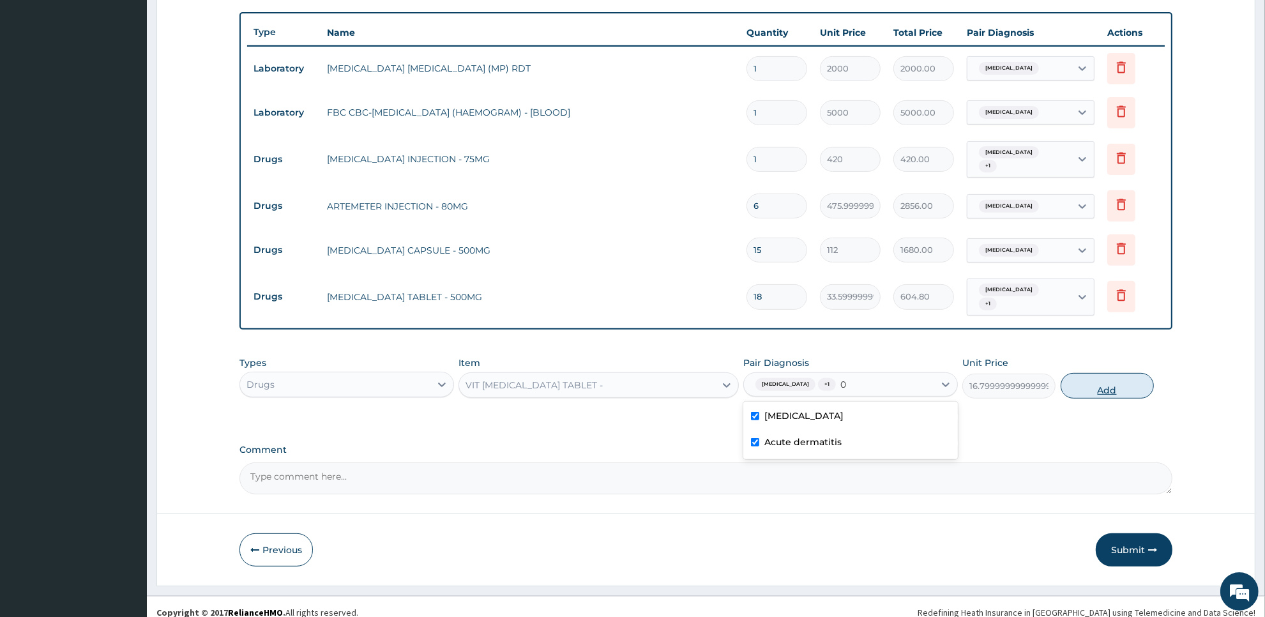
type input "0"
click at [1108, 378] on button "Add" at bounding box center [1107, 386] width 93 height 26
type input "0"
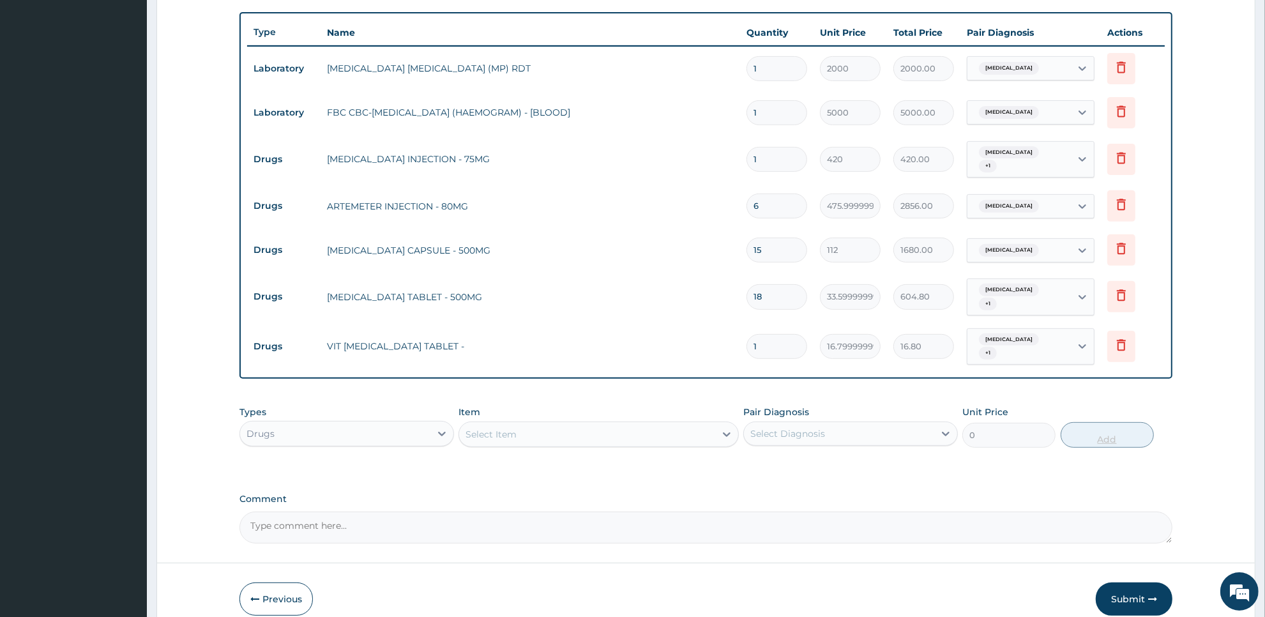
type input "10"
type input "168.00"
type input "10"
click at [656, 424] on div "Select Item" at bounding box center [586, 434] width 255 height 20
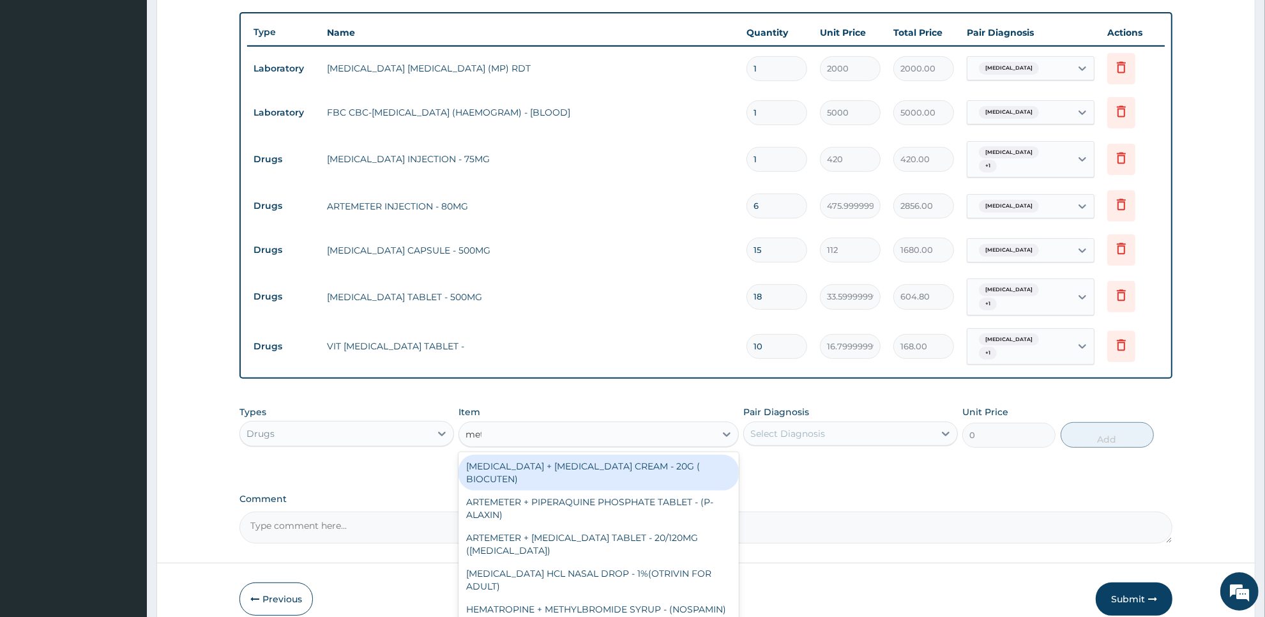
type input "metr"
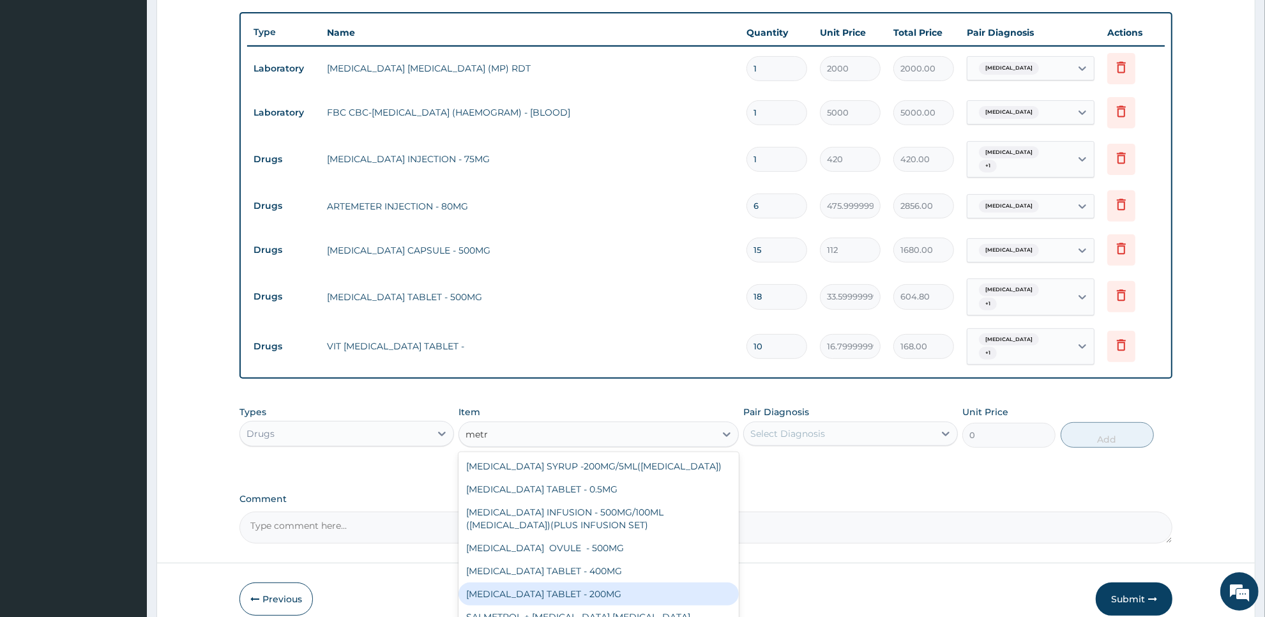
click at [649, 582] on div "METRONIDAZOLE TABLET - 200MG" at bounding box center [599, 593] width 280 height 23
type input "28"
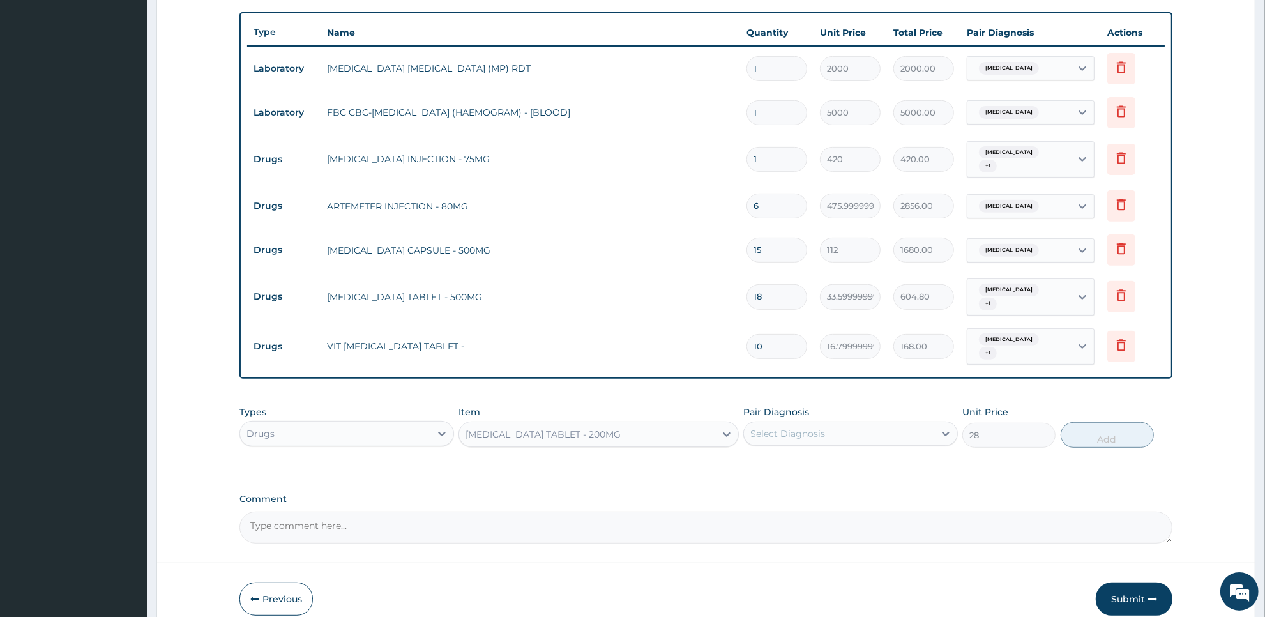
click at [905, 423] on div "Select Diagnosis" at bounding box center [839, 433] width 190 height 20
click at [895, 453] on div "Malaria" at bounding box center [850, 466] width 215 height 26
checkbox input "true"
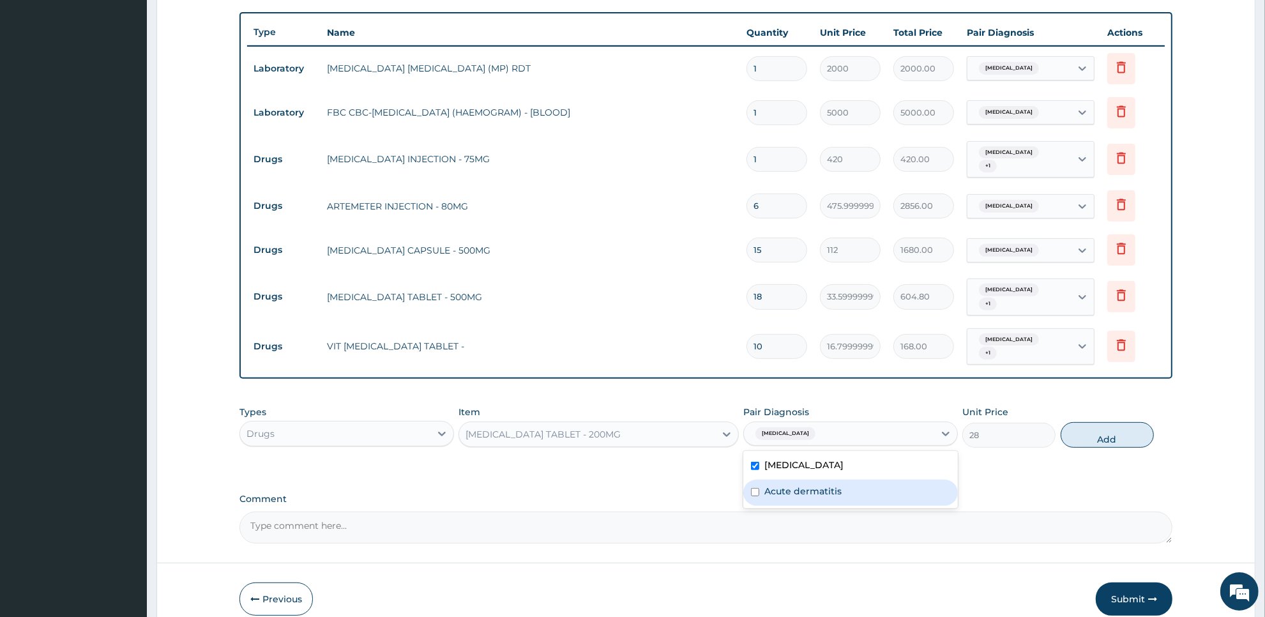
click at [895, 480] on div "Acute dermatitis" at bounding box center [850, 493] width 215 height 26
checkbox input "true"
click at [1109, 422] on button "Add" at bounding box center [1107, 435] width 93 height 26
type input "0"
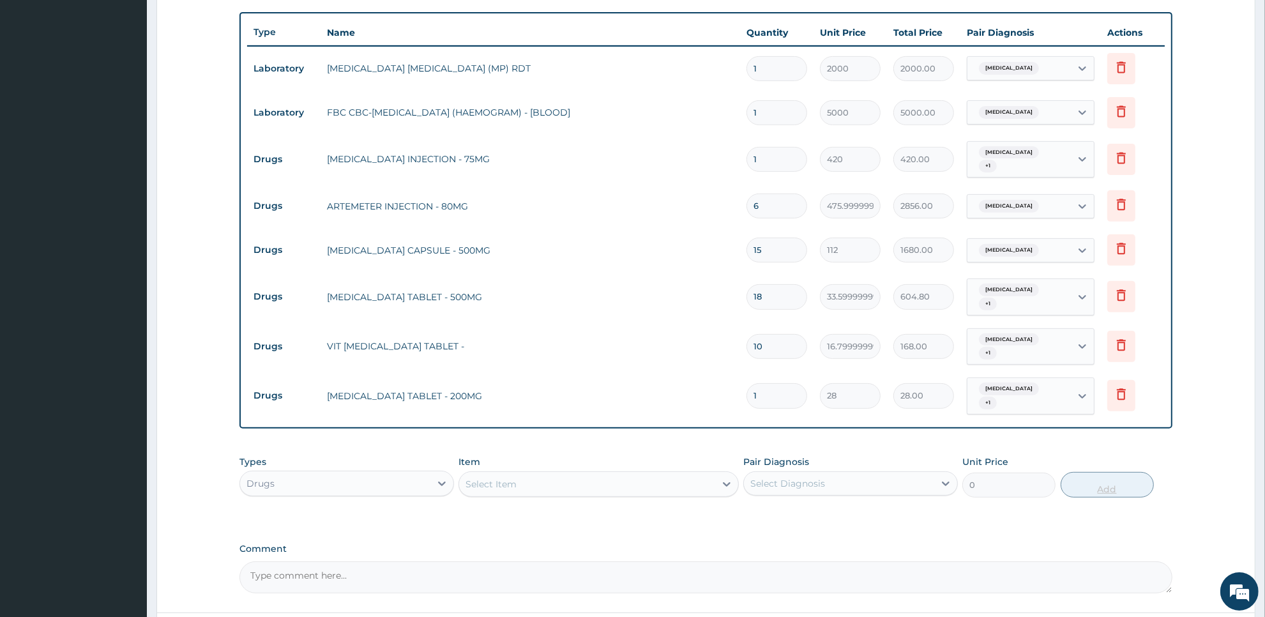
type input "15"
type input "420.00"
type input "15"
click at [612, 474] on div "Select Item" at bounding box center [586, 484] width 255 height 20
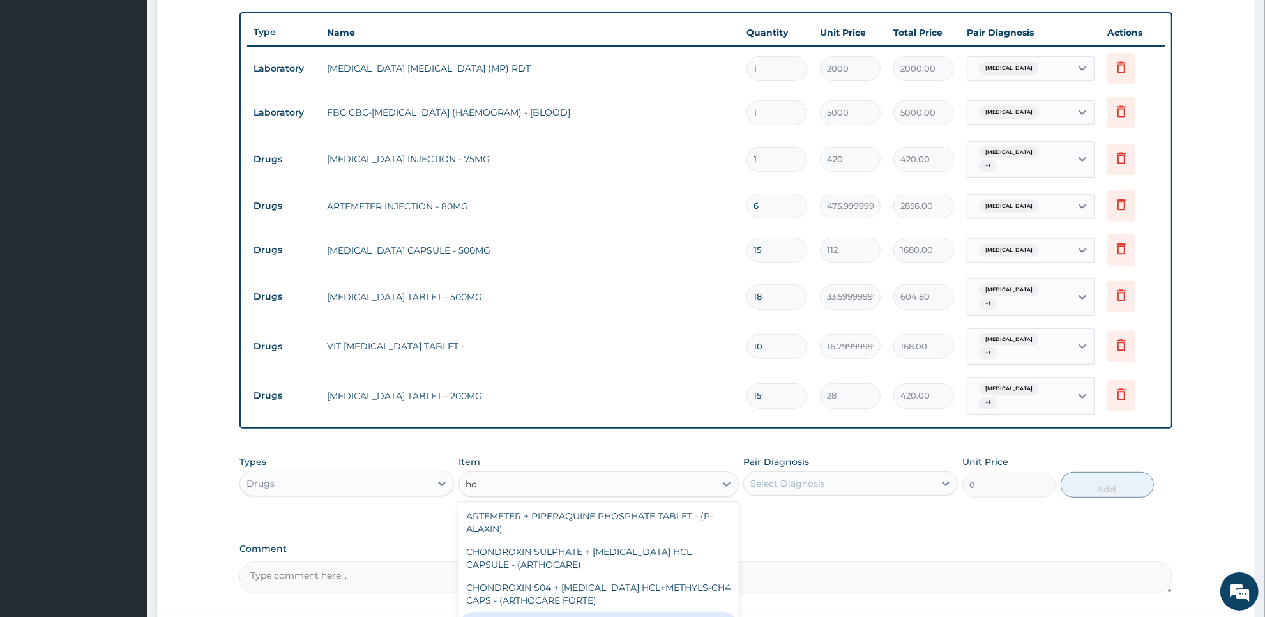
type input "h"
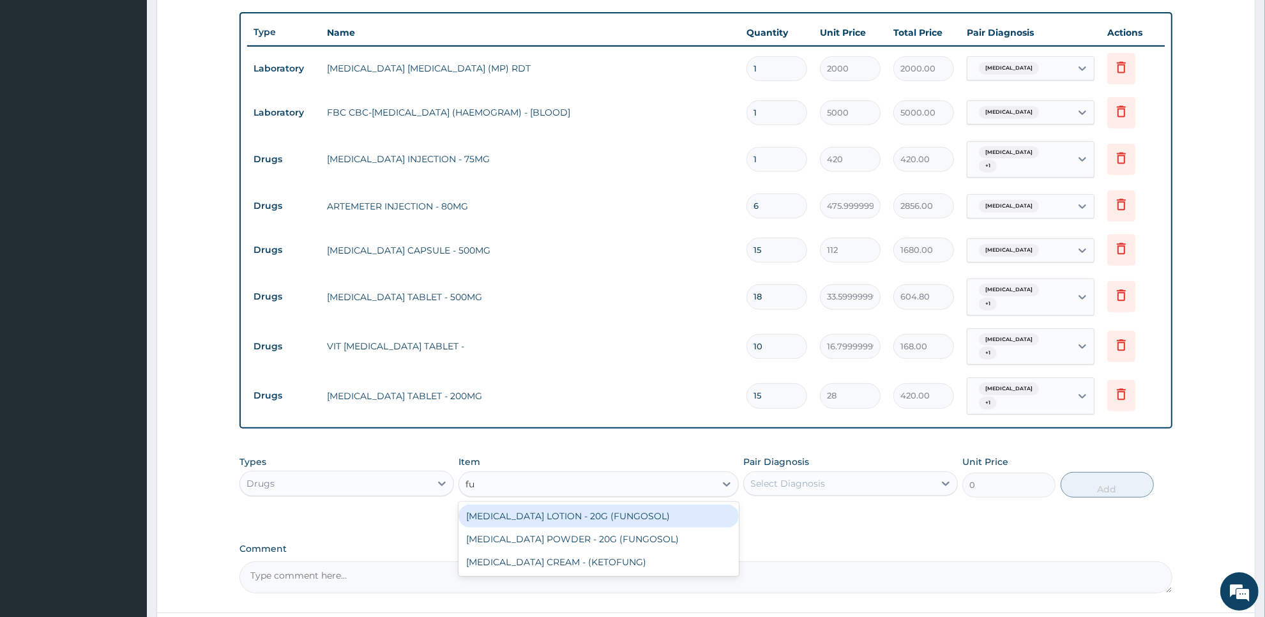
type input "f"
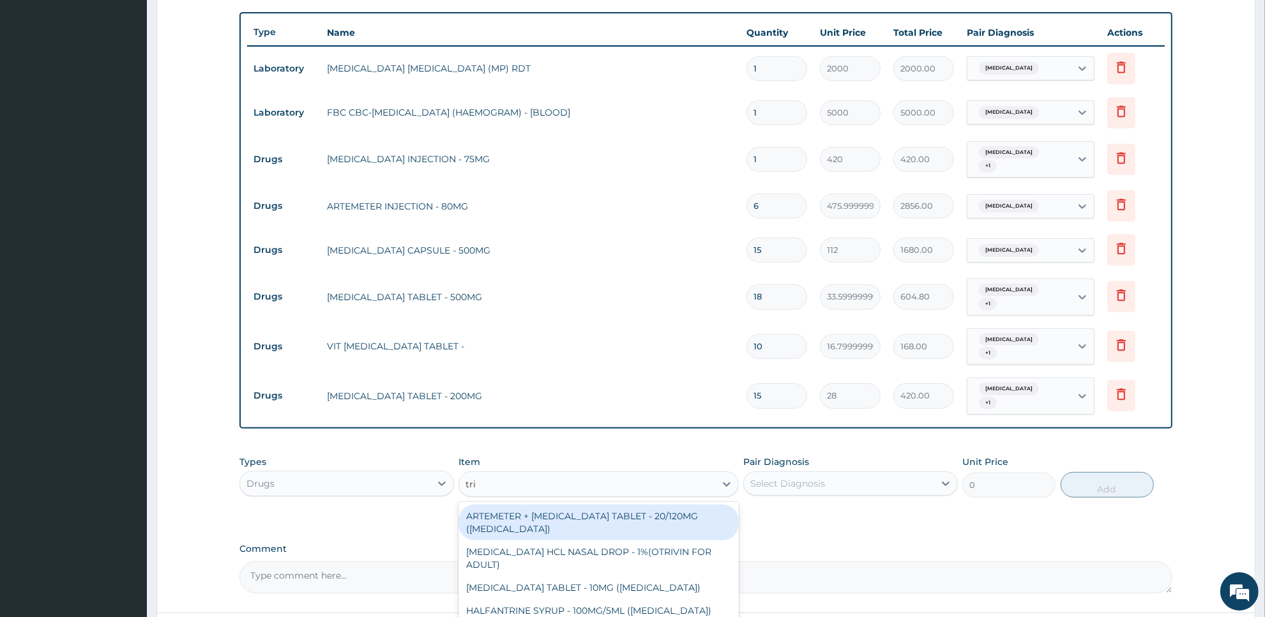
type input "trip"
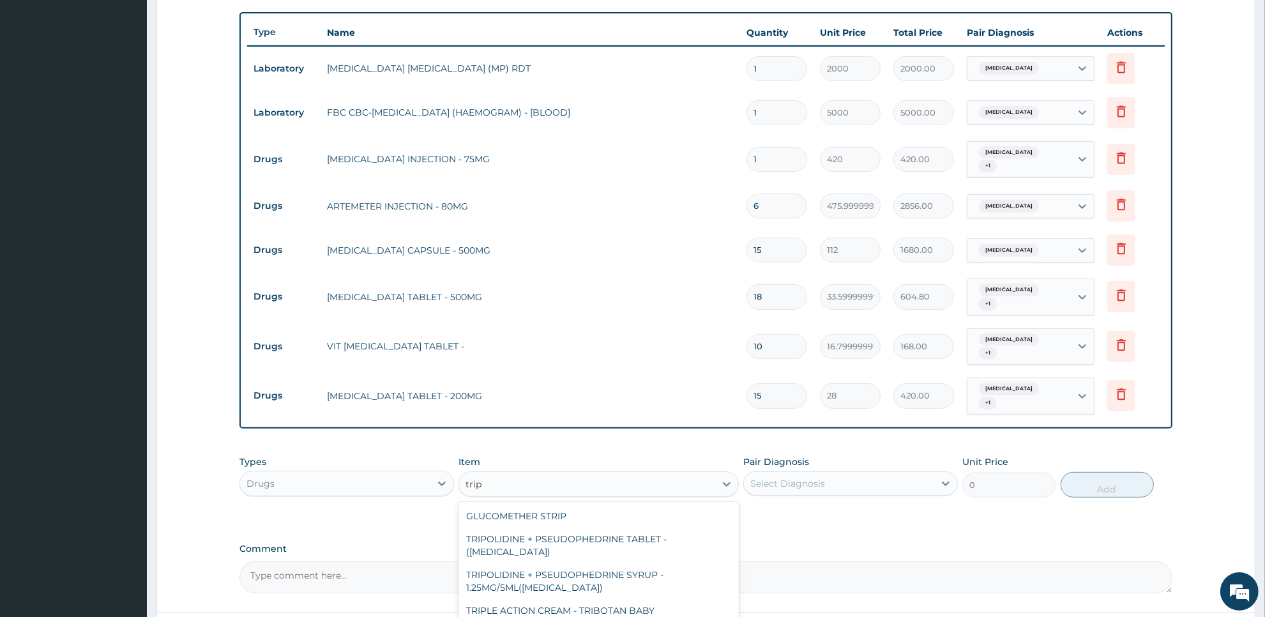
type input "1400"
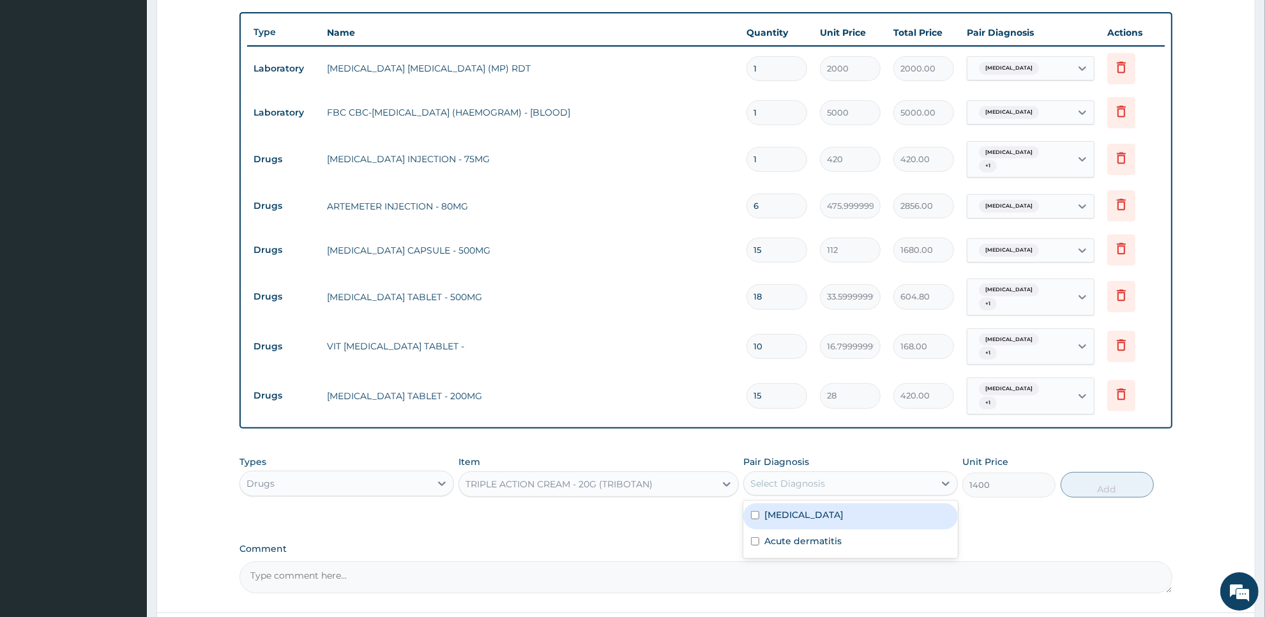
click at [862, 473] on div "Select Diagnosis" at bounding box center [839, 483] width 190 height 20
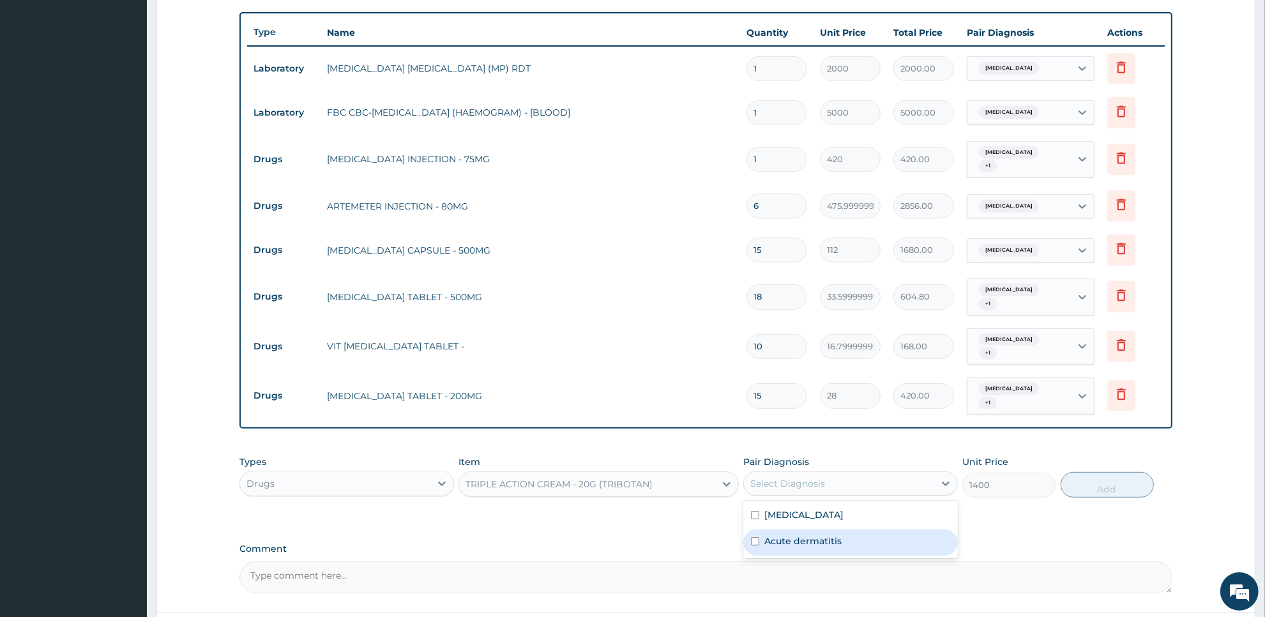
click at [856, 529] on div "Acute dermatitis" at bounding box center [850, 542] width 215 height 26
checkbox input "true"
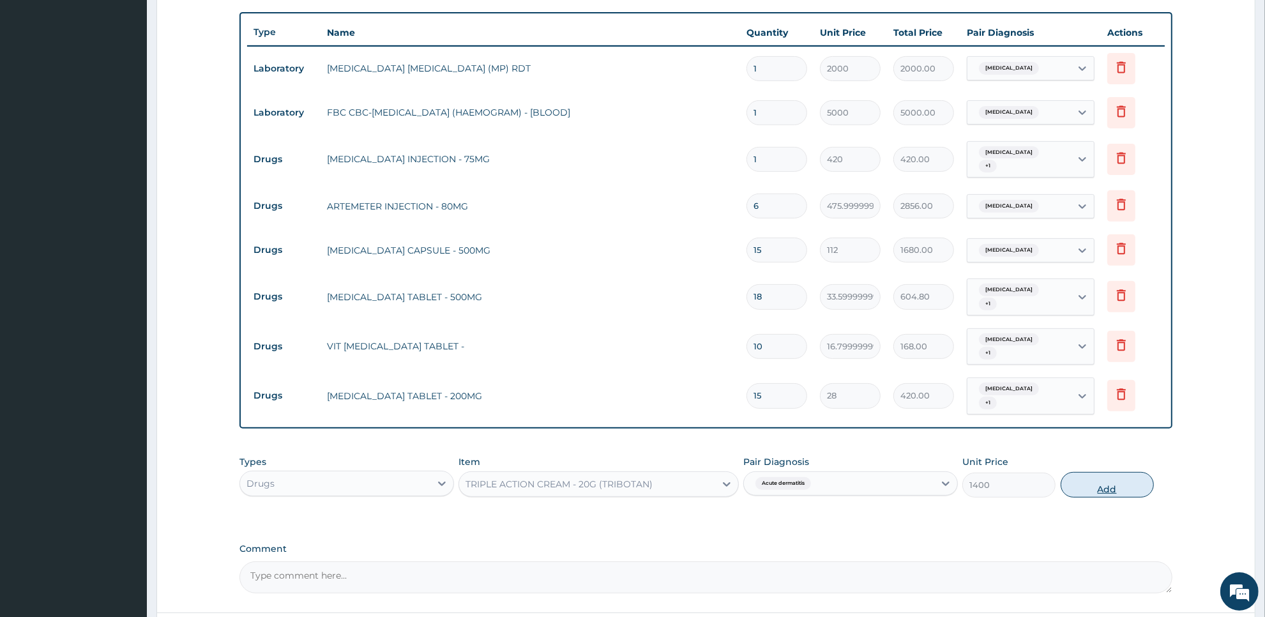
click at [1115, 472] on button "Add" at bounding box center [1107, 485] width 93 height 26
type input "0"
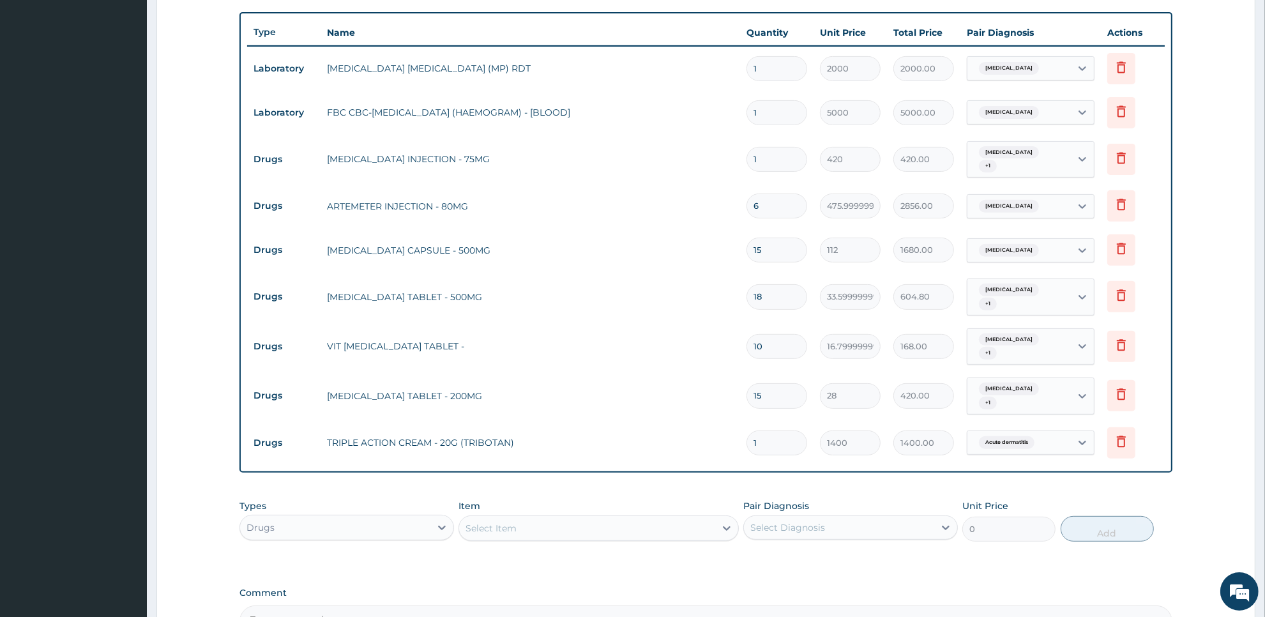
click at [775, 194] on input "6" at bounding box center [777, 206] width 61 height 25
type input "0.00"
type input "3"
type input "1428.00"
type input "3"
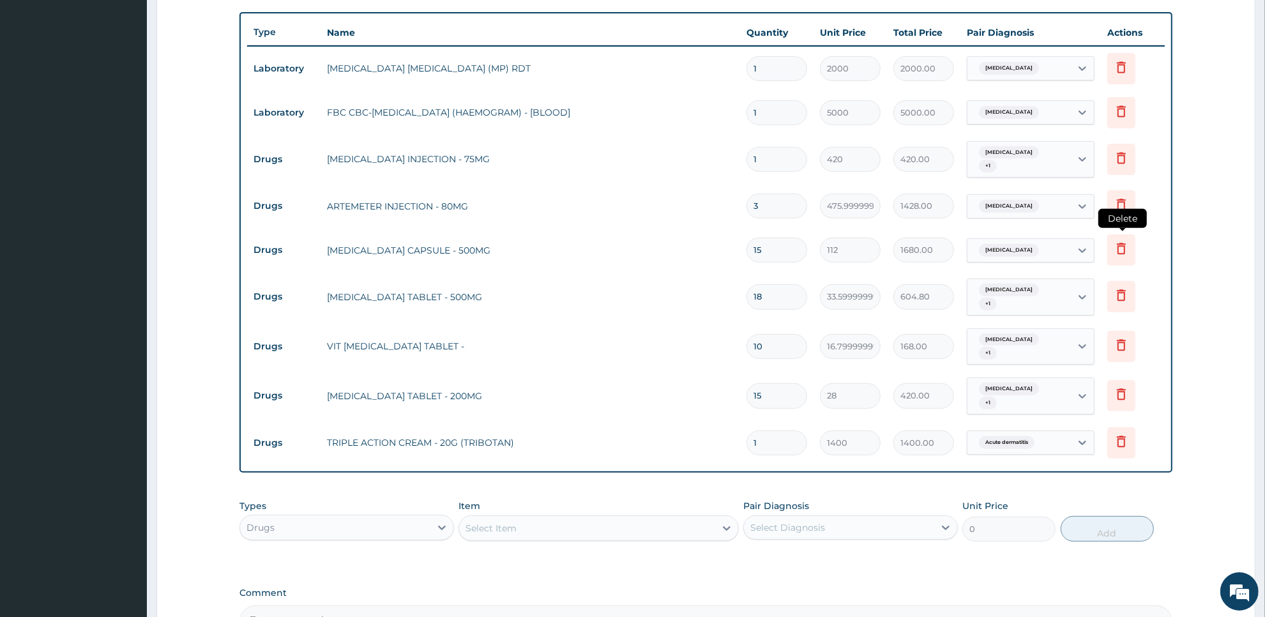
click at [1124, 248] on icon at bounding box center [1121, 248] width 9 height 11
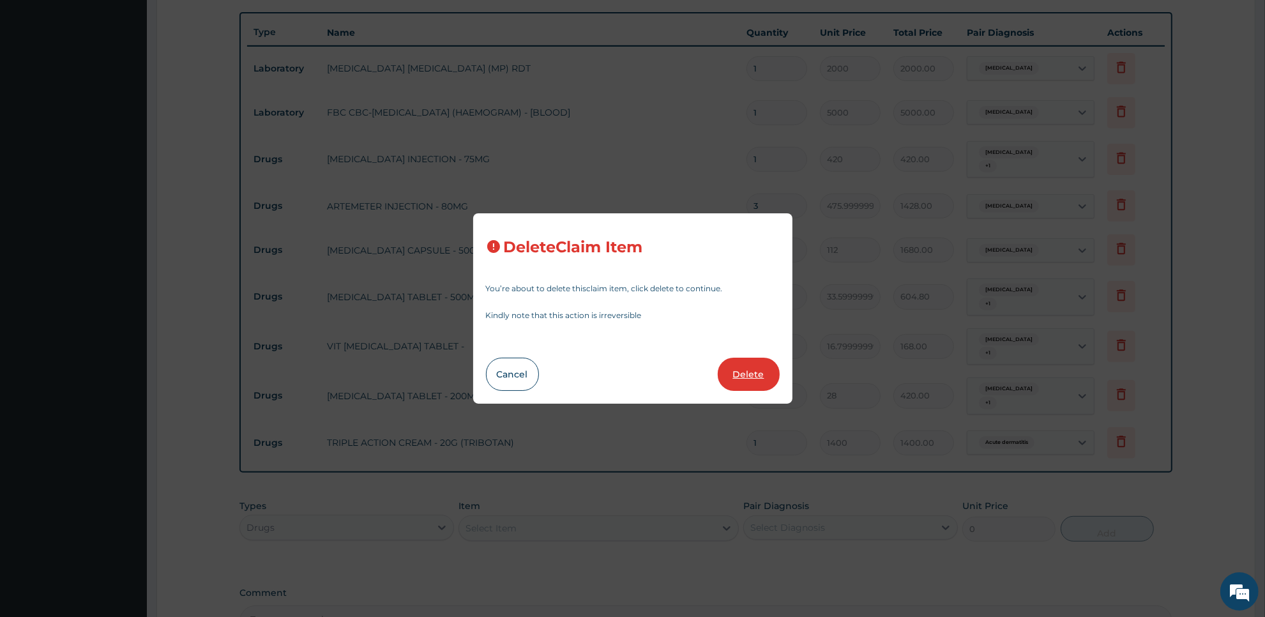
click at [736, 369] on button "Delete" at bounding box center [749, 374] width 62 height 33
type input "18"
type input "33.599999999999994"
type input "604.80"
type input "10"
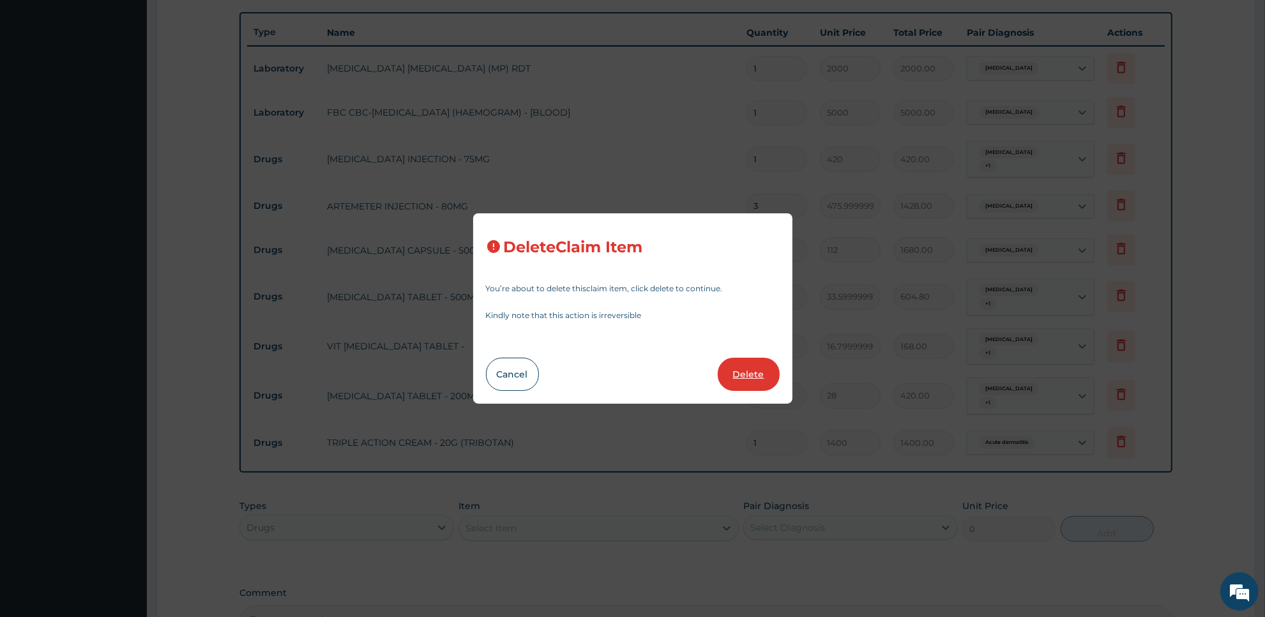
type input "16.799999999999997"
type input "168.00"
type input "15"
type input "28"
type input "420.00"
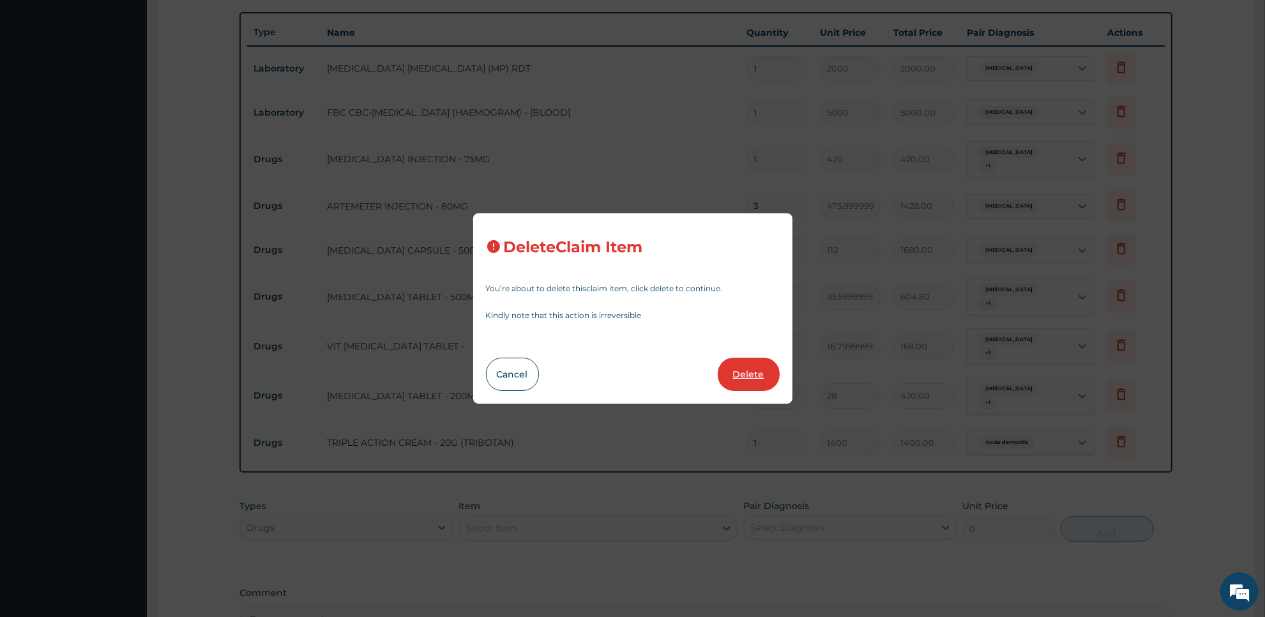
type input "1"
type input "1400"
type input "1400.00"
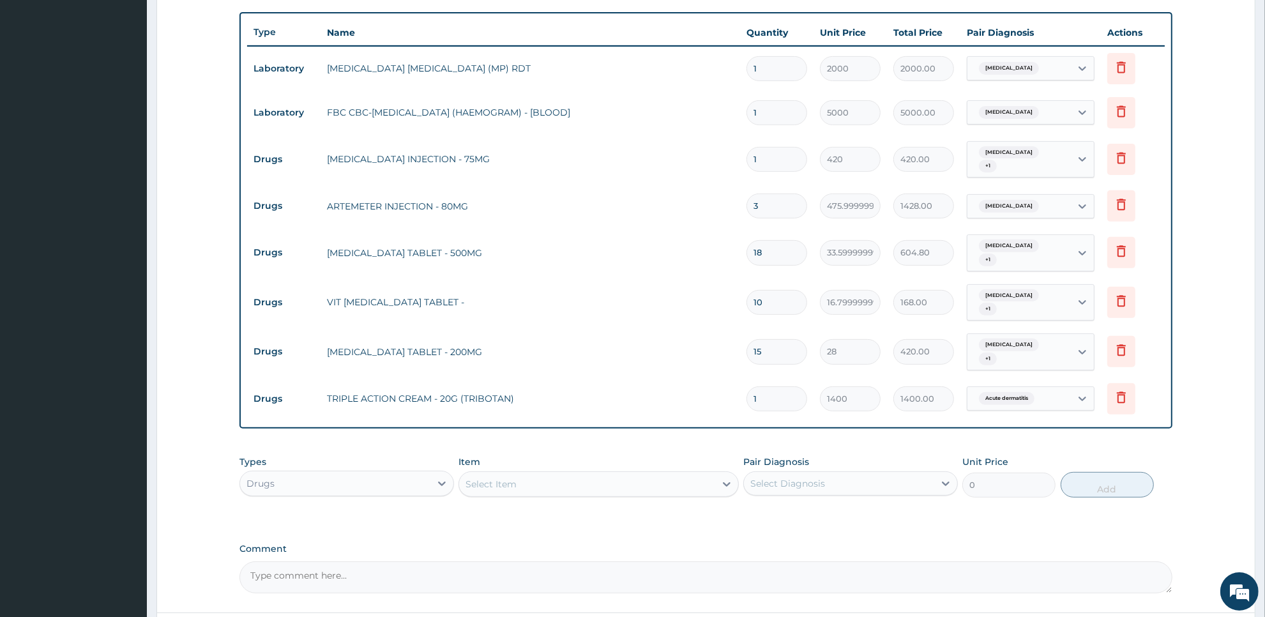
click at [559, 474] on div "Select Item" at bounding box center [586, 484] width 255 height 20
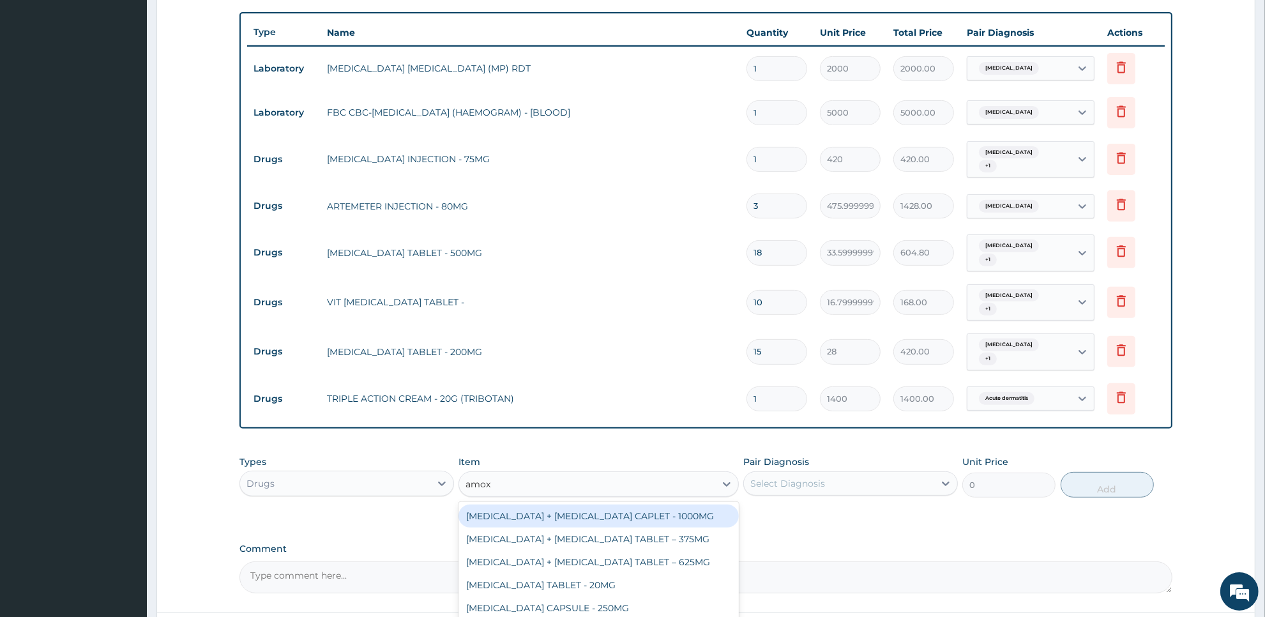
type input "amoxi"
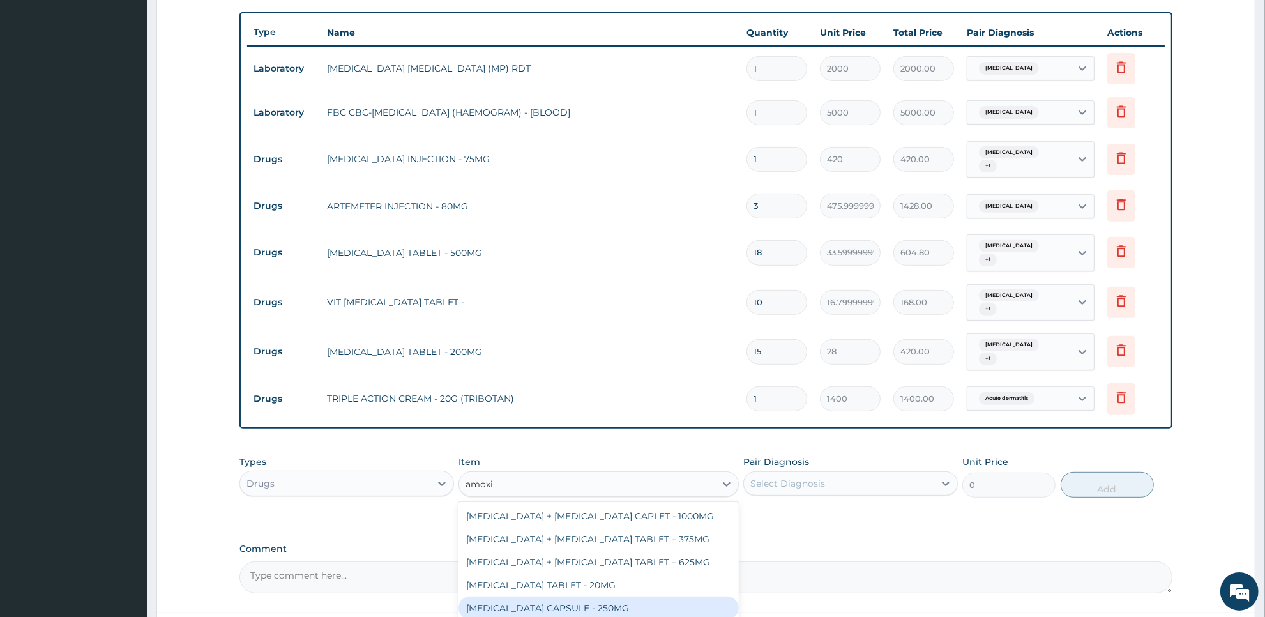
click at [567, 597] on div "AMOXICILLIN CAPSULE - 250MG" at bounding box center [599, 608] width 280 height 23
type input "56"
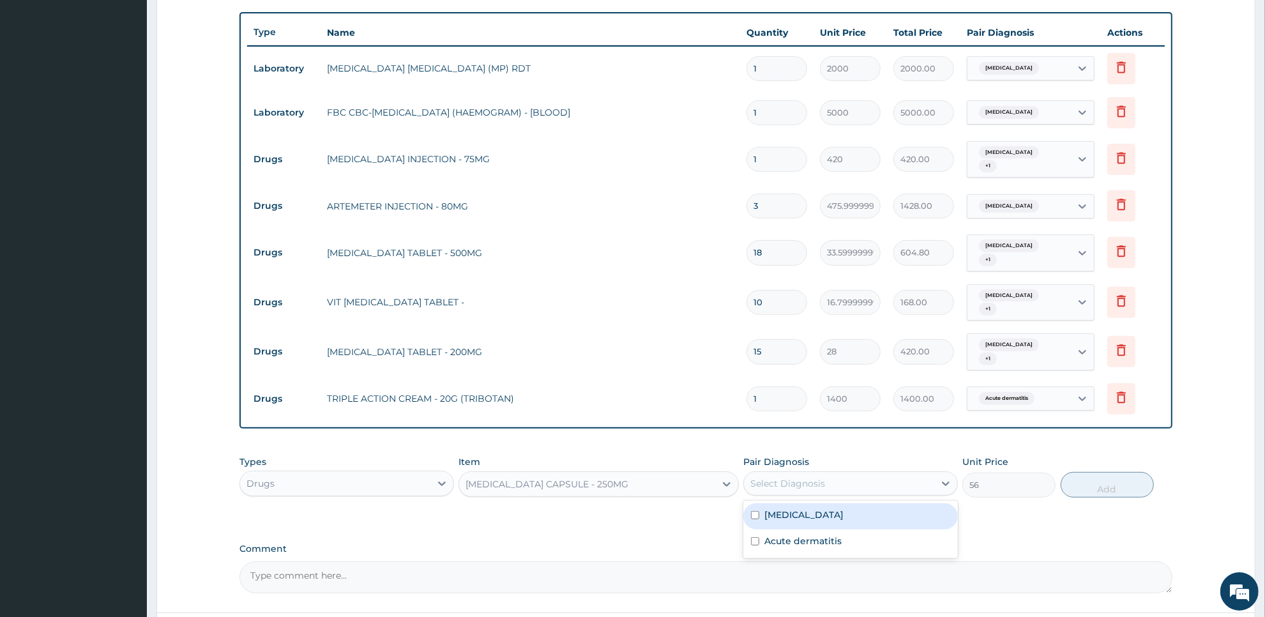
click at [821, 477] on div "Select Diagnosis" at bounding box center [787, 483] width 75 height 13
click at [815, 503] on div "Malaria" at bounding box center [850, 516] width 215 height 26
checkbox input "true"
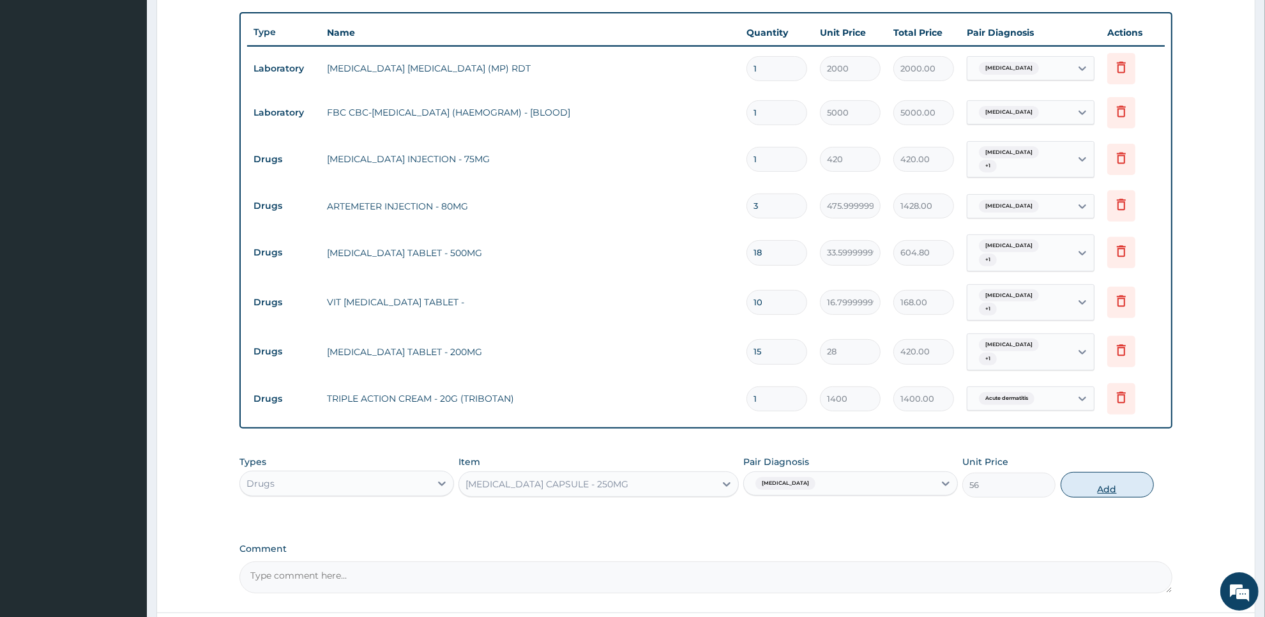
click at [1099, 472] on button "Add" at bounding box center [1107, 485] width 93 height 26
type input "0"
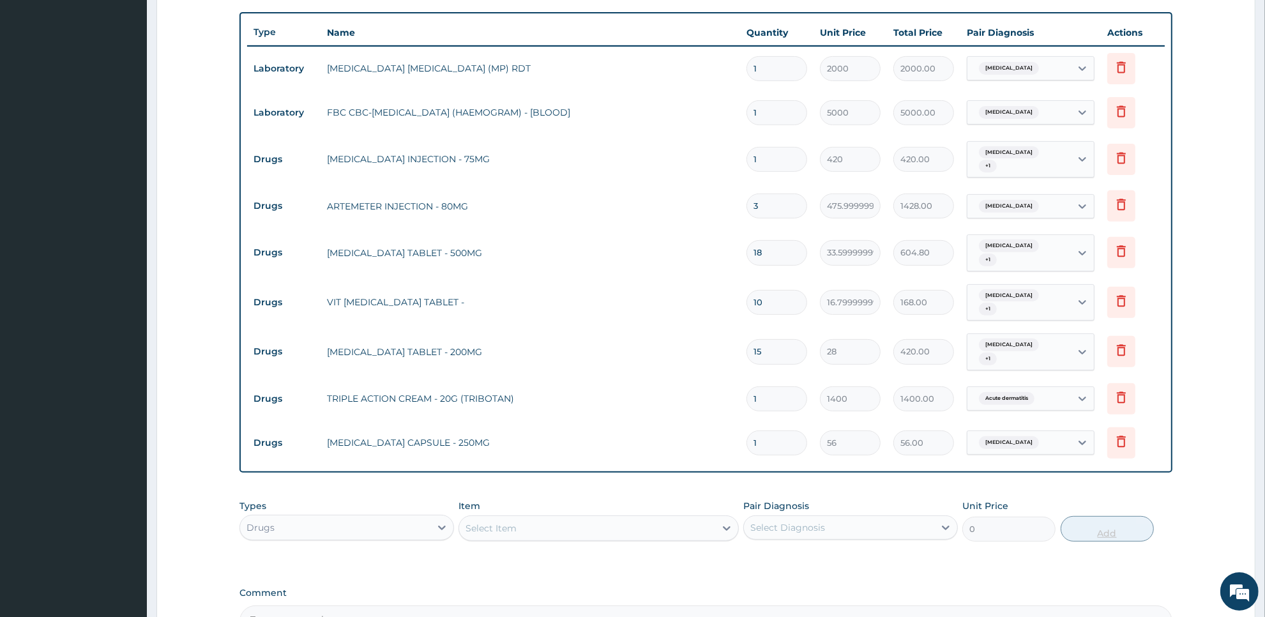
type input "15"
type input "840.00"
type input "15"
click at [770, 243] on input "18" at bounding box center [777, 252] width 61 height 25
type input "1"
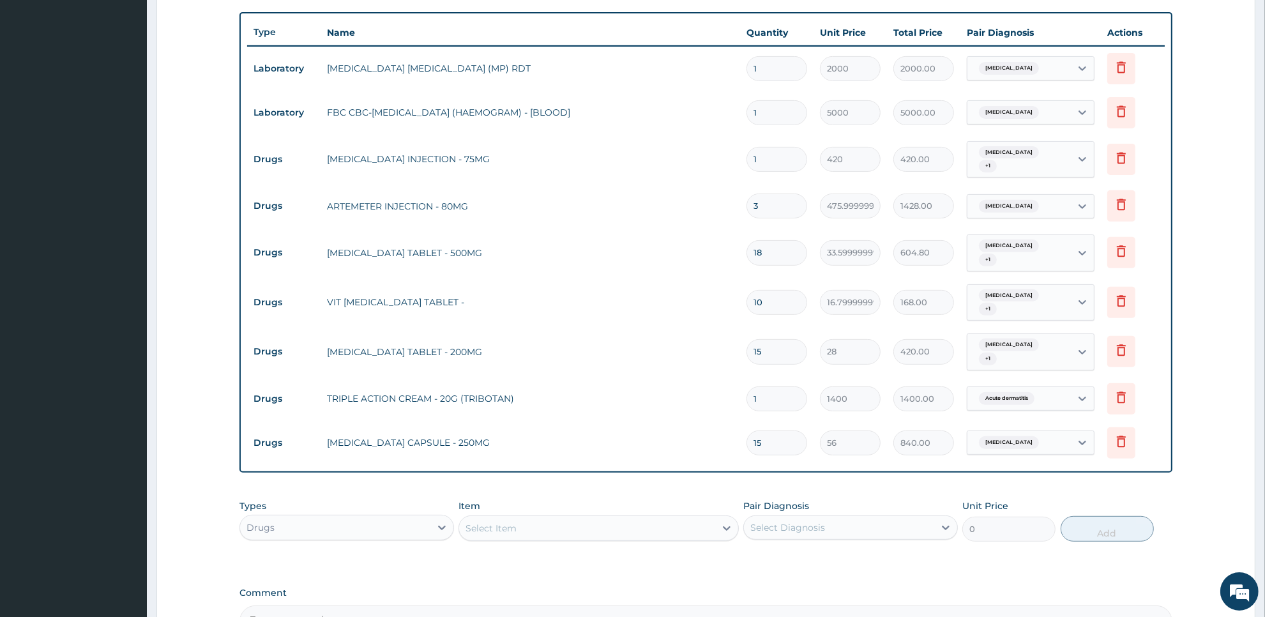
type input "33.60"
type input "0.00"
type input "9"
type input "302.40"
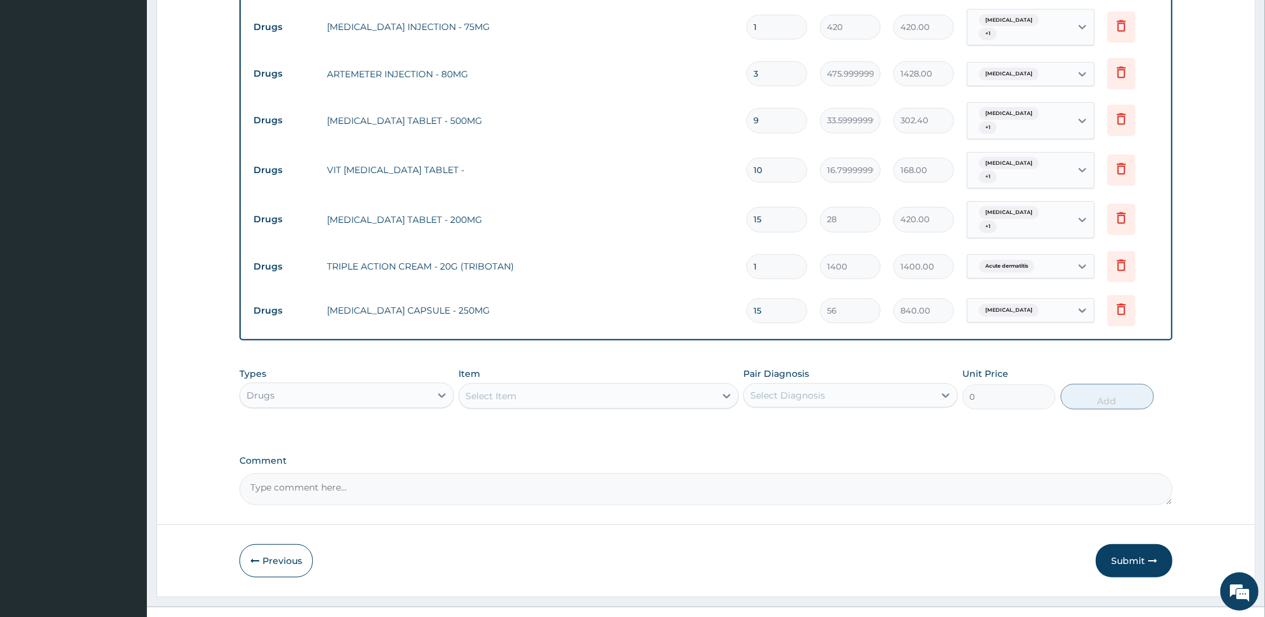
type input "9"
click at [400, 385] on div "Drugs" at bounding box center [335, 395] width 190 height 20
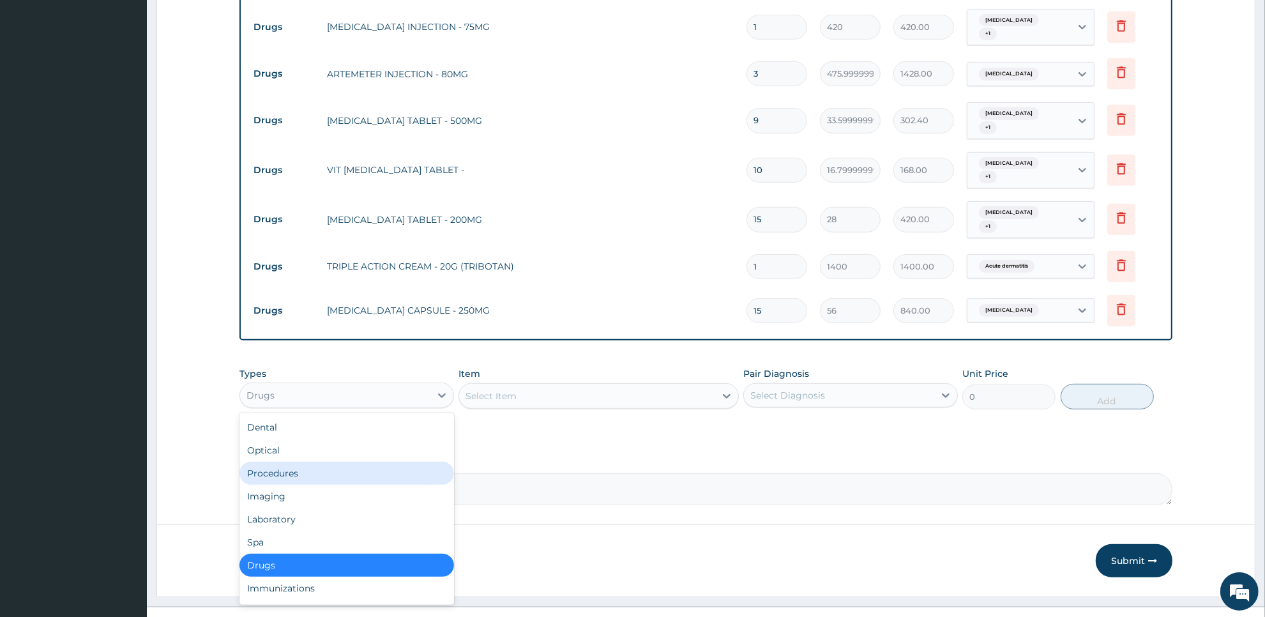
click at [393, 462] on div "Procedures" at bounding box center [347, 473] width 215 height 23
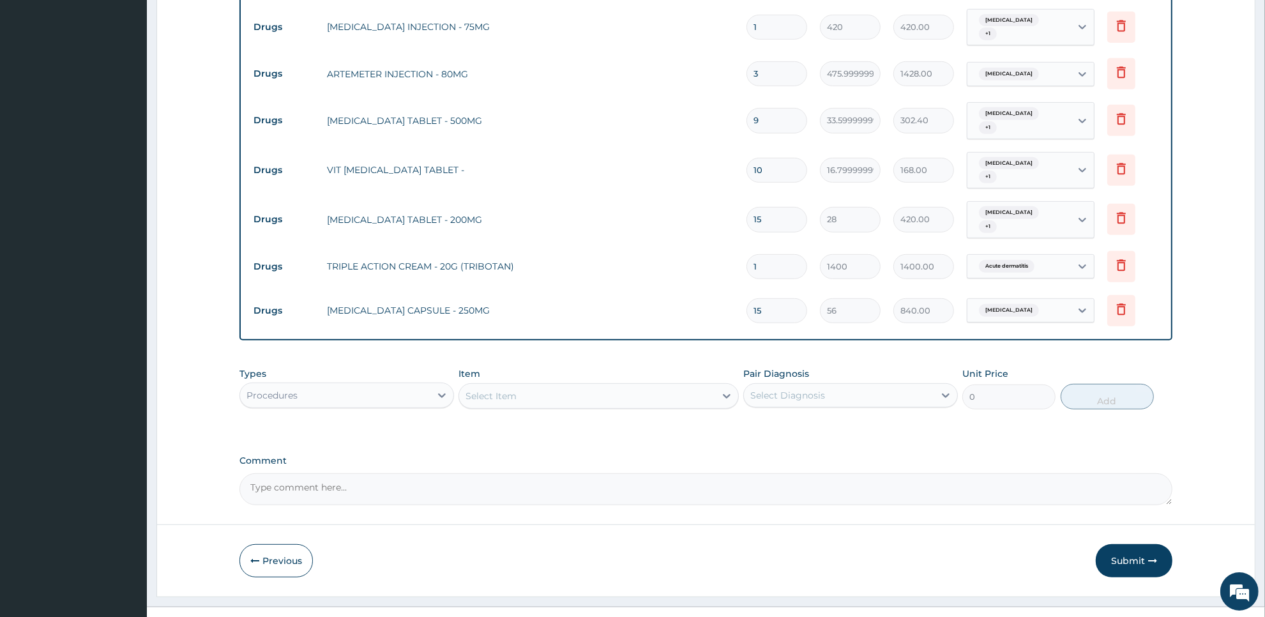
click at [722, 390] on icon at bounding box center [726, 396] width 13 height 13
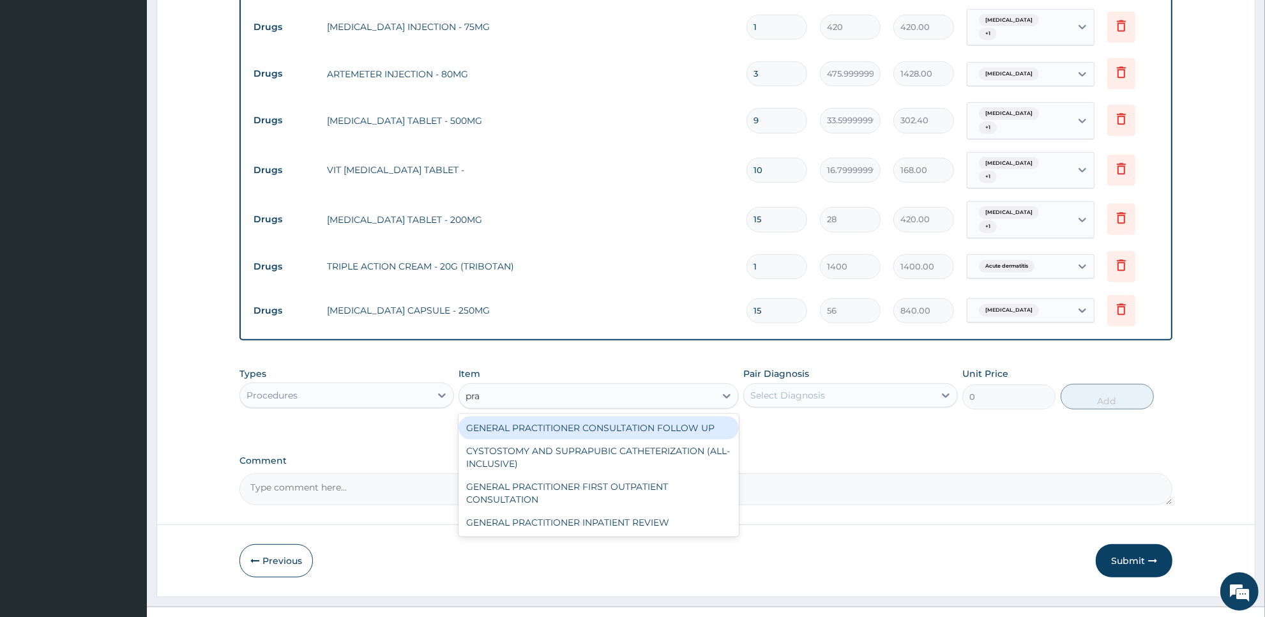
type input "prac"
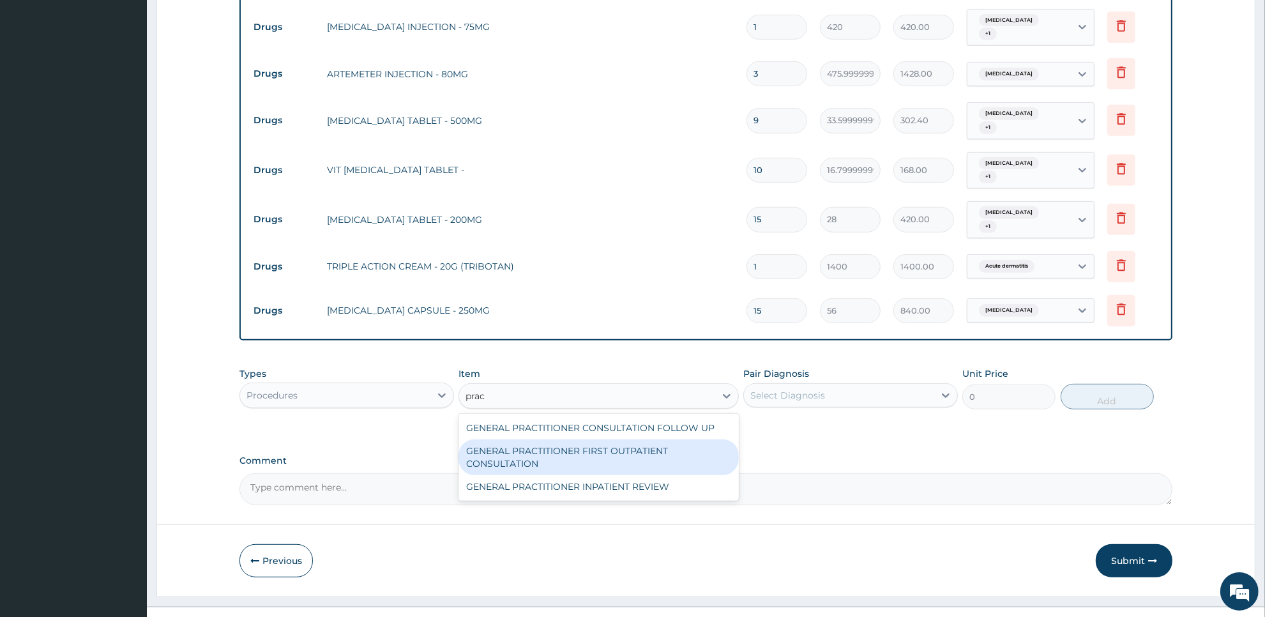
click at [696, 439] on div "GENERAL PRACTITIONER FIRST OUTPATIENT CONSULTATION" at bounding box center [599, 457] width 280 height 36
type input "3750"
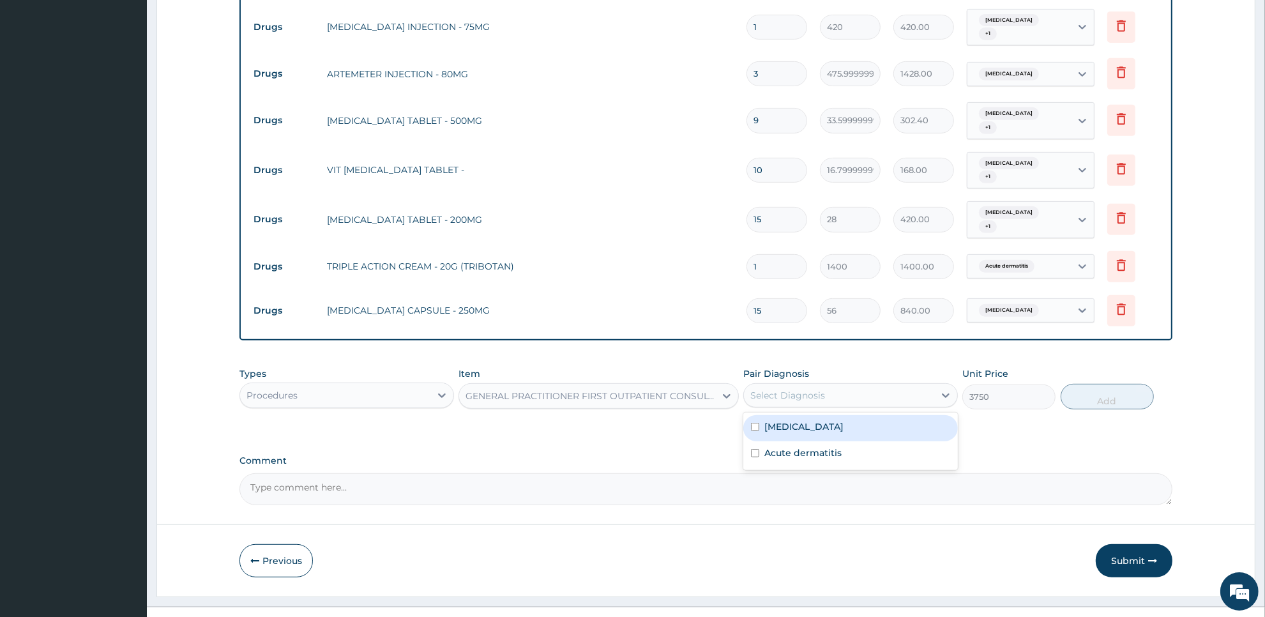
click at [892, 385] on div "Select Diagnosis" at bounding box center [839, 395] width 190 height 20
click at [883, 415] on div "Malaria" at bounding box center [850, 428] width 215 height 26
checkbox input "true"
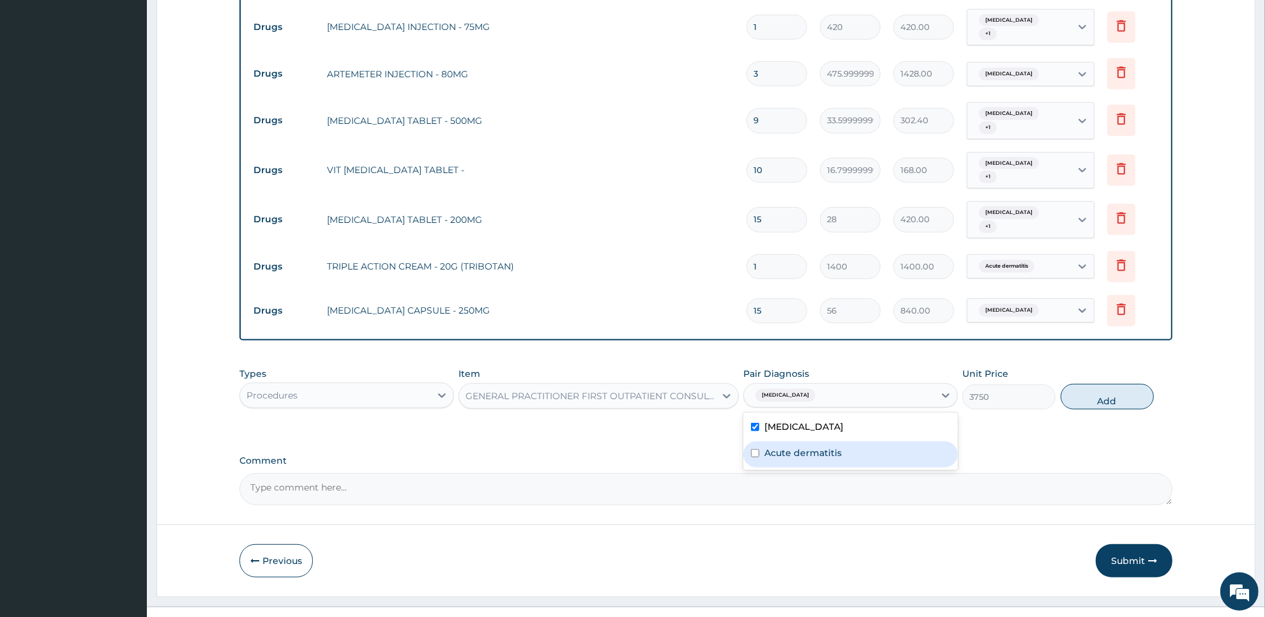
click at [880, 441] on div "Acute dermatitis" at bounding box center [850, 454] width 215 height 26
checkbox input "true"
click at [1143, 384] on button "Add" at bounding box center [1107, 397] width 93 height 26
type input "0"
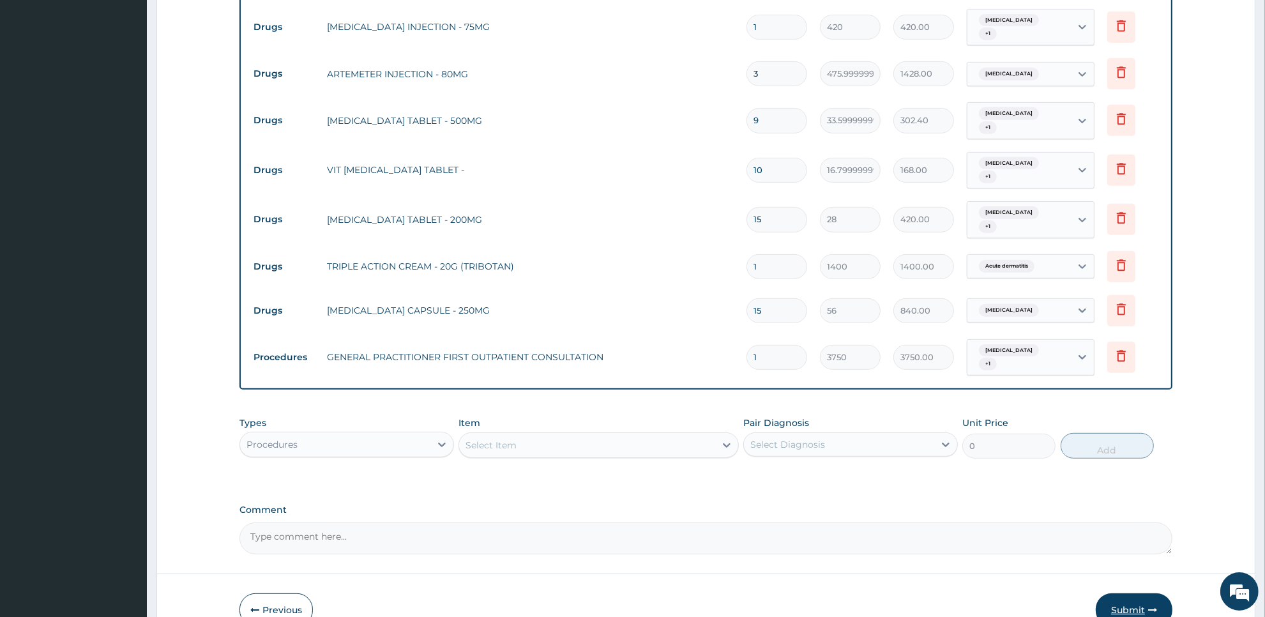
click at [1134, 593] on button "Submit" at bounding box center [1134, 609] width 77 height 33
